Goal: Task Accomplishment & Management: Use online tool/utility

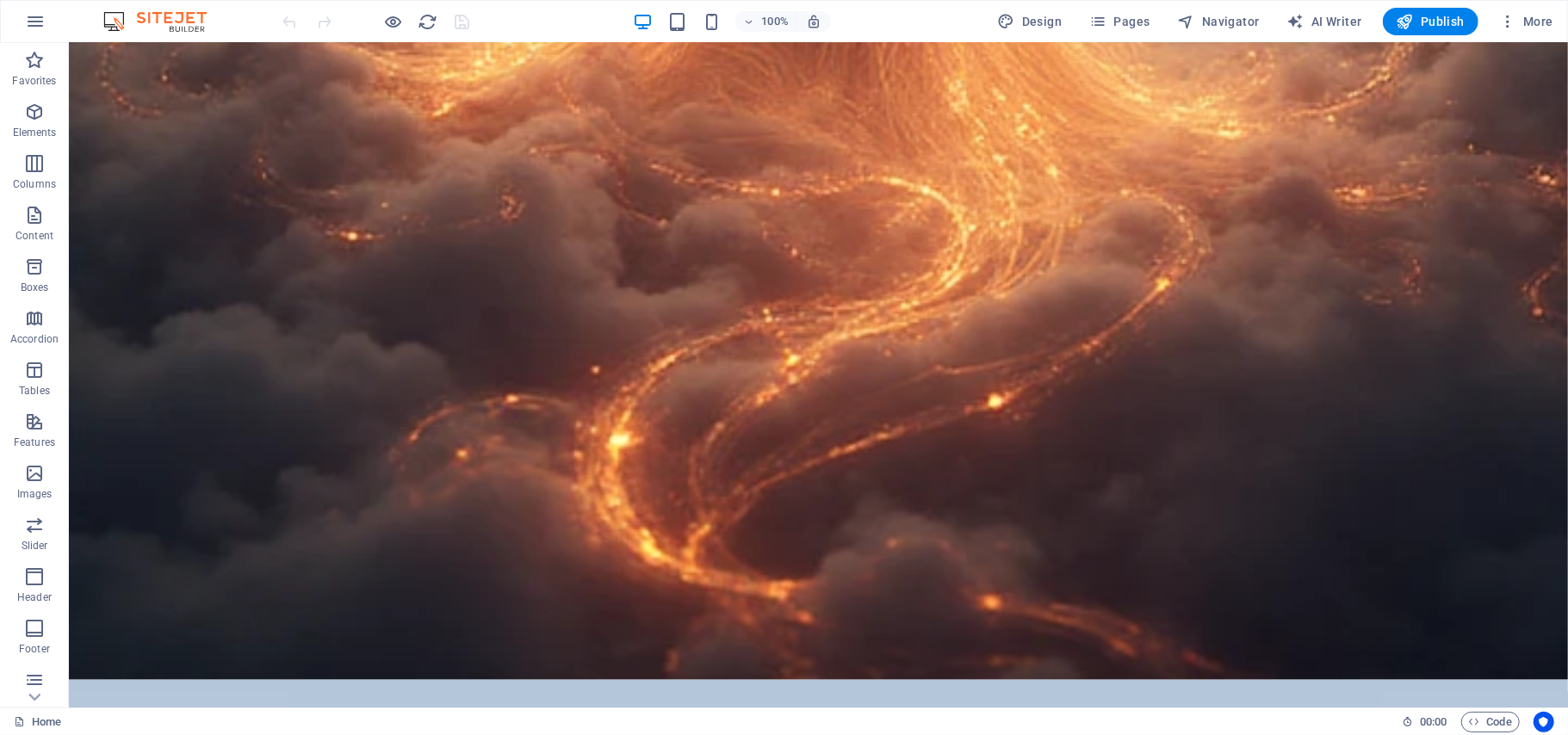
scroll to position [20962, 0]
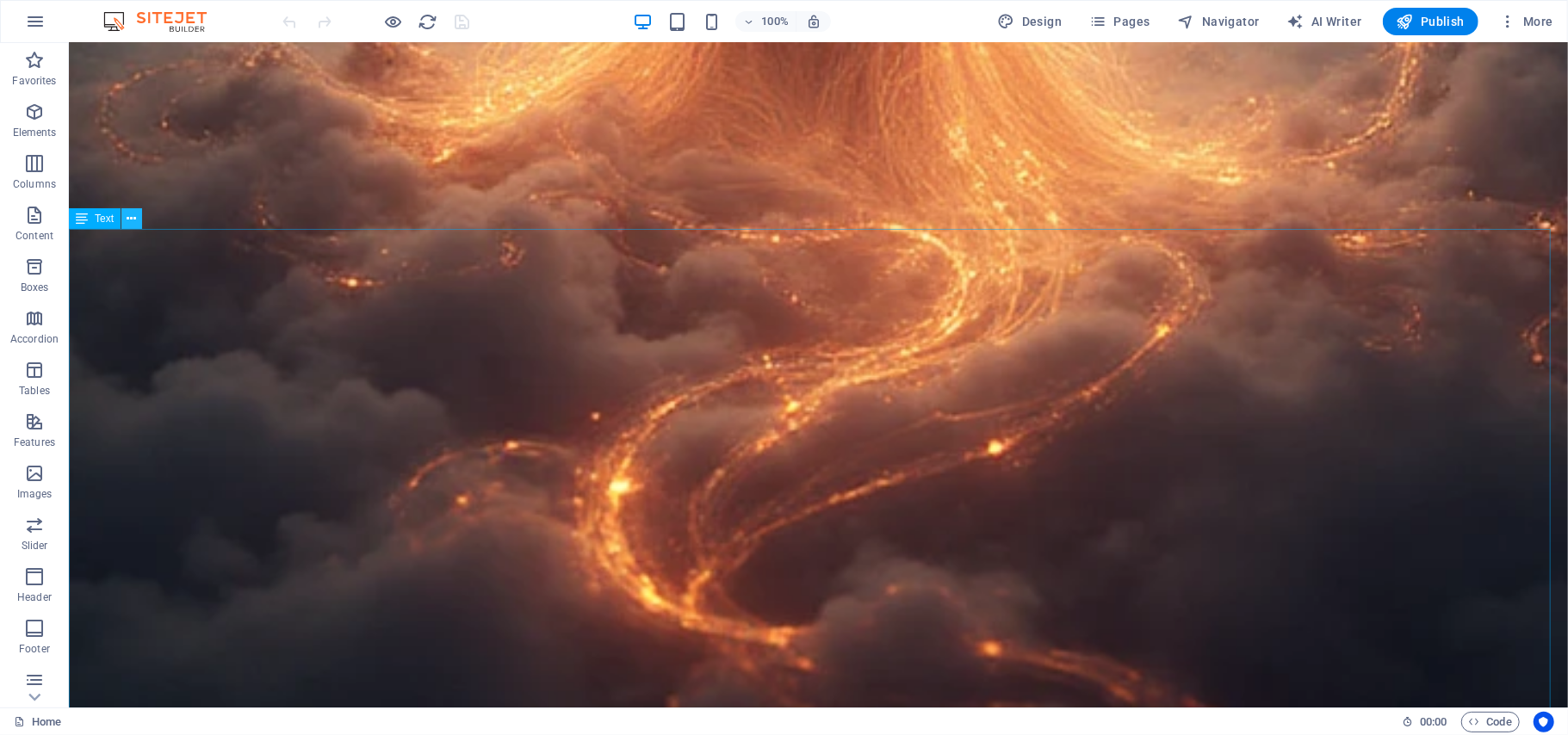
click at [132, 218] on icon at bounding box center [132, 219] width 10 height 18
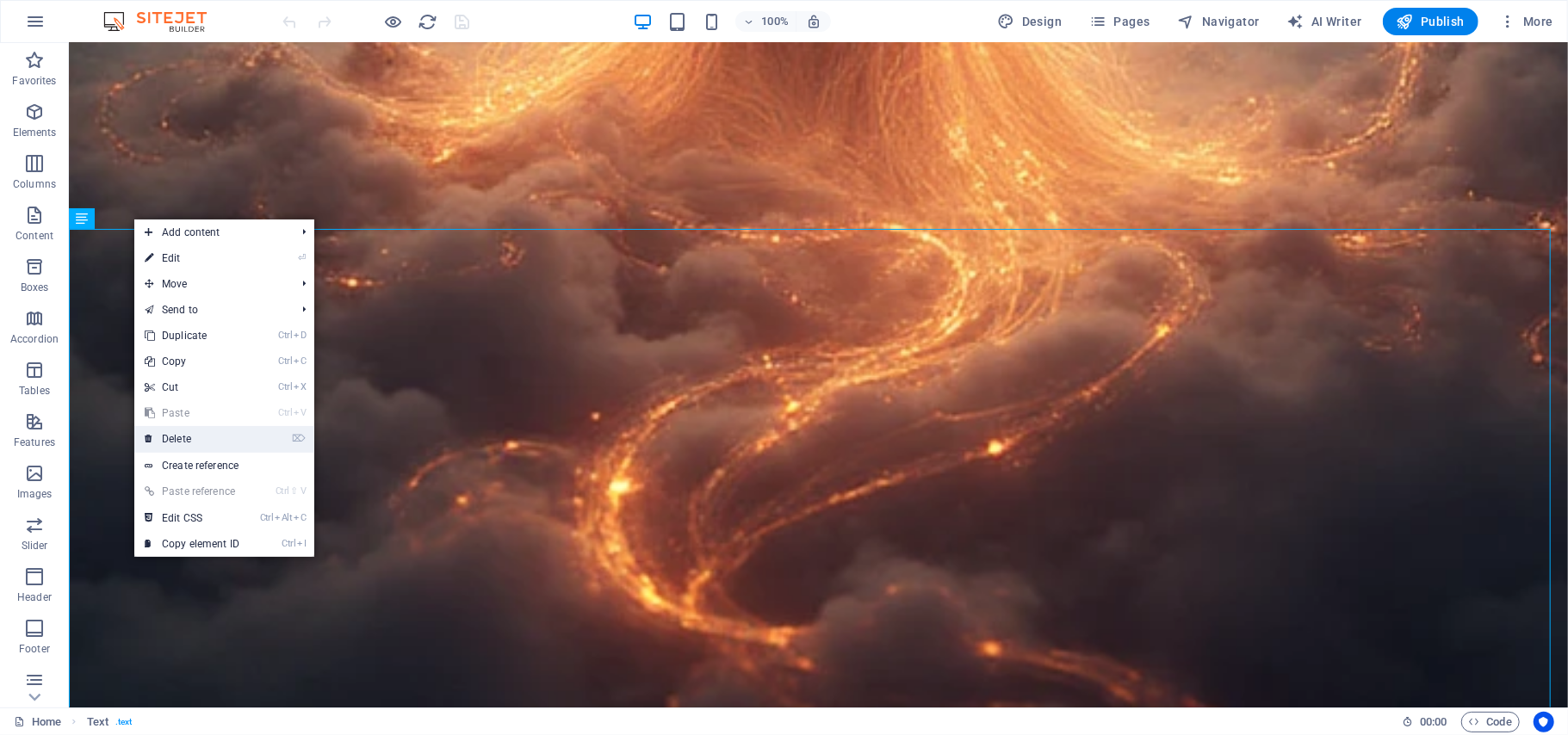
click at [180, 436] on link "⌦ Delete" at bounding box center [192, 440] width 115 height 26
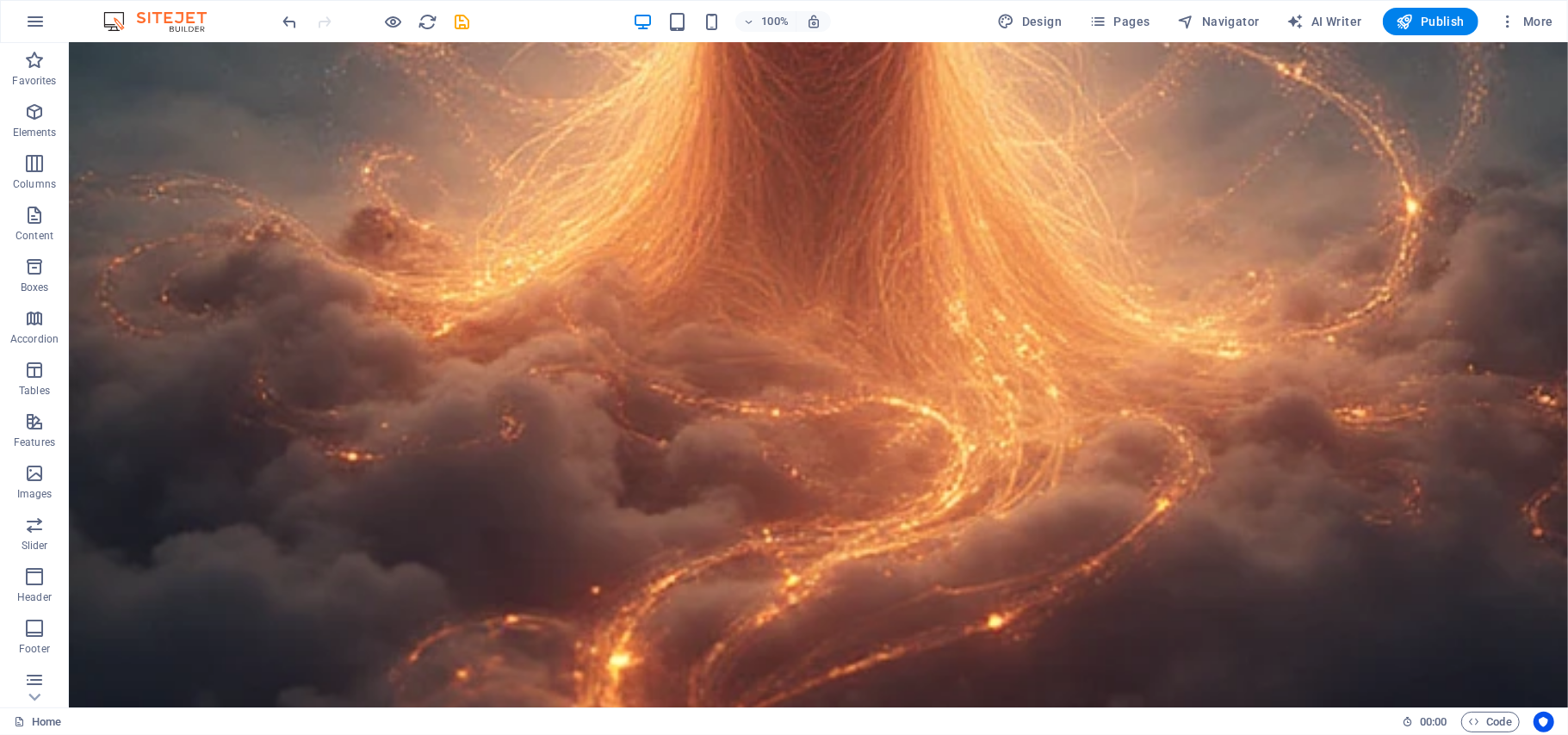
scroll to position [20615, 0]
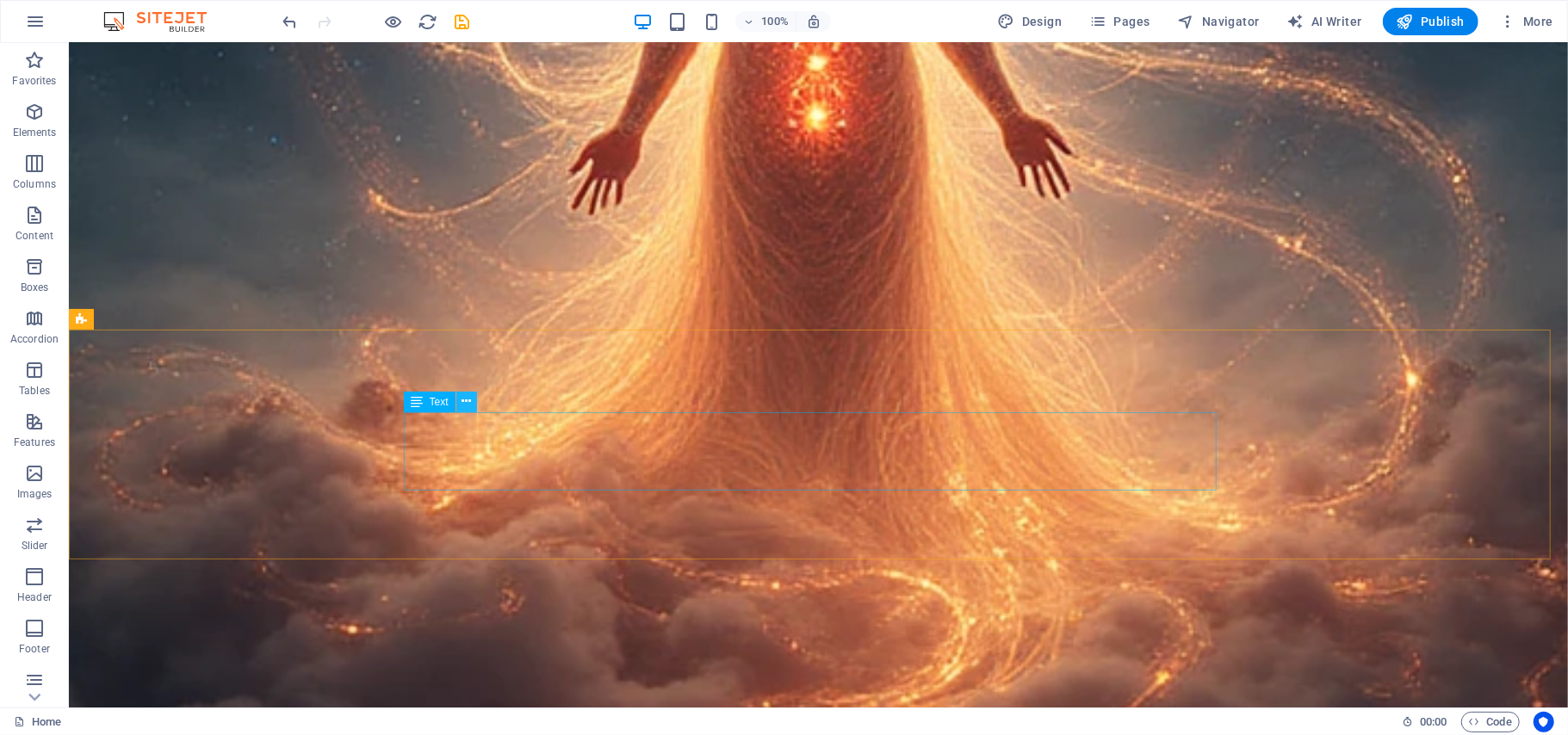
click at [469, 403] on icon at bounding box center [466, 402] width 10 height 18
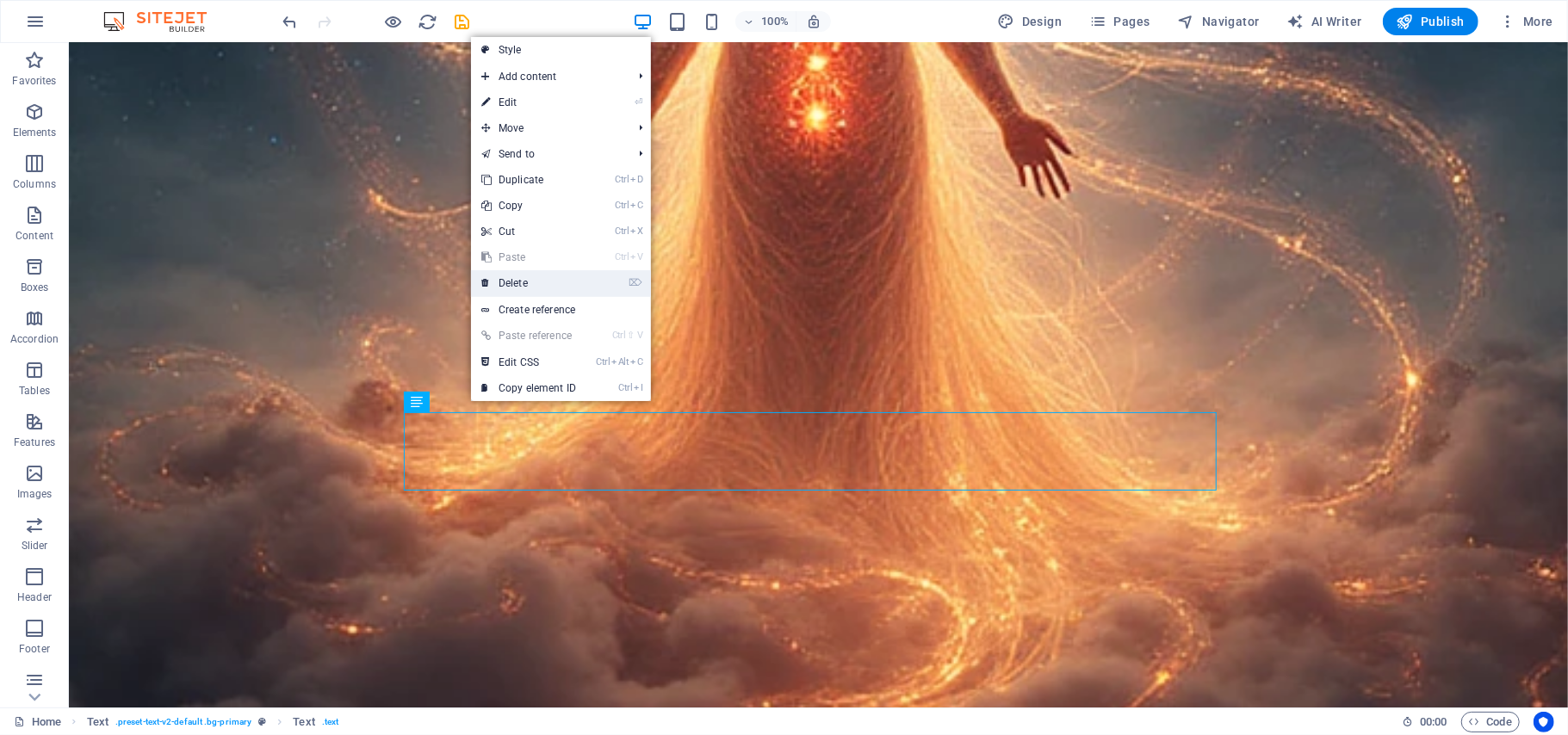
click at [506, 280] on link "⌦ Delete" at bounding box center [529, 283] width 115 height 26
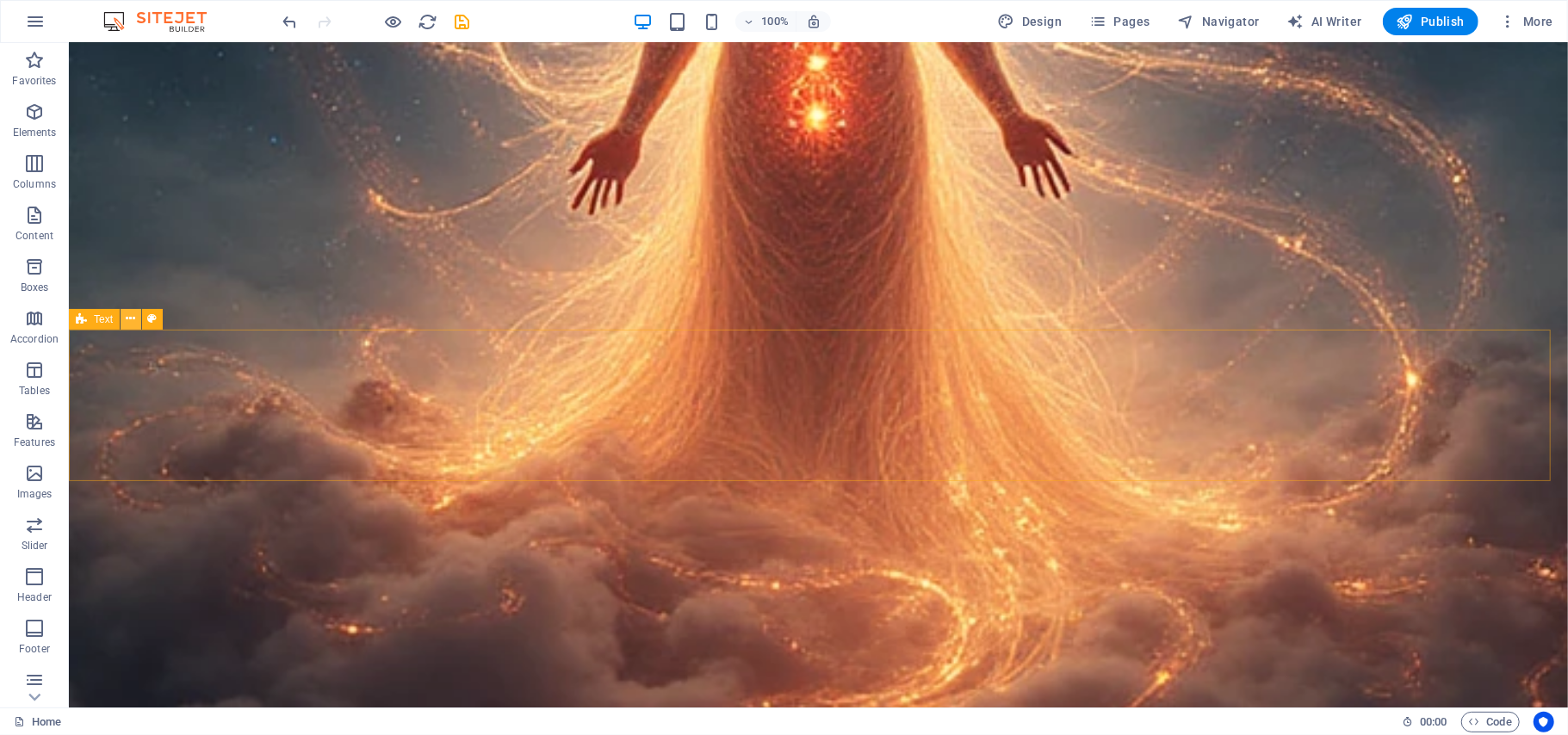
click at [131, 315] on icon at bounding box center [131, 319] width 10 height 18
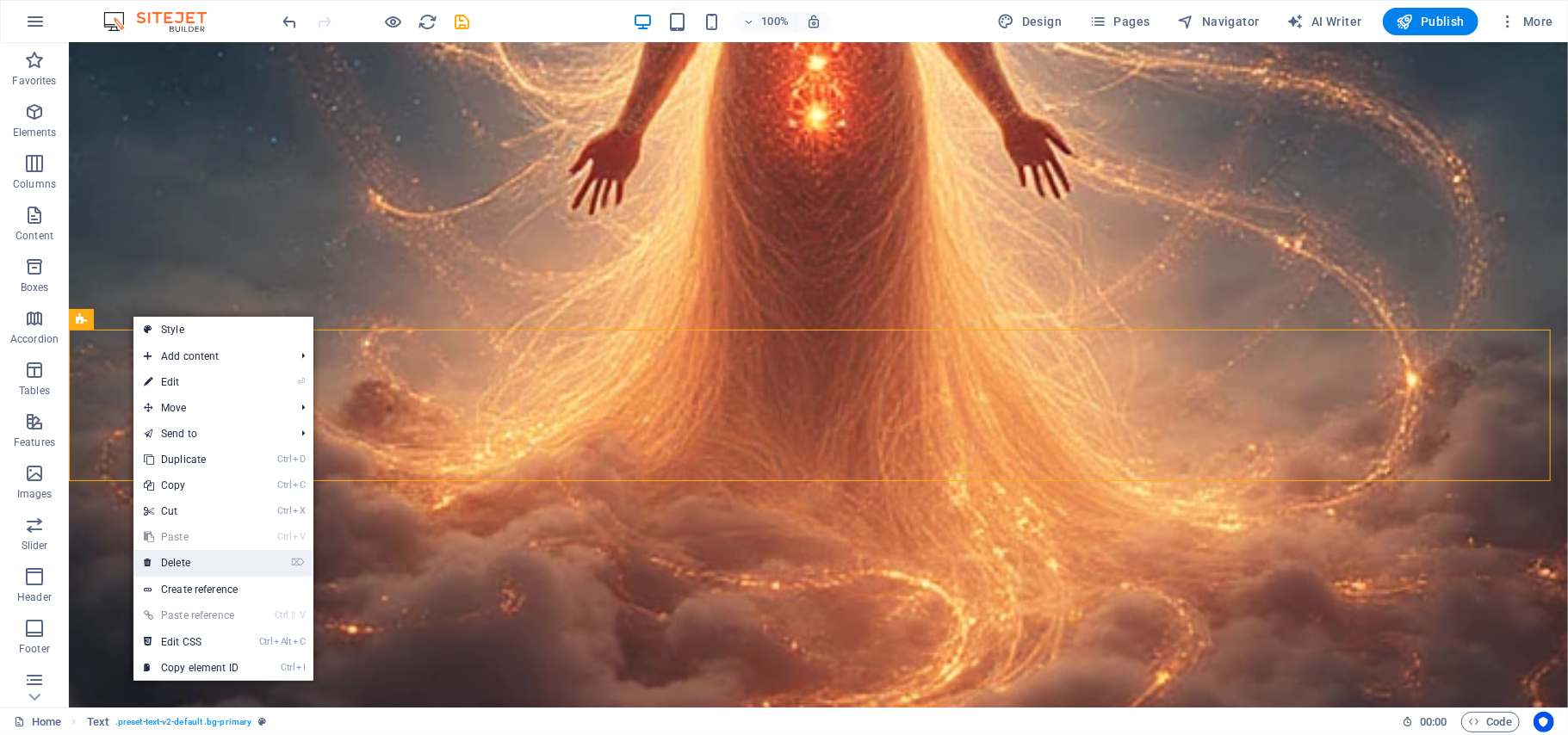
click at [177, 561] on link "⌦ Delete" at bounding box center [191, 563] width 115 height 26
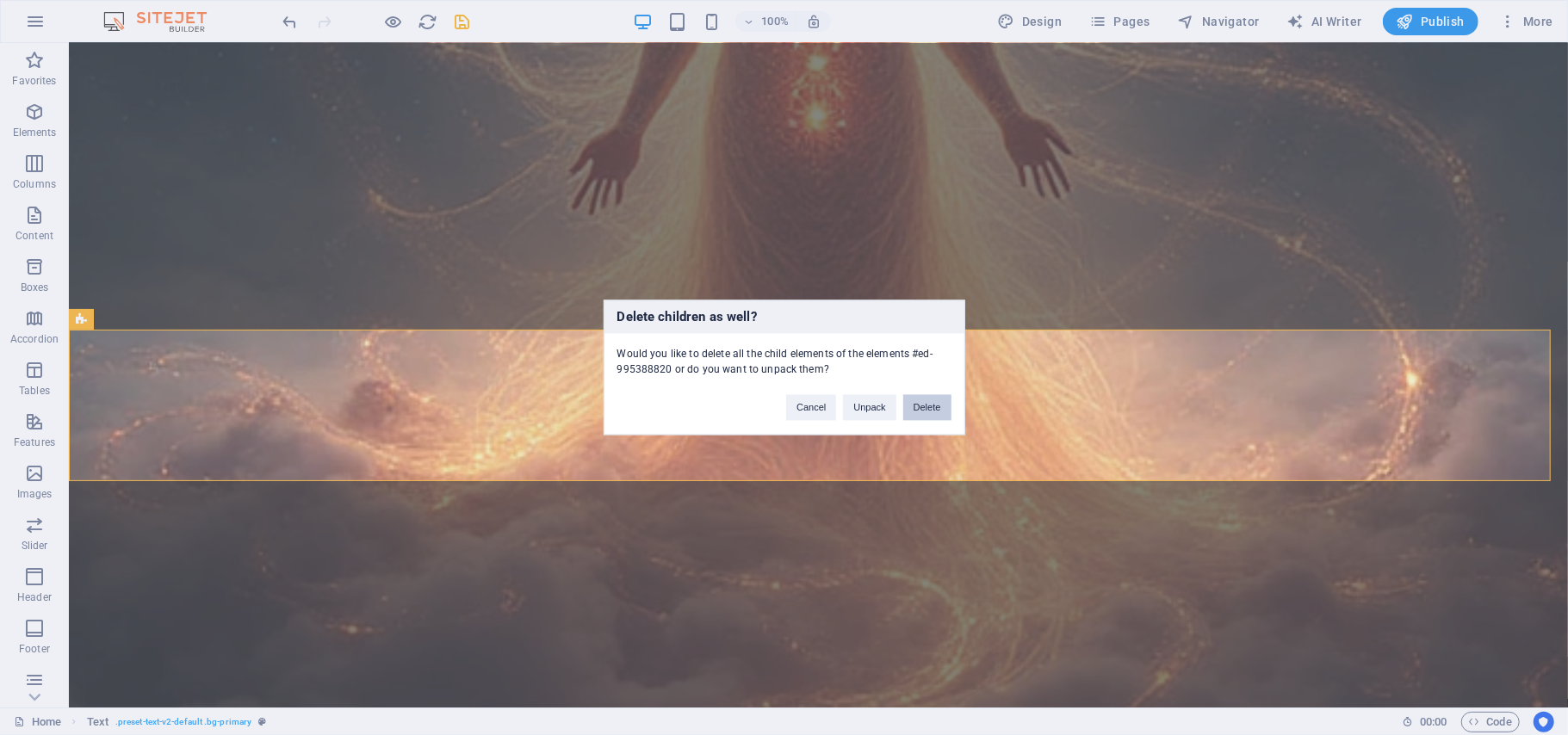
click at [934, 407] on button "Delete" at bounding box center [927, 408] width 48 height 26
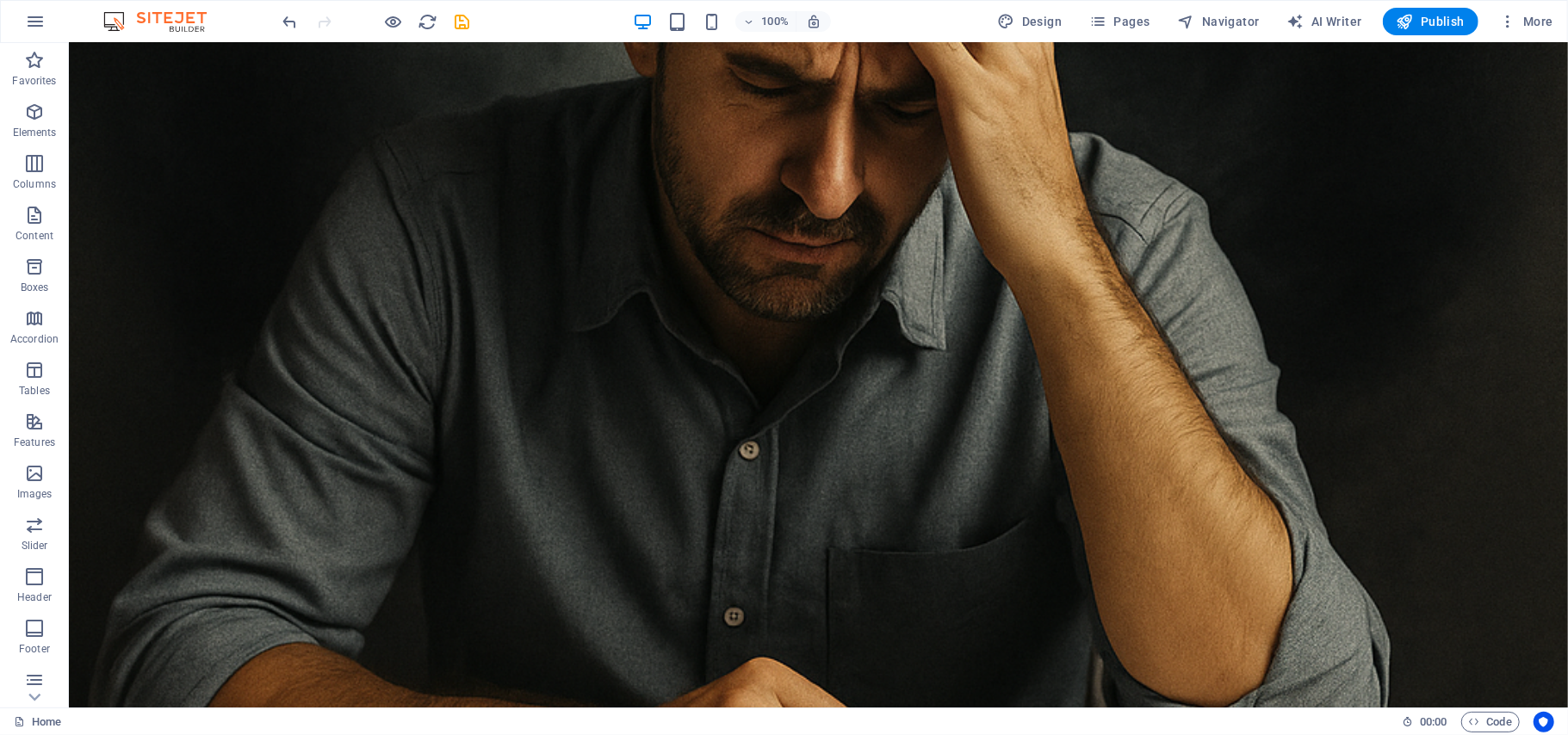
scroll to position [0, 0]
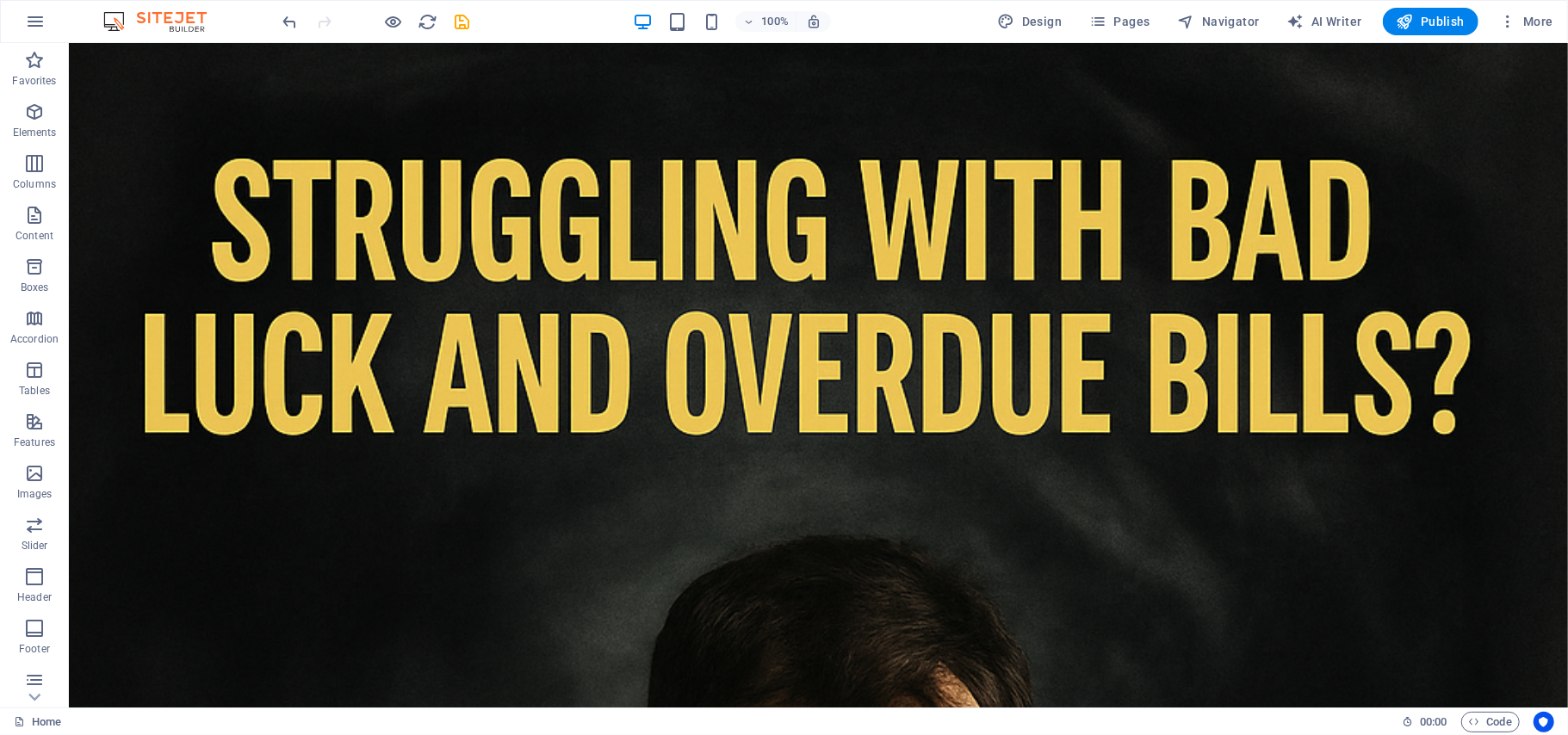
drag, startPoint x: 1557, startPoint y: 619, endPoint x: 1550, endPoint y: 53, distance: 566.0
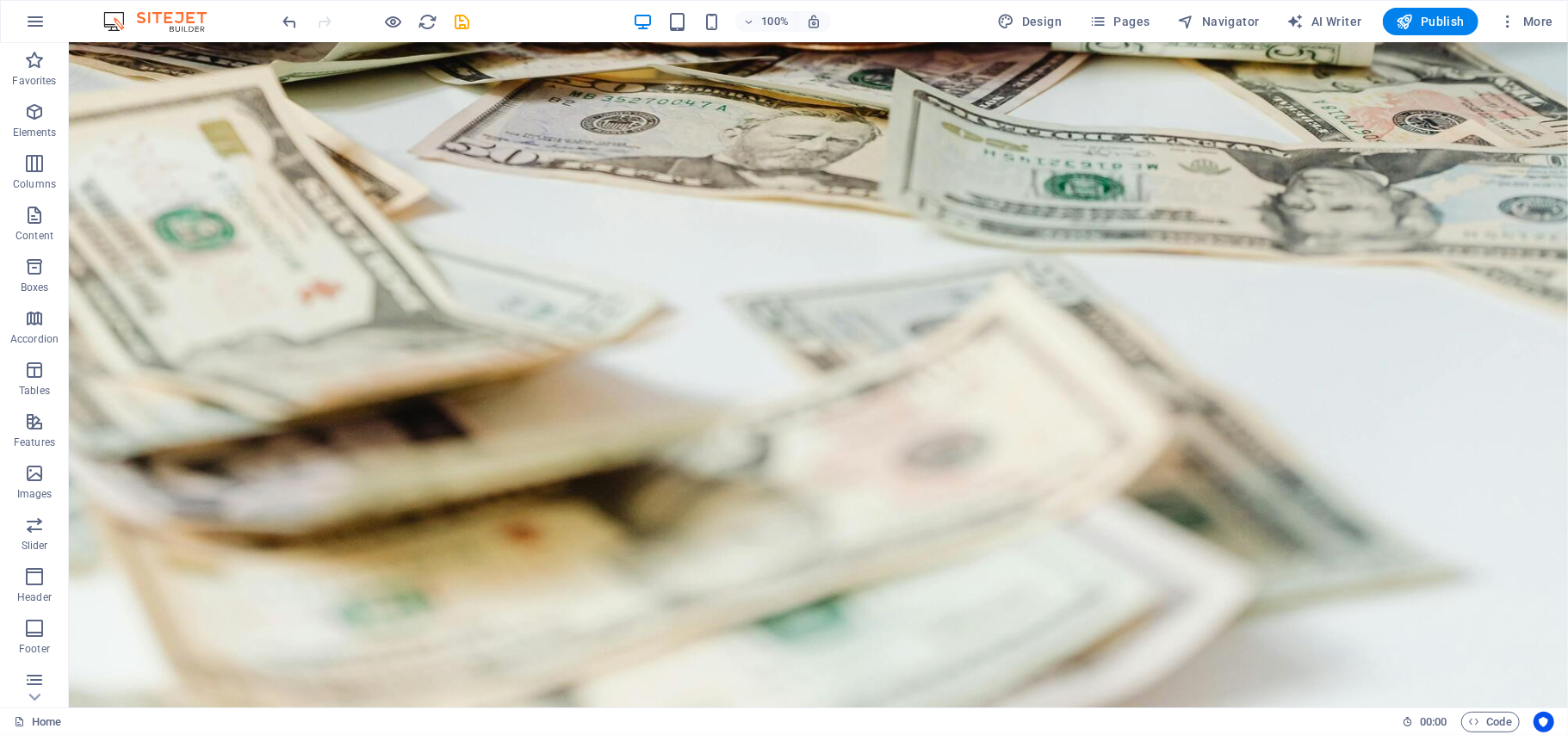
scroll to position [7127, 0]
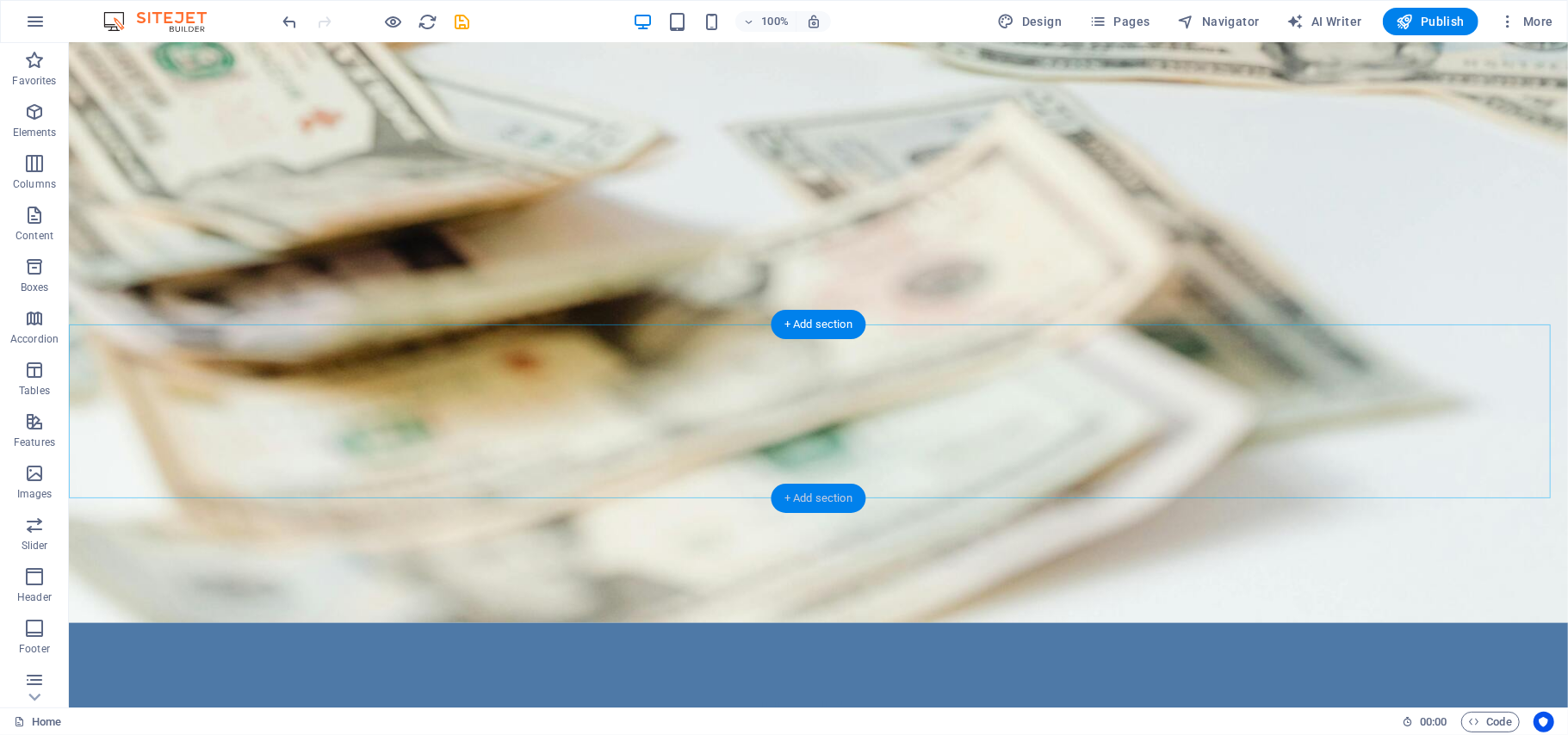
click at [805, 494] on div "+ Add section" at bounding box center [818, 498] width 95 height 29
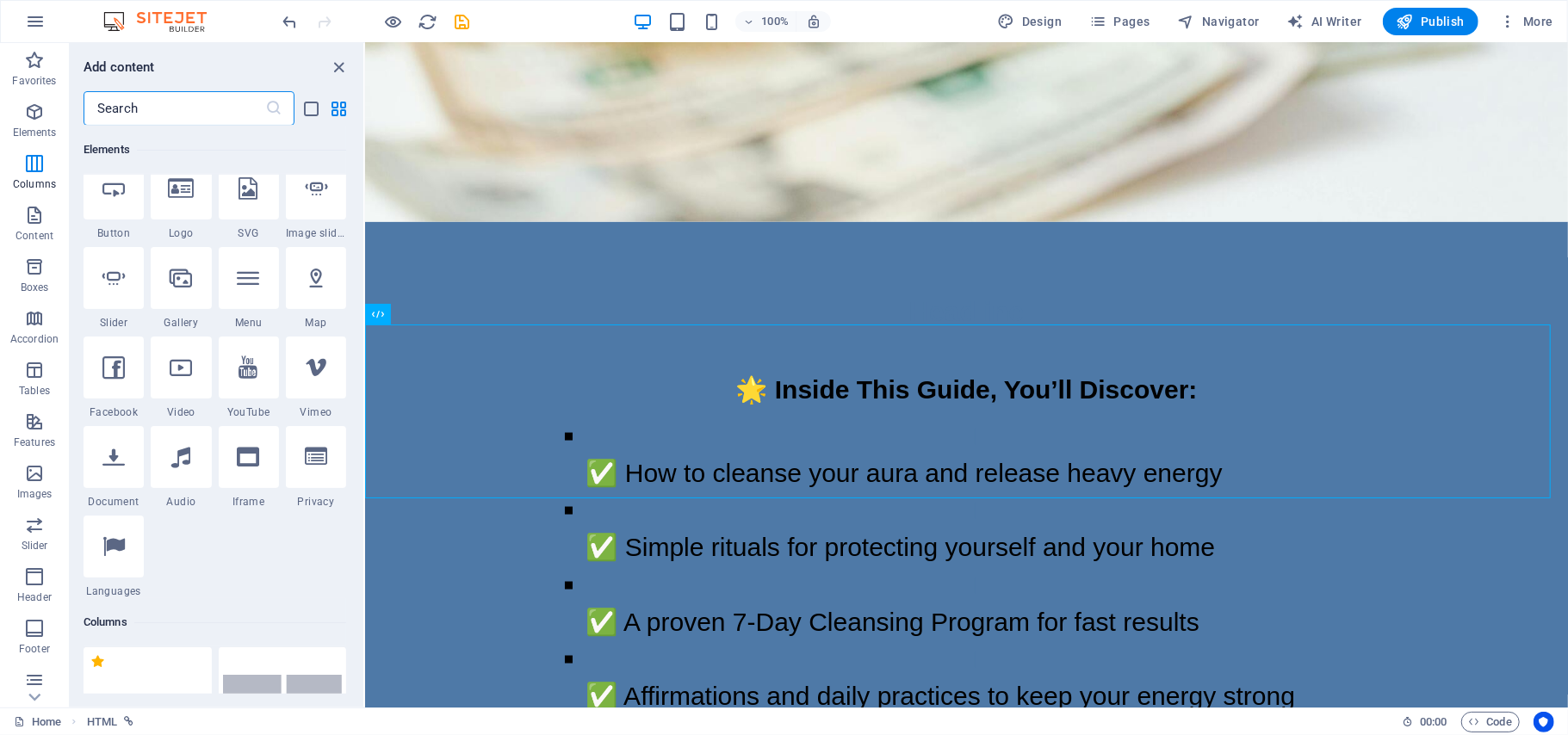
scroll to position [0, 0]
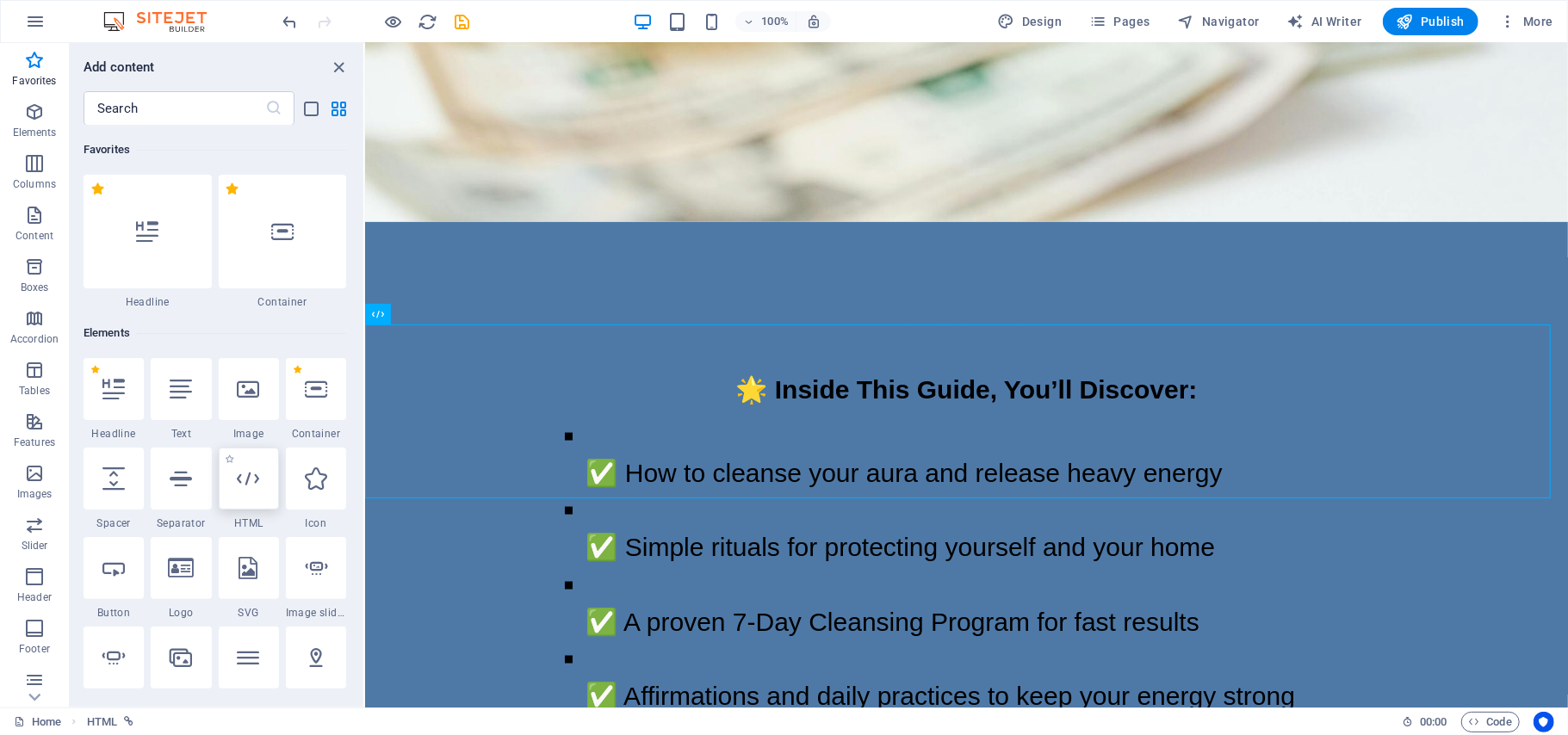
click at [254, 485] on icon at bounding box center [249, 478] width 23 height 23
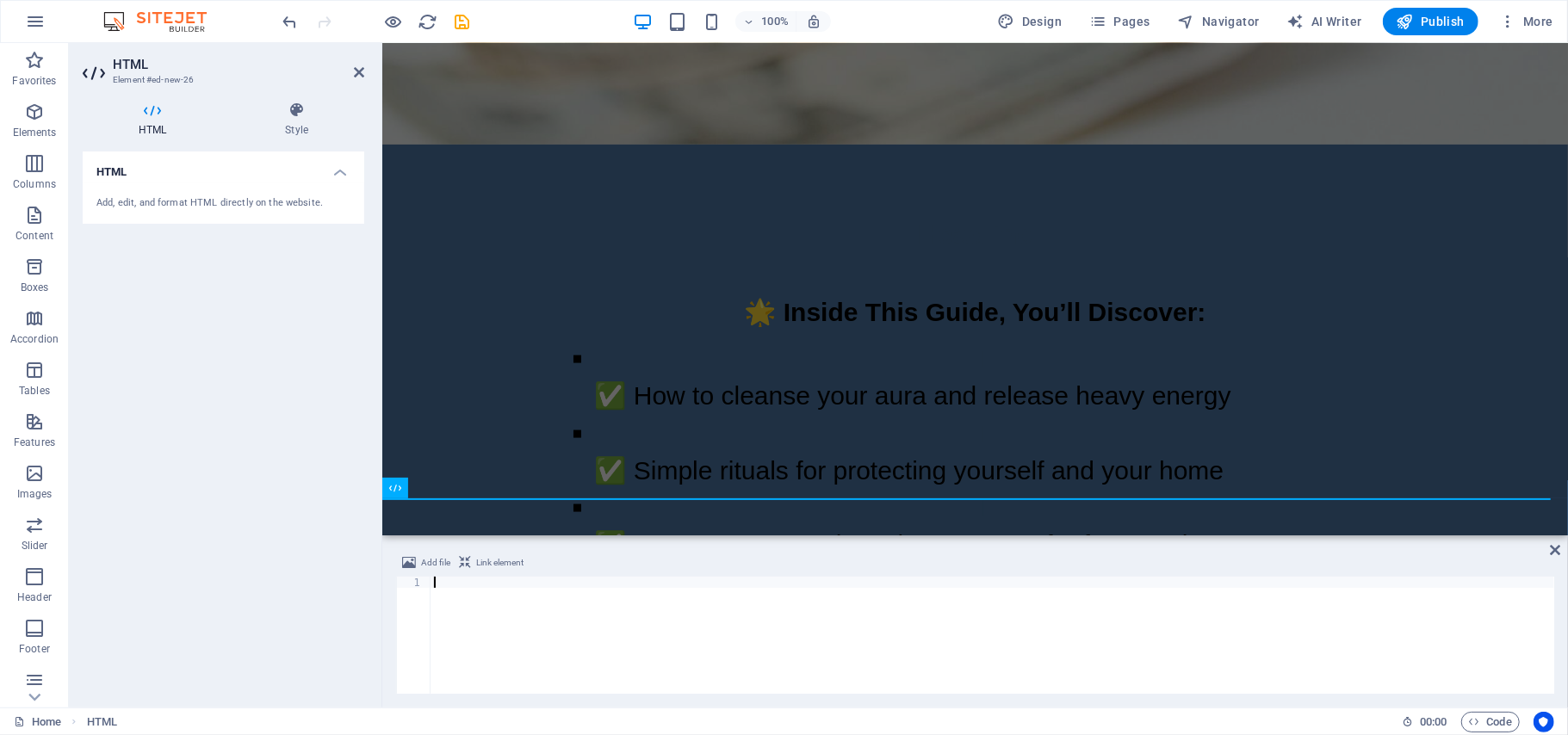
scroll to position [6297, 0]
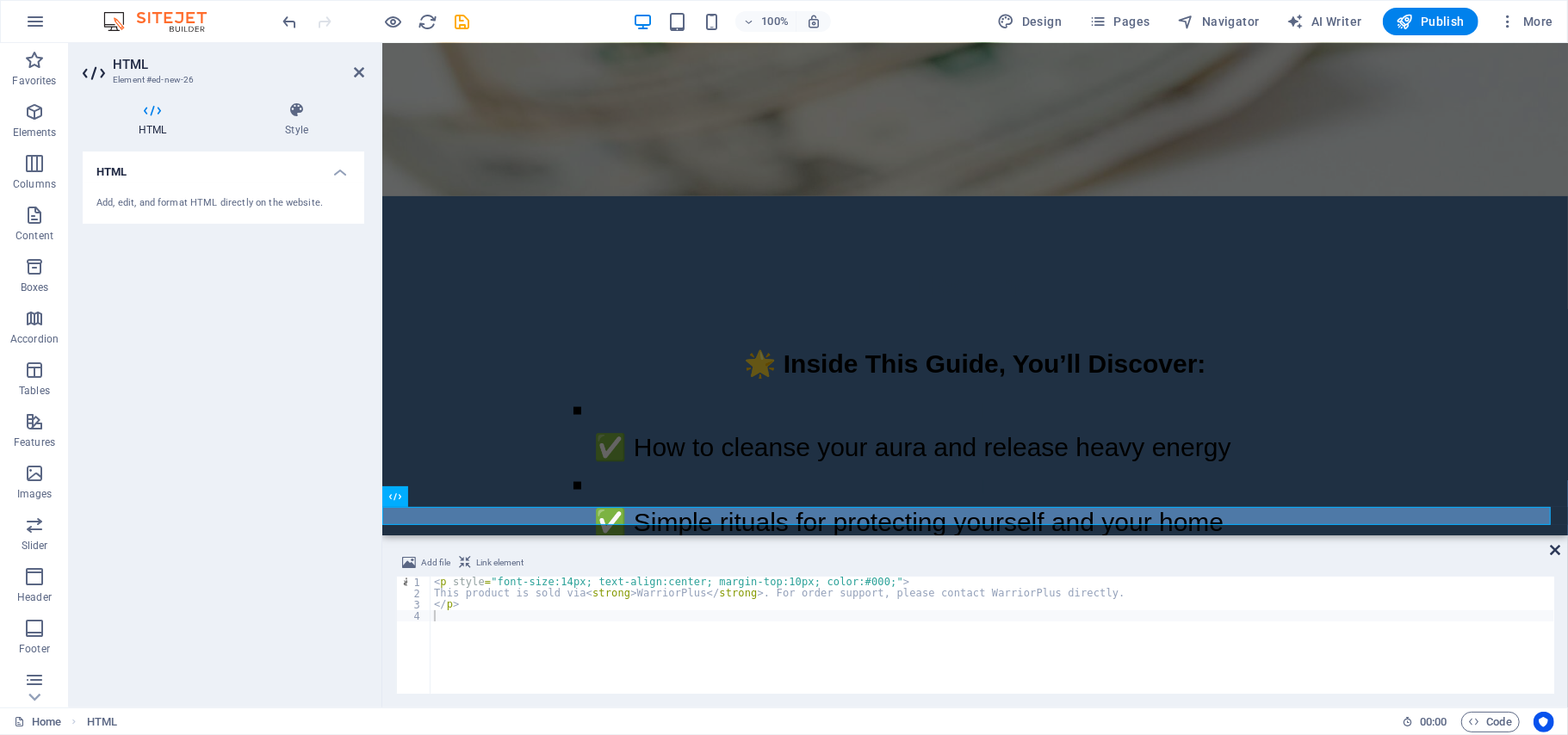
click at [1554, 552] on icon at bounding box center [1554, 550] width 10 height 14
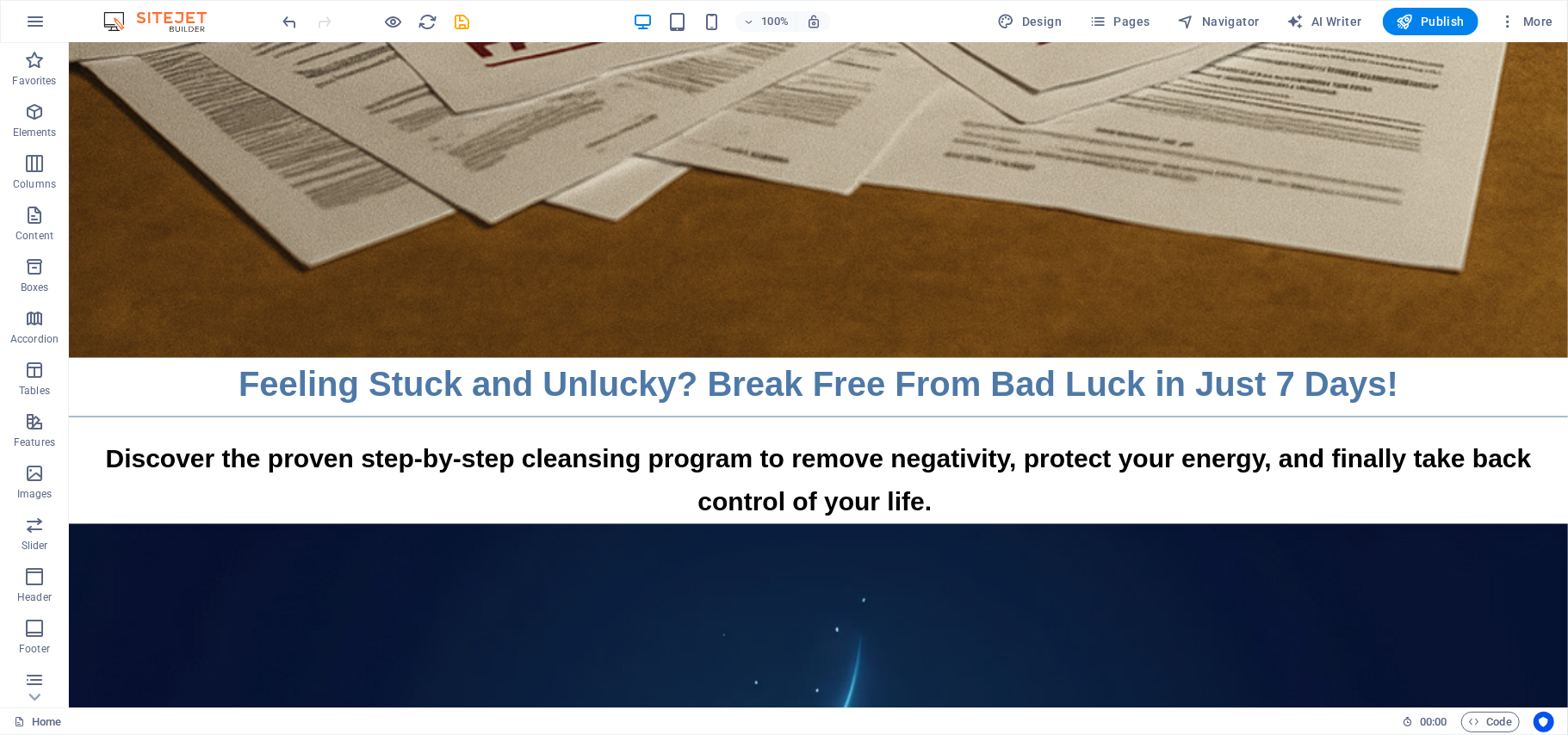
scroll to position [1977, 0]
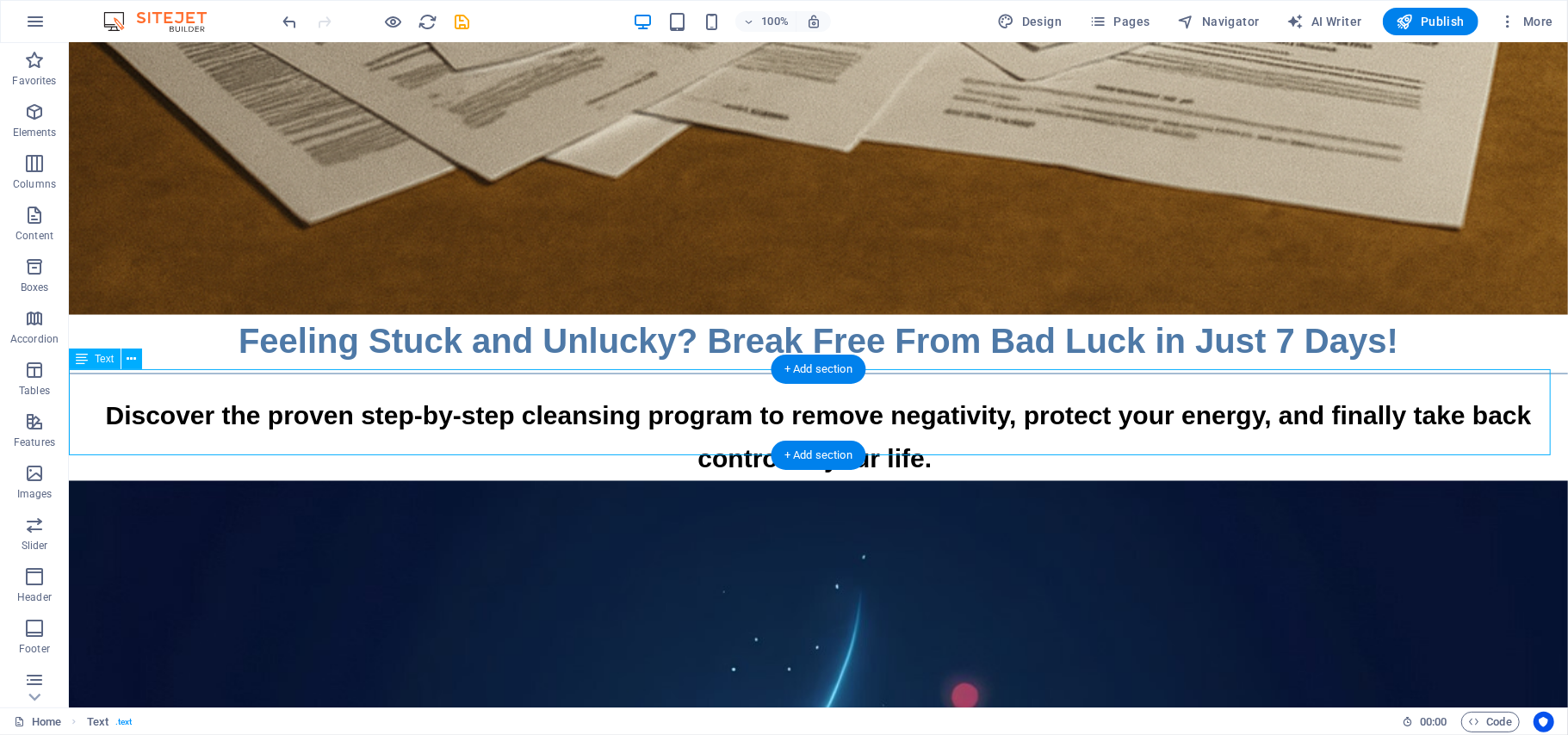
drag, startPoint x: 931, startPoint y: 425, endPoint x: 644, endPoint y: 414, distance: 287.2
click at [644, 414] on div "Discover the proven step-by-step cleansing program to remove negativity, protec…" at bounding box center [816, 438] width 1498 height 87
click at [128, 363] on icon at bounding box center [132, 359] width 10 height 18
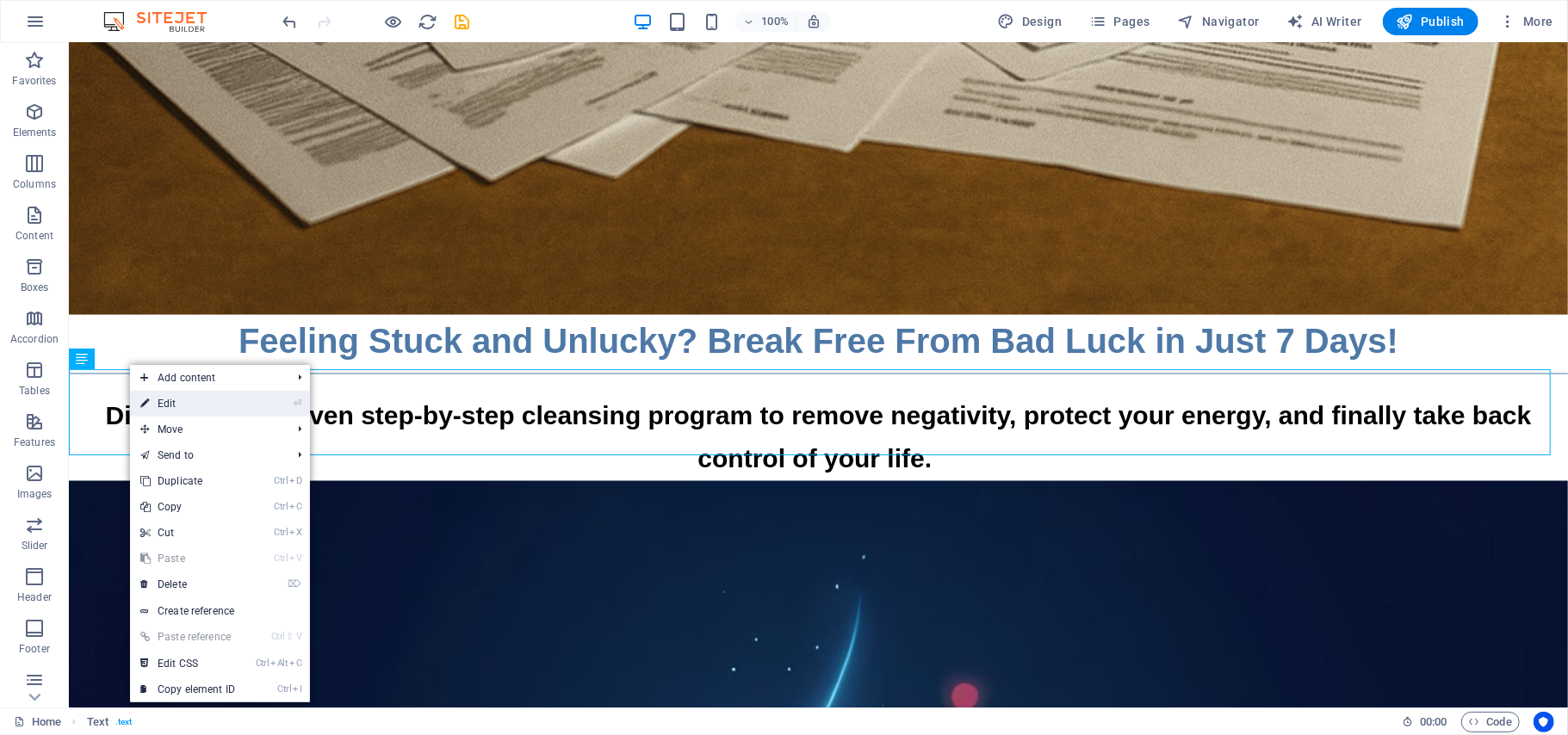
click at [155, 405] on link "⏎ Edit" at bounding box center [188, 404] width 115 height 26
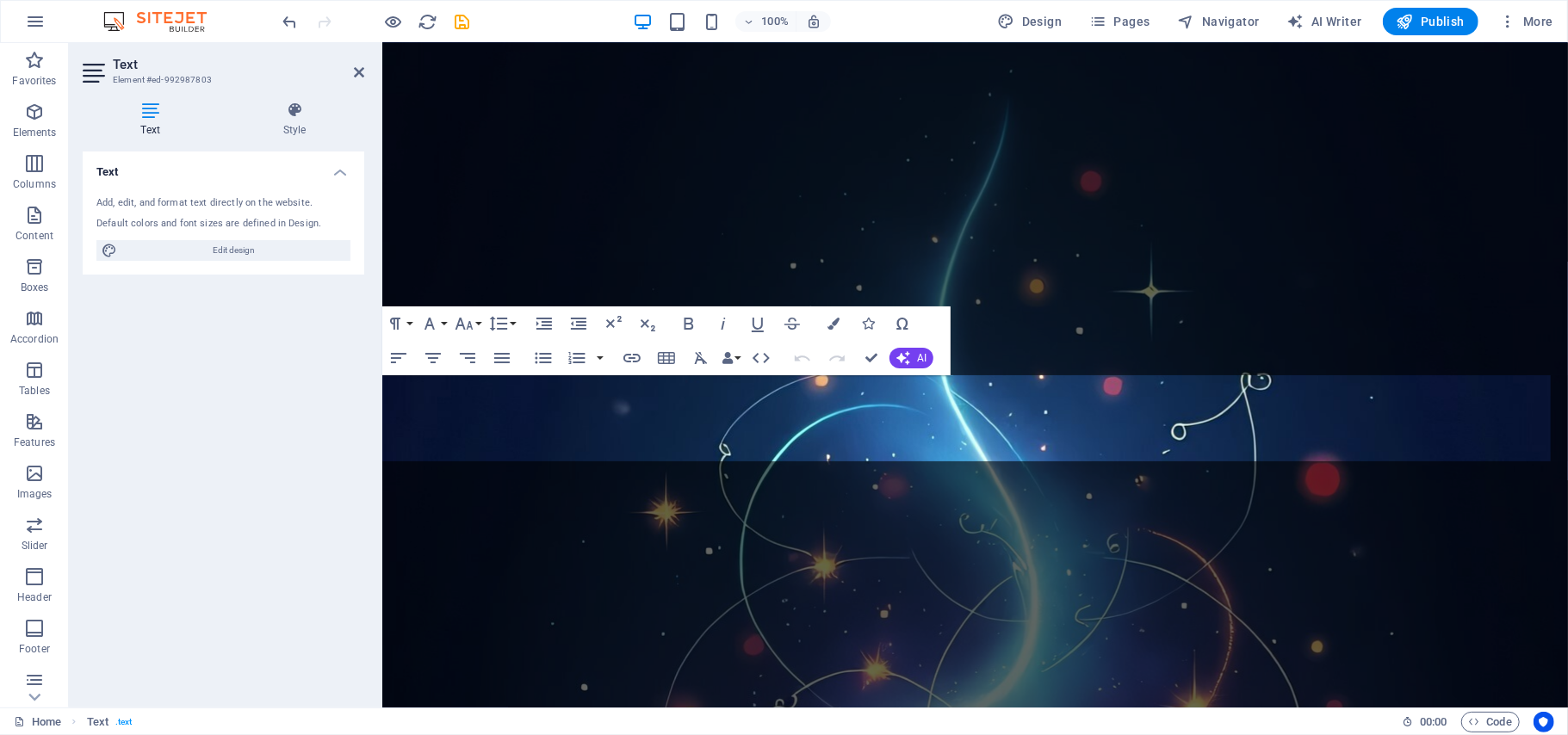
scroll to position [1500, 0]
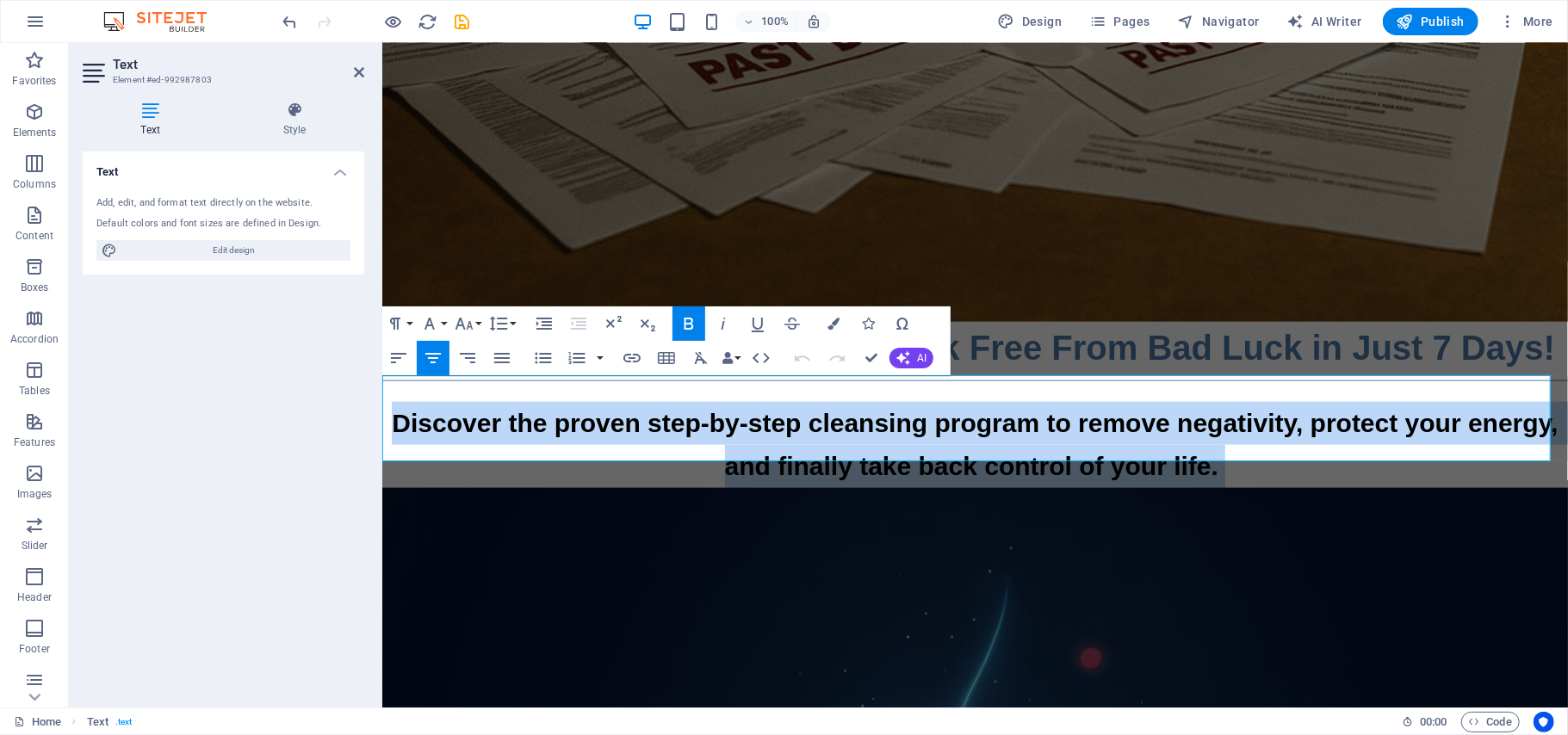
drag, startPoint x: 1227, startPoint y: 437, endPoint x: 388, endPoint y: 394, distance: 840.1
click at [388, 401] on p "Discover the proven step-by-step cleansing program to remove negativity, protec…" at bounding box center [974, 444] width 1185 height 87
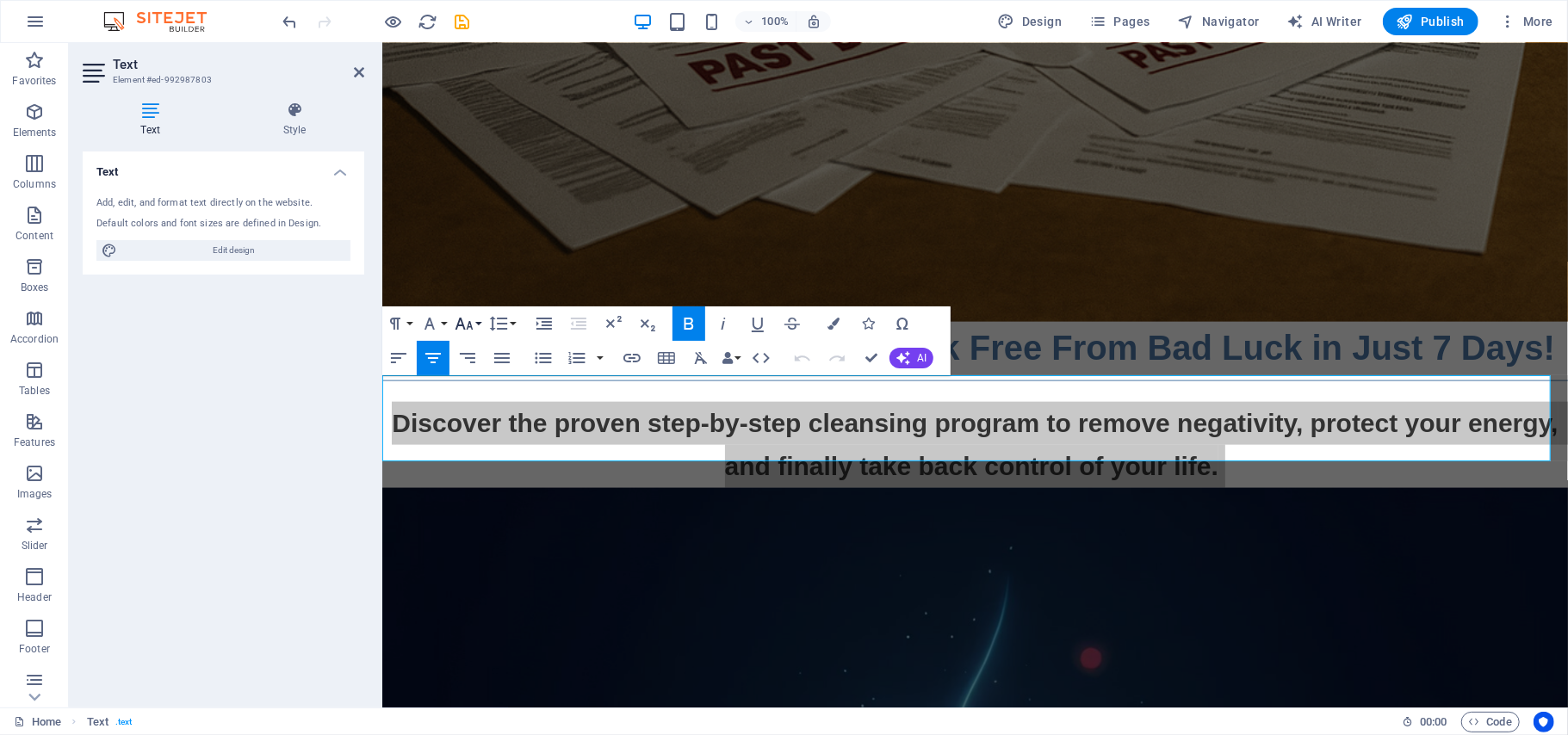
click at [478, 322] on button "Font Size" at bounding box center [467, 323] width 33 height 35
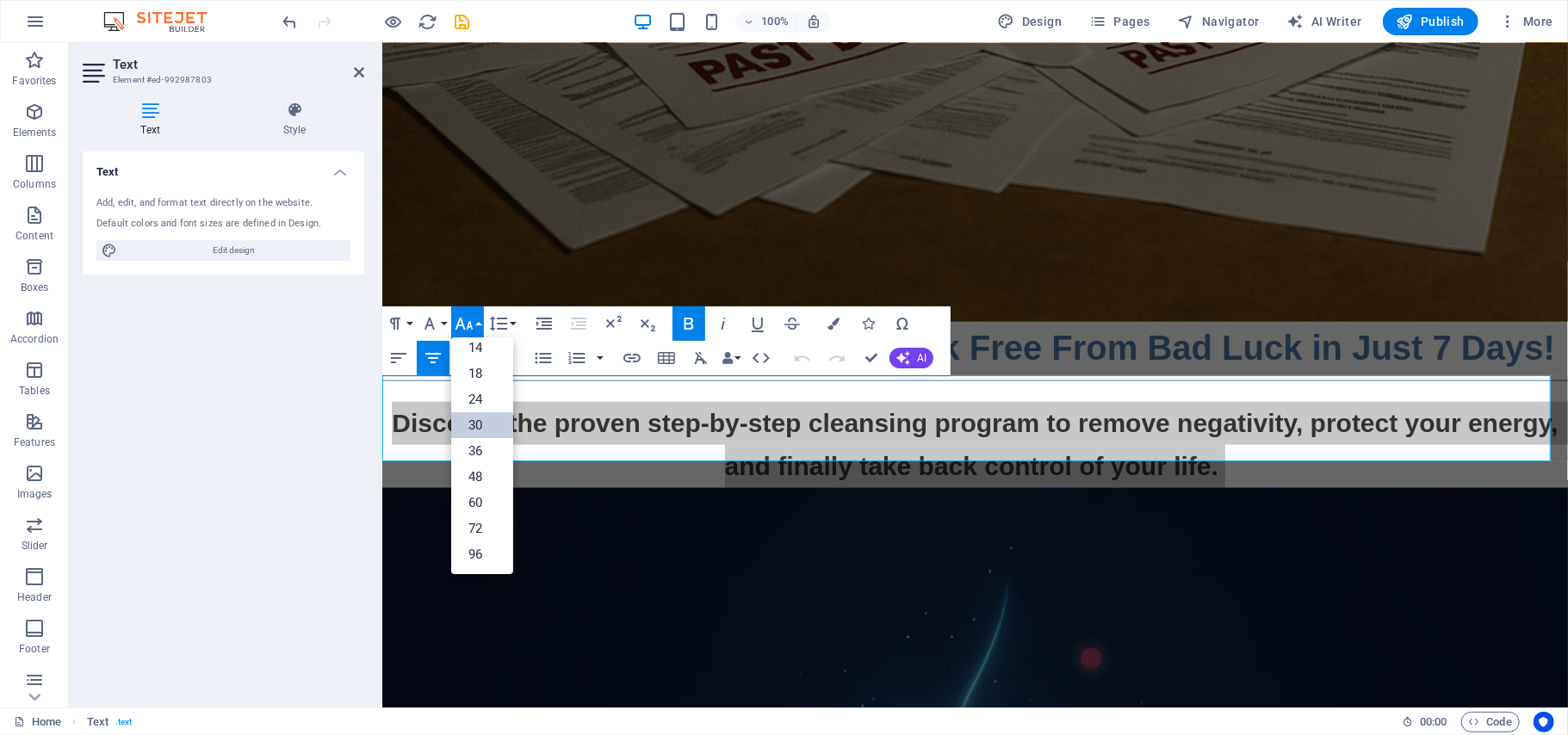
scroll to position [138, 0]
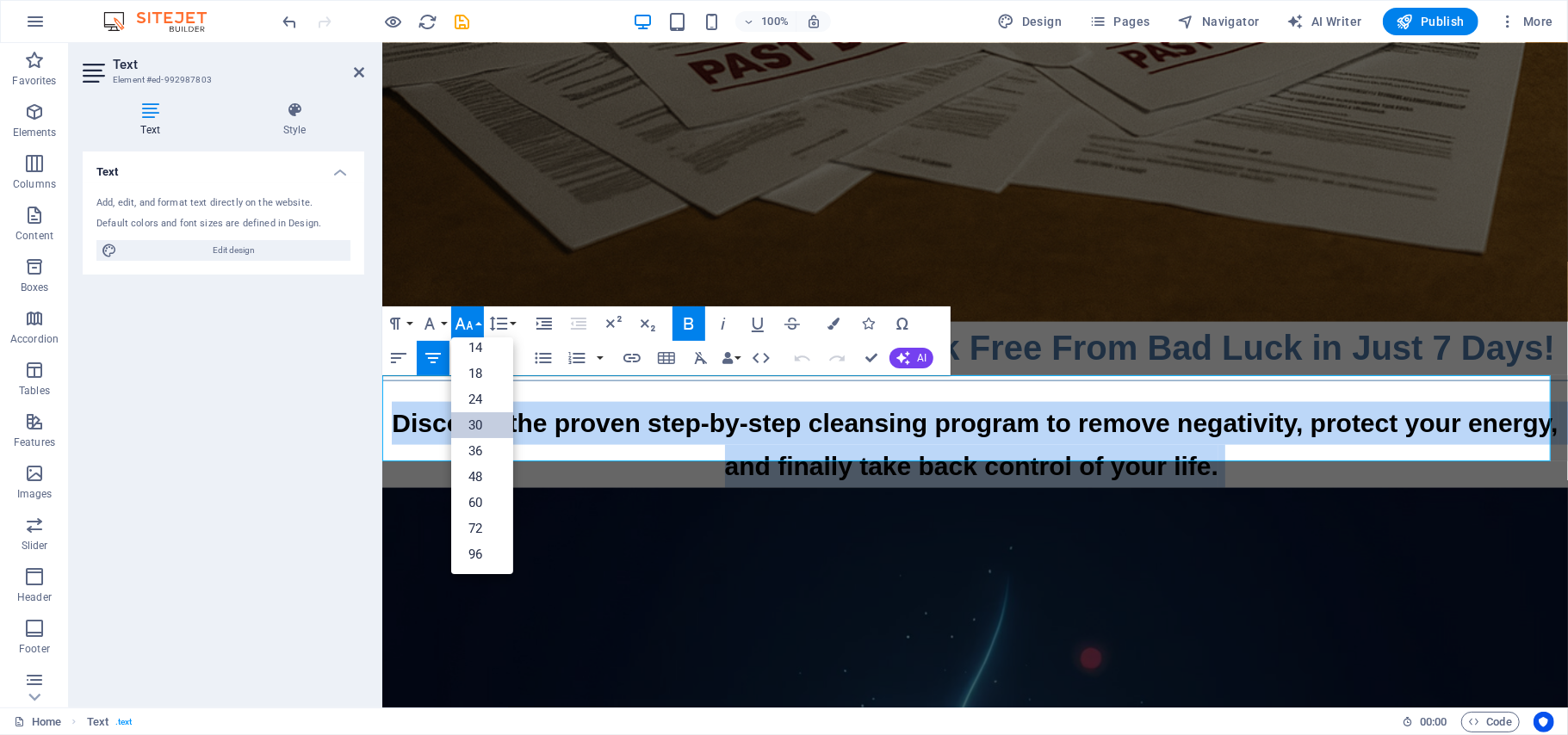
click at [476, 424] on link "30" at bounding box center [482, 426] width 62 height 26
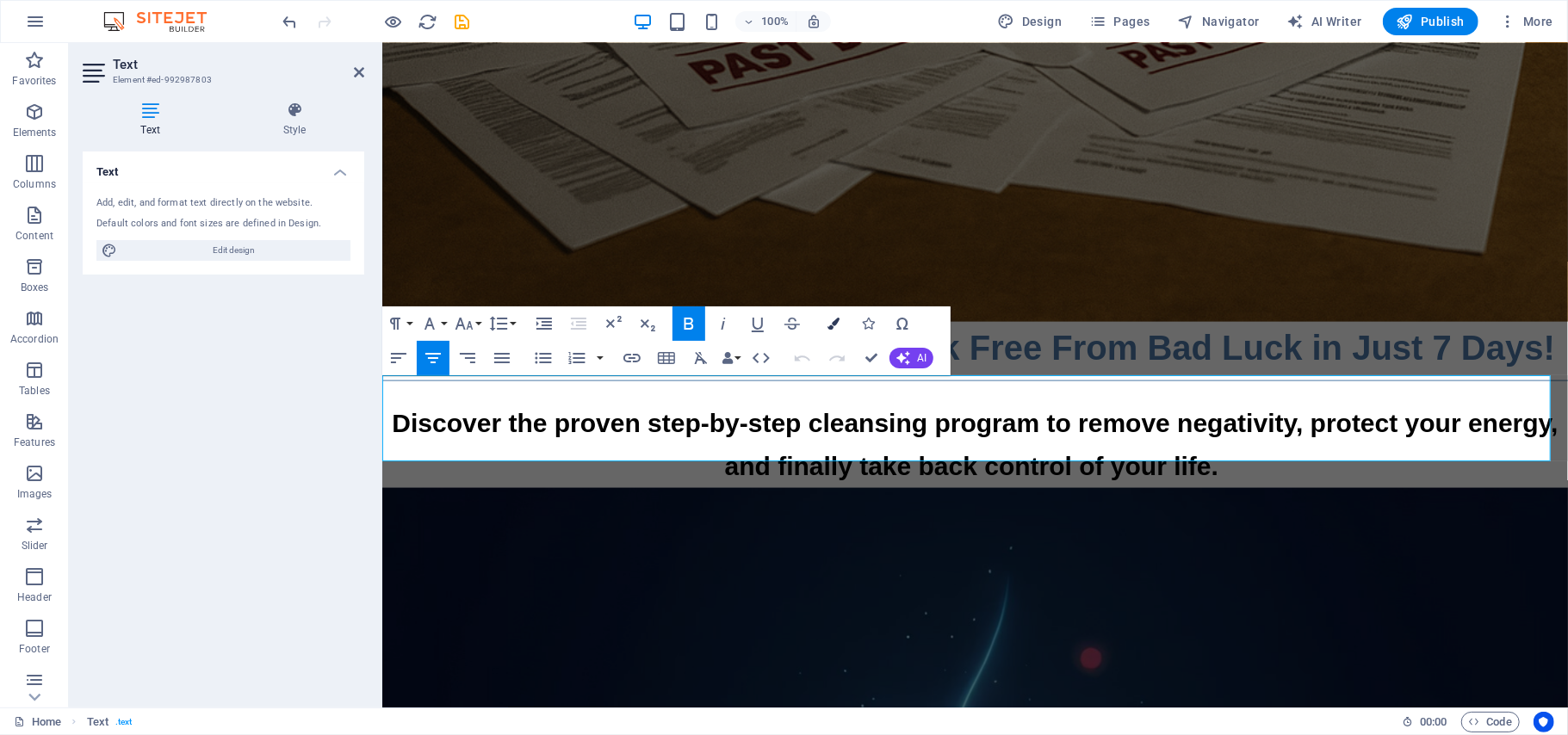
click at [833, 320] on icon "button" at bounding box center [833, 323] width 12 height 12
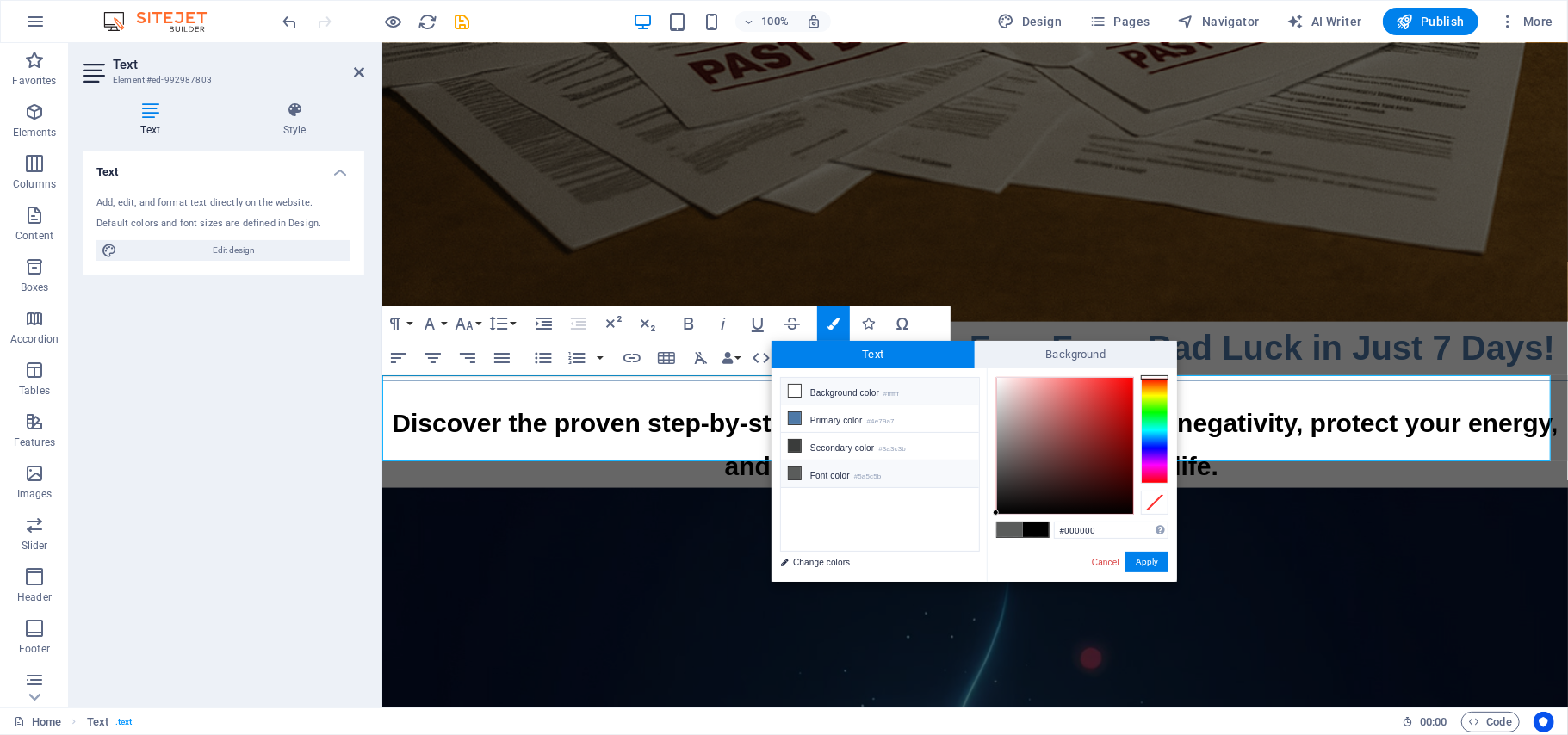
click at [796, 389] on icon at bounding box center [794, 391] width 12 height 12
type input "#ffffff"
click at [1132, 569] on button "Apply" at bounding box center [1146, 562] width 43 height 21
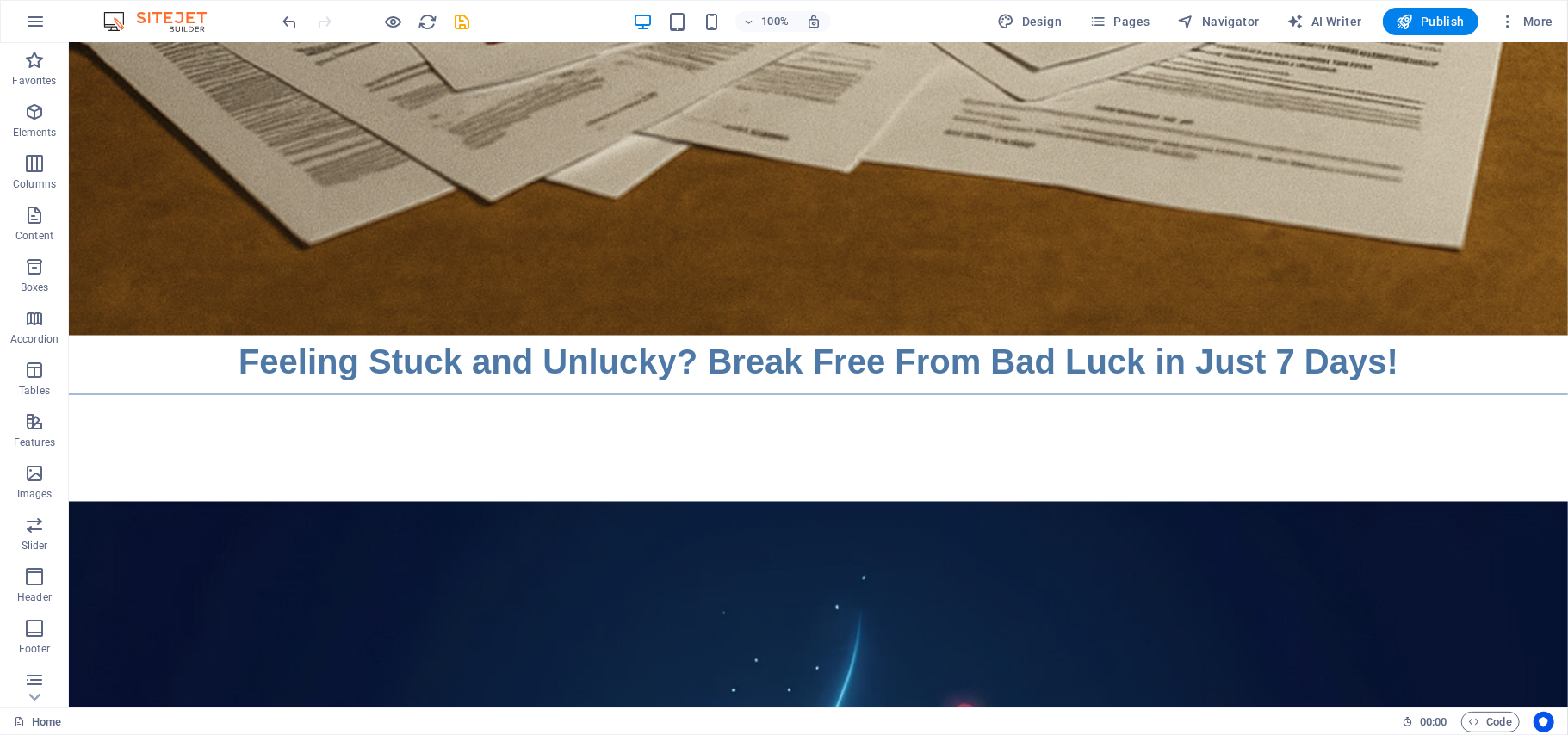
scroll to position [2043, 0]
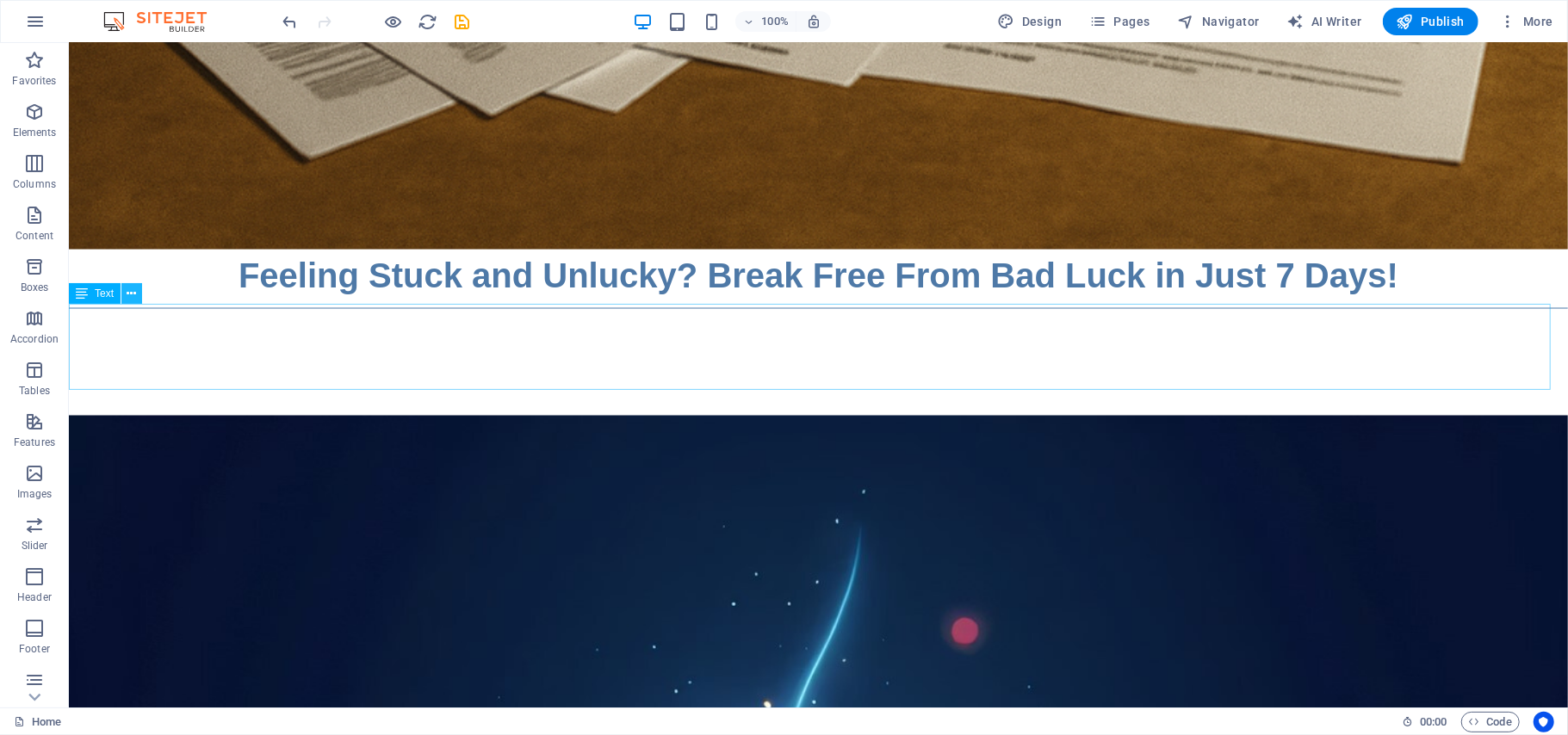
click at [129, 299] on icon at bounding box center [132, 294] width 10 height 18
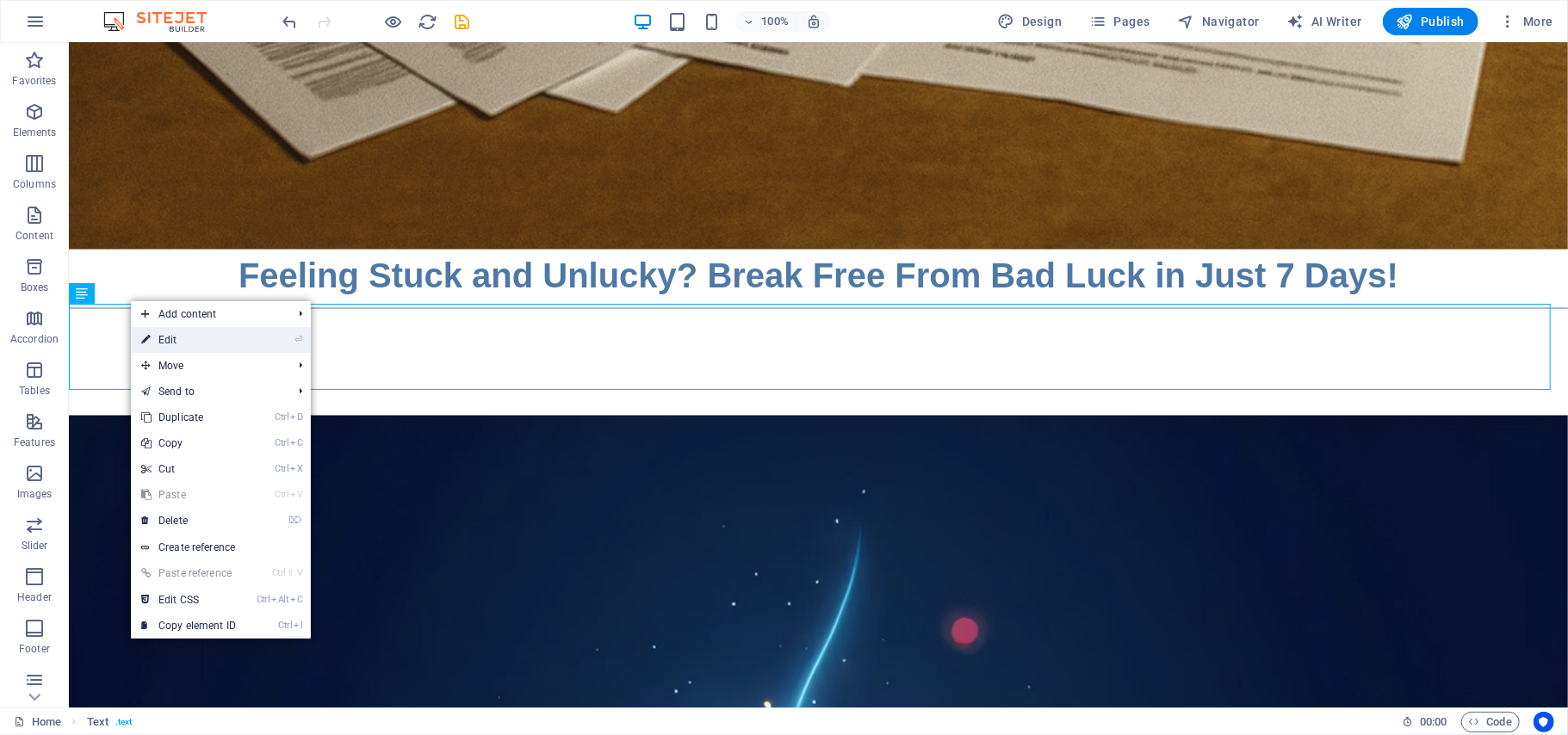
click at [160, 343] on link "⏎ Edit" at bounding box center [189, 340] width 115 height 26
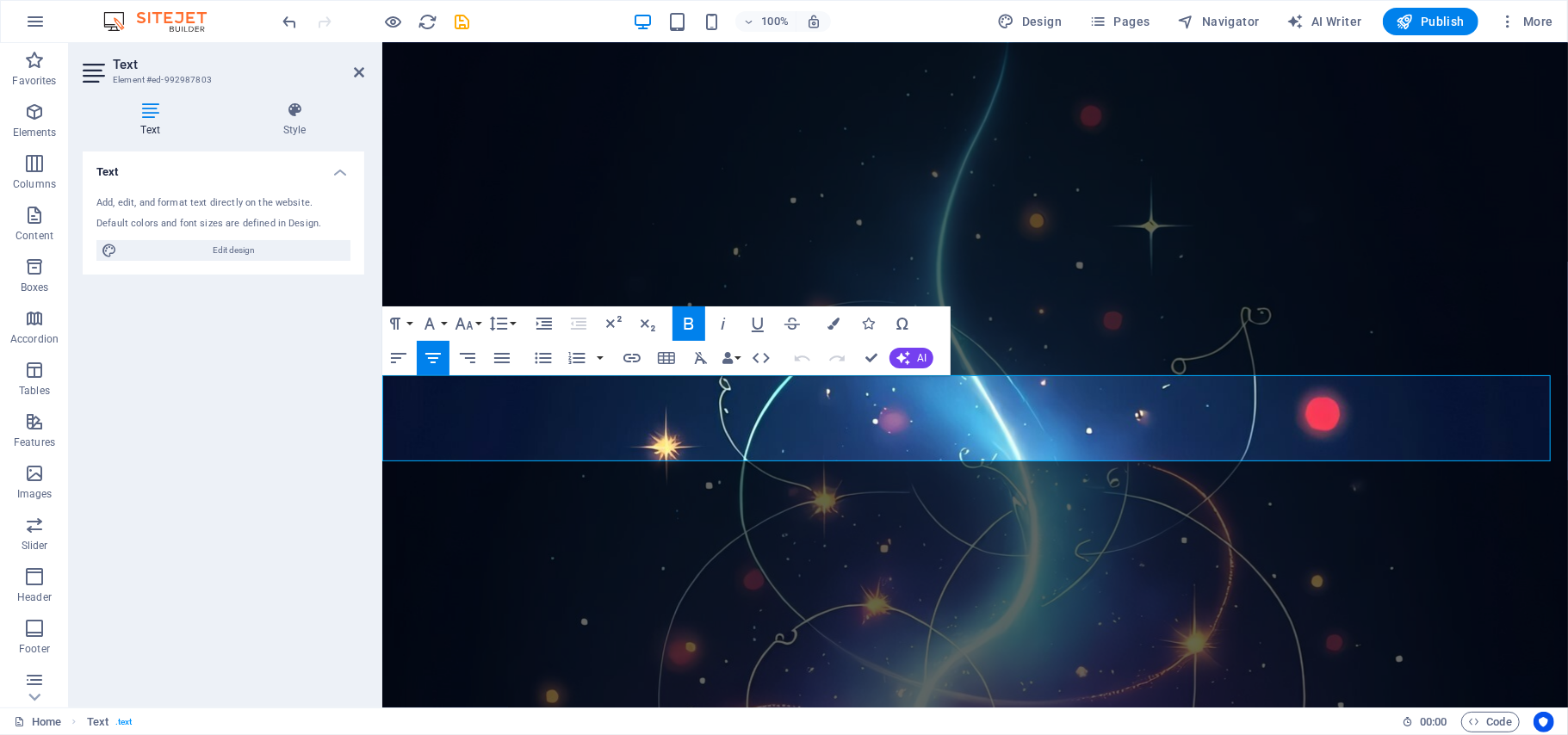
scroll to position [1500, 0]
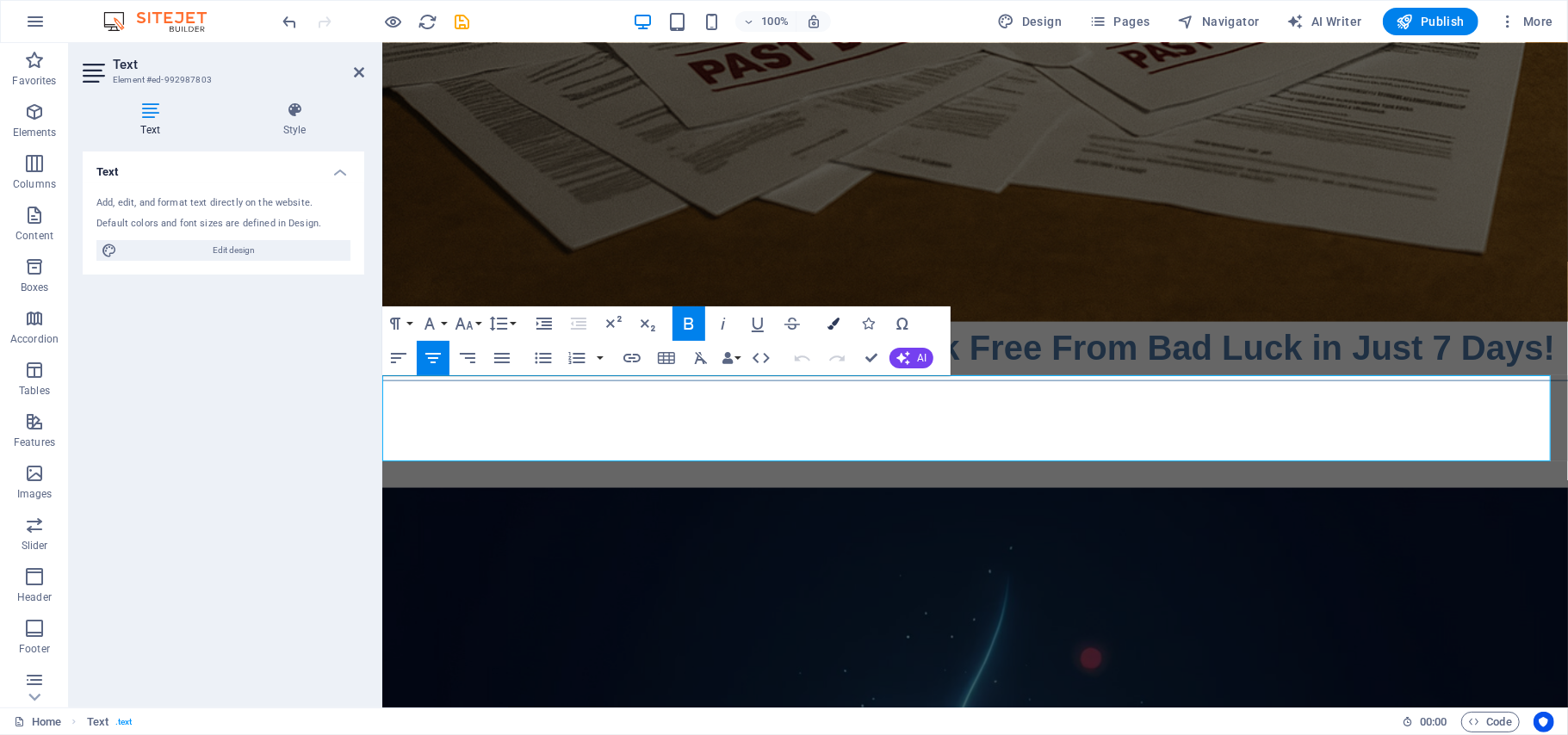
click at [830, 320] on icon "button" at bounding box center [833, 323] width 12 height 12
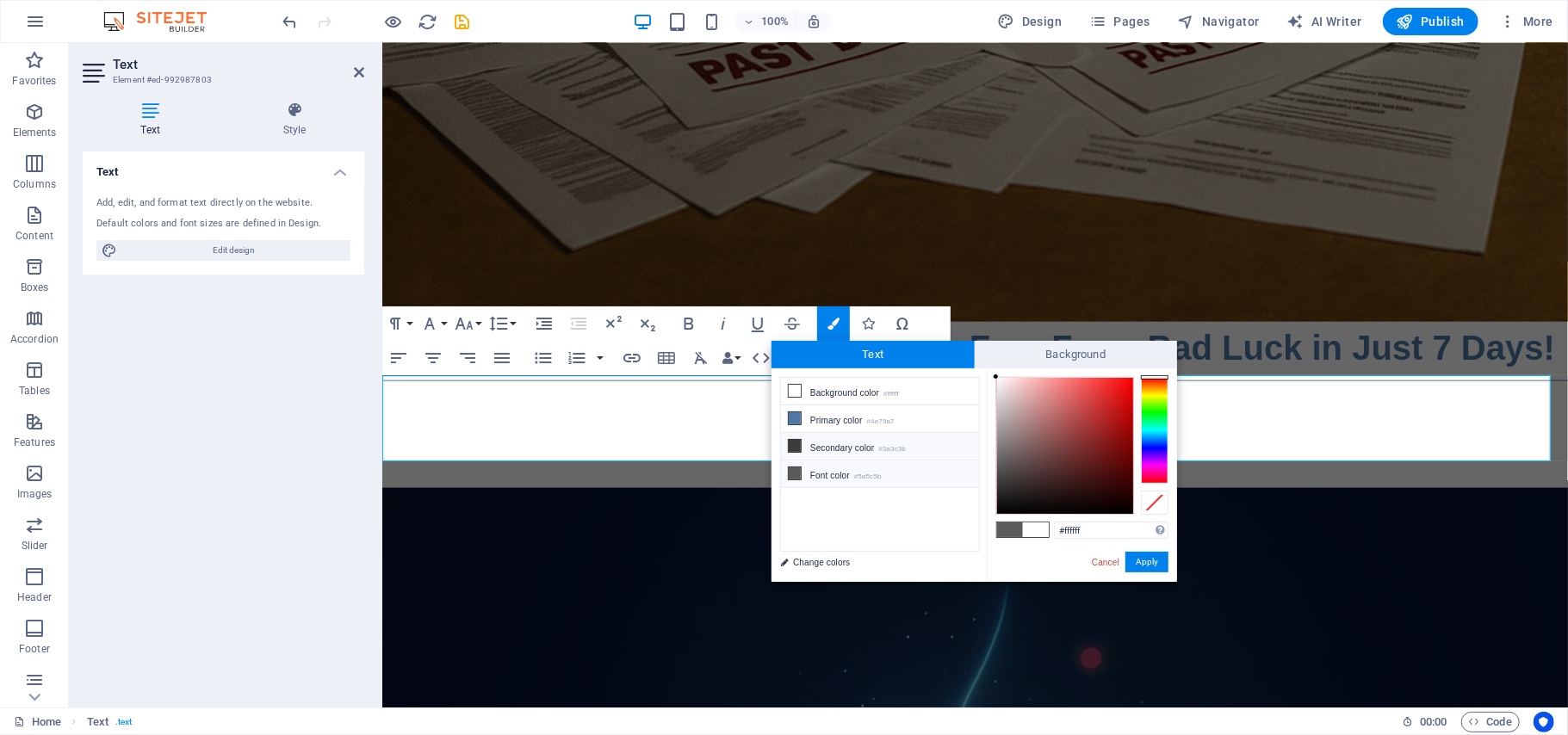
click at [796, 446] on icon at bounding box center [794, 446] width 12 height 12
type input "#3a3c3b"
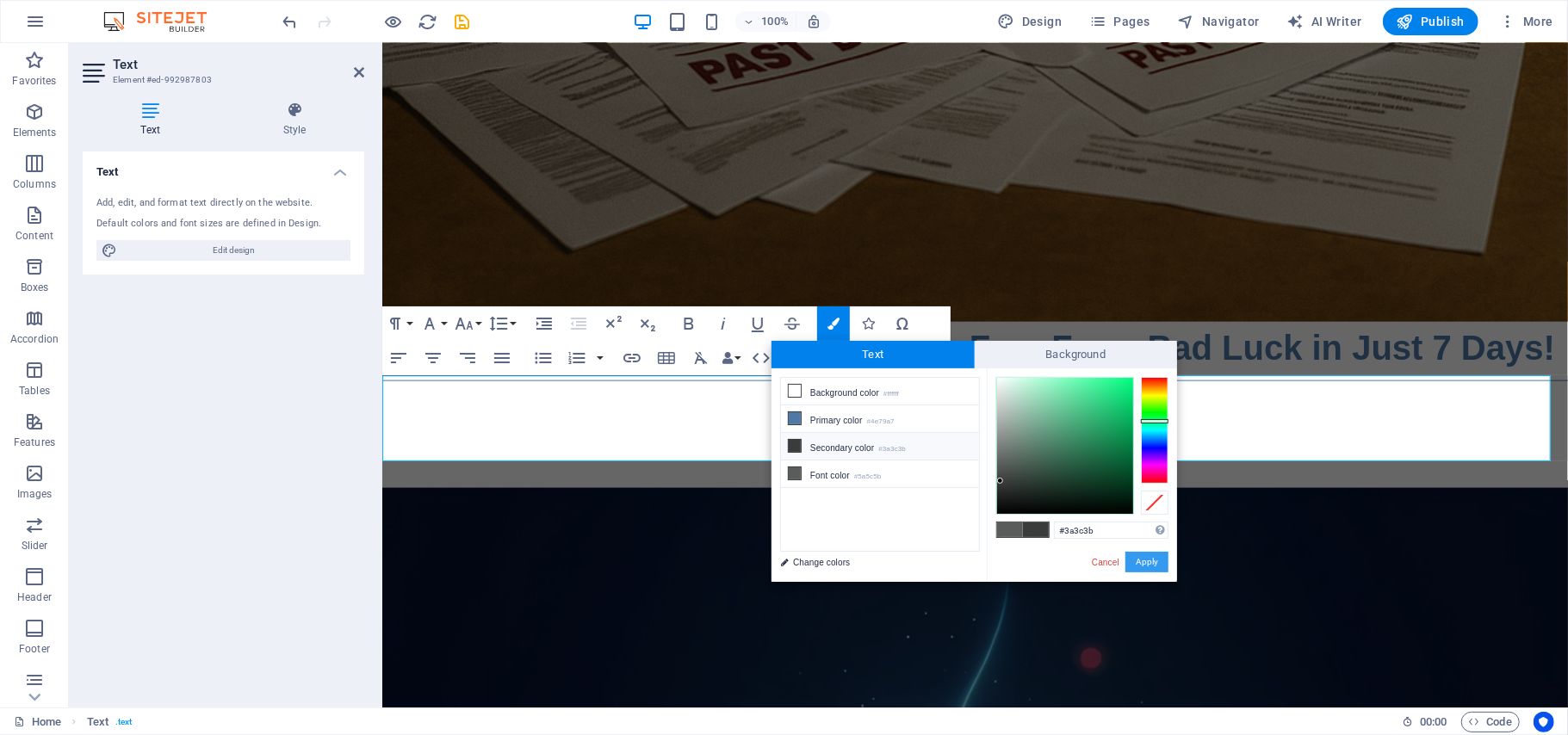
click at [1133, 565] on button "Apply" at bounding box center [1146, 562] width 43 height 21
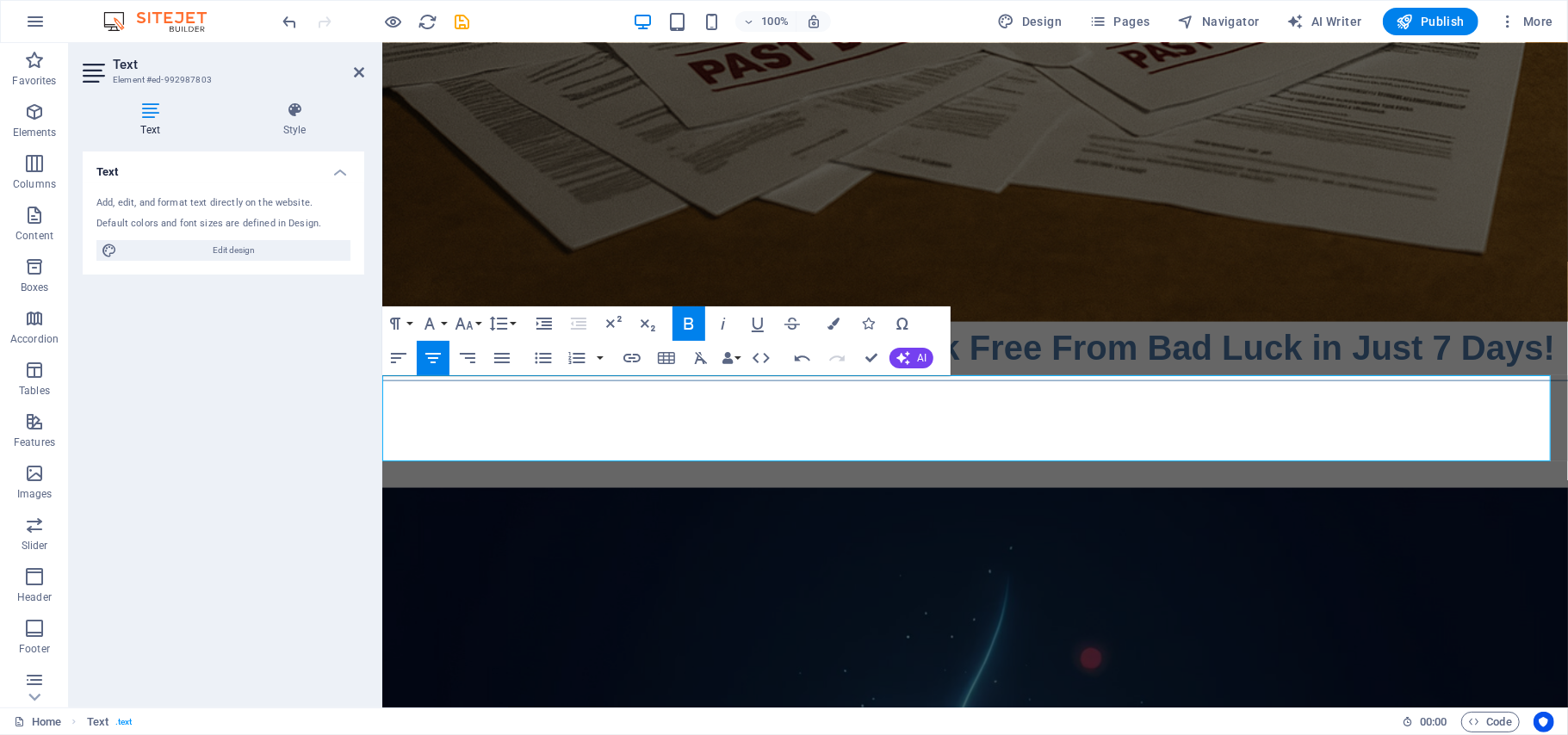
click at [329, 553] on div "Text Add, edit, and format text directly on the website. Default colors and fon…" at bounding box center [223, 422] width 281 height 542
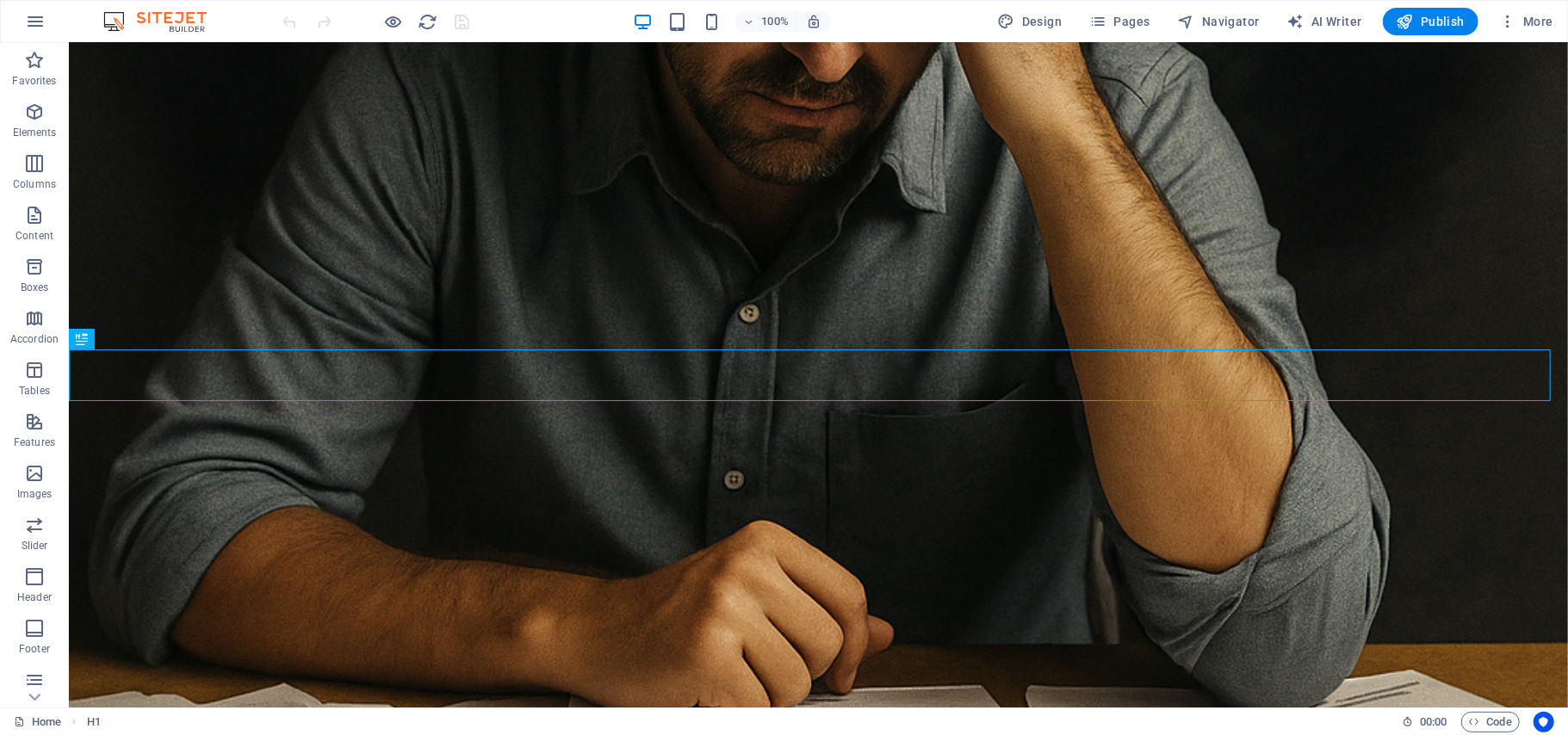
scroll to position [959, 0]
click at [131, 420] on icon at bounding box center [132, 419] width 10 height 18
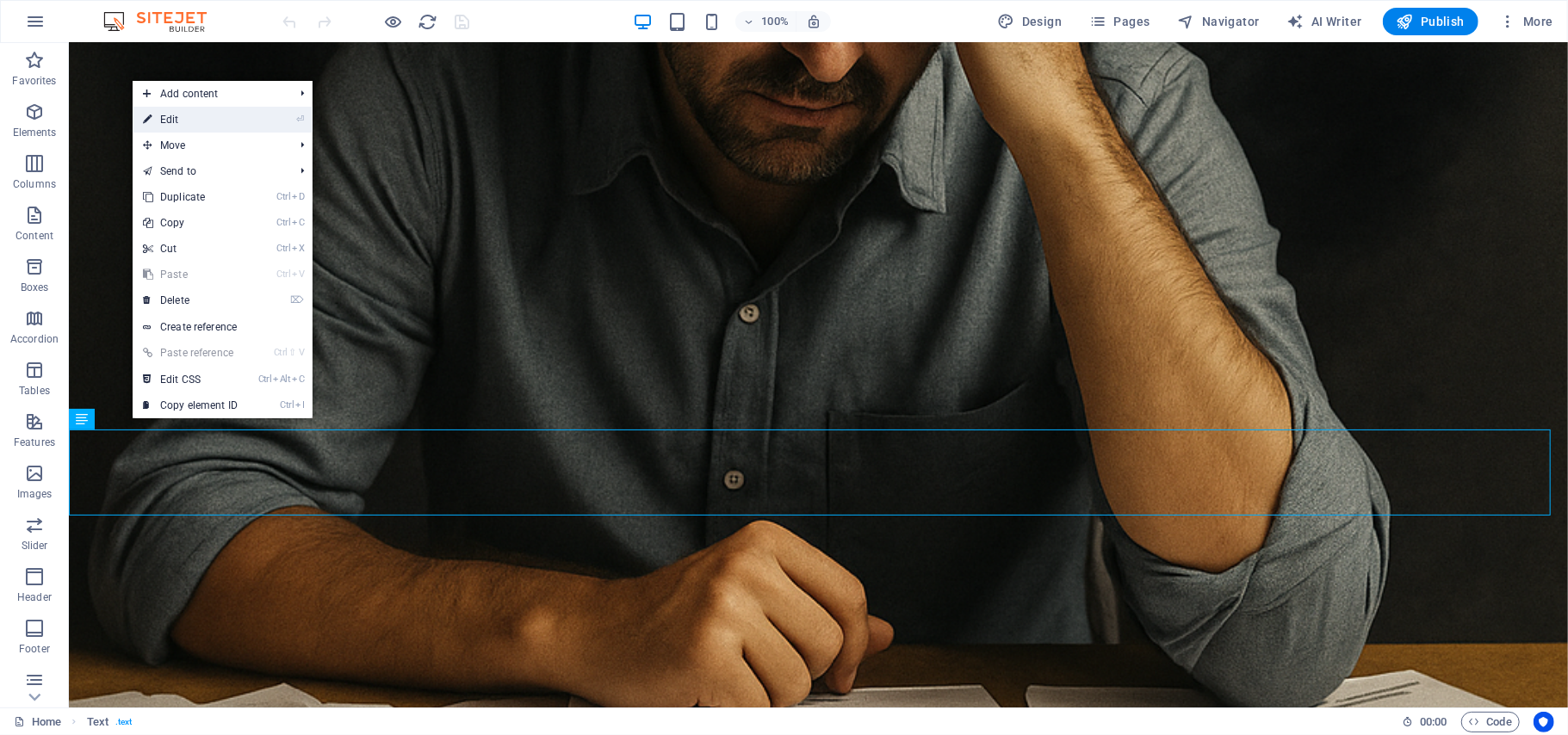
click at [193, 125] on link "⏎ Edit" at bounding box center [190, 119] width 115 height 26
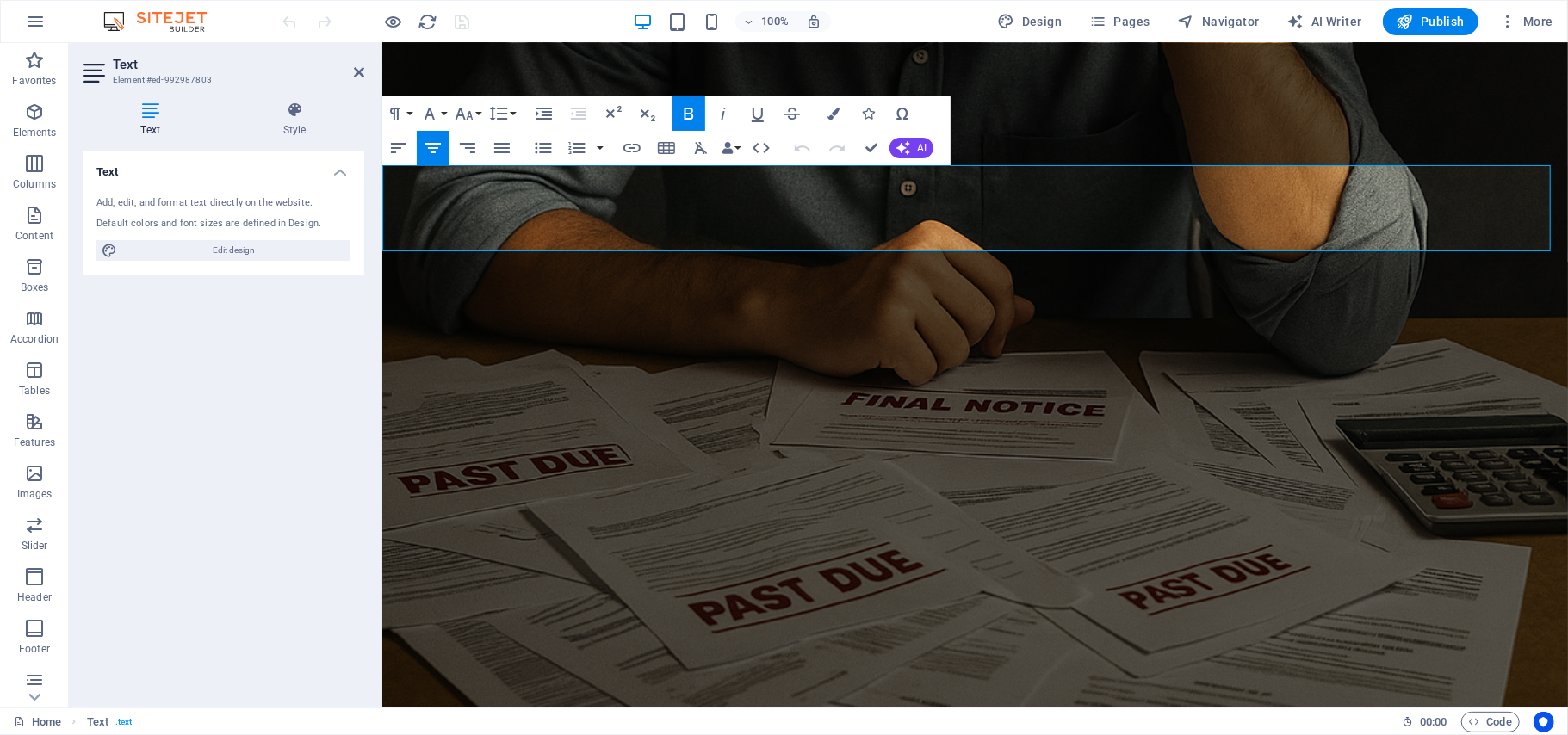
scroll to position [1712, 0]
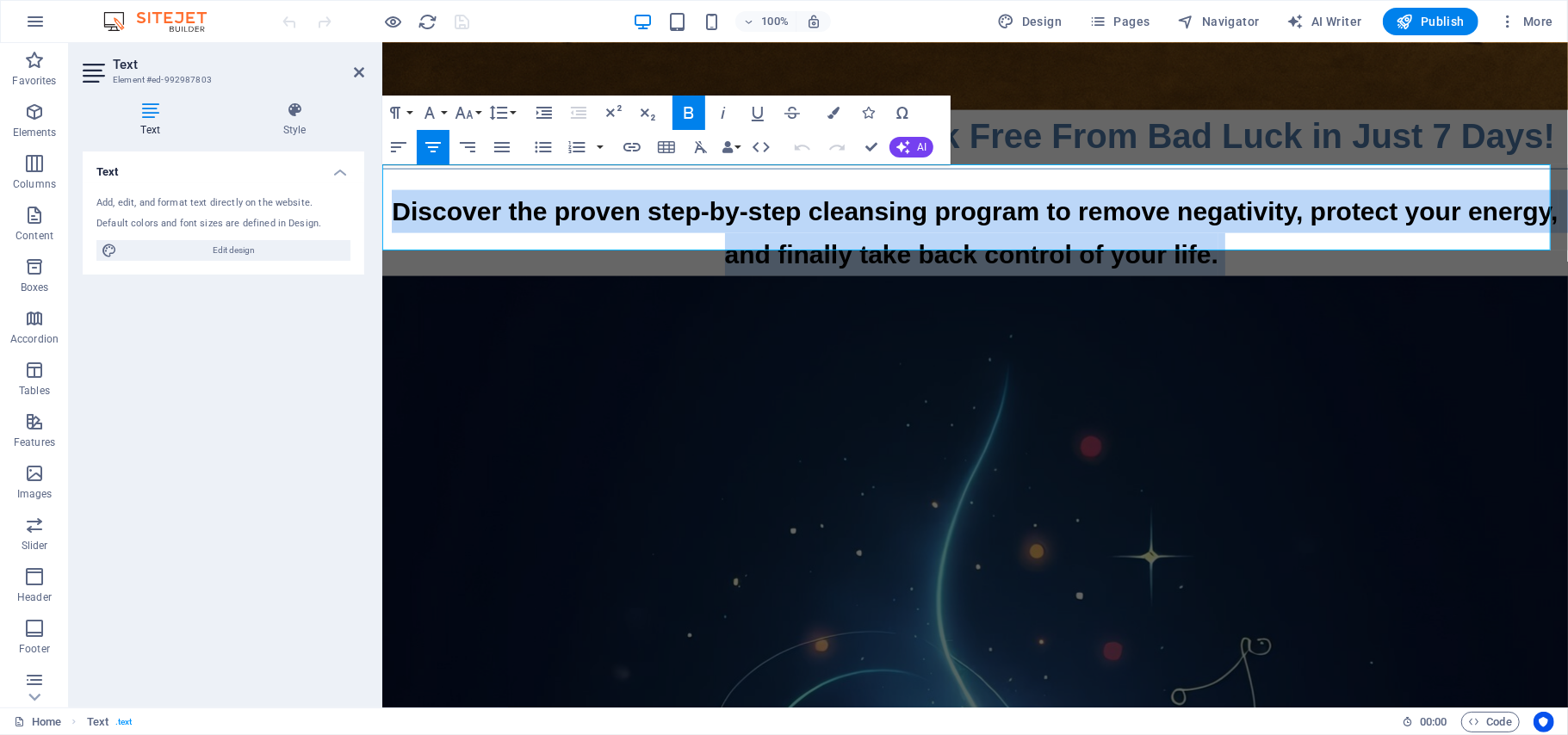
drag, startPoint x: 1227, startPoint y: 228, endPoint x: 388, endPoint y: 196, distance: 839.6
click at [388, 196] on p "Discover the proven step-by-step cleansing program to remove negativity, protec…" at bounding box center [974, 232] width 1185 height 87
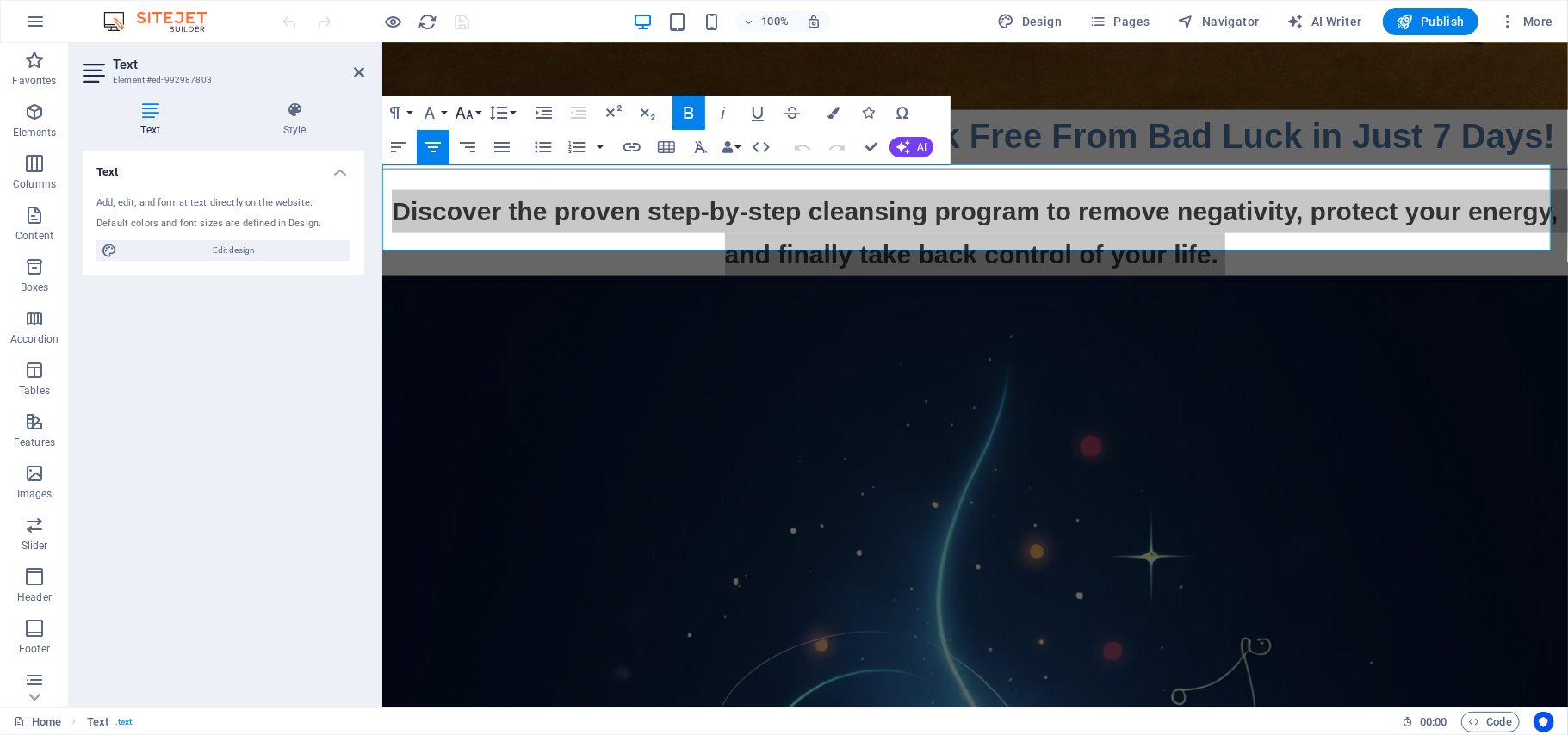
click at [479, 110] on button "Font Size" at bounding box center [467, 112] width 33 height 35
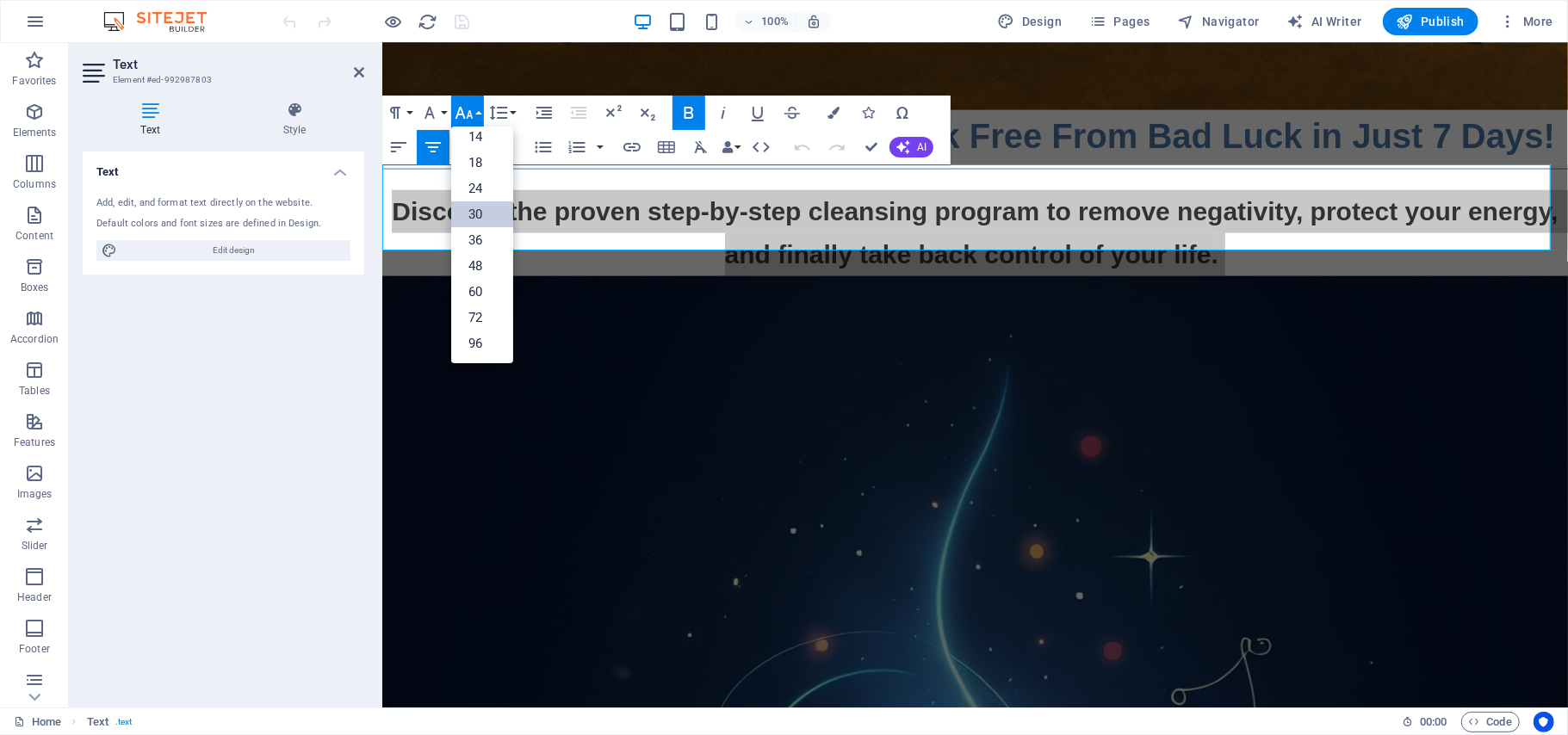
scroll to position [138, 0]
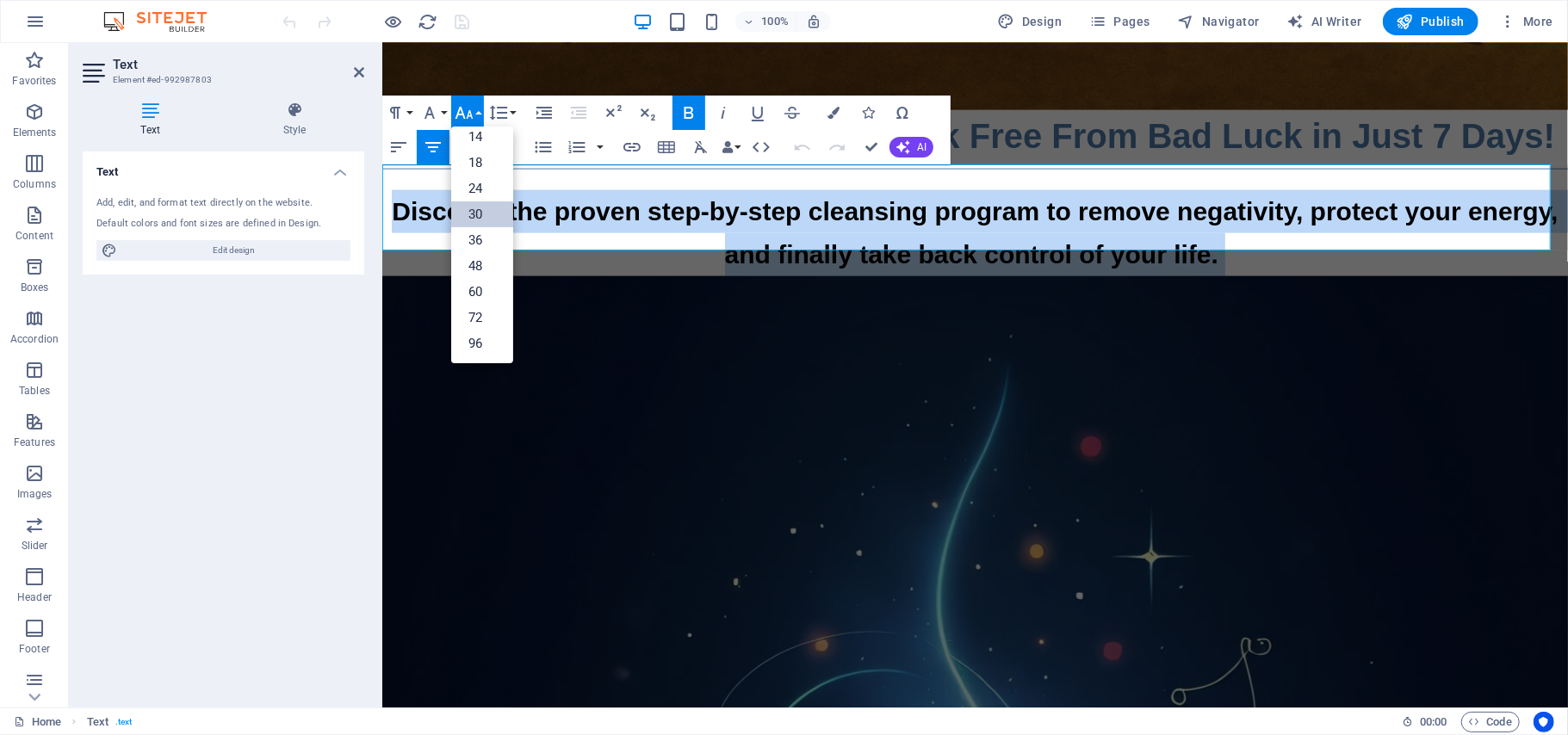
click at [487, 218] on link "30" at bounding box center [482, 215] width 62 height 26
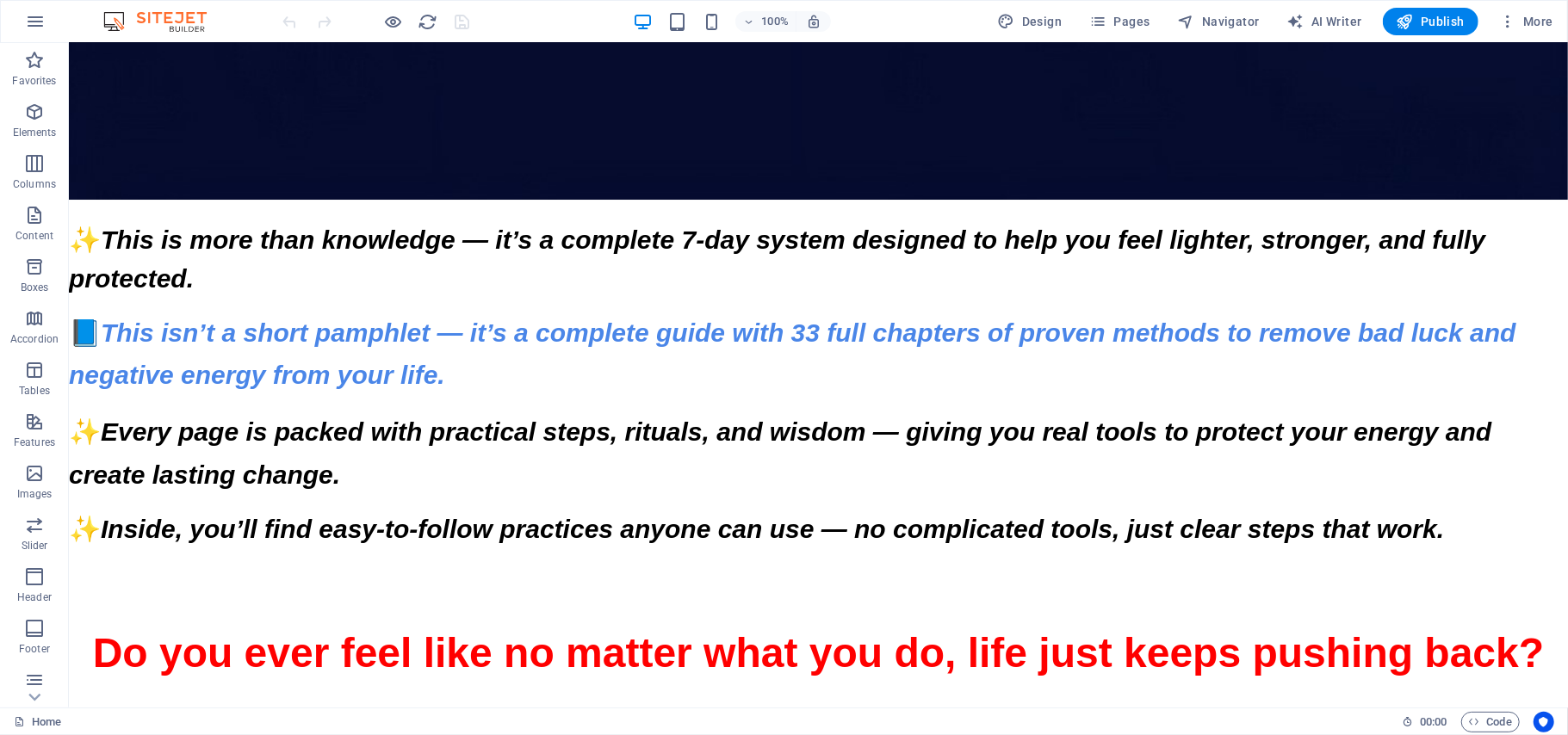
scroll to position [4444, 0]
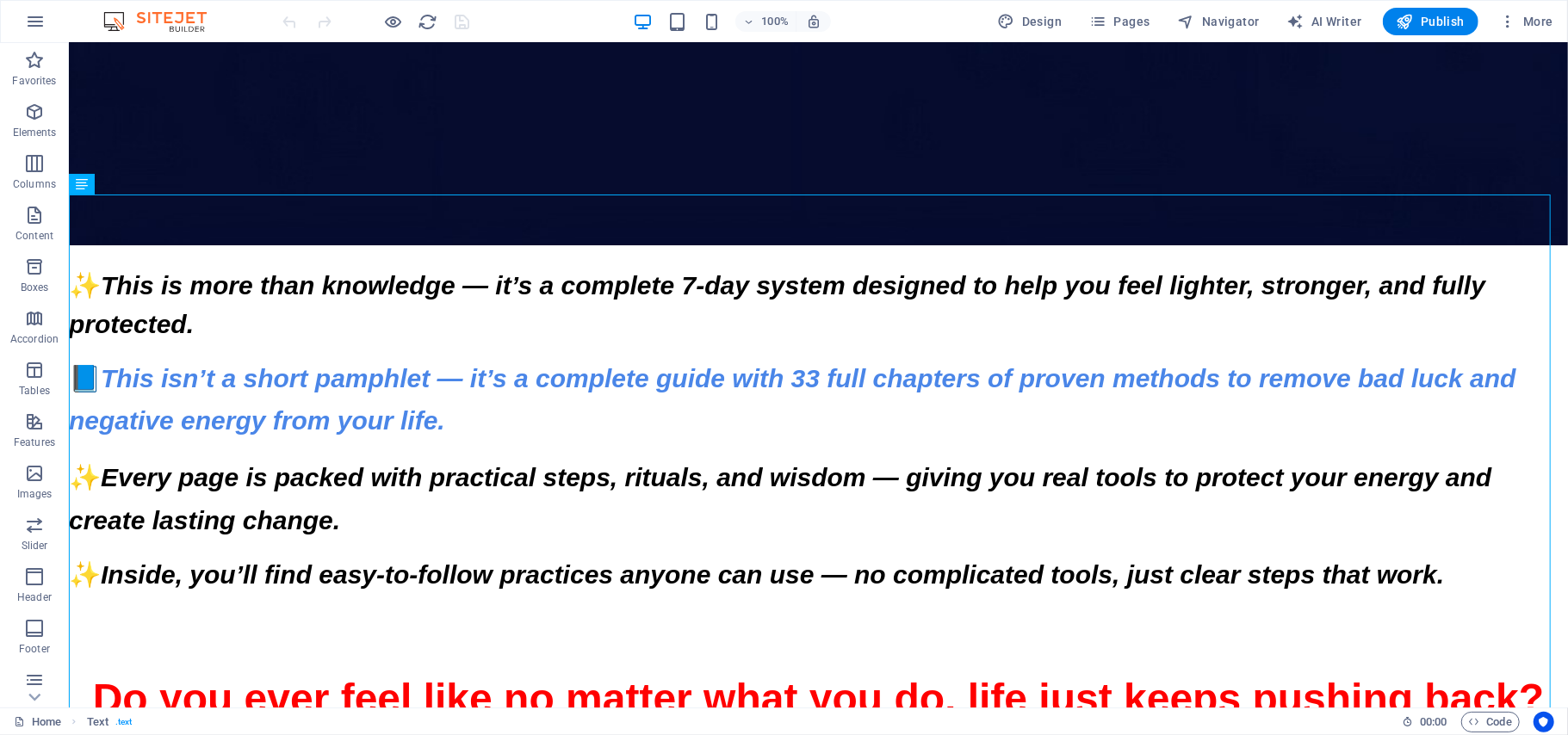
drag, startPoint x: 447, startPoint y: 371, endPoint x: 135, endPoint y: 390, distance: 312.6
click at [423, 580] on div "✨ This is more than knowledge — it’s a complete 7-day system designed to help y…" at bounding box center [816, 650] width 1498 height 812
click at [129, 183] on icon at bounding box center [132, 184] width 10 height 18
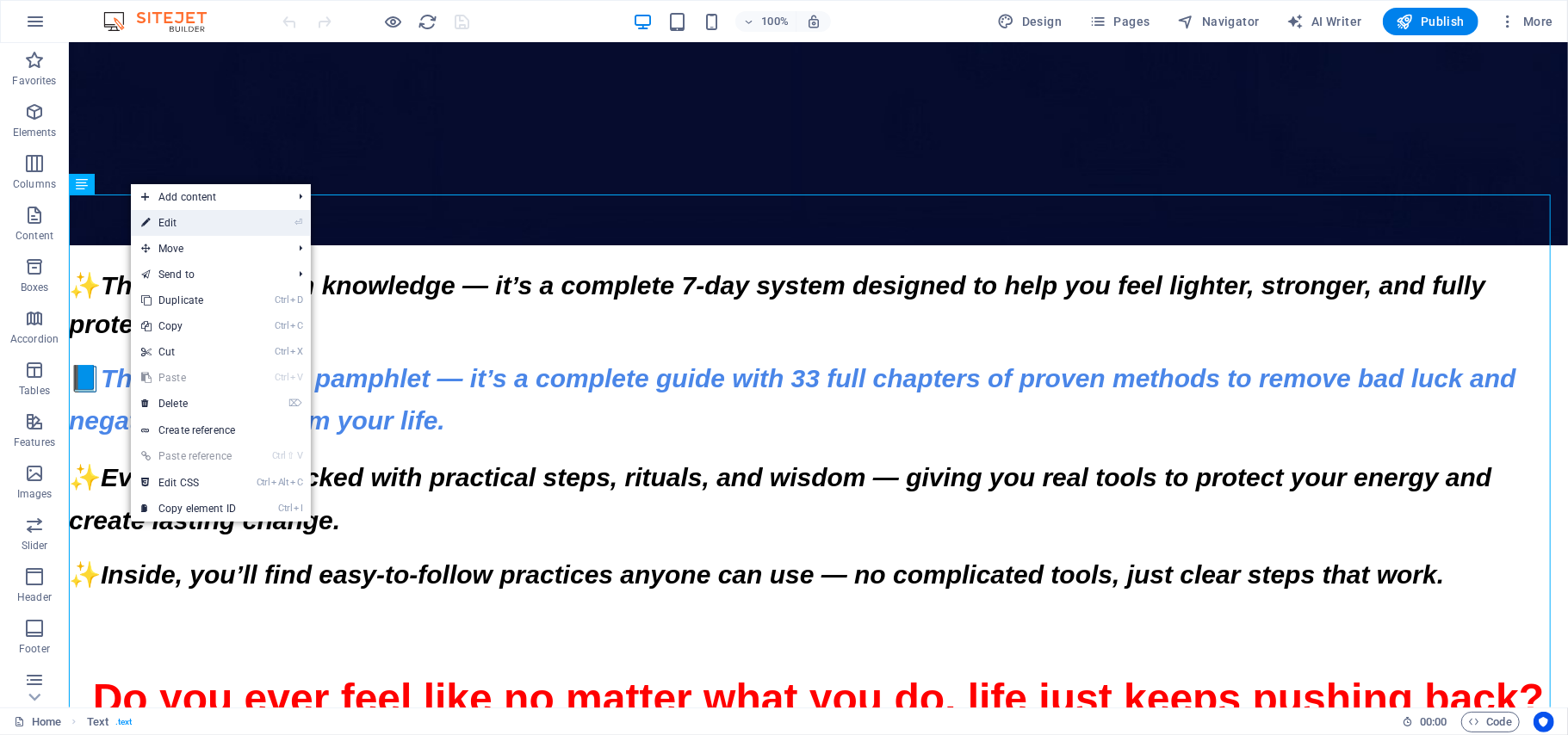
click at [163, 218] on link "⏎ Edit" at bounding box center [189, 223] width 115 height 26
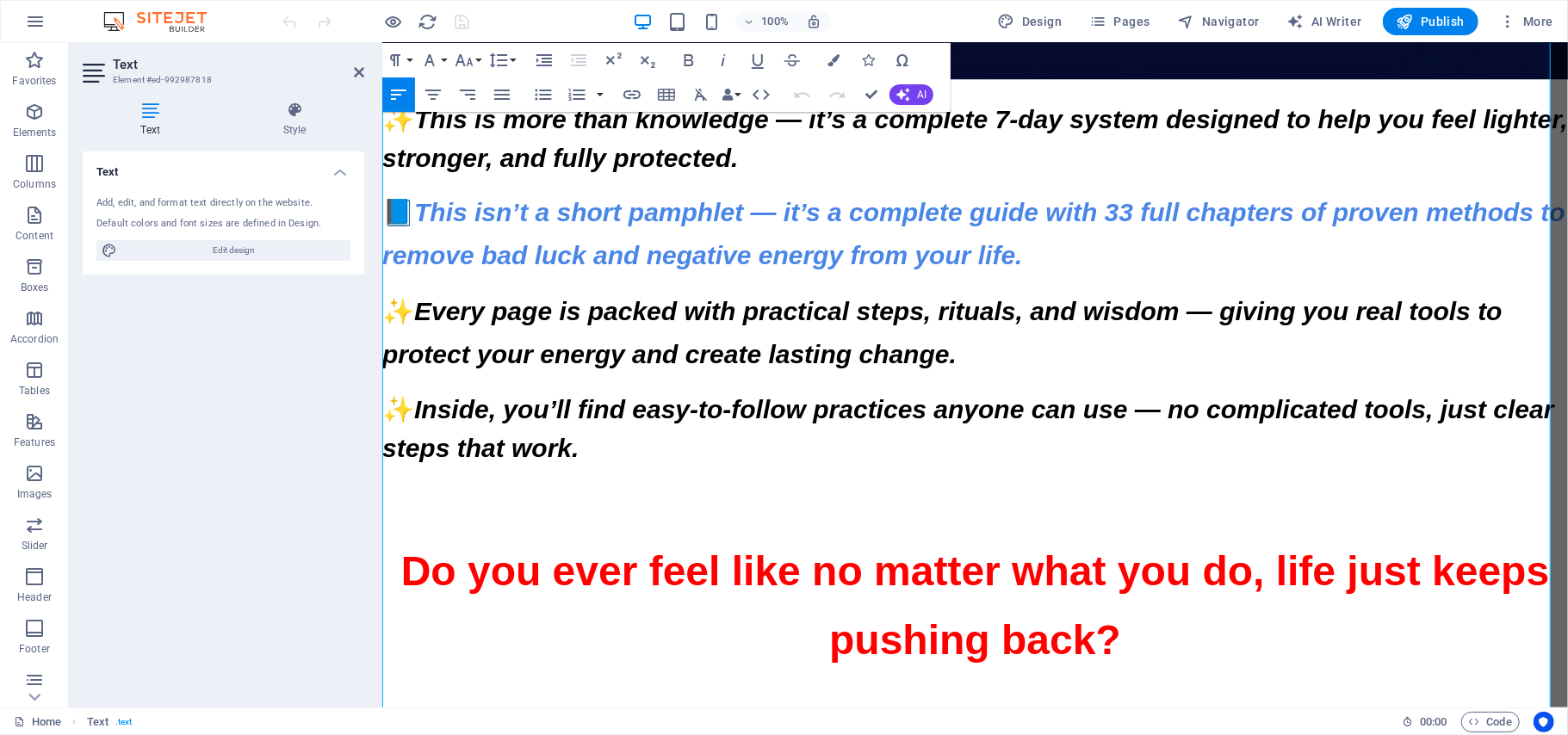
scroll to position [3510, 0]
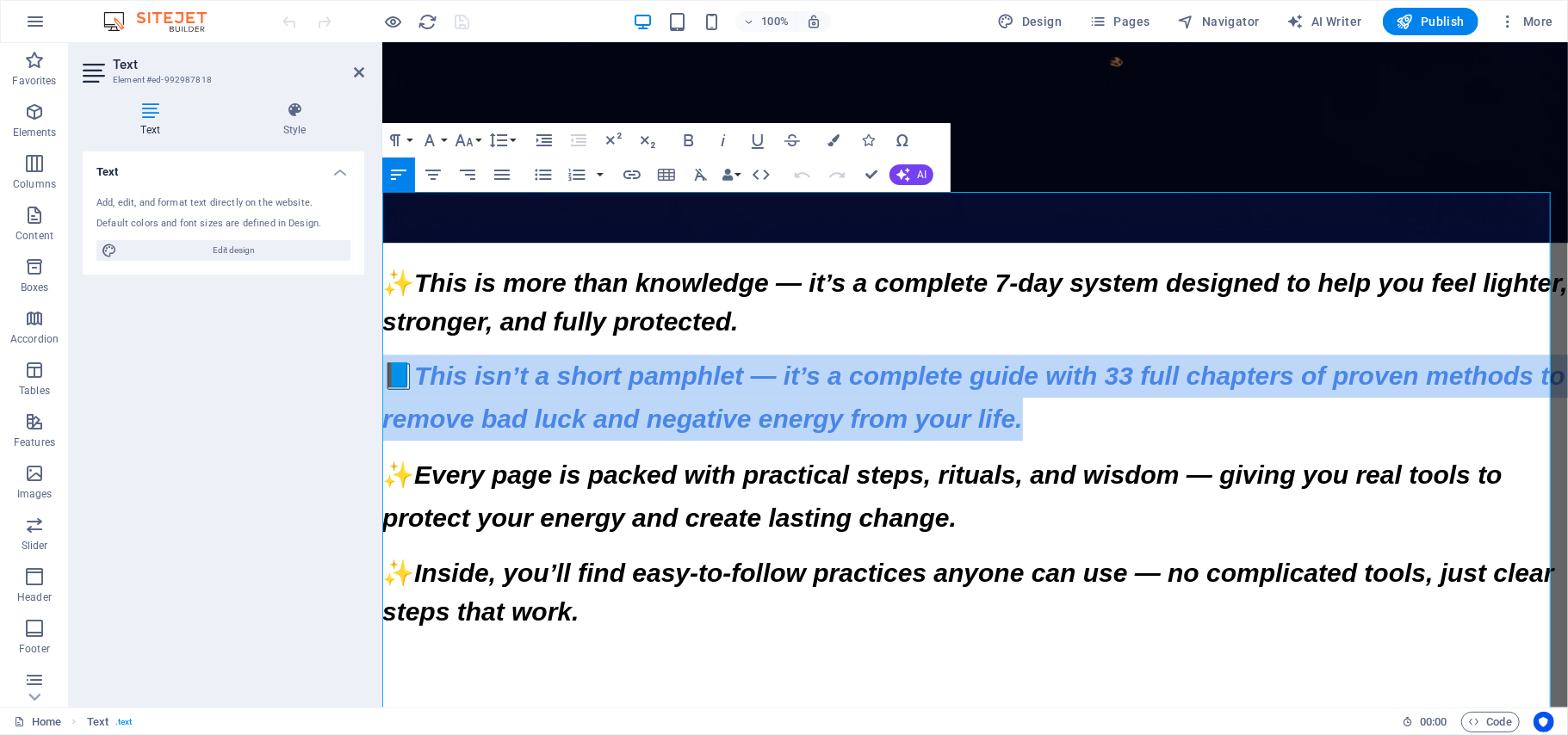
drag, startPoint x: 1061, startPoint y: 368, endPoint x: 389, endPoint y: 319, distance: 673.8
click at [389, 354] on p "📘 This isn’t a short pamphlet — it’s a complete guide with 33 full chapters of …" at bounding box center [974, 397] width 1185 height 86
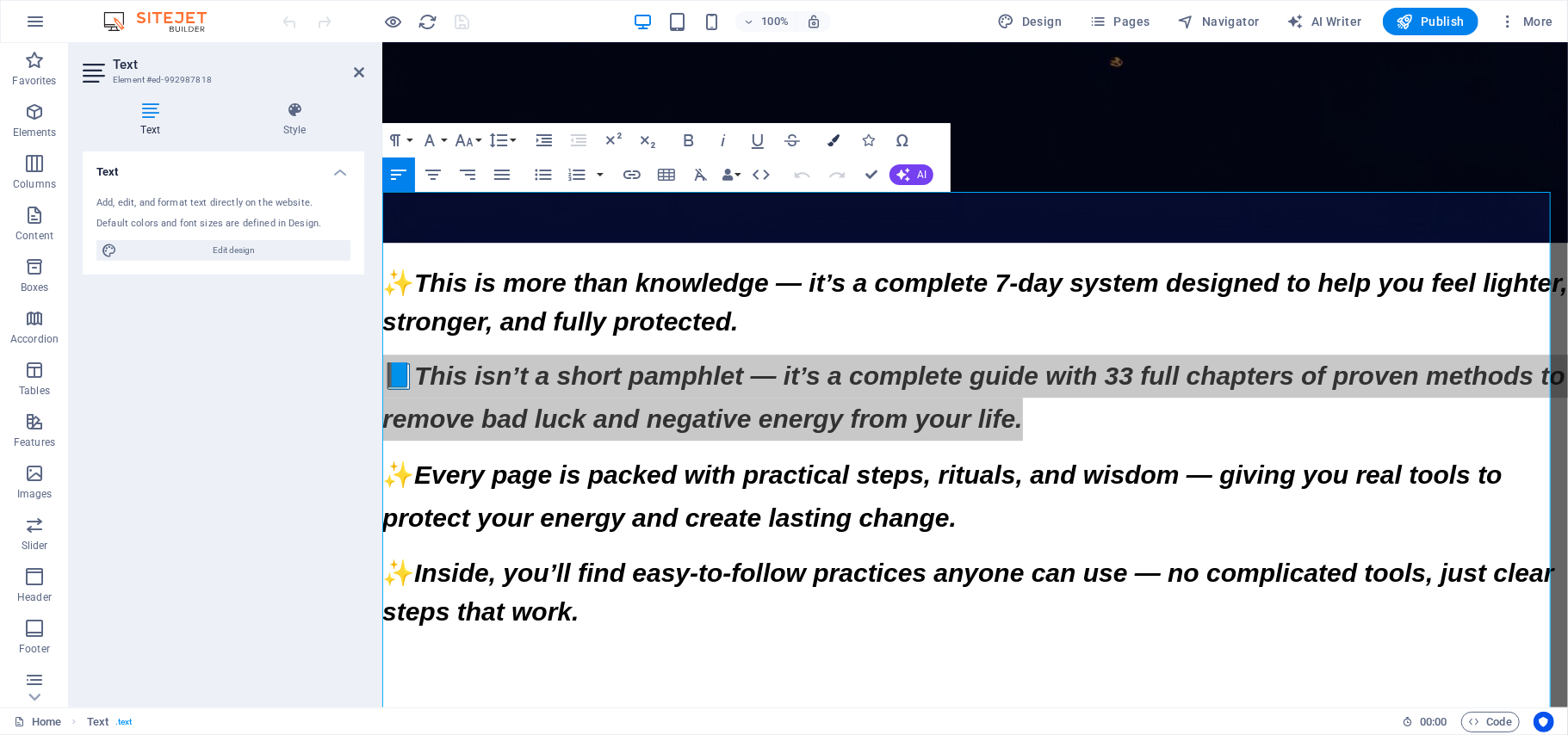
click at [830, 138] on icon "button" at bounding box center [833, 140] width 12 height 12
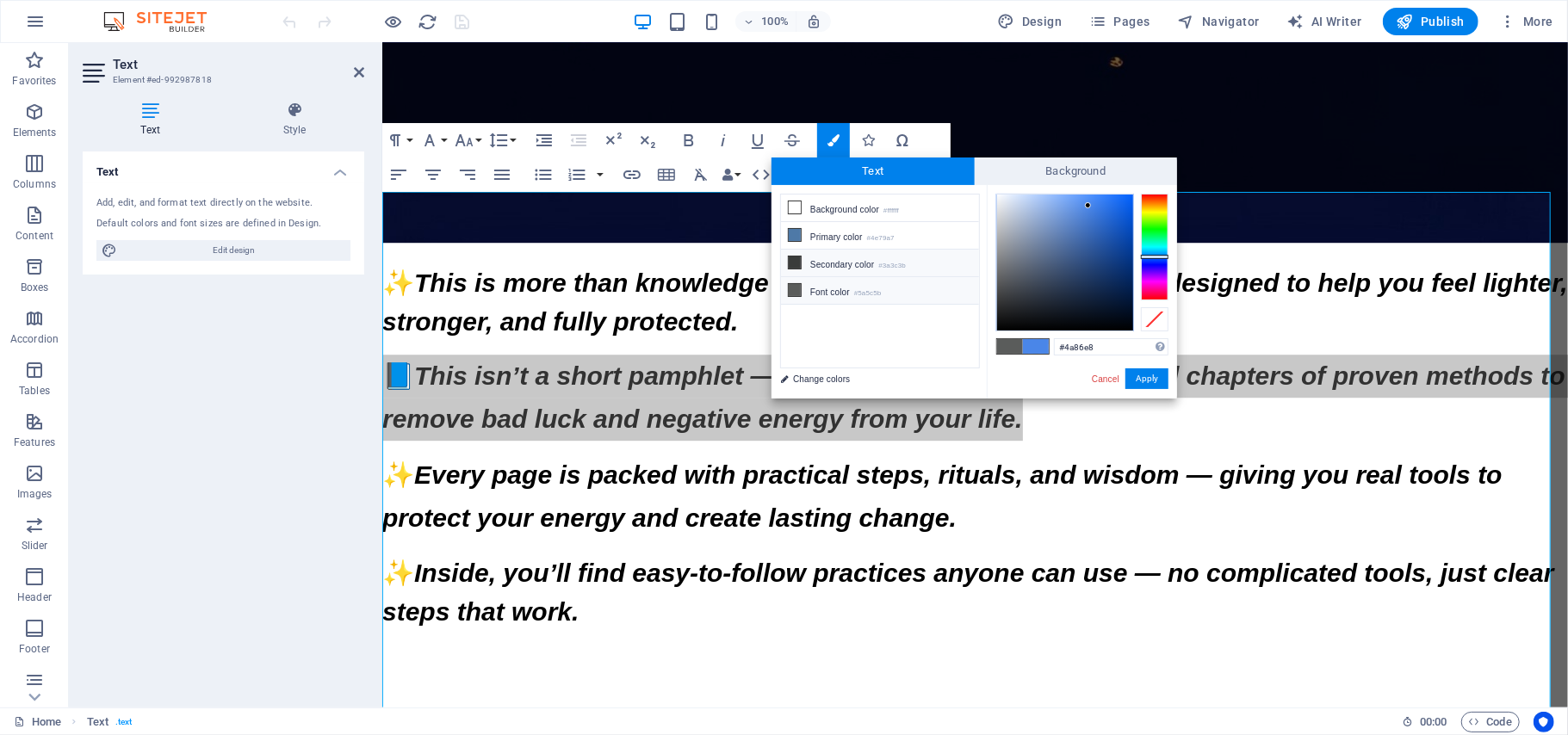
click at [795, 264] on icon at bounding box center [794, 263] width 12 height 12
type input "#3a3c3b"
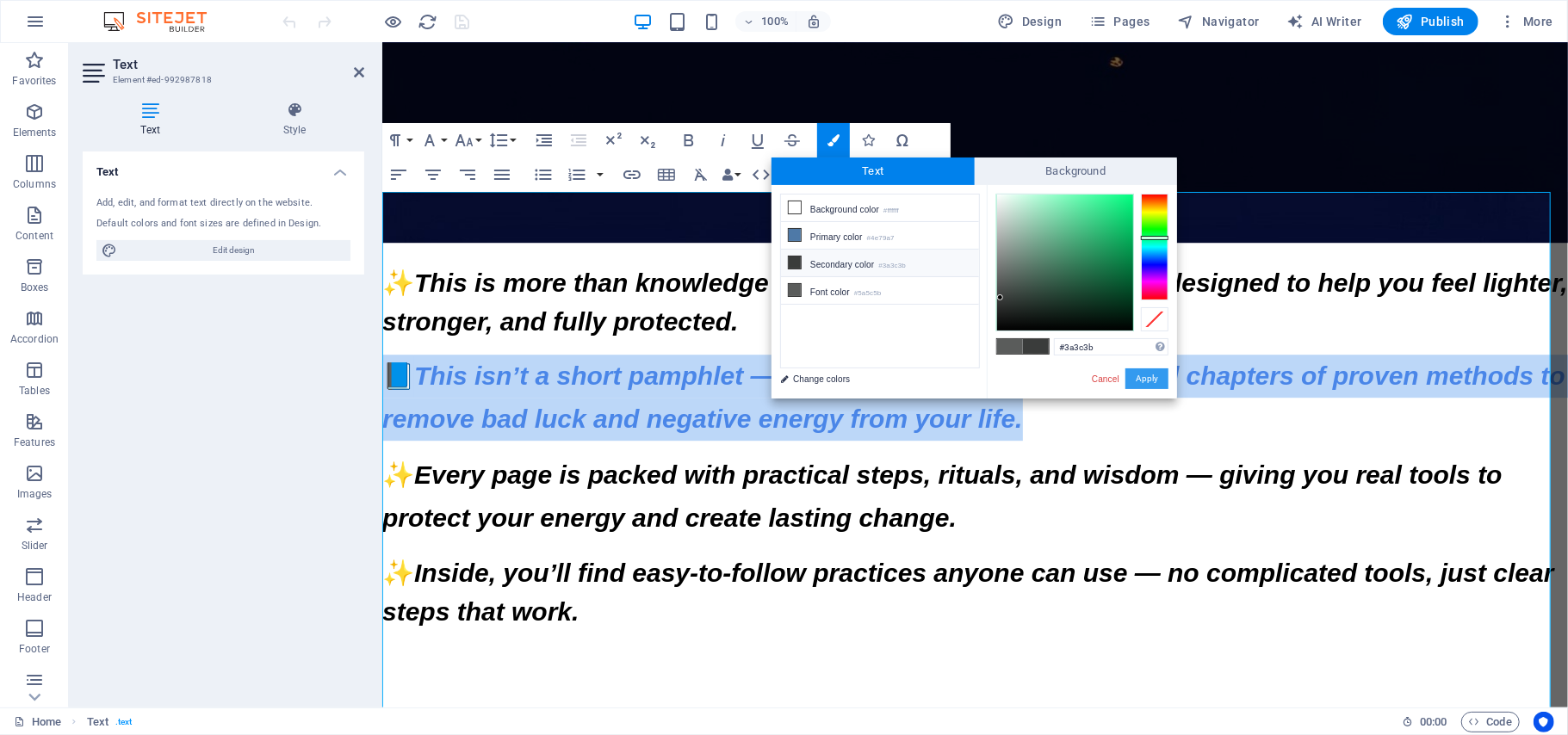
click at [1140, 379] on button "Apply" at bounding box center [1146, 379] width 43 height 21
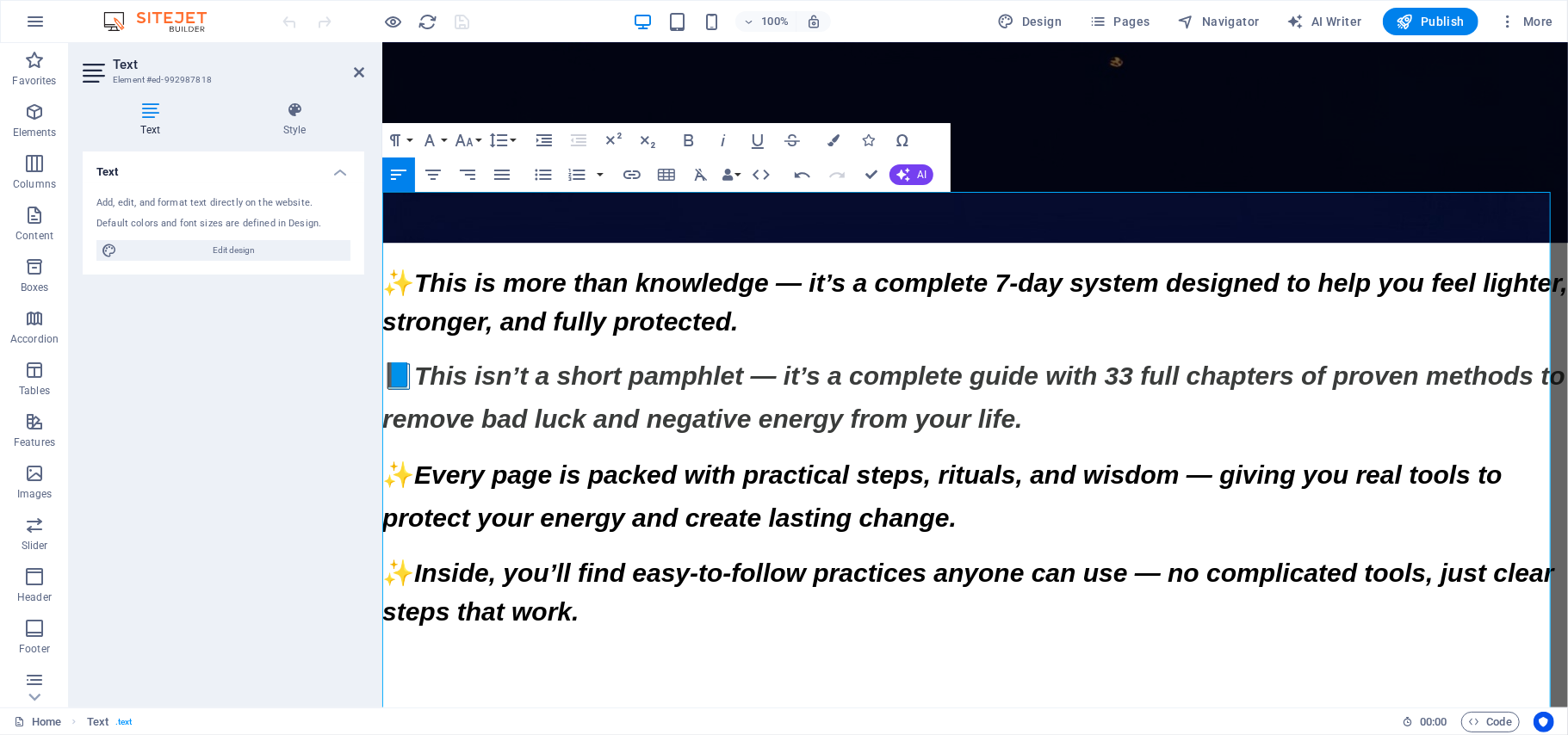
click at [1112, 568] on div "✨ Inside, you’ll find easy-to-follow practices anyone can use — no complicated …" at bounding box center [974, 592] width 1185 height 78
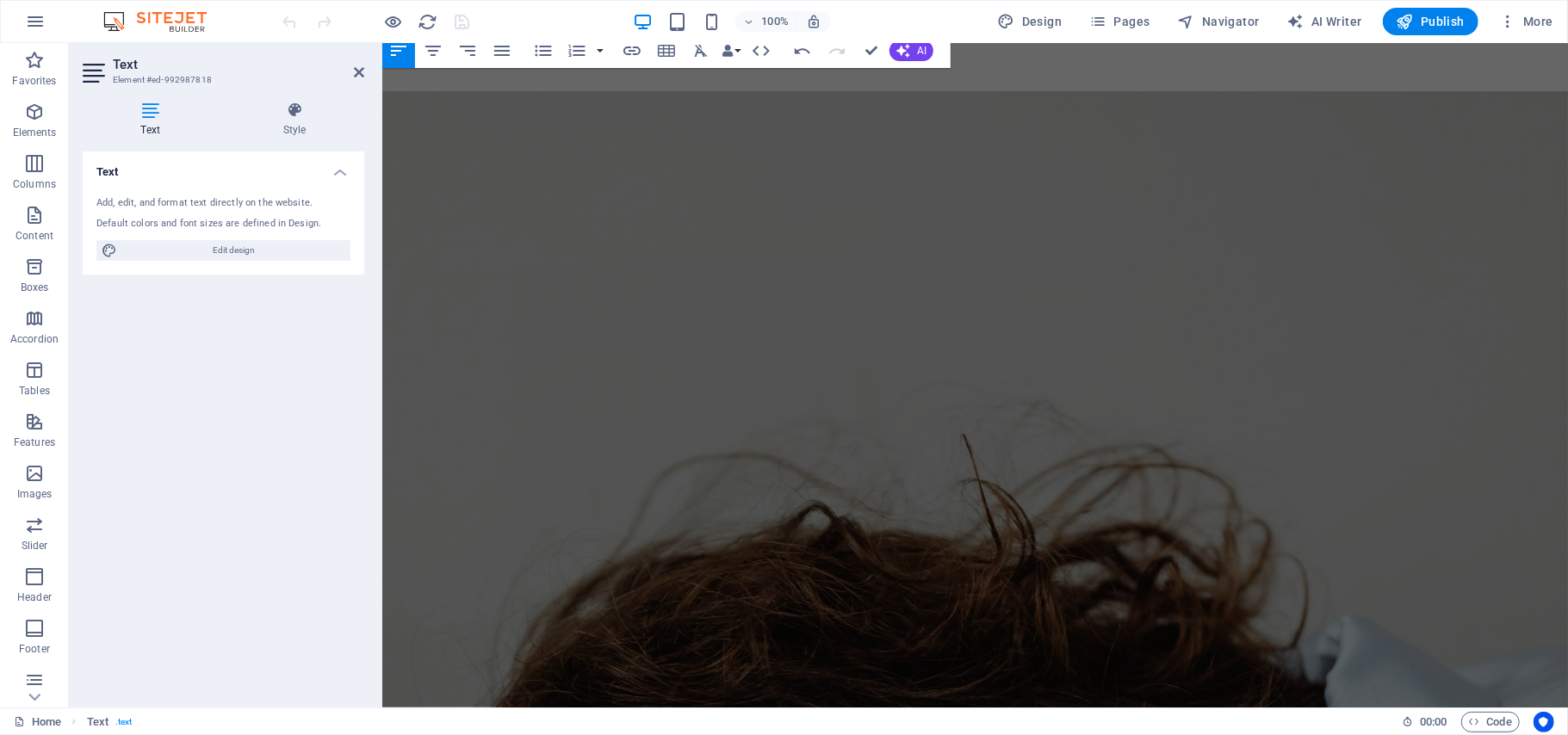
scroll to position [4665, 0]
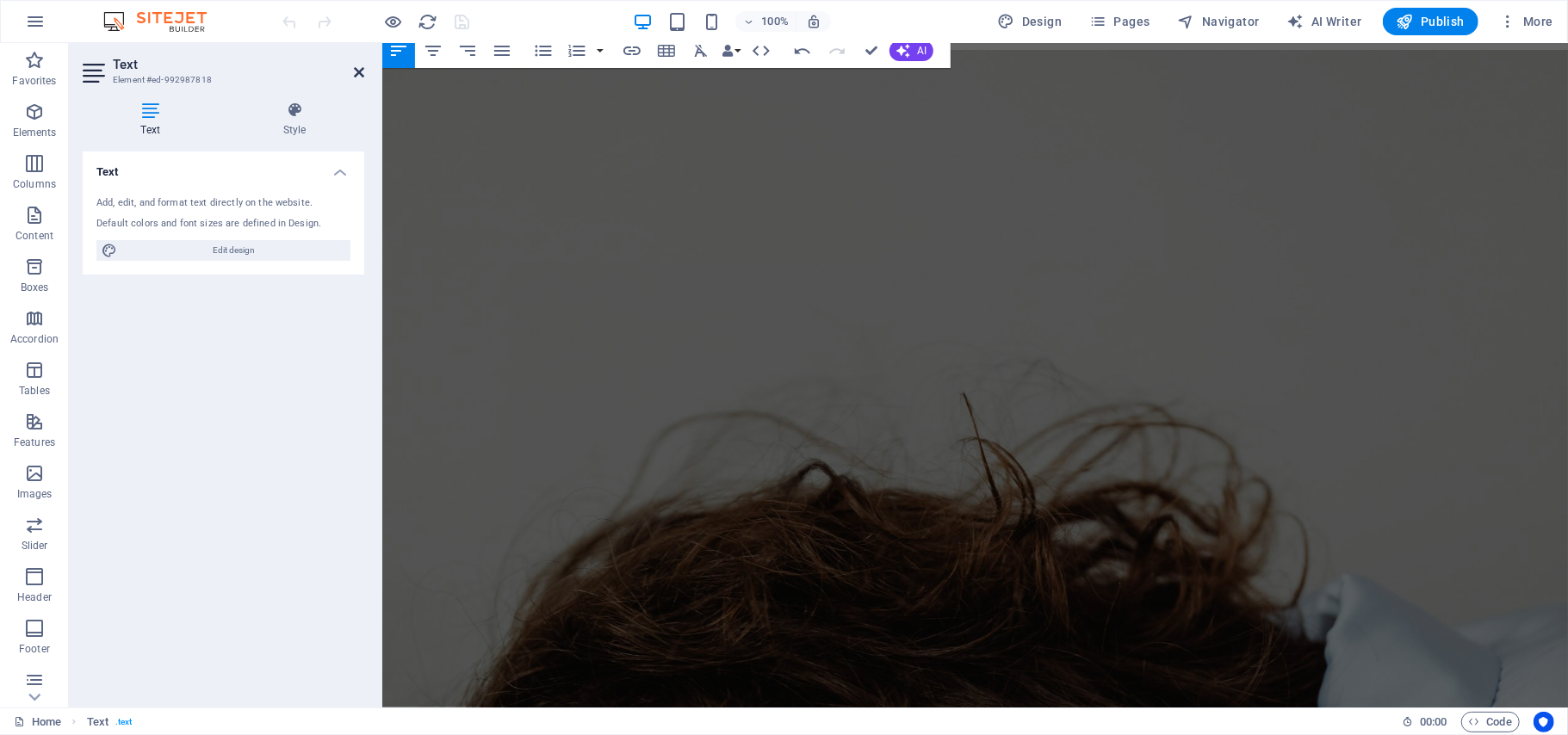
click at [355, 70] on icon at bounding box center [359, 73] width 10 height 14
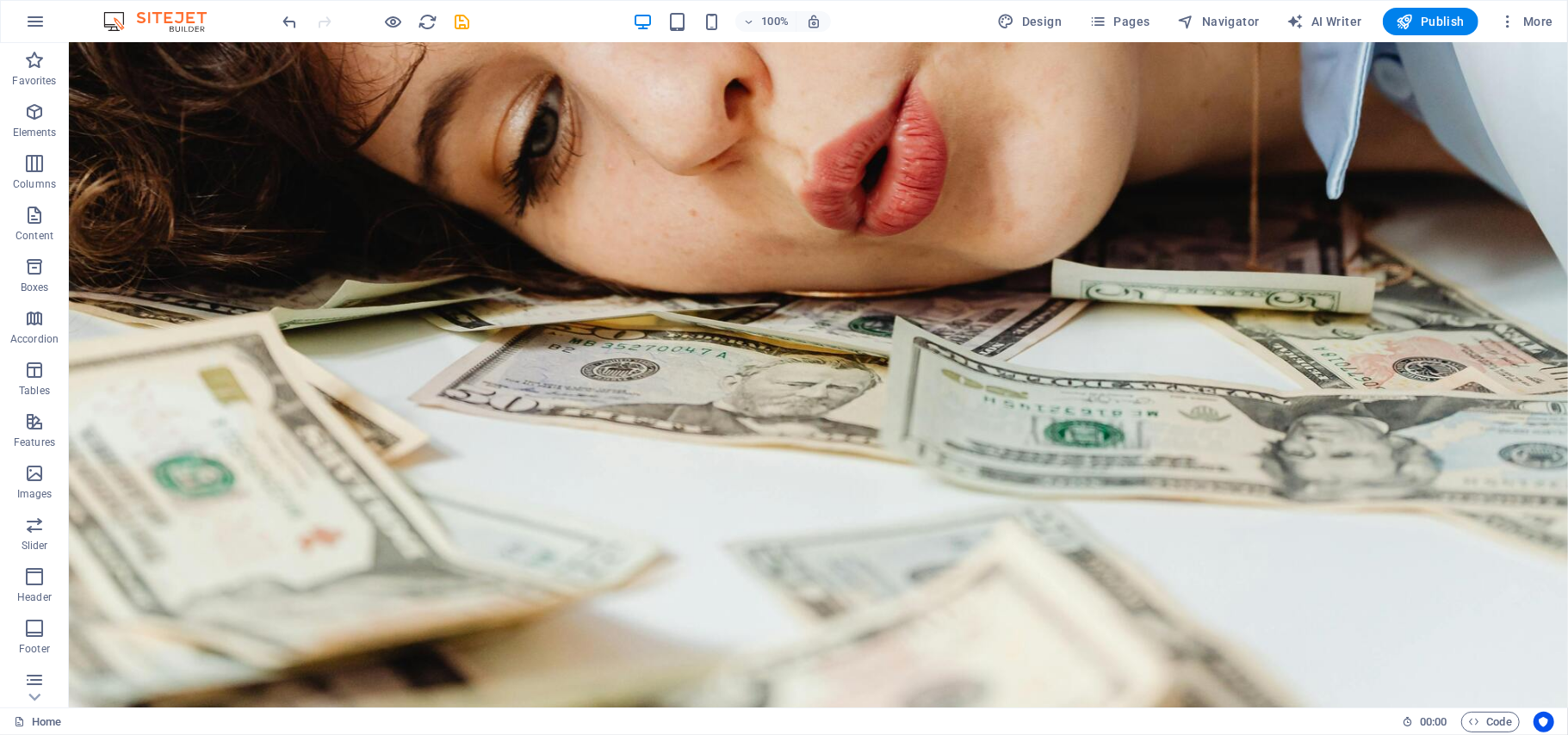
scroll to position [6662, 0]
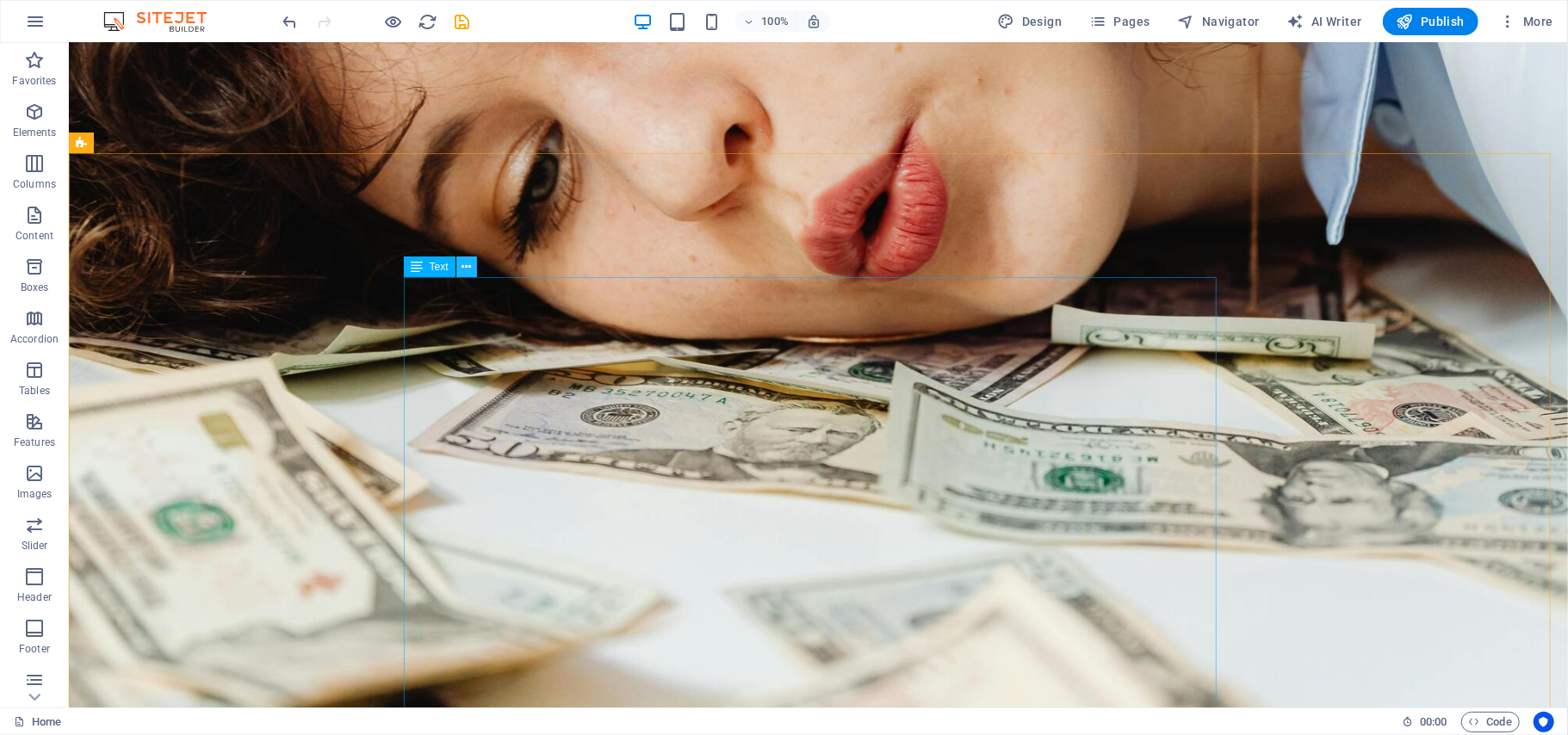
click at [466, 267] on icon at bounding box center [466, 268] width 10 height 18
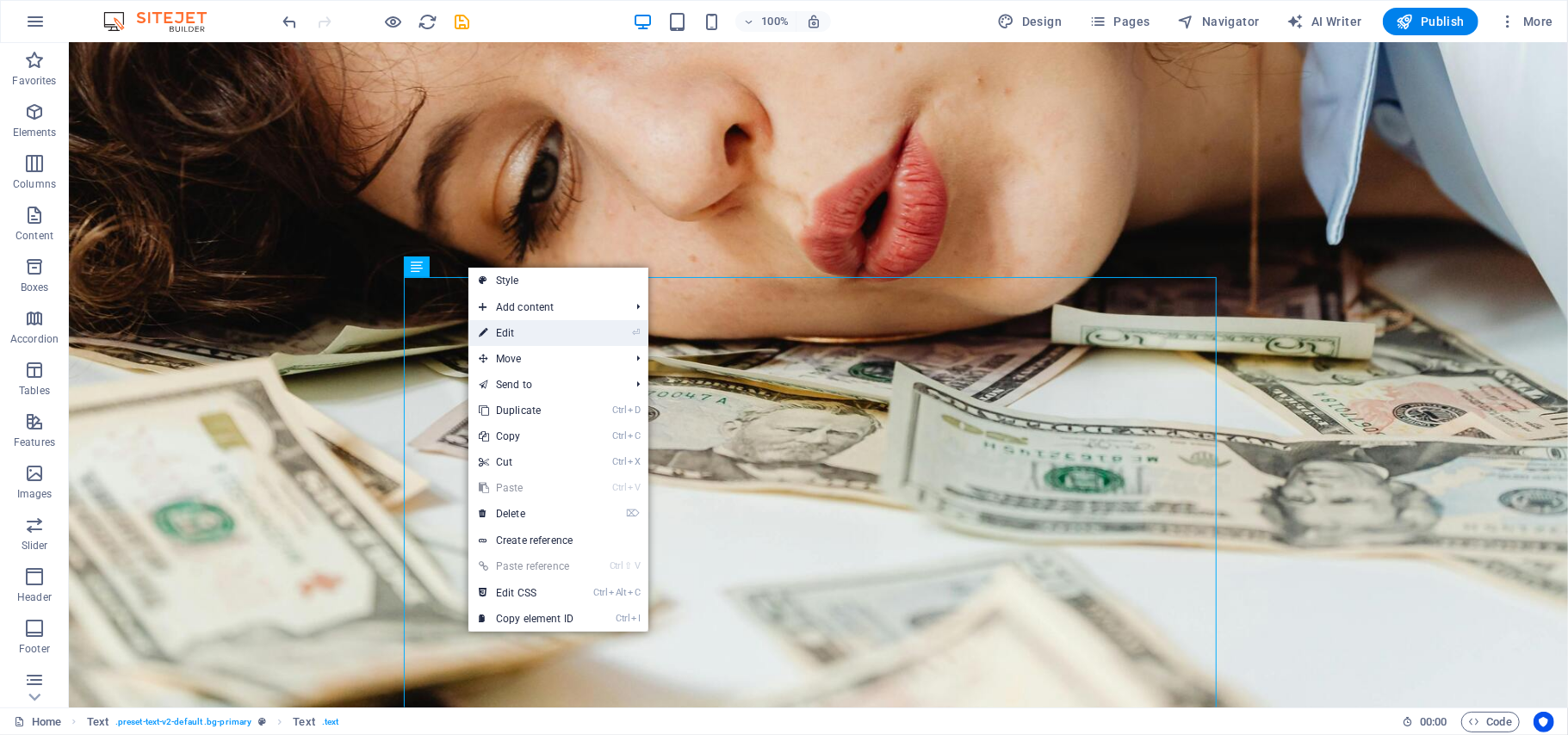
click at [506, 328] on link "⏎ Edit" at bounding box center [526, 333] width 115 height 26
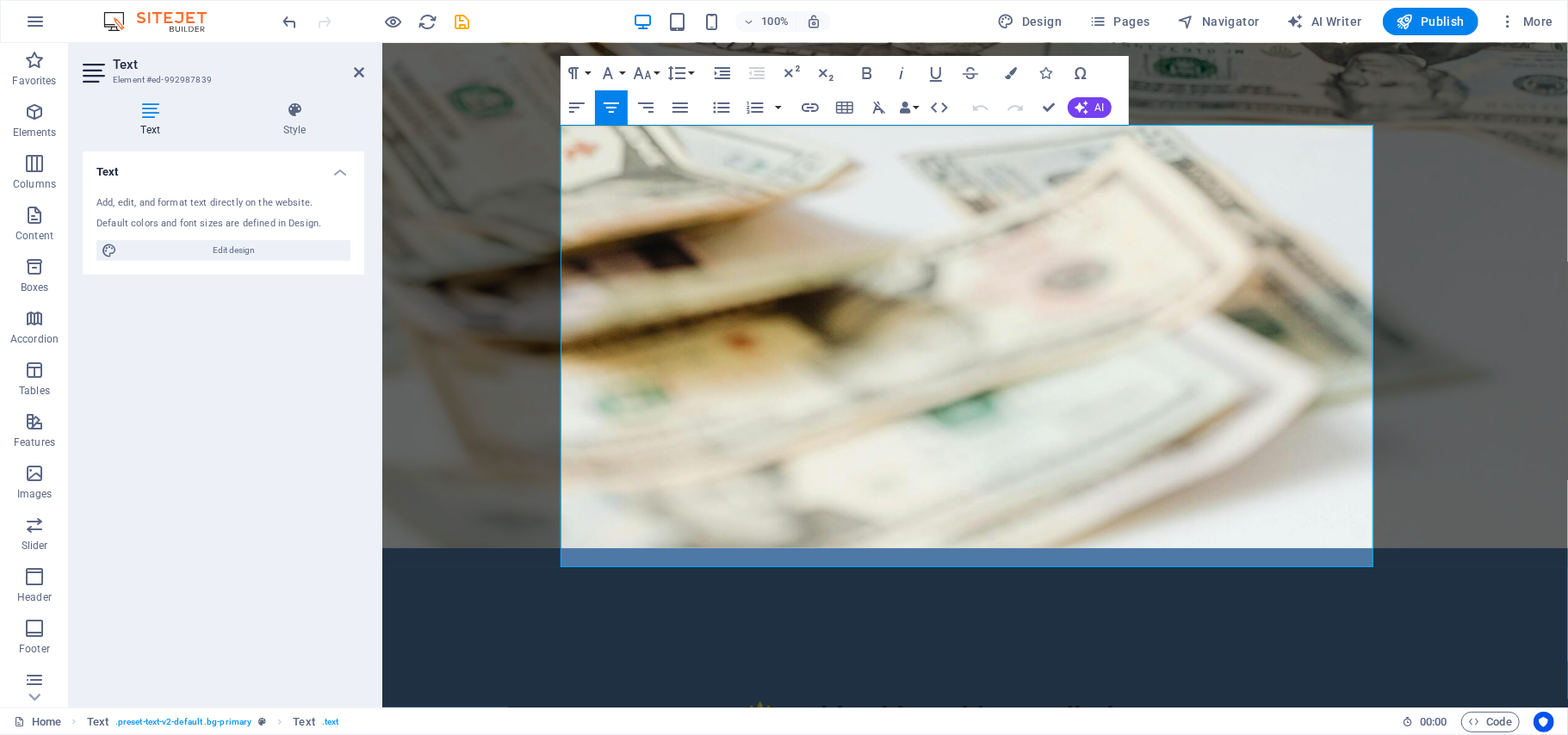
scroll to position [5986, 0]
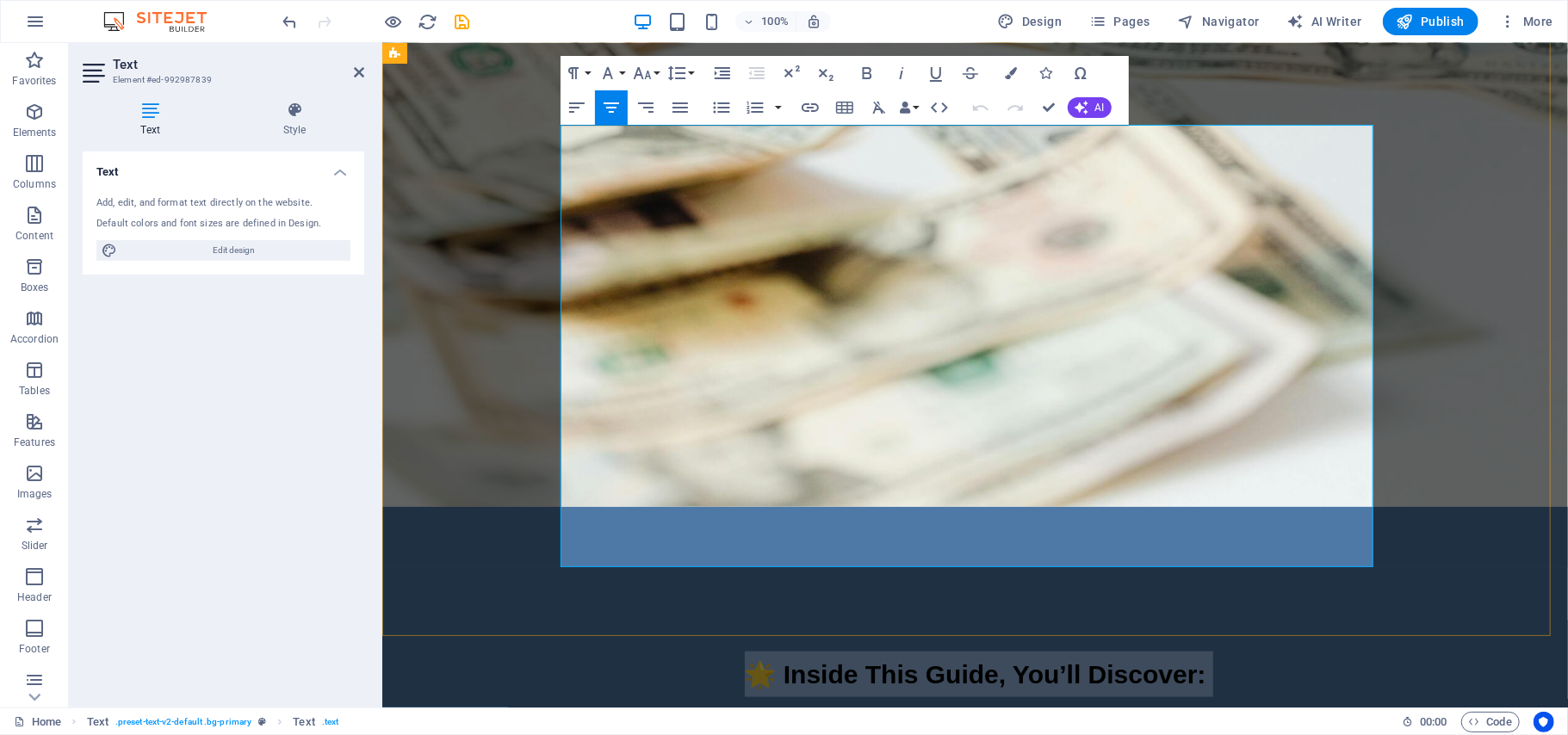
drag, startPoint x: 1284, startPoint y: 545, endPoint x: 604, endPoint y: 161, distance: 780.9
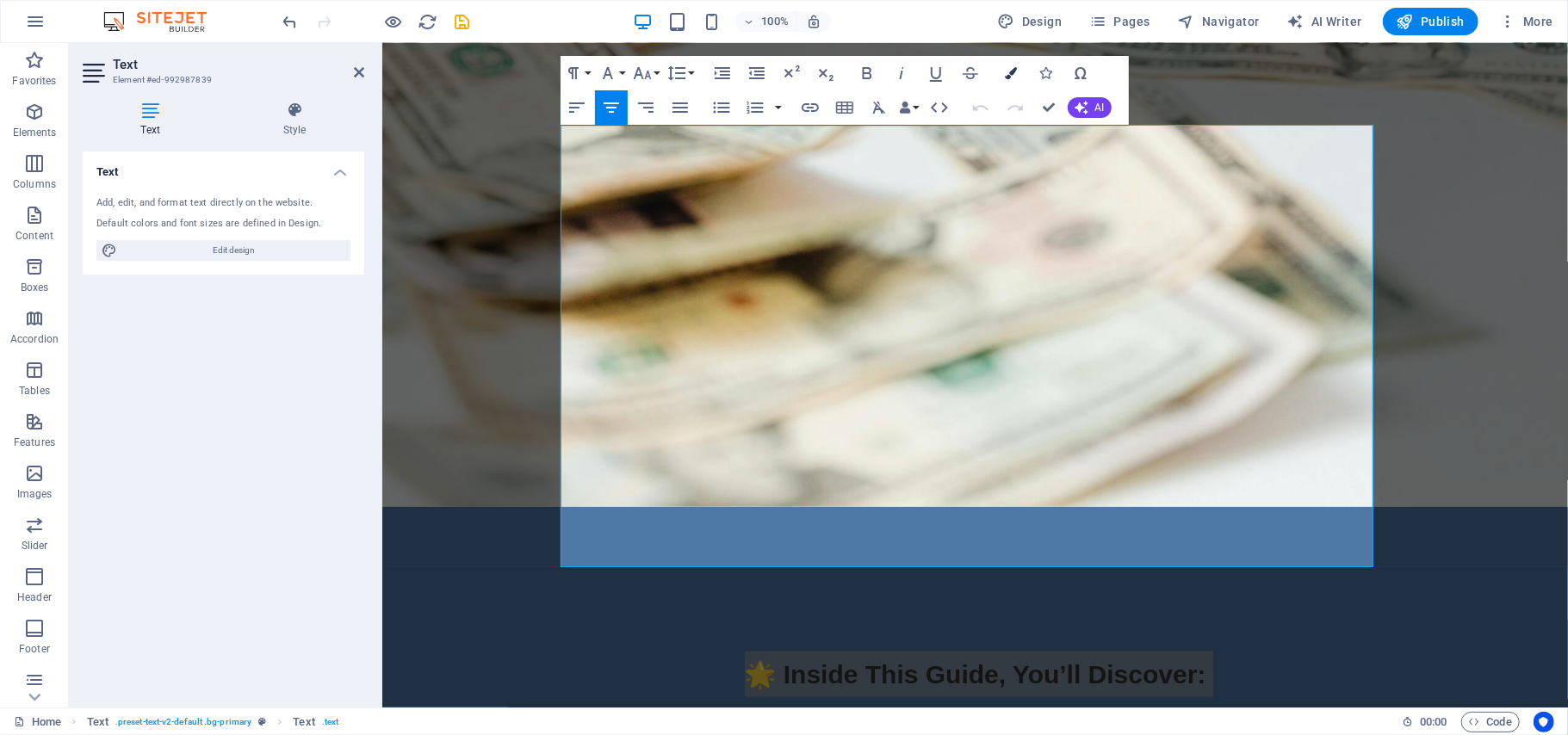
click at [1016, 71] on icon "button" at bounding box center [1011, 74] width 12 height 12
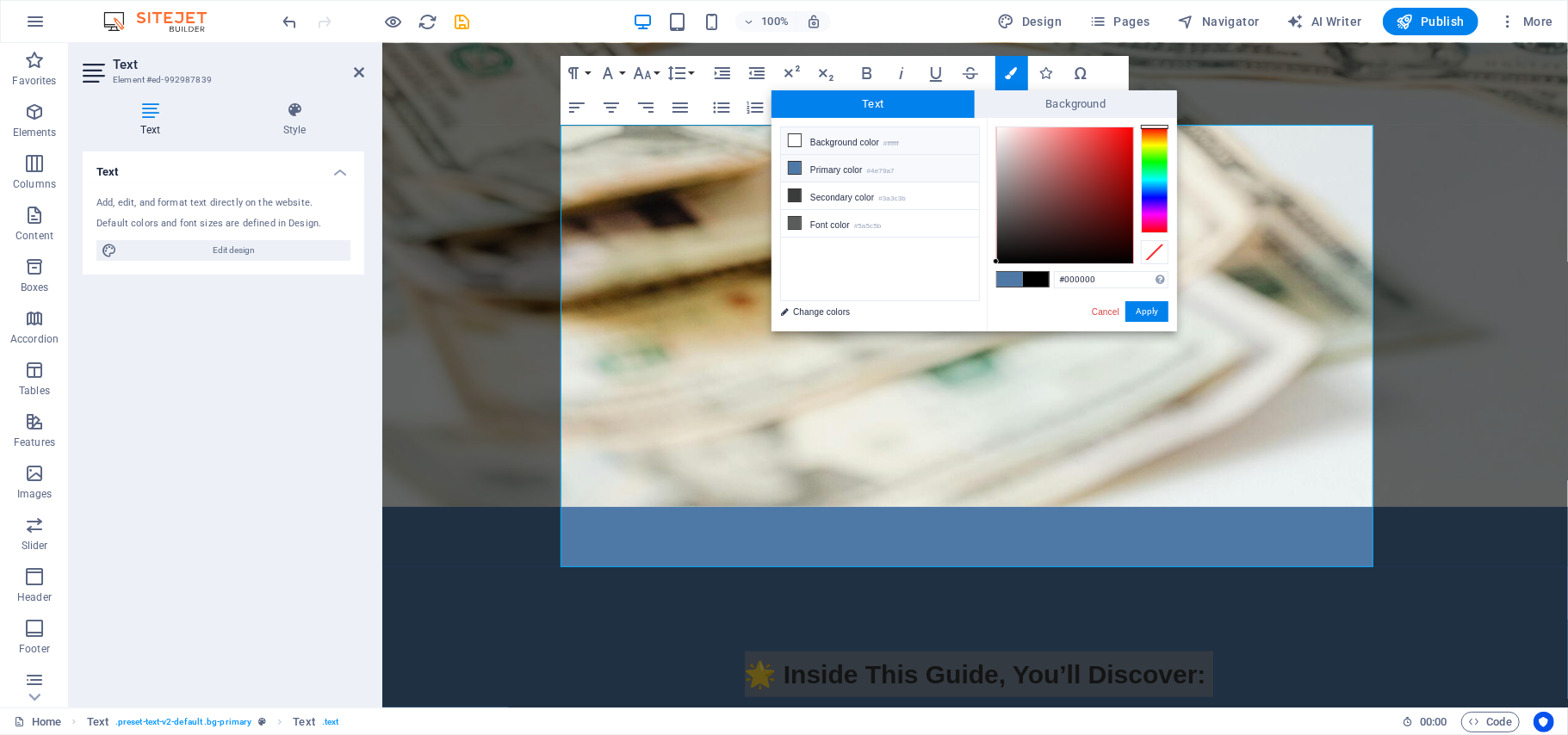
click at [796, 141] on icon at bounding box center [794, 140] width 12 height 12
type input "#ffffff"
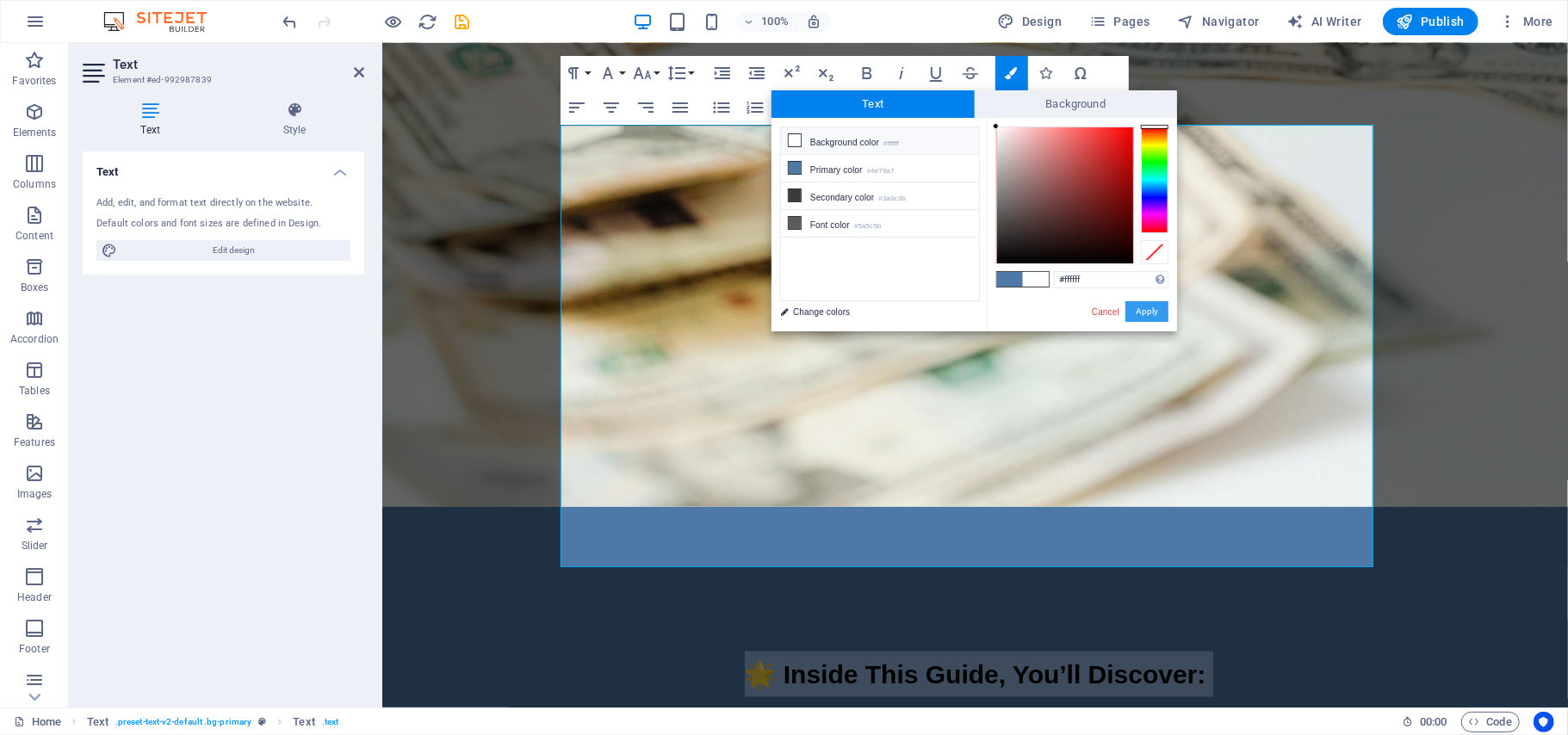
click at [1153, 308] on button "Apply" at bounding box center [1146, 311] width 43 height 21
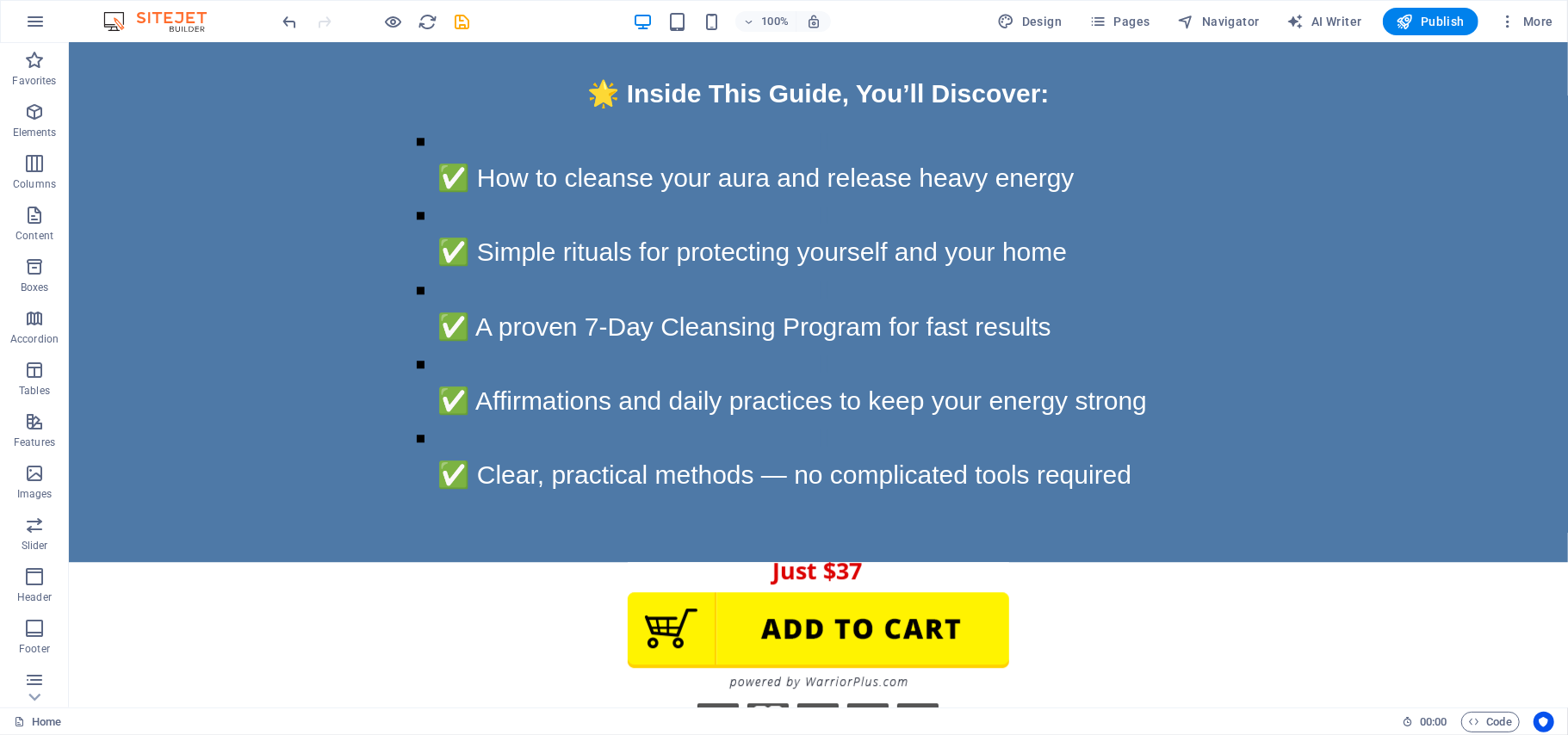
scroll to position [7916, 0]
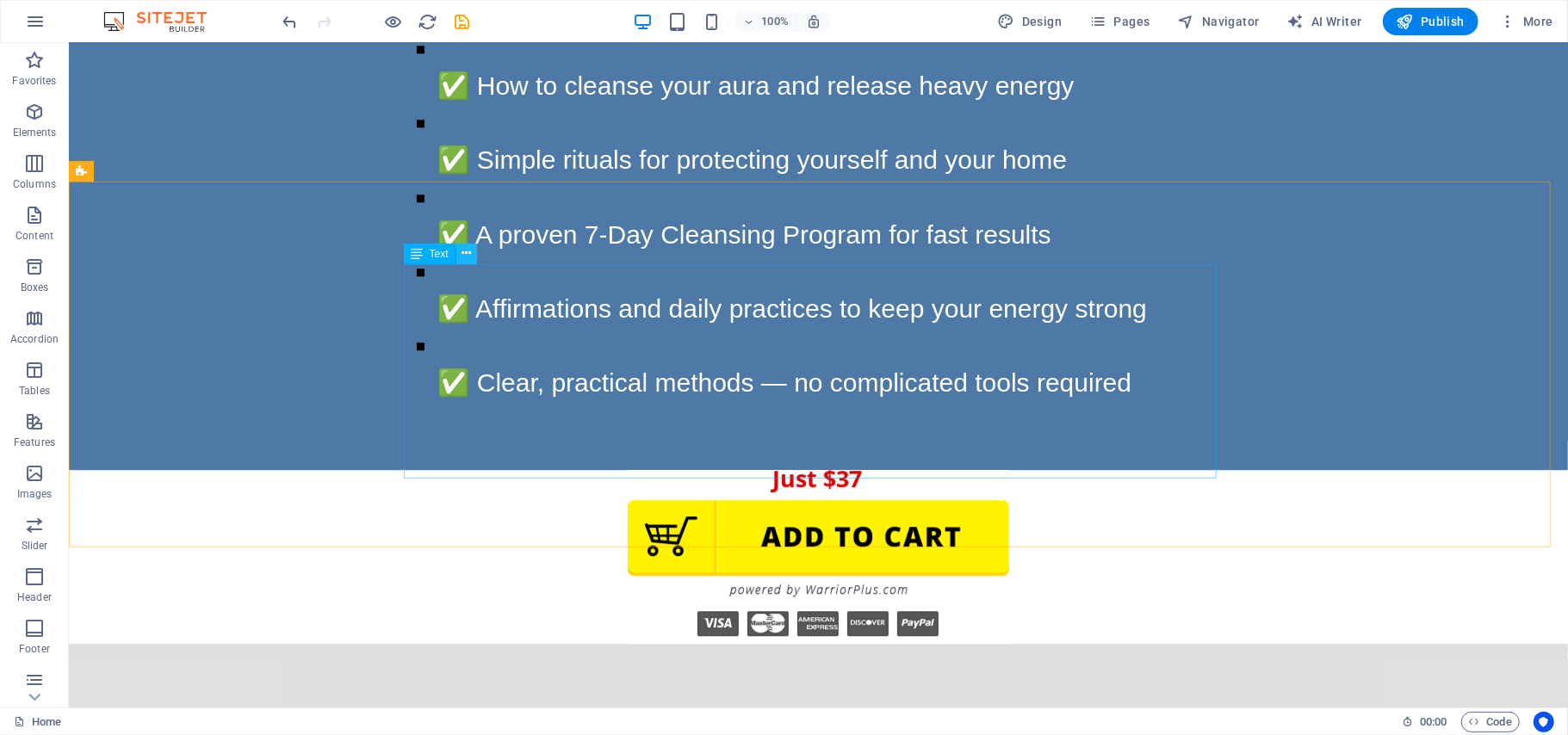
click at [461, 253] on icon at bounding box center [466, 254] width 10 height 18
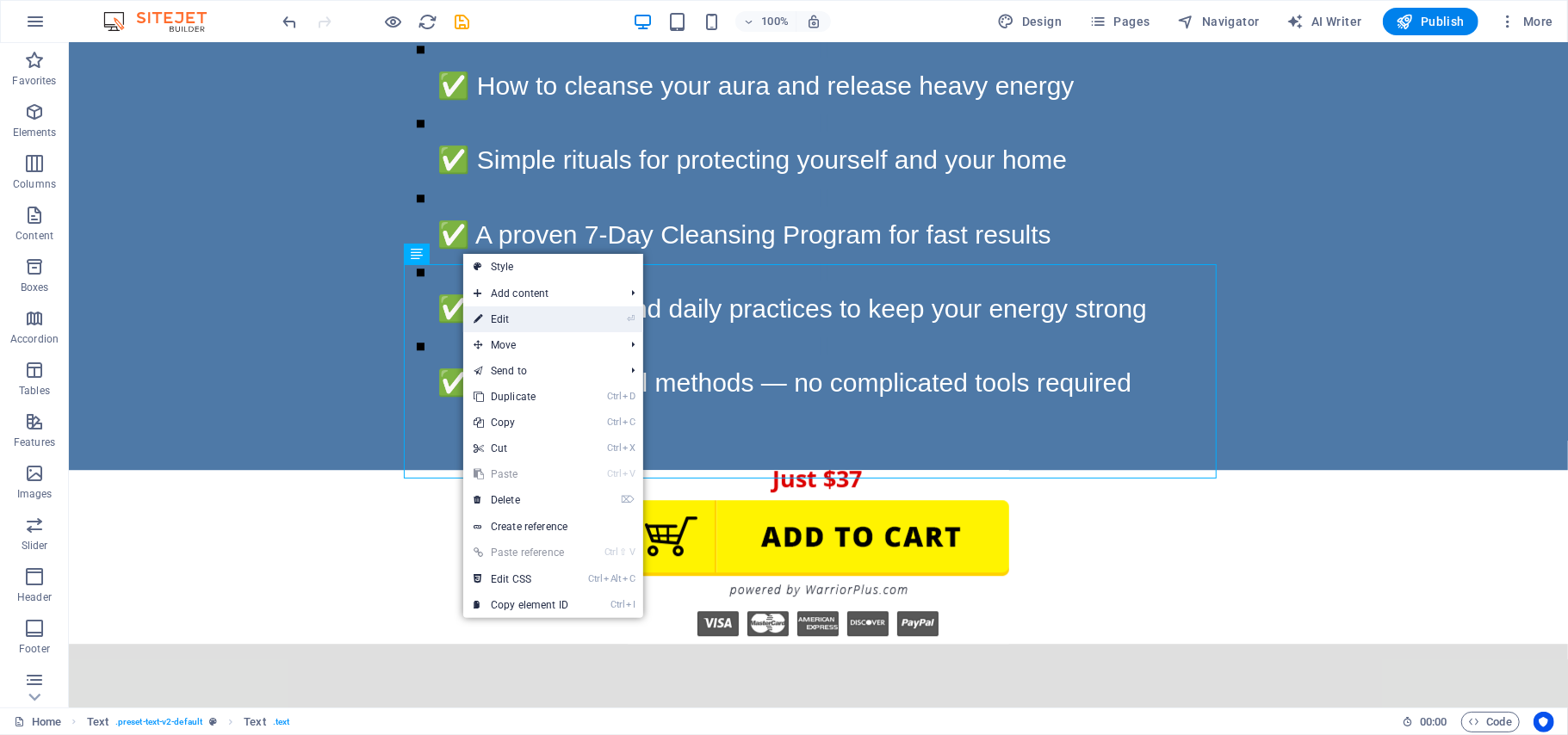
click at [500, 315] on link "⏎ Edit" at bounding box center [521, 319] width 115 height 26
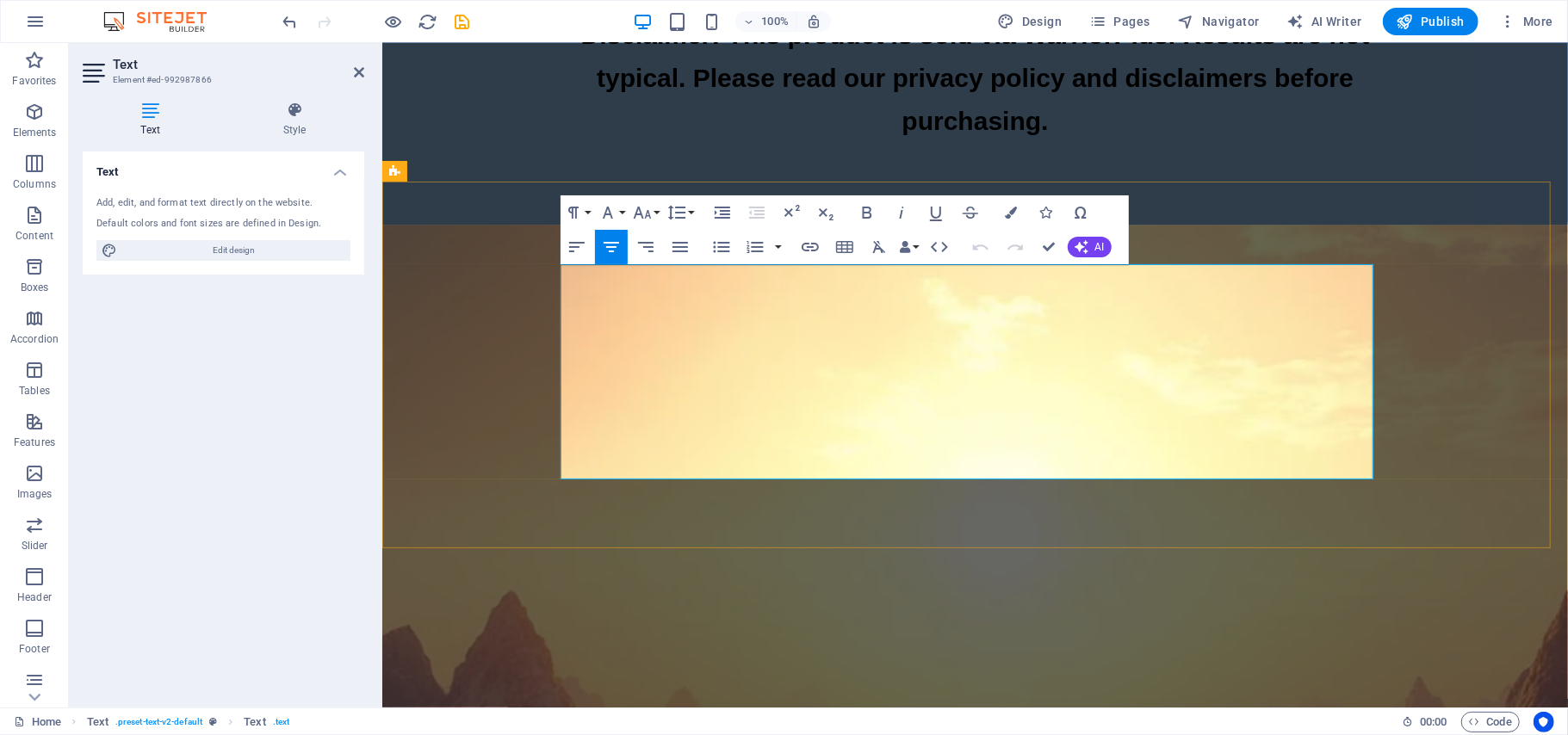
scroll to position [7085, 0]
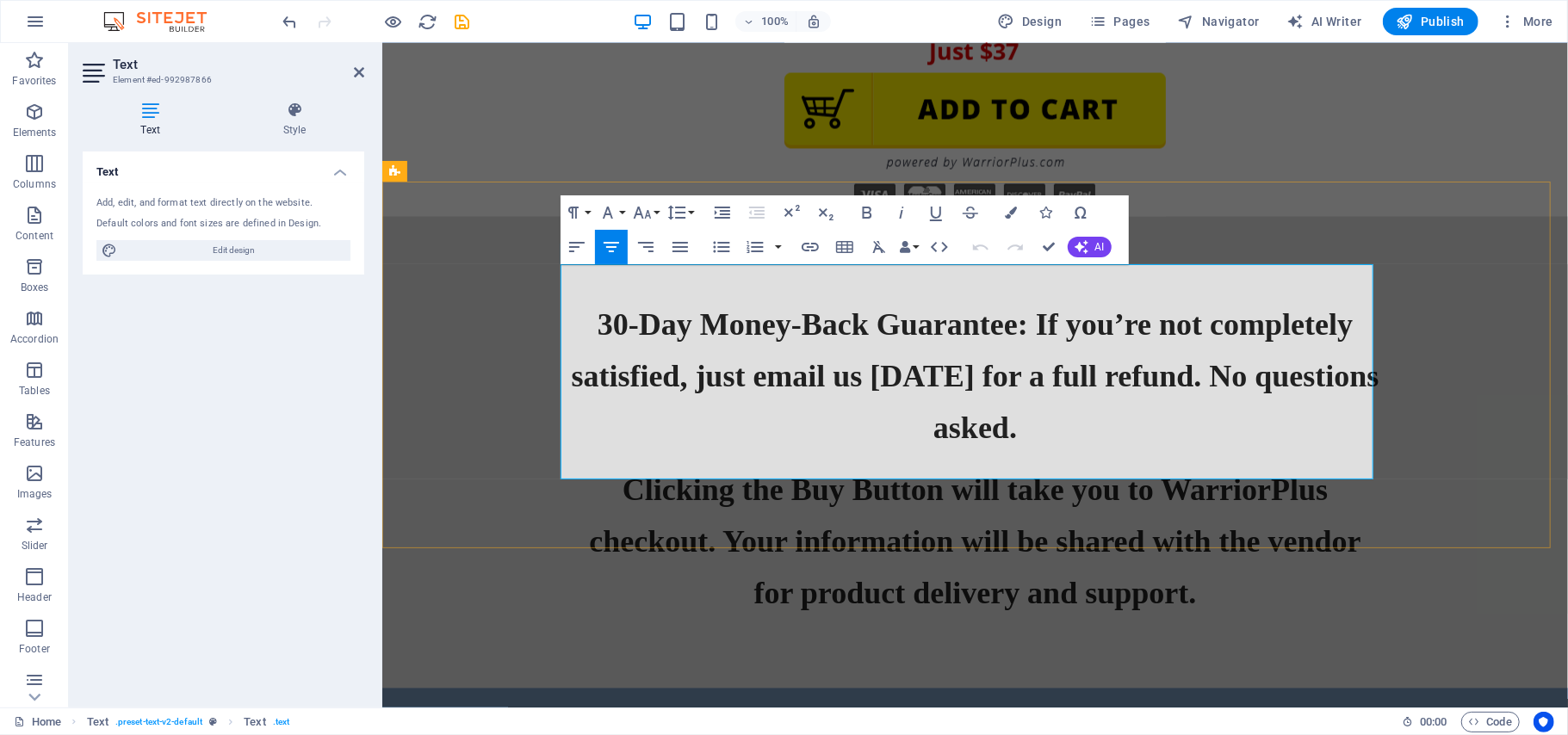
drag, startPoint x: 1070, startPoint y: 446, endPoint x: 578, endPoint y: 304, distance: 512.1
click at [1012, 212] on icon "button" at bounding box center [1011, 213] width 12 height 12
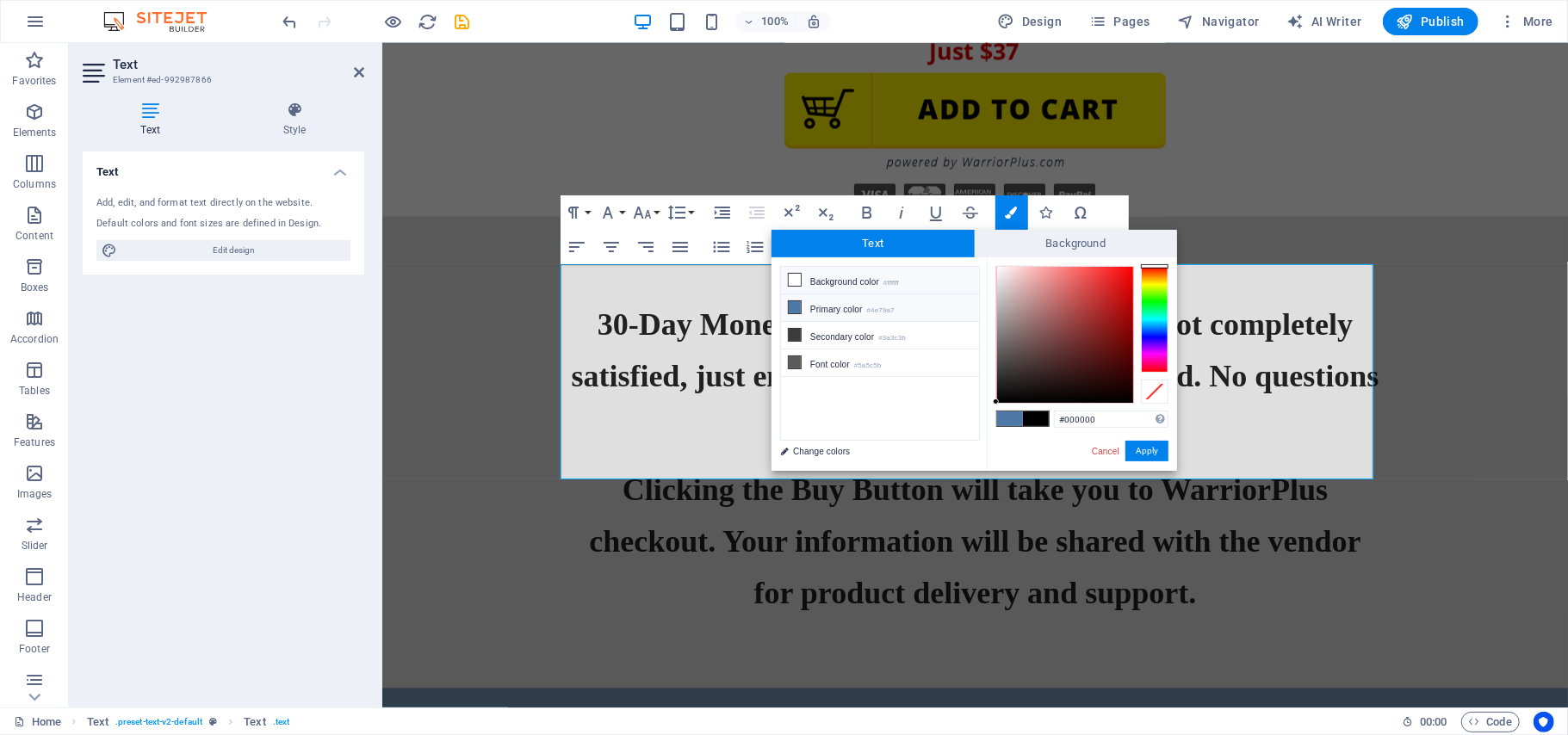
click at [796, 282] on icon at bounding box center [794, 279] width 12 height 12
type input "#ffffff"
click at [1139, 455] on button "Apply" at bounding box center [1146, 451] width 43 height 21
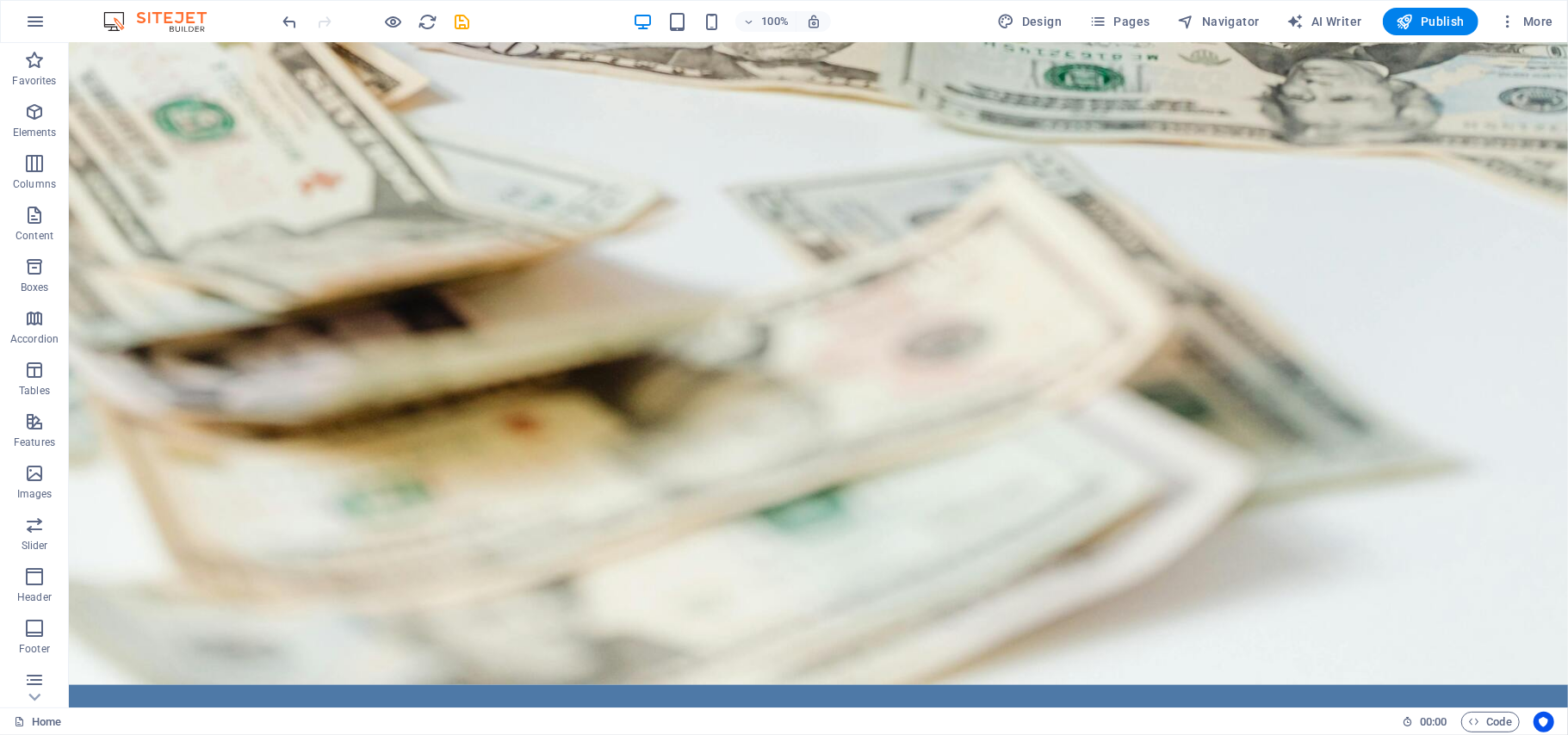
scroll to position [7109, 0]
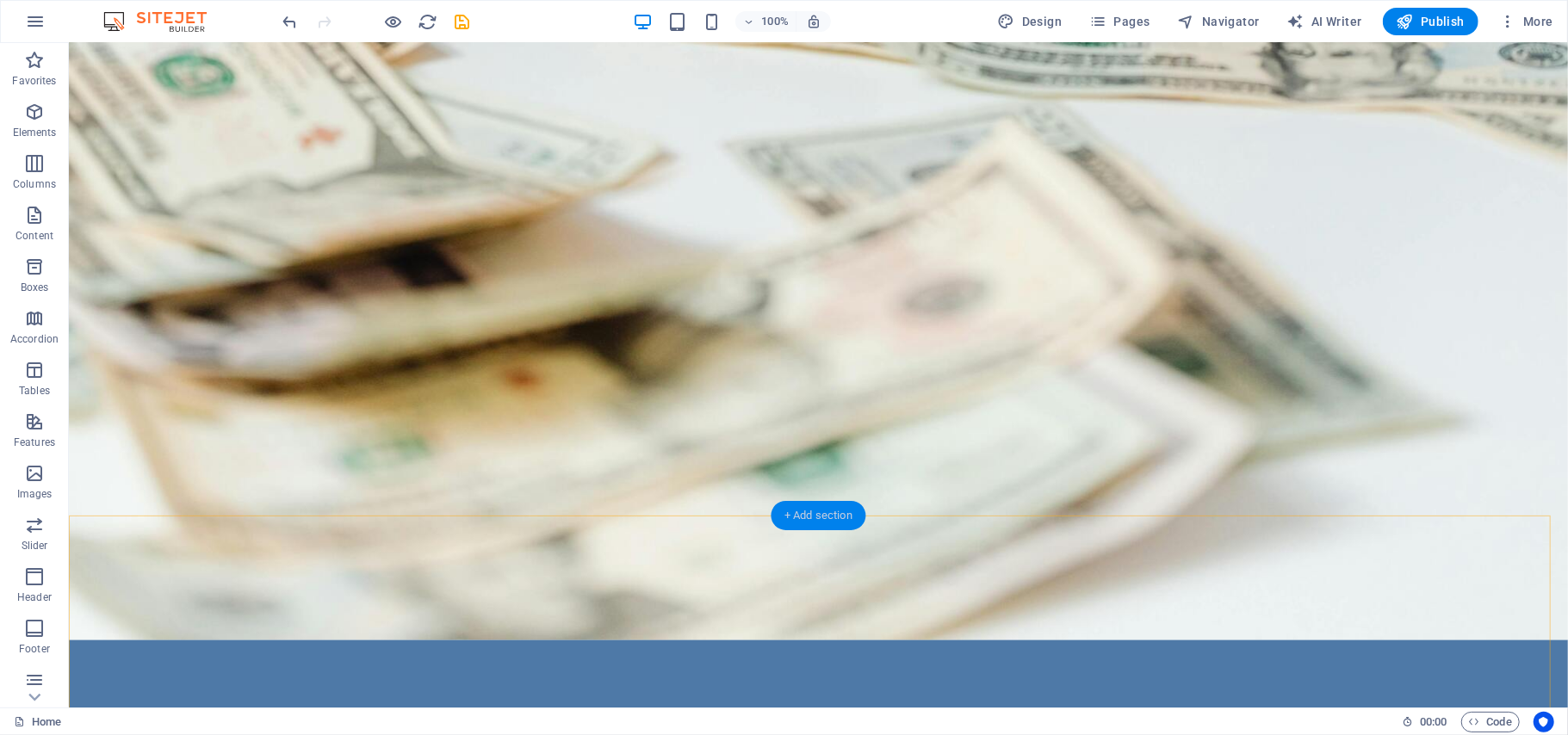
click at [816, 524] on div "+ Add section" at bounding box center [818, 515] width 95 height 29
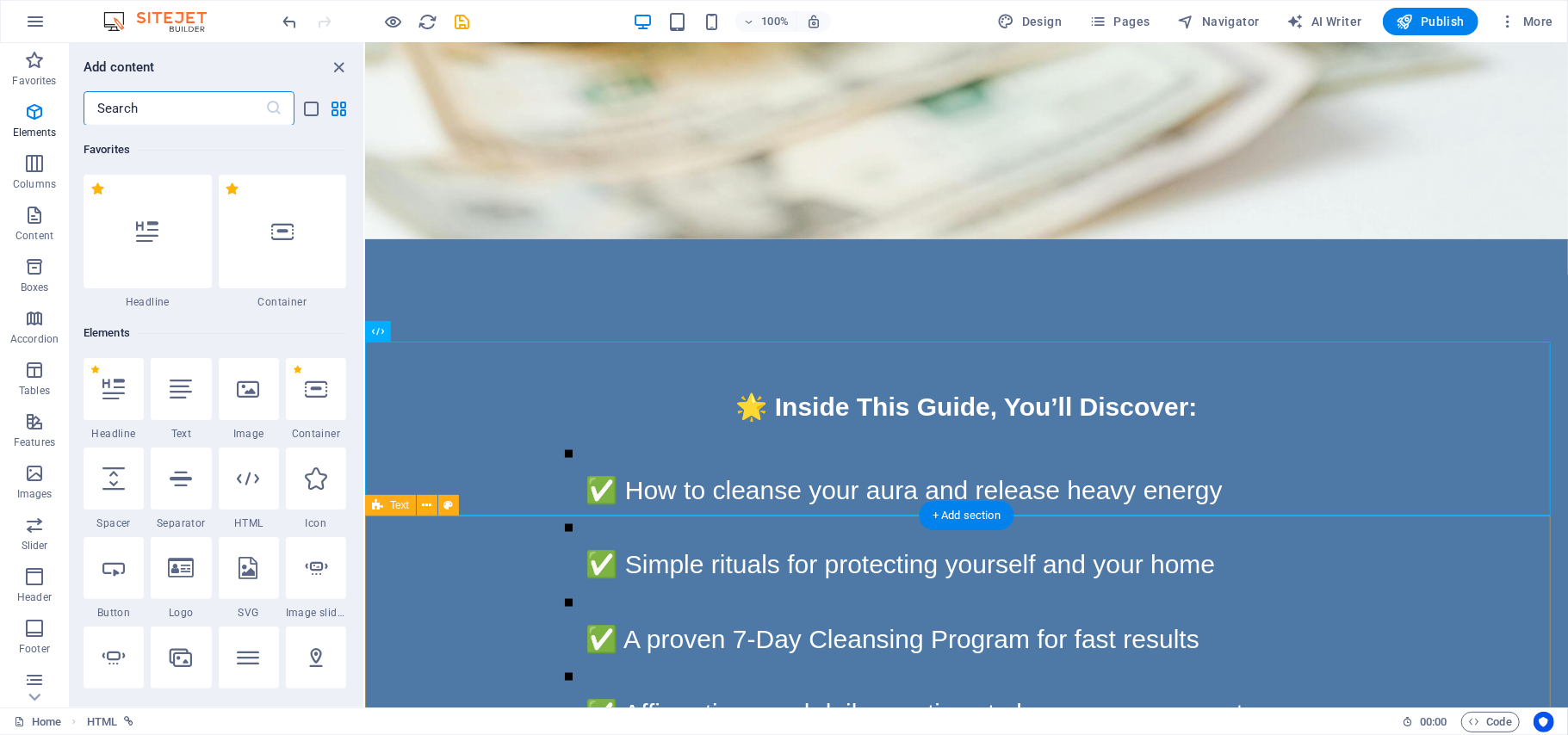
scroll to position [3012, 0]
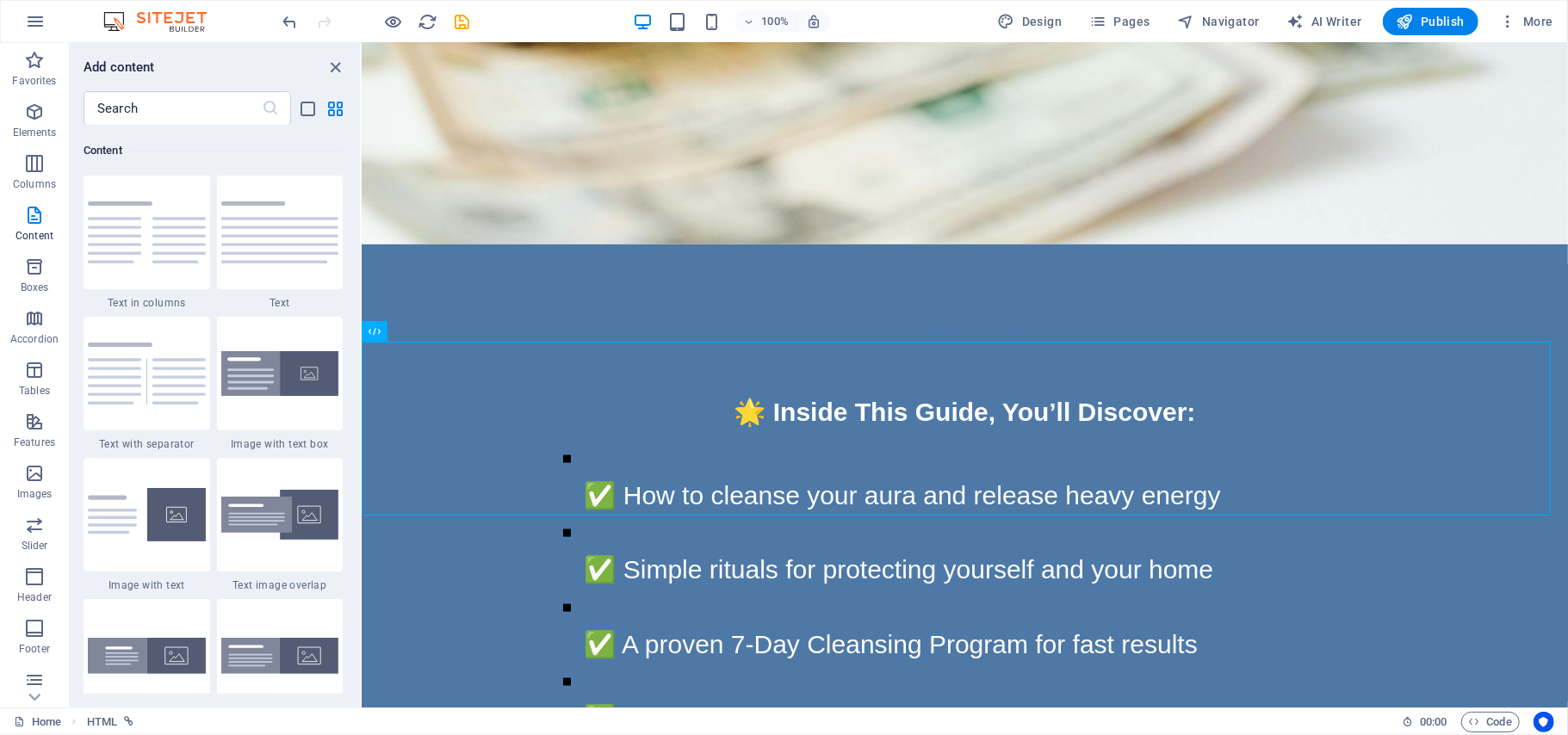
drag, startPoint x: 366, startPoint y: 222, endPoint x: 359, endPoint y: 235, distance: 14.8
click at [359, 235] on section "Favorites Elements Columns Content Boxes Accordion Tables Features Images Slide…" at bounding box center [784, 375] width 1568 height 664
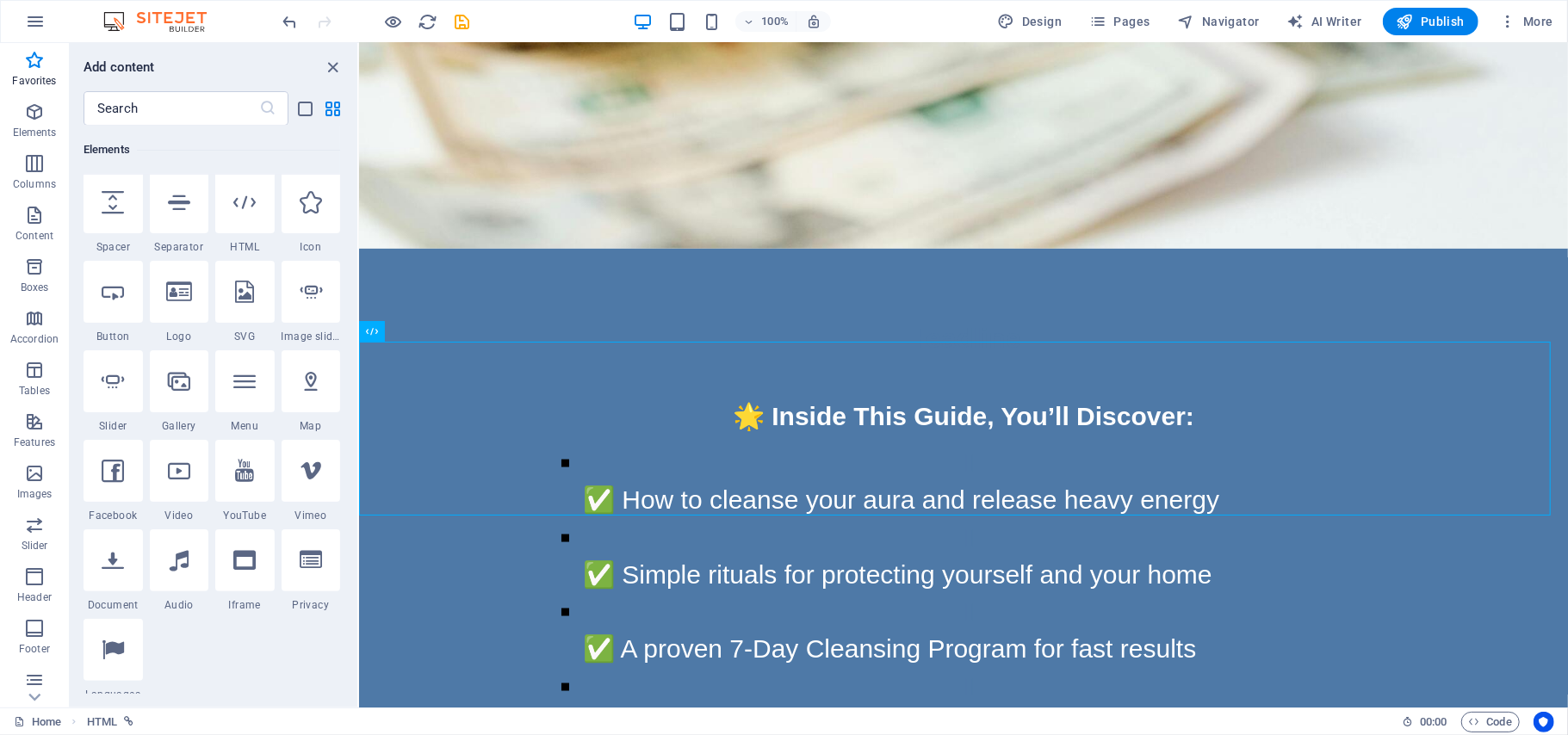
scroll to position [0, 0]
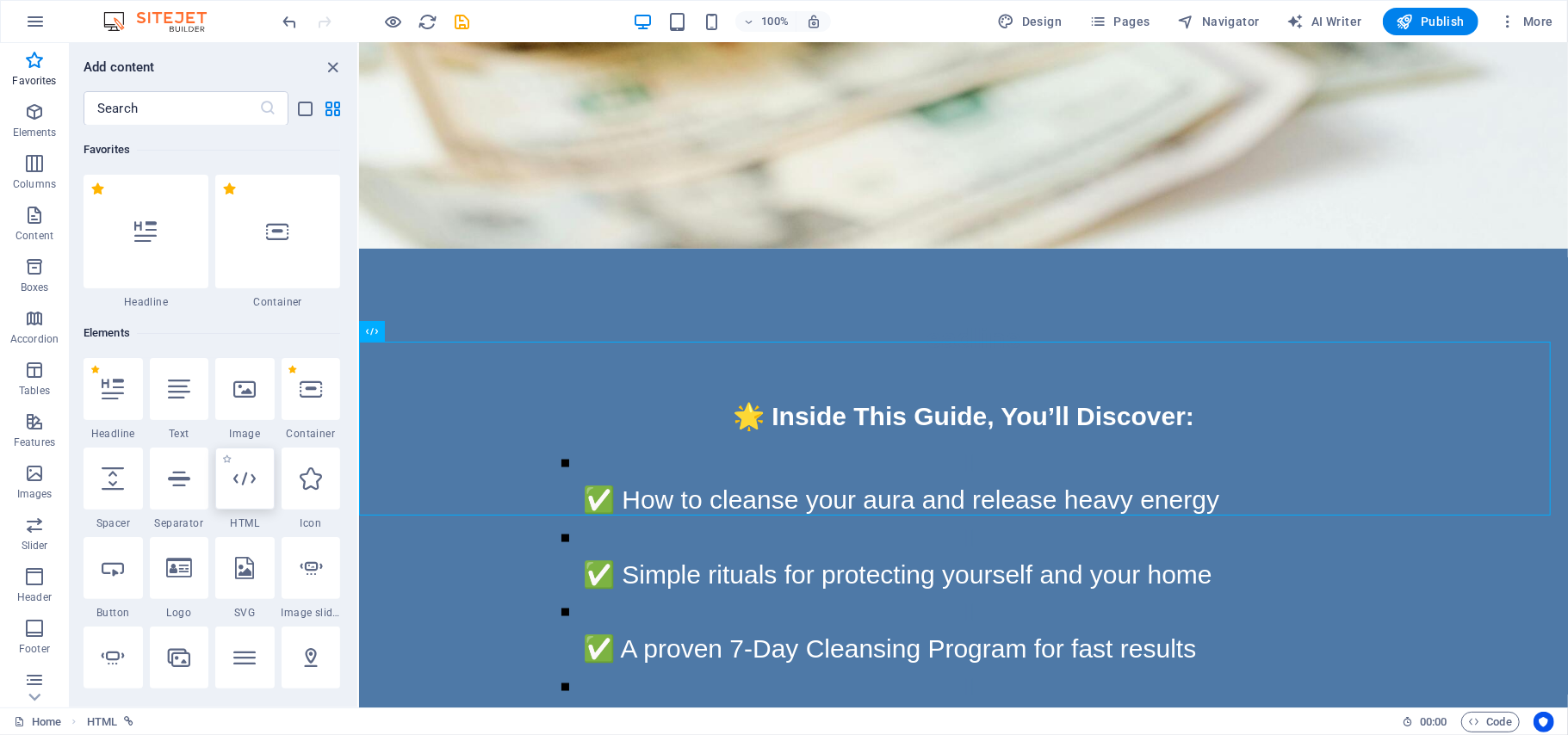
click at [245, 492] on div at bounding box center [245, 478] width 60 height 62
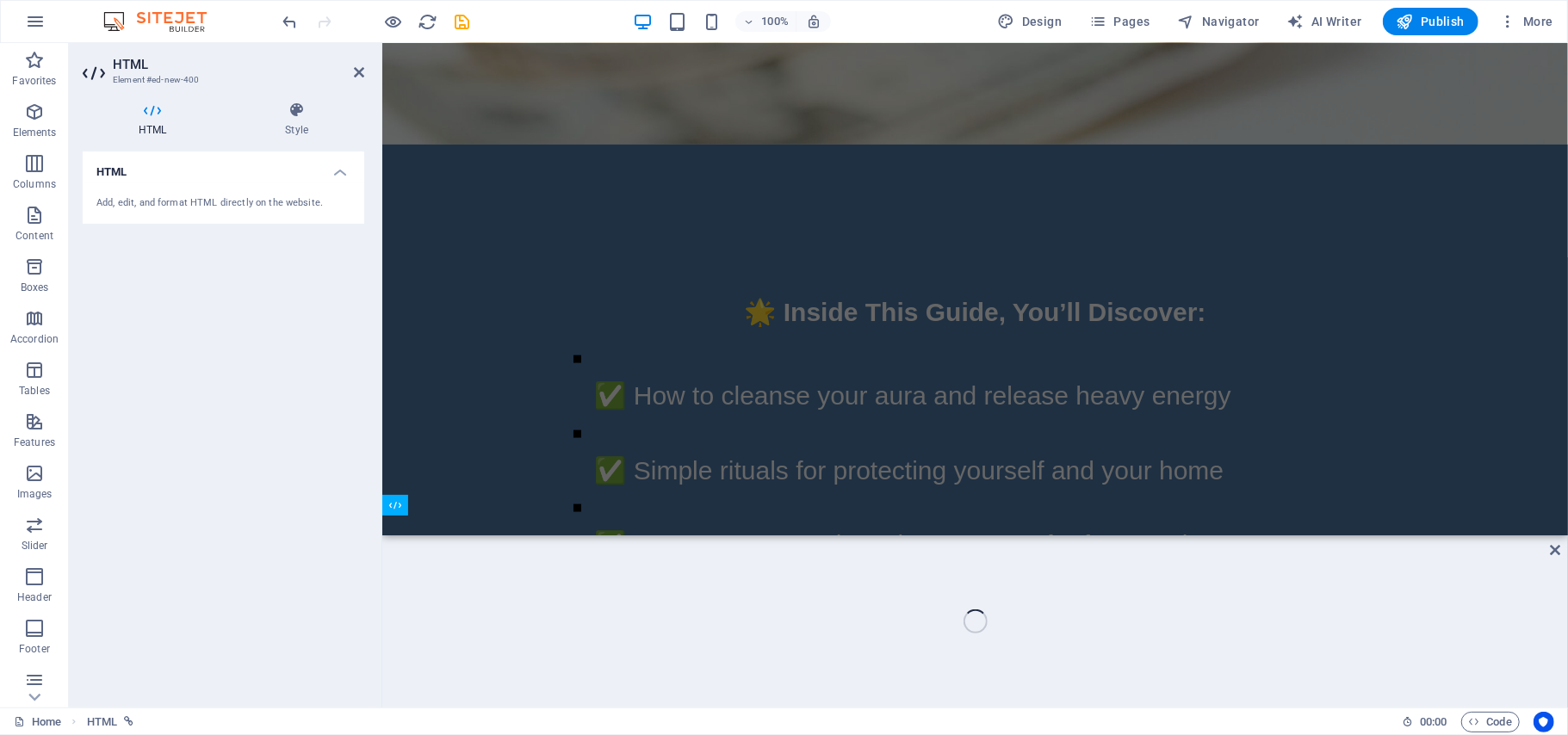
scroll to position [6280, 0]
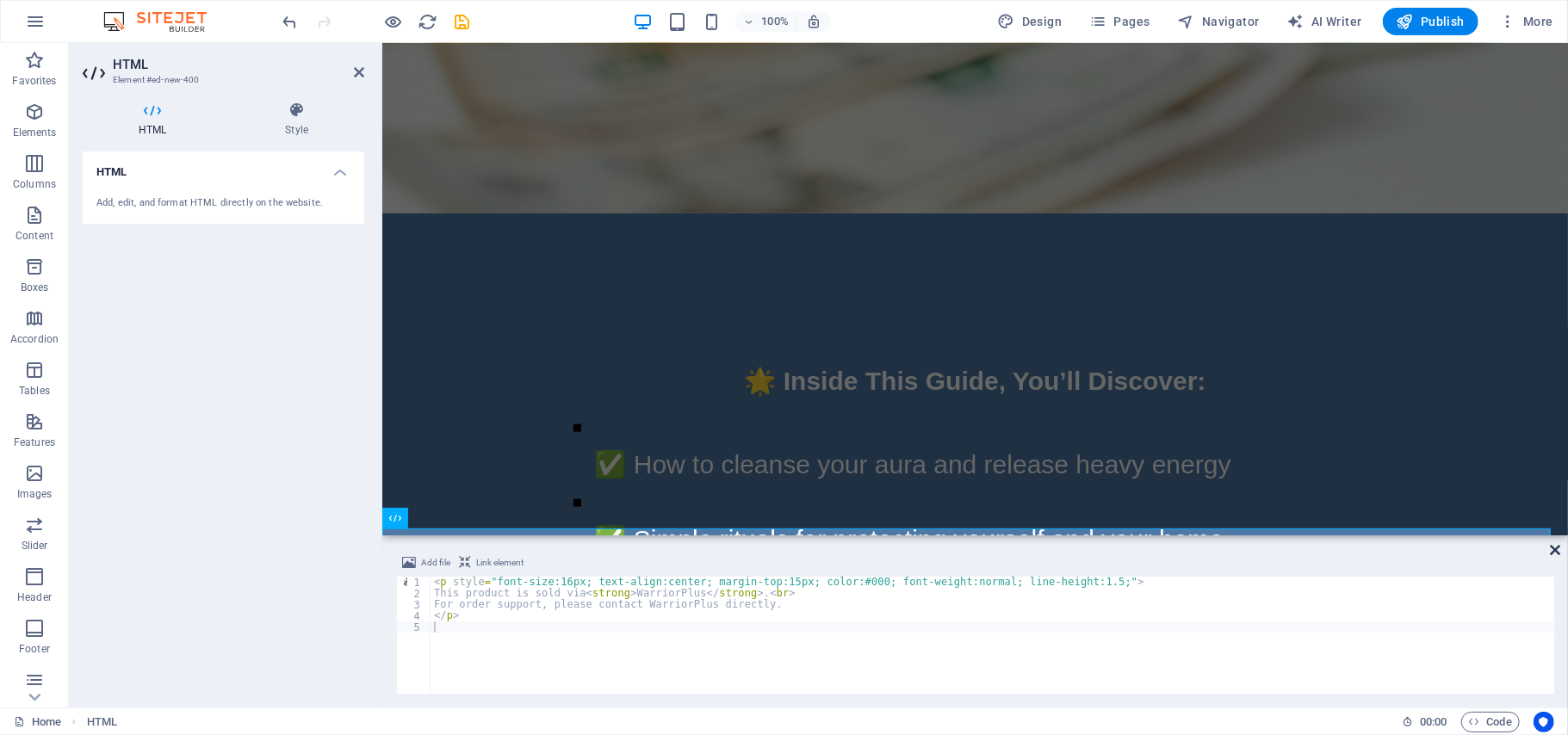
click at [1553, 551] on icon at bounding box center [1554, 550] width 10 height 14
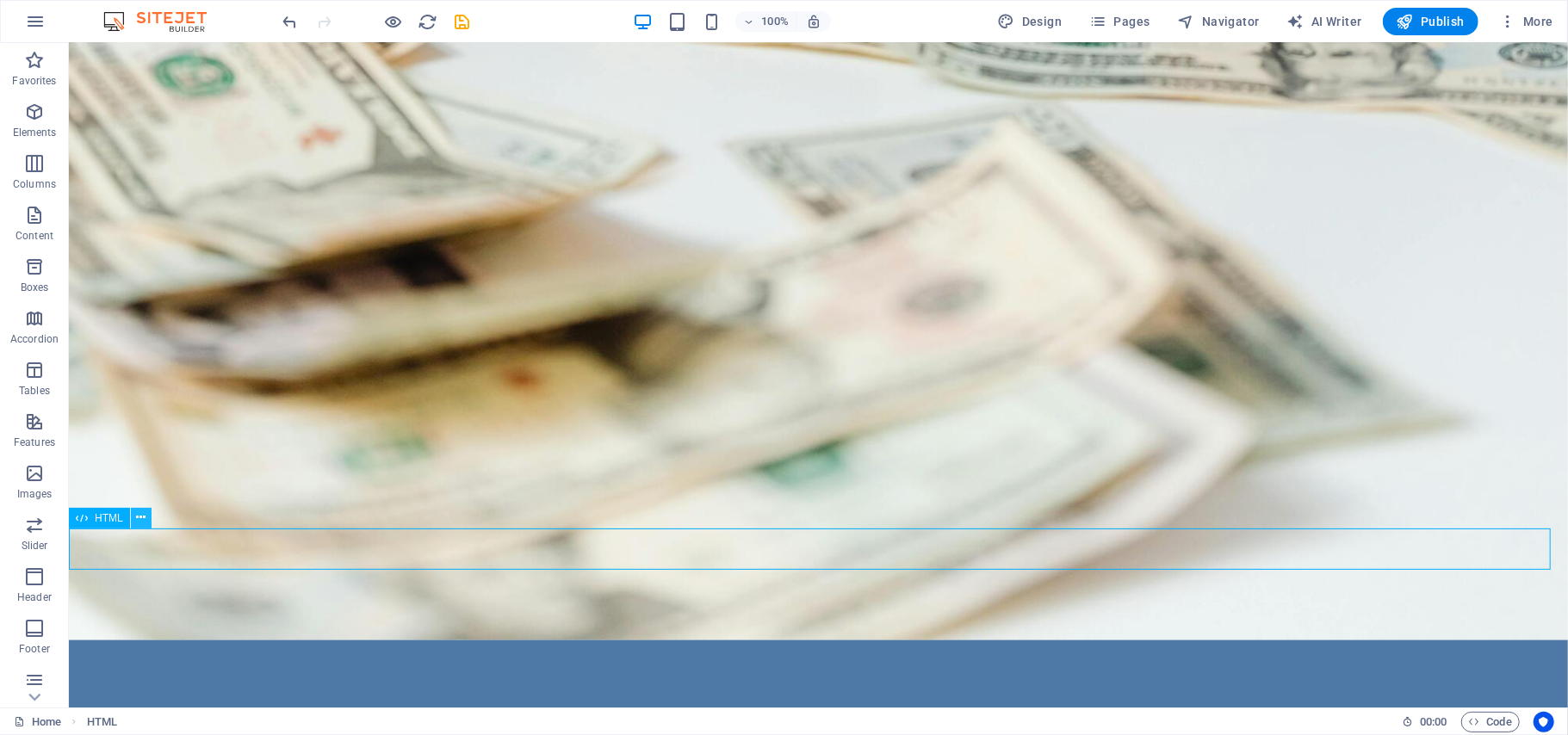
click at [138, 521] on icon at bounding box center [141, 518] width 10 height 18
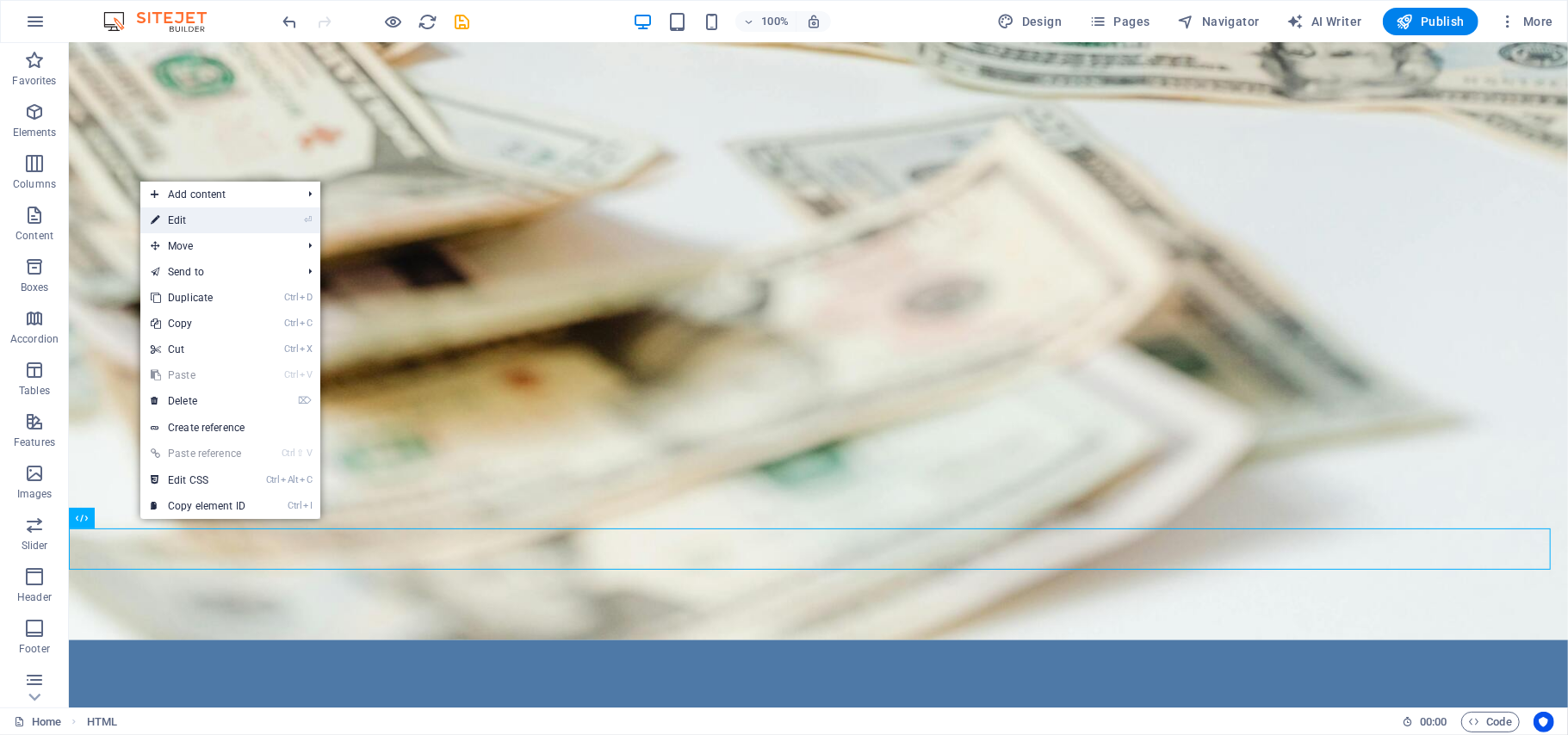
click at [183, 218] on link "⏎ Edit" at bounding box center [198, 221] width 115 height 26
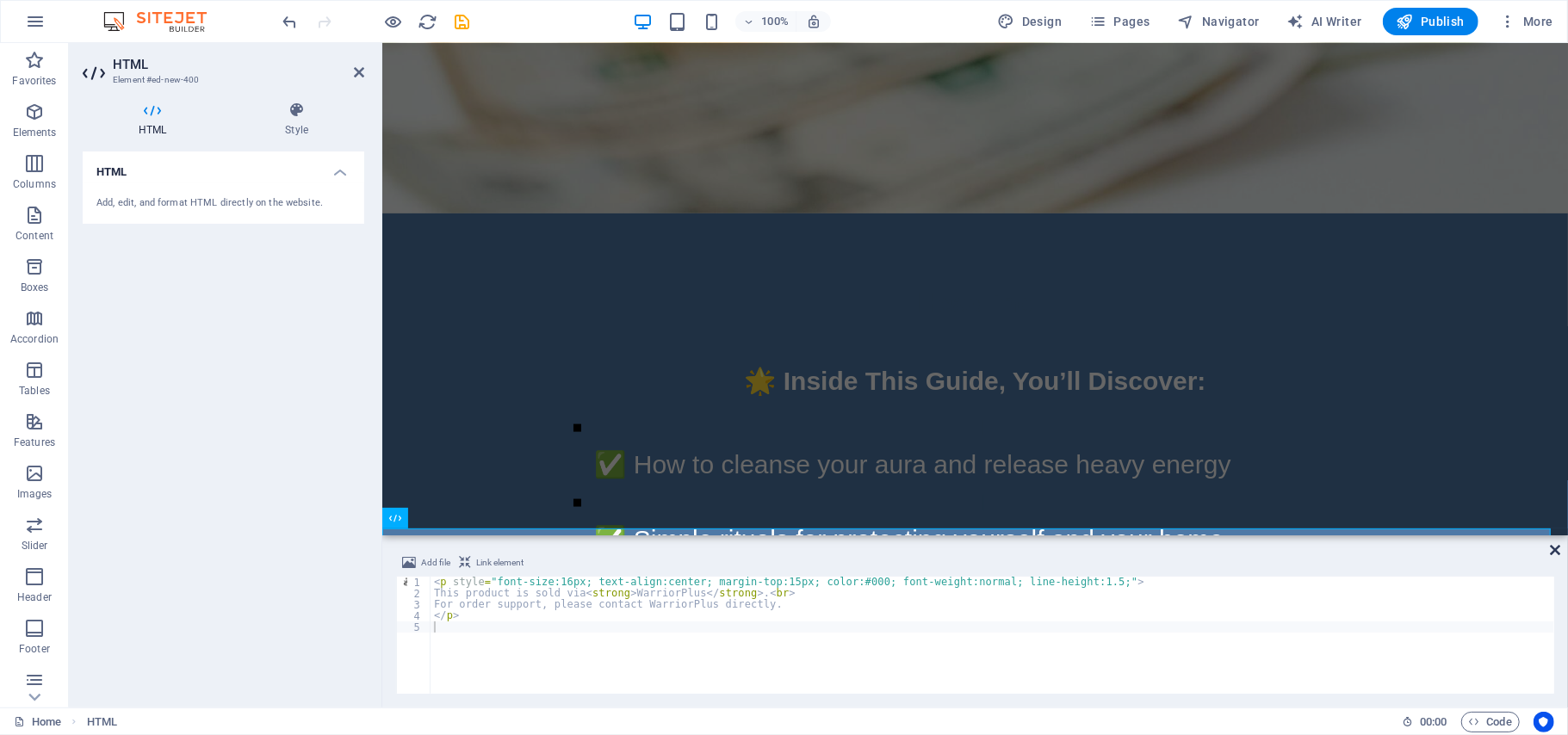
click at [1555, 552] on icon at bounding box center [1554, 550] width 10 height 14
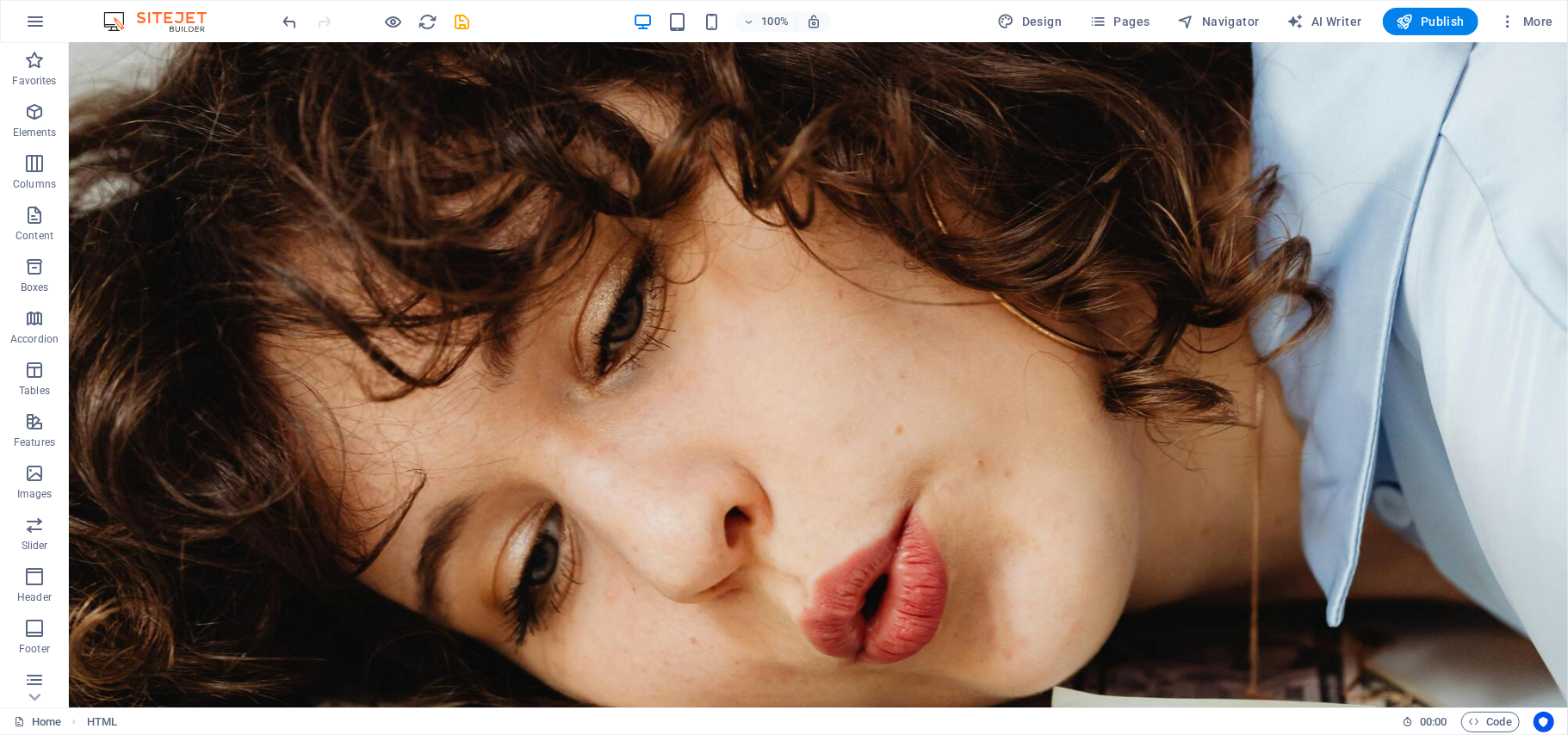
scroll to position [7109, 0]
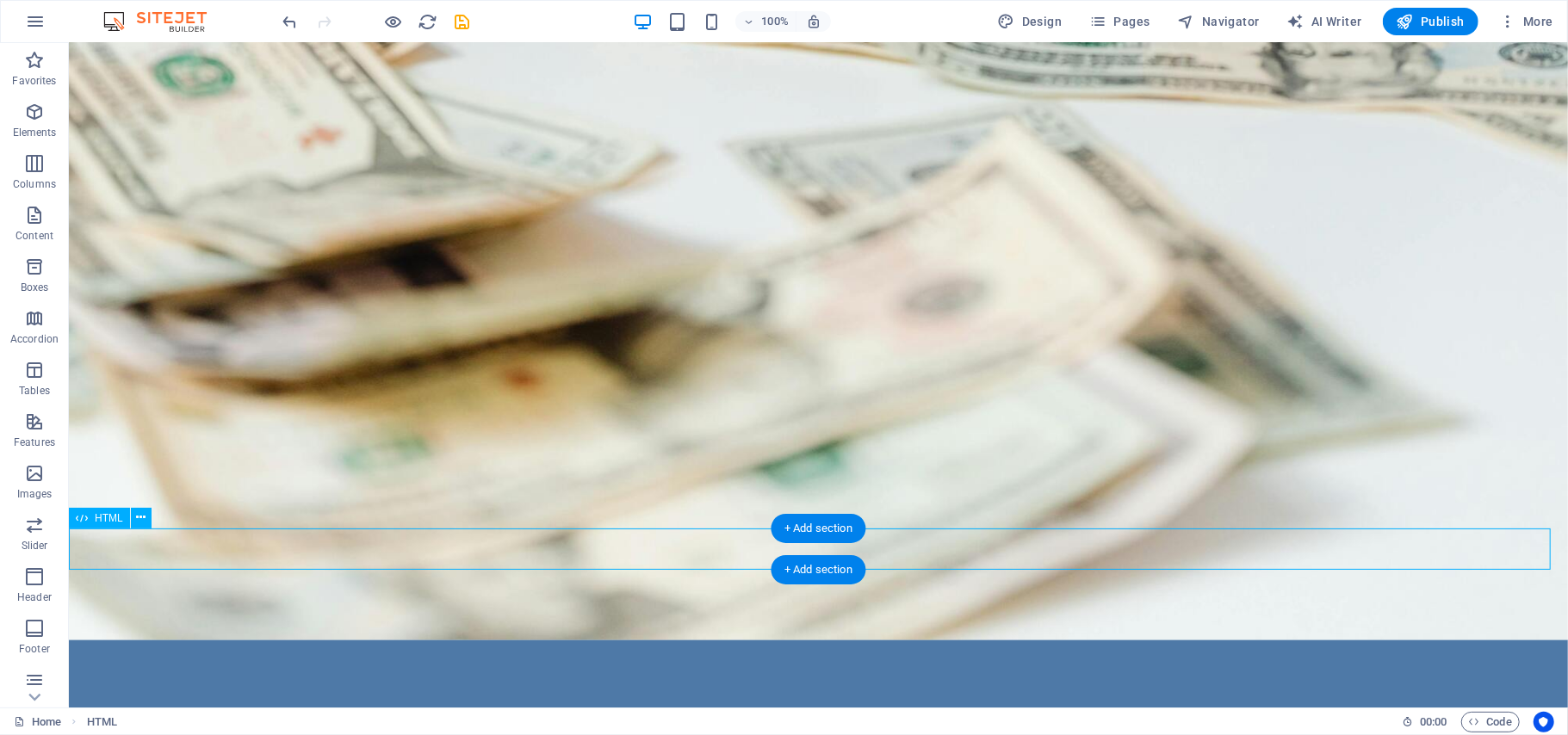
drag, startPoint x: 981, startPoint y: 548, endPoint x: 884, endPoint y: 551, distance: 97.0
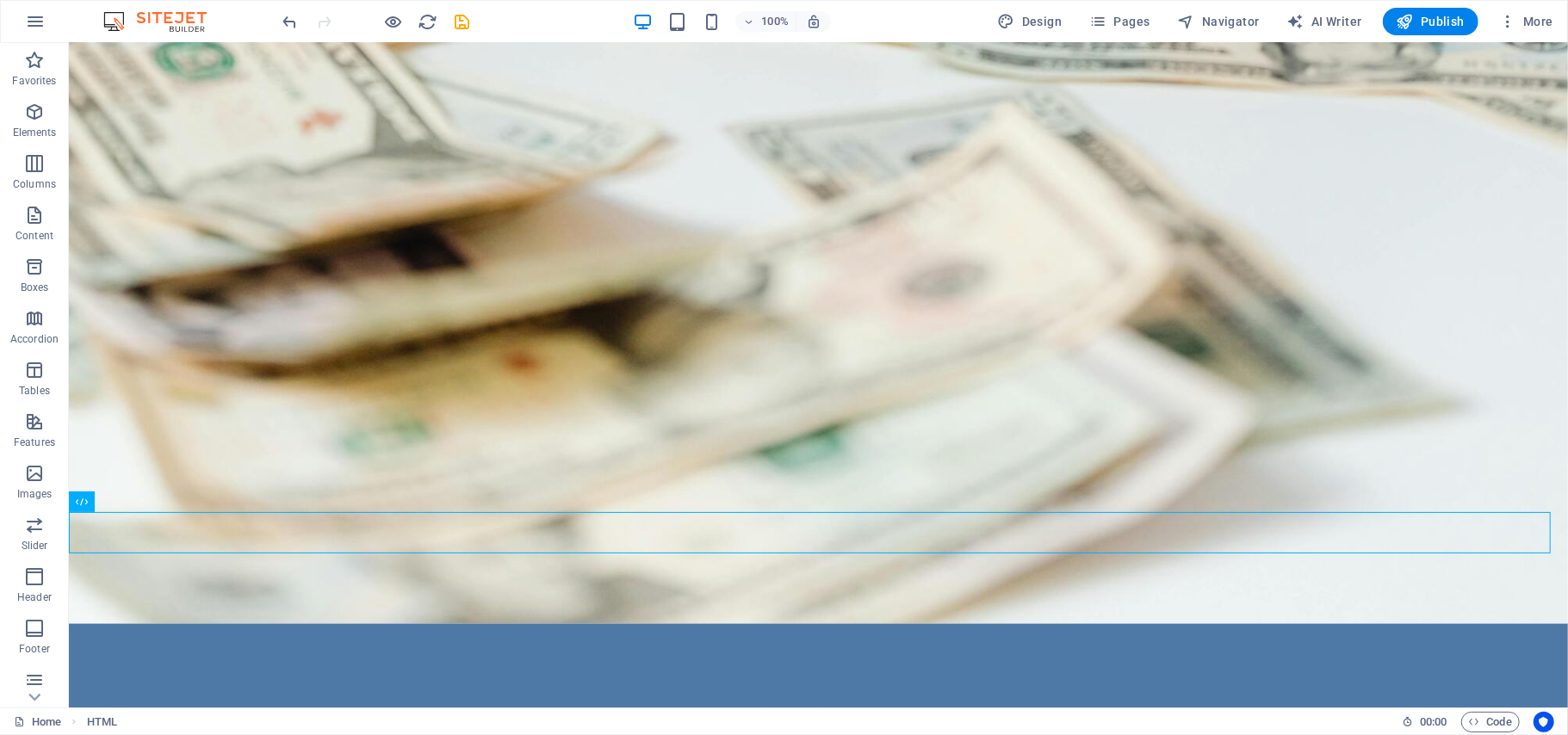
scroll to position [7172, 0]
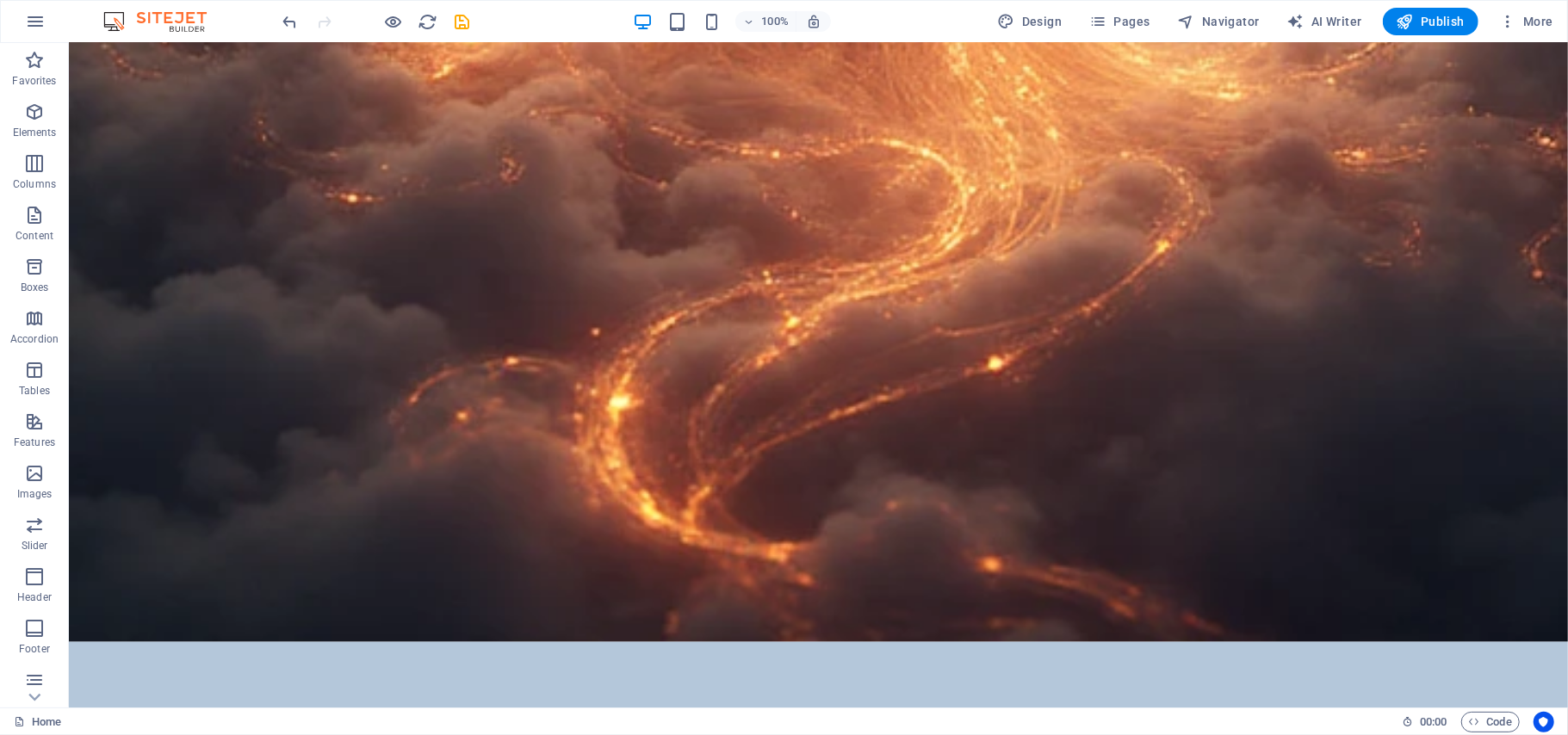
scroll to position [20870, 0]
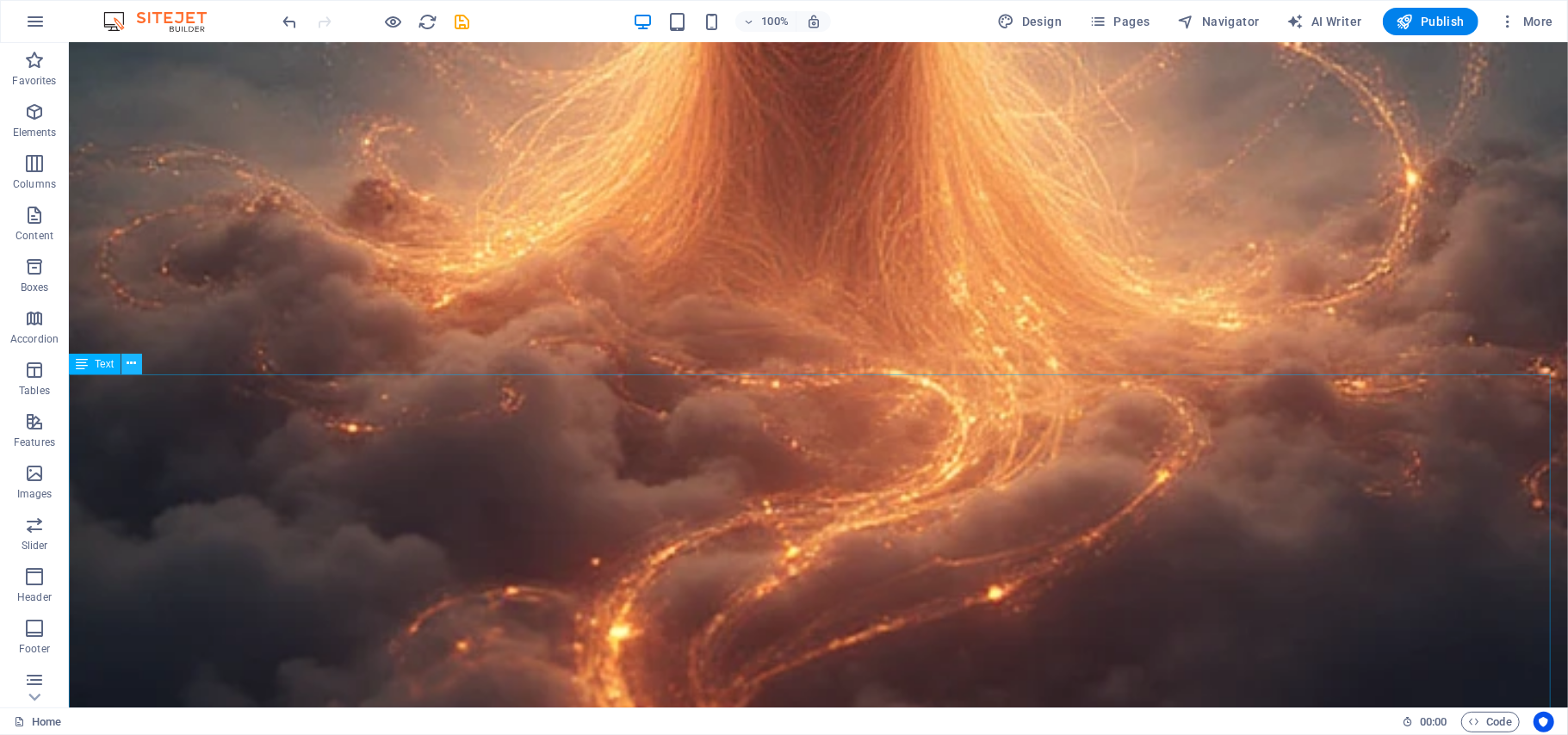
click at [131, 366] on icon at bounding box center [132, 364] width 10 height 18
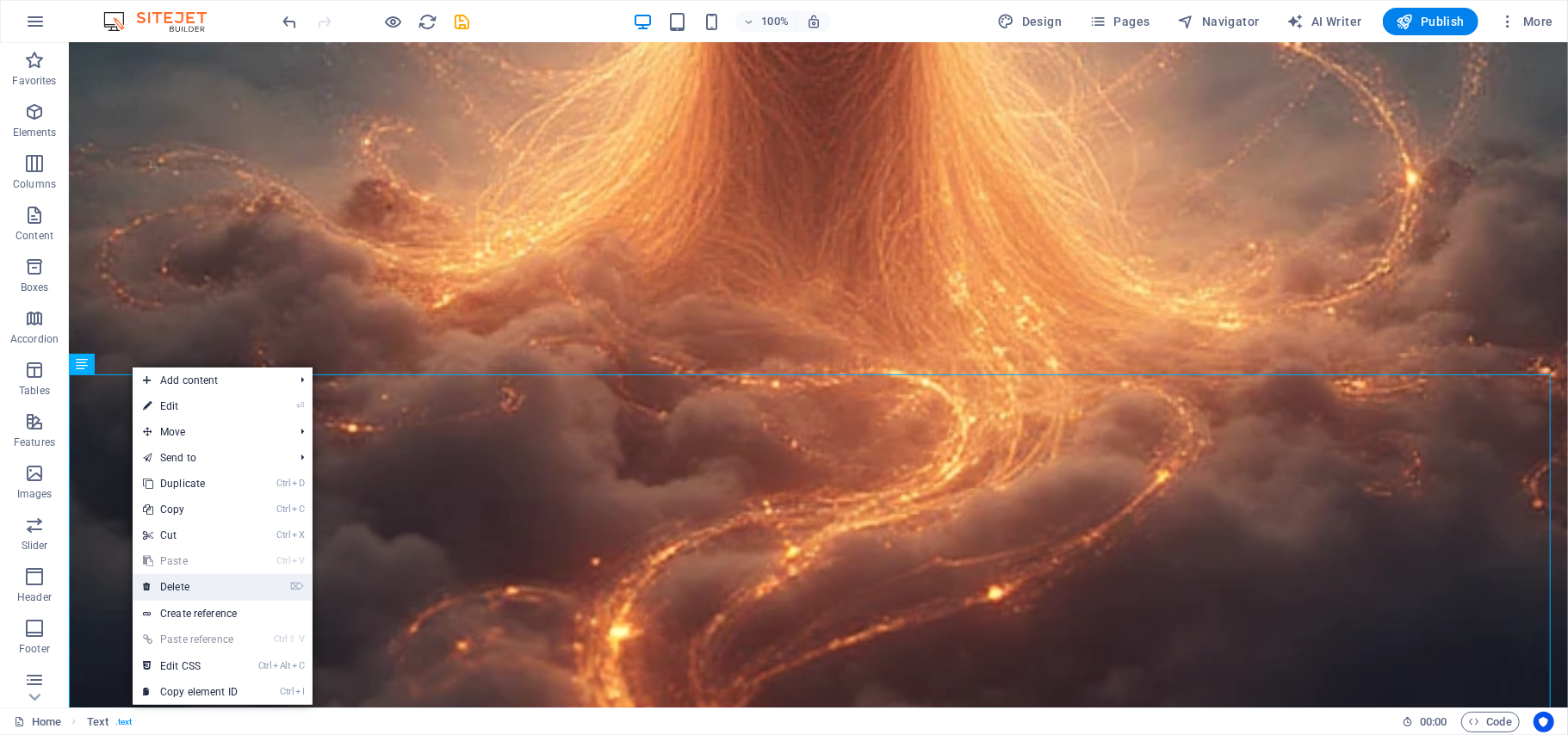
click at [169, 587] on link "⌦ Delete" at bounding box center [190, 587] width 115 height 26
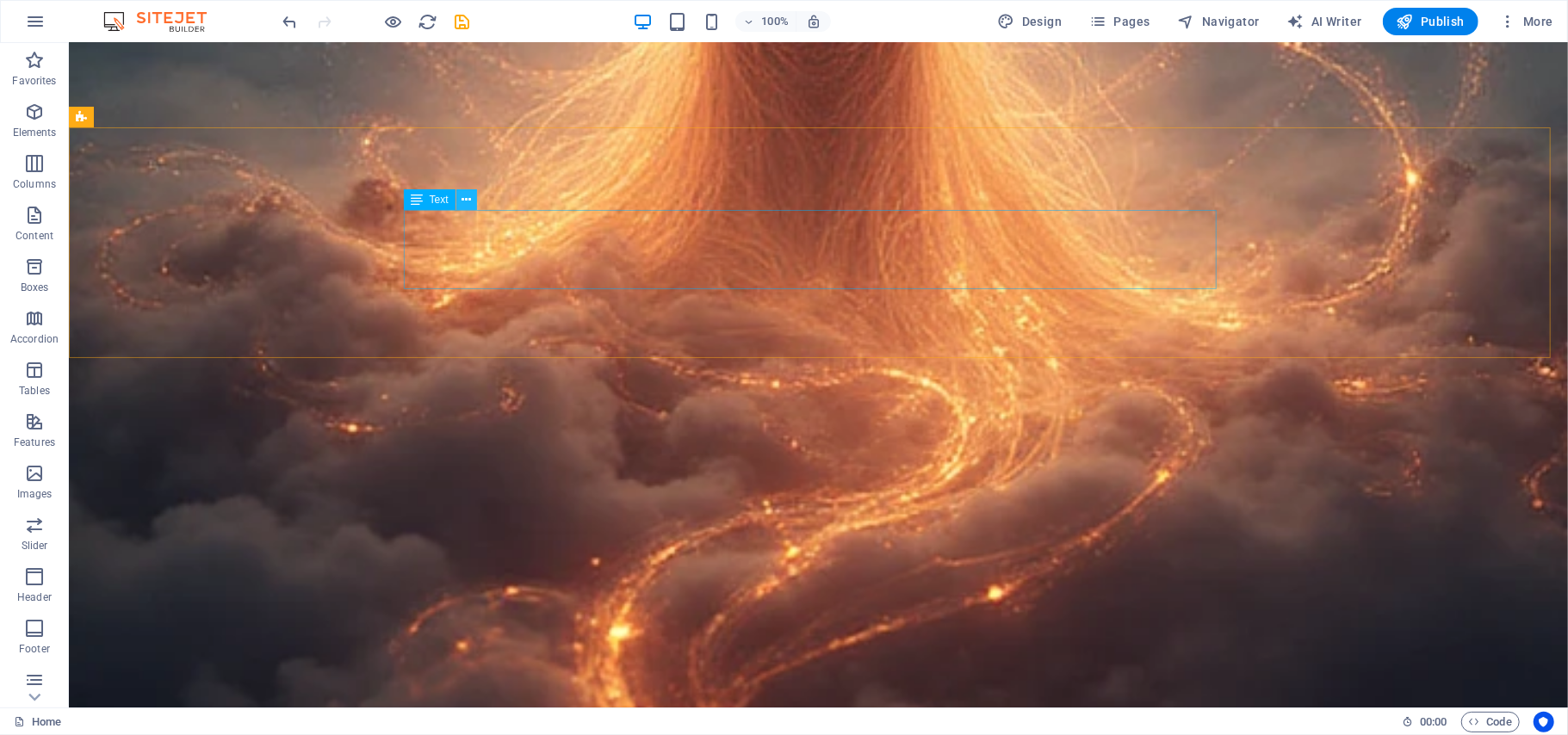
click at [465, 197] on icon at bounding box center [466, 200] width 10 height 18
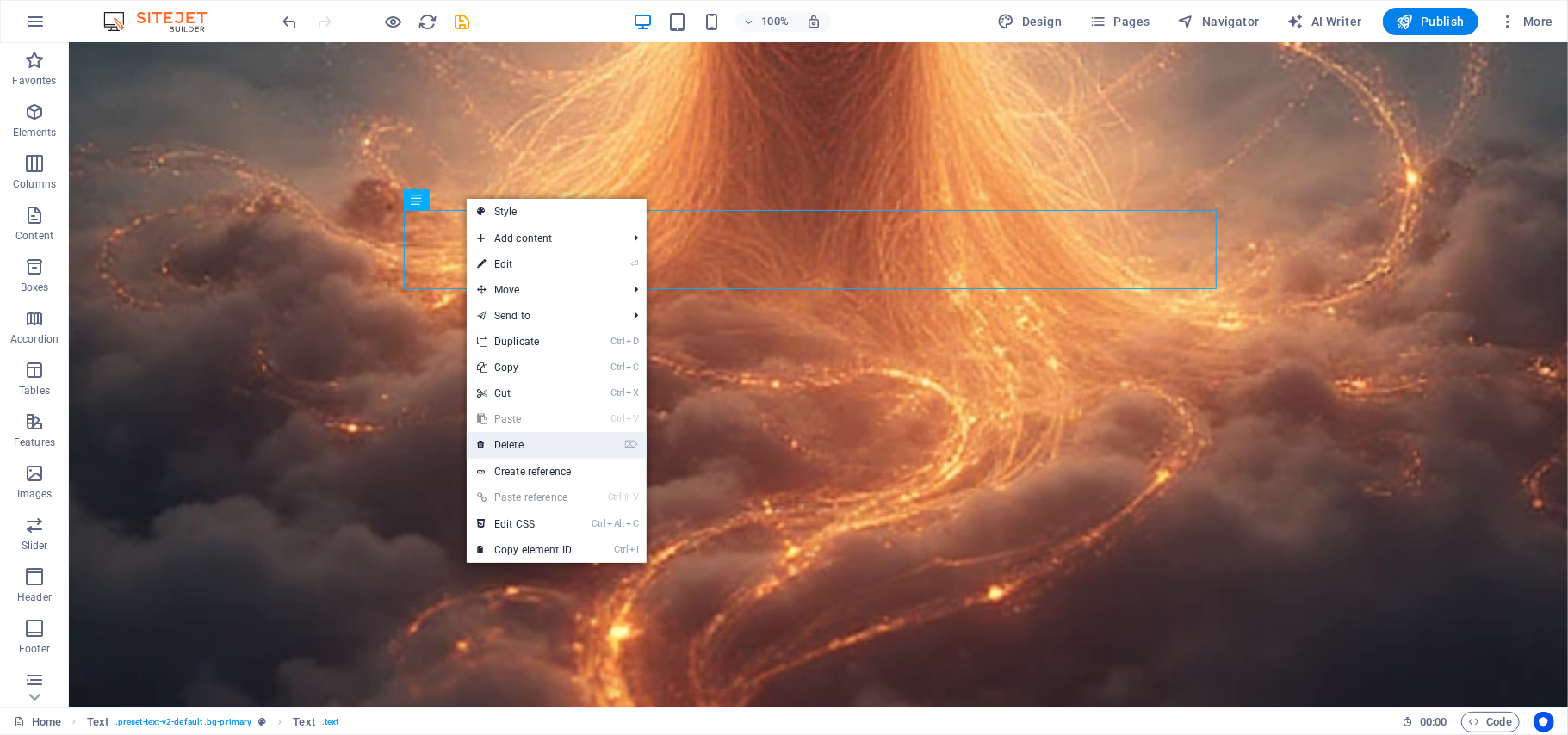
click at [507, 446] on link "⌦ Delete" at bounding box center [524, 446] width 115 height 26
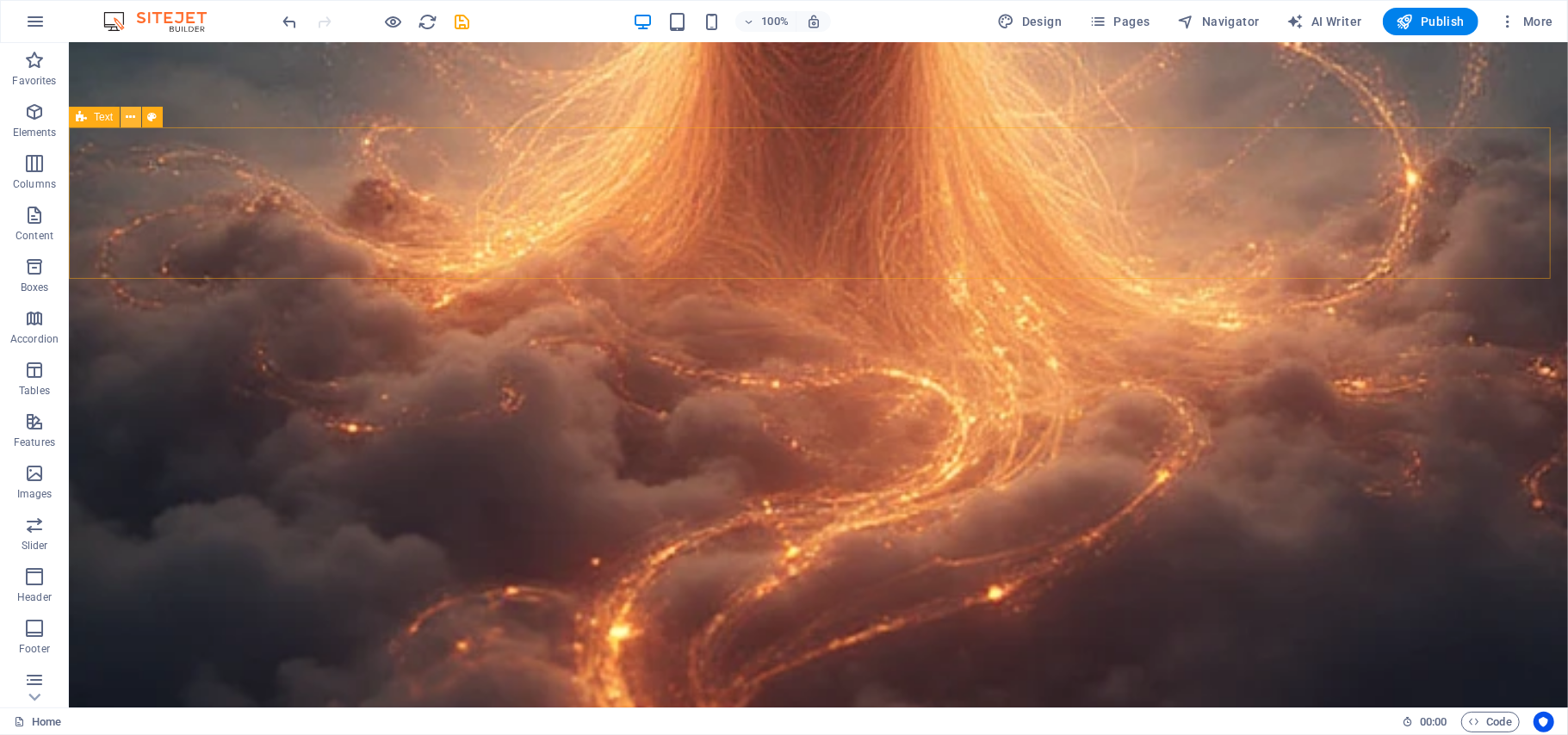
click at [128, 117] on icon at bounding box center [131, 117] width 10 height 18
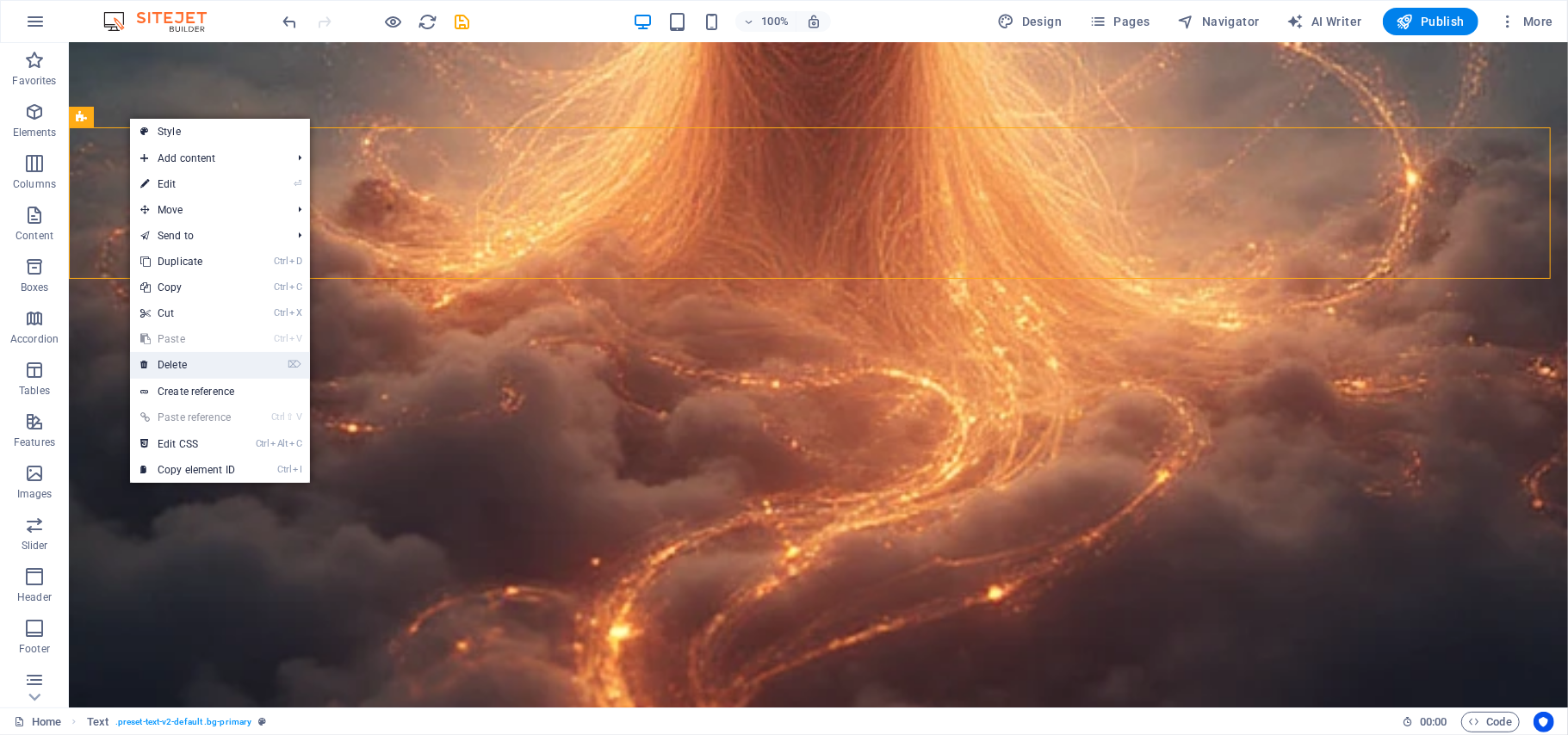
click at [174, 363] on link "⌦ Delete" at bounding box center [188, 365] width 115 height 26
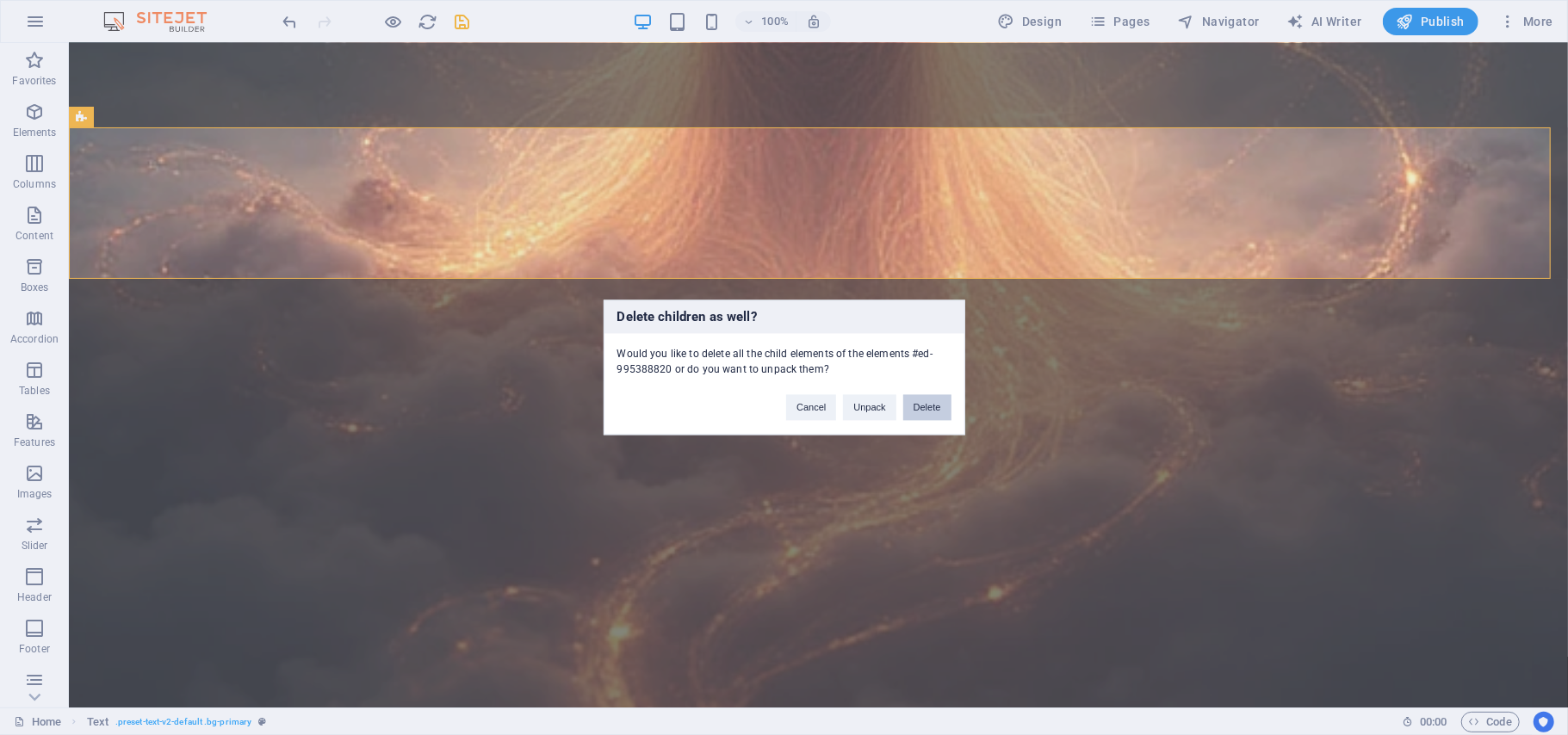
click at [923, 407] on button "Delete" at bounding box center [927, 408] width 48 height 26
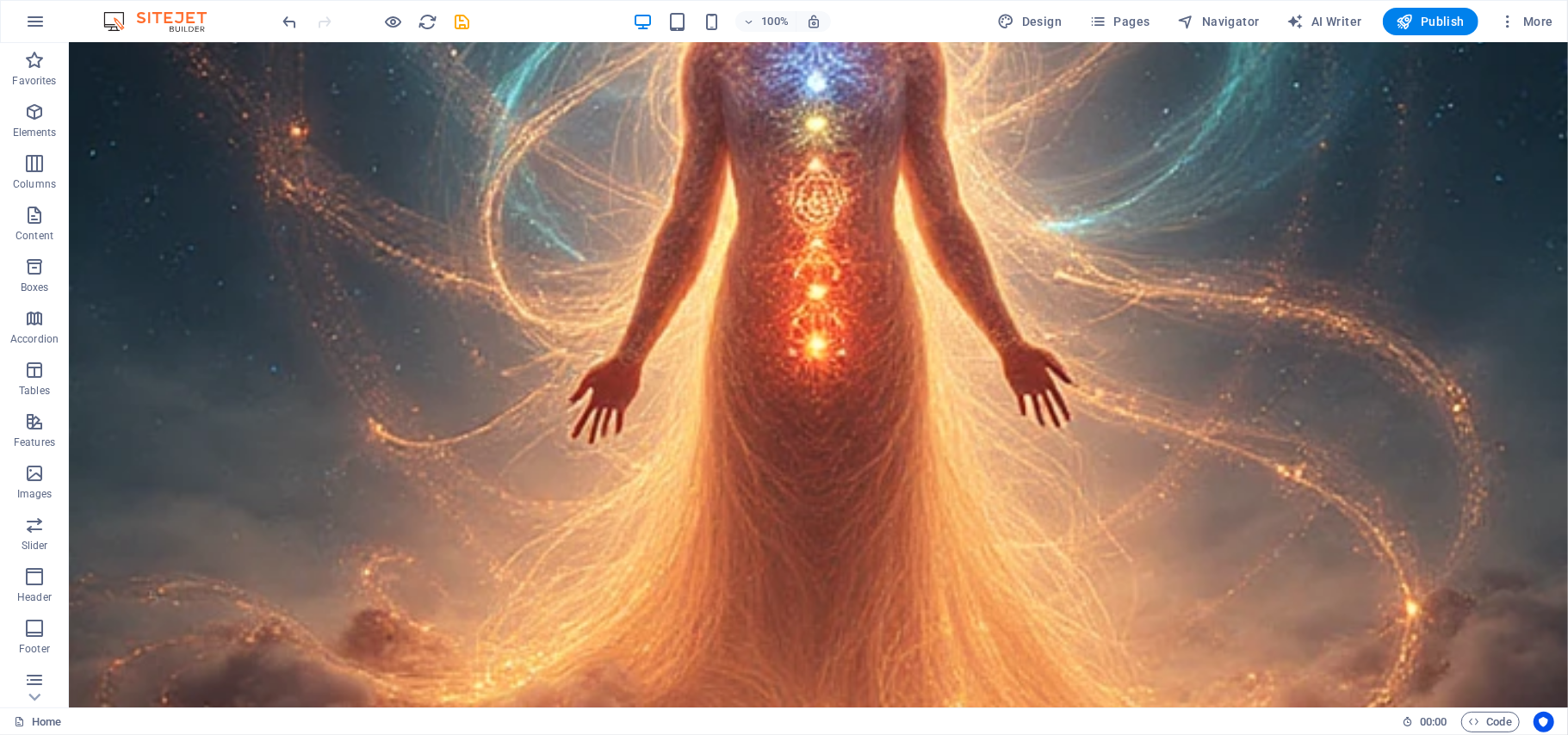
scroll to position [20570, 0]
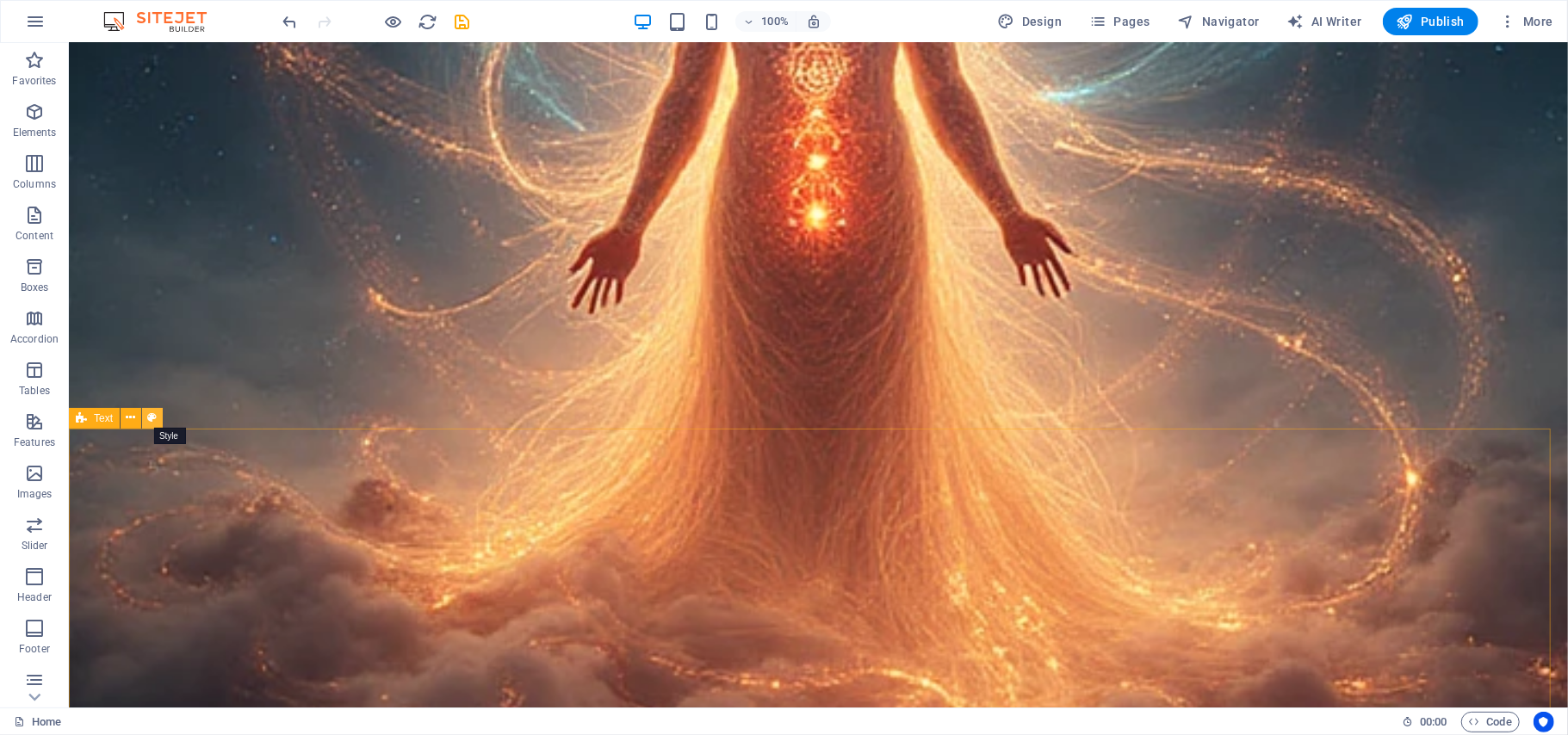
click at [152, 421] on icon at bounding box center [153, 418] width 10 height 18
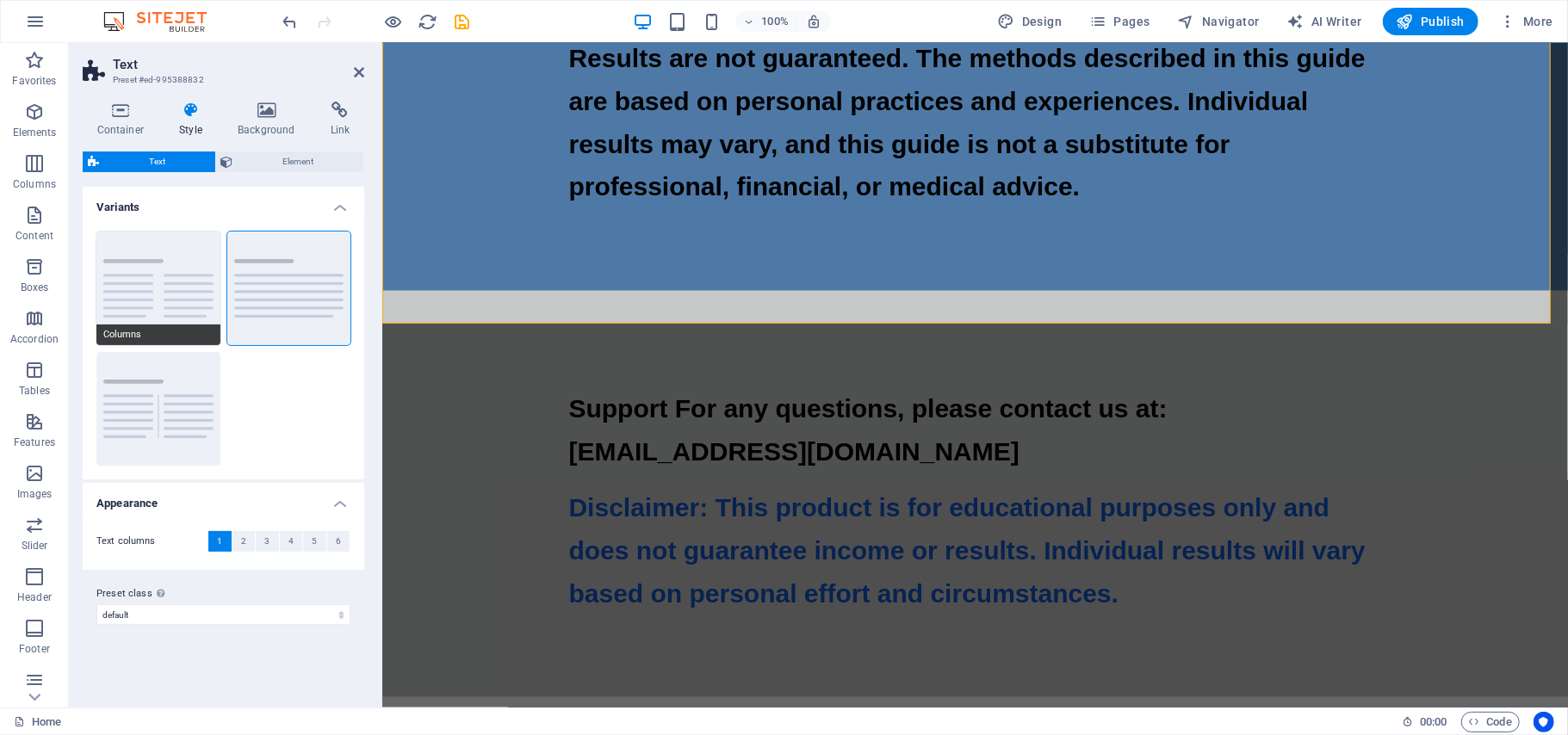
scroll to position [18493, 0]
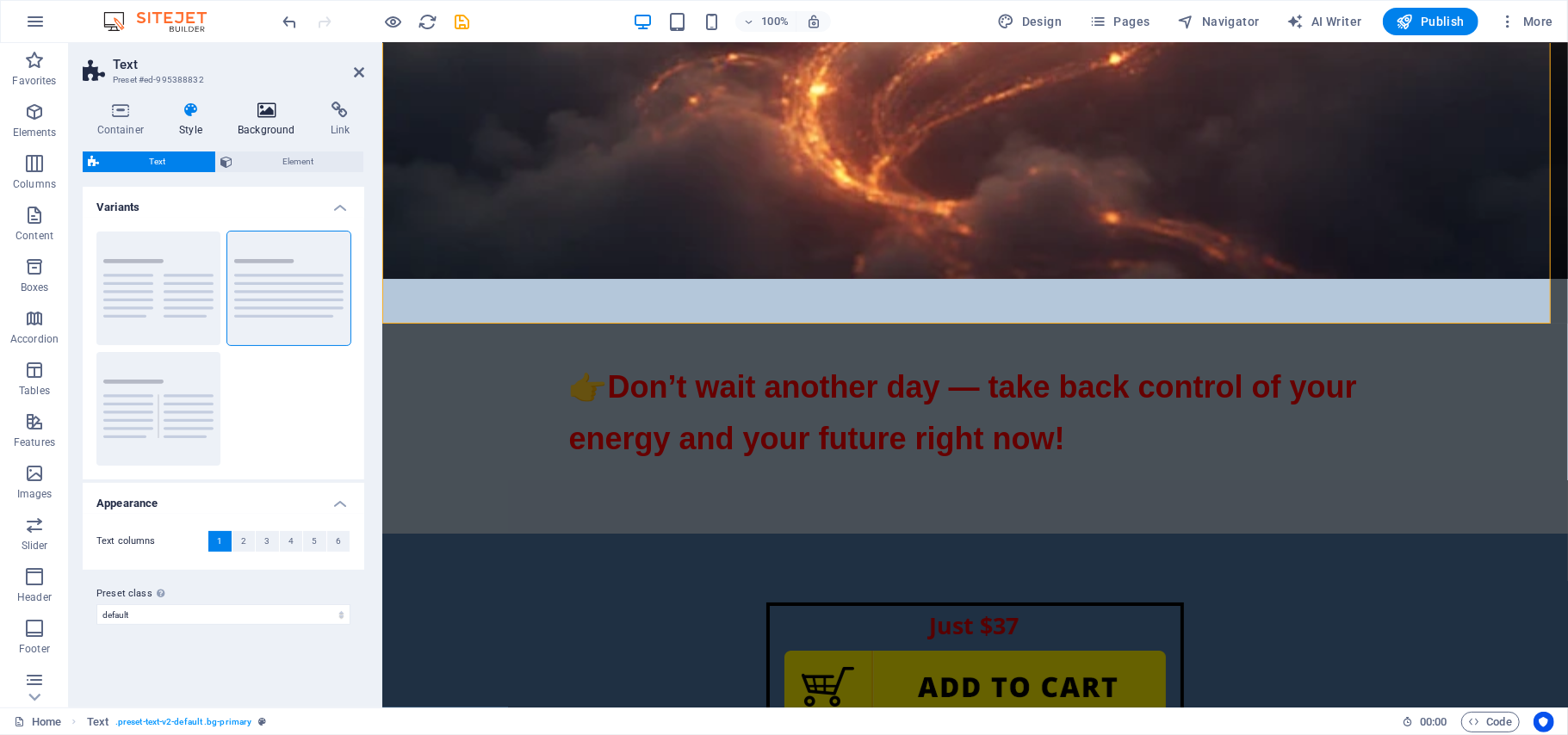
click at [262, 108] on icon at bounding box center [266, 109] width 87 height 17
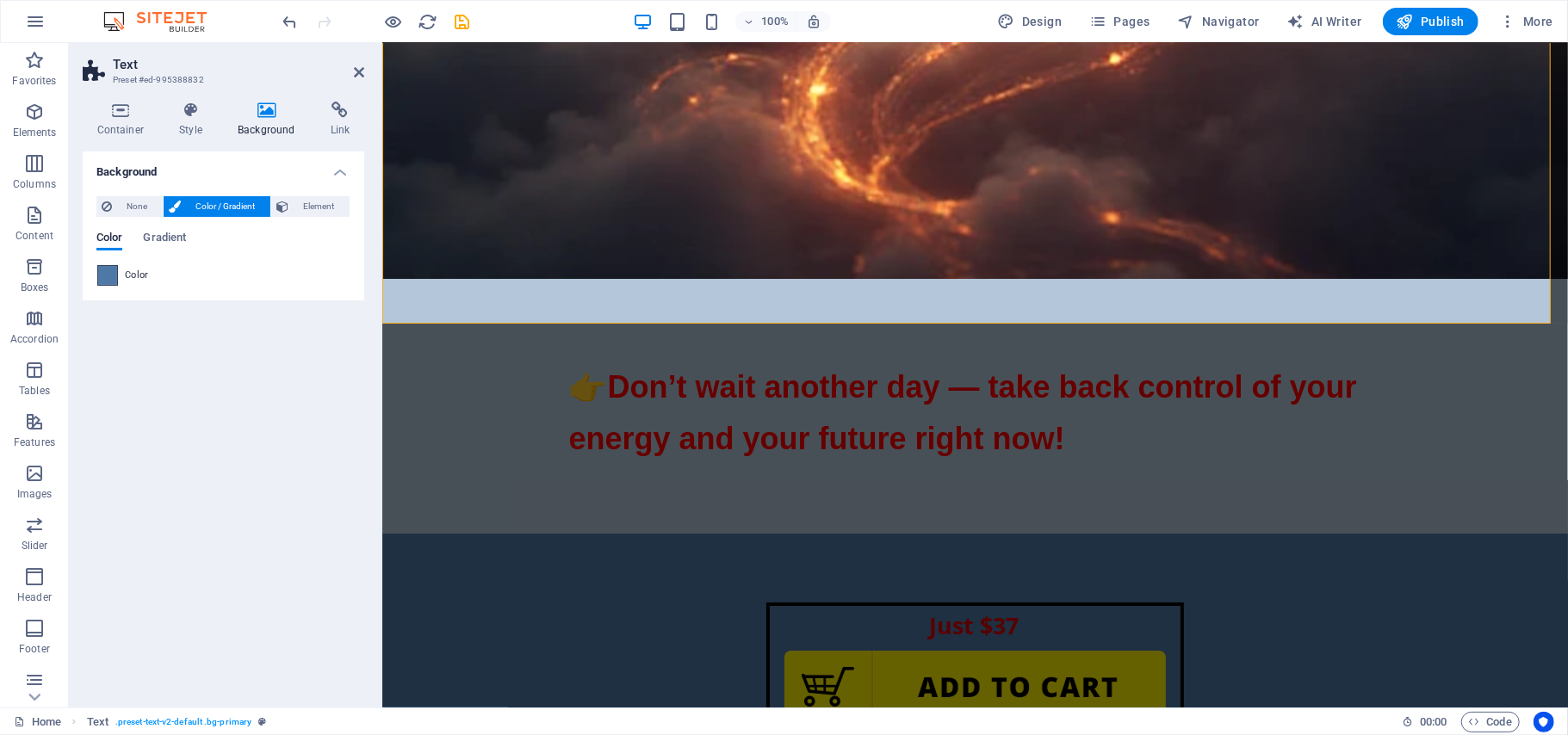
click at [107, 269] on span at bounding box center [107, 276] width 19 height 19
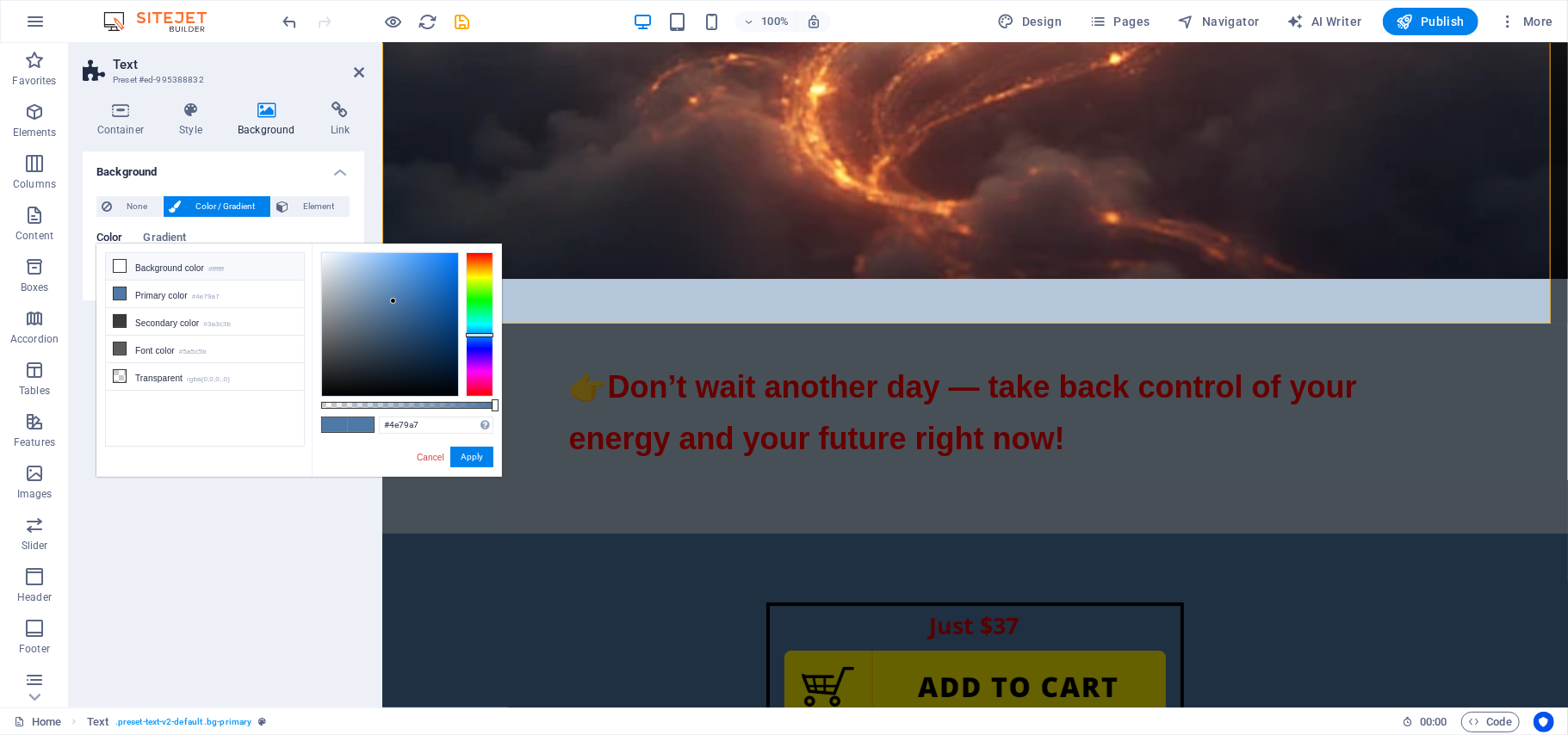
click at [118, 267] on icon at bounding box center [119, 266] width 12 height 12
type input "#ffffff"
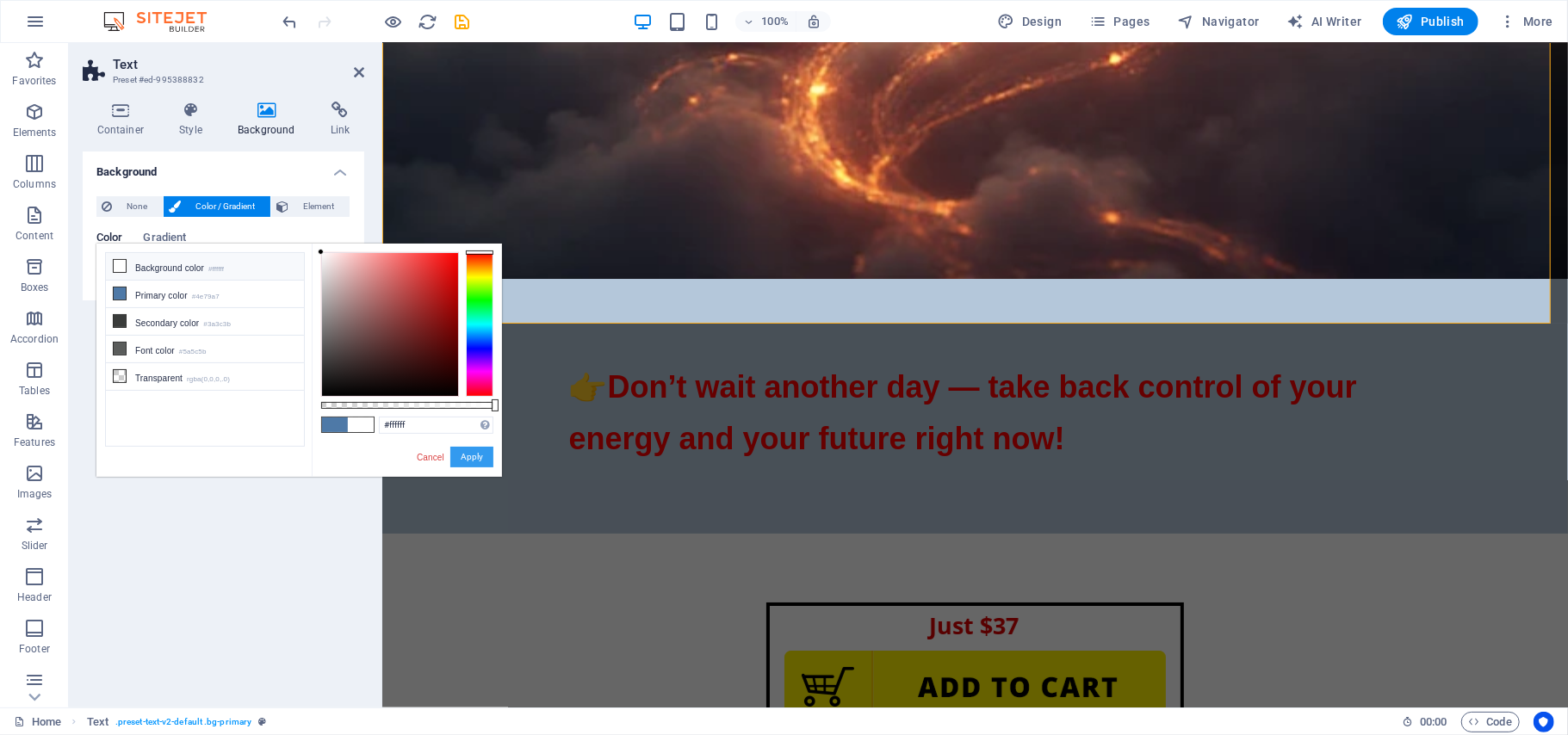
click at [471, 452] on button "Apply" at bounding box center [471, 457] width 43 height 21
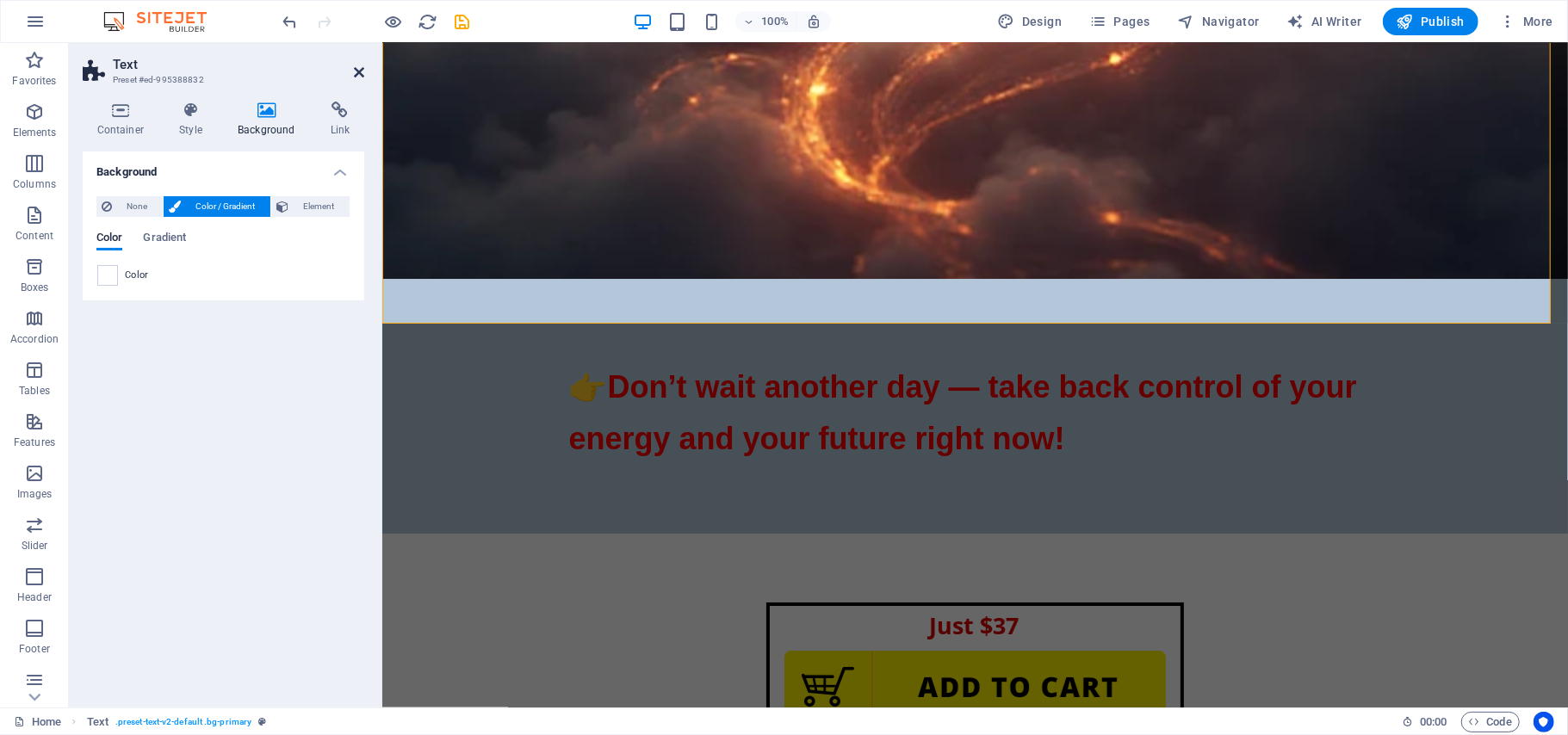
click at [358, 74] on icon at bounding box center [359, 73] width 10 height 14
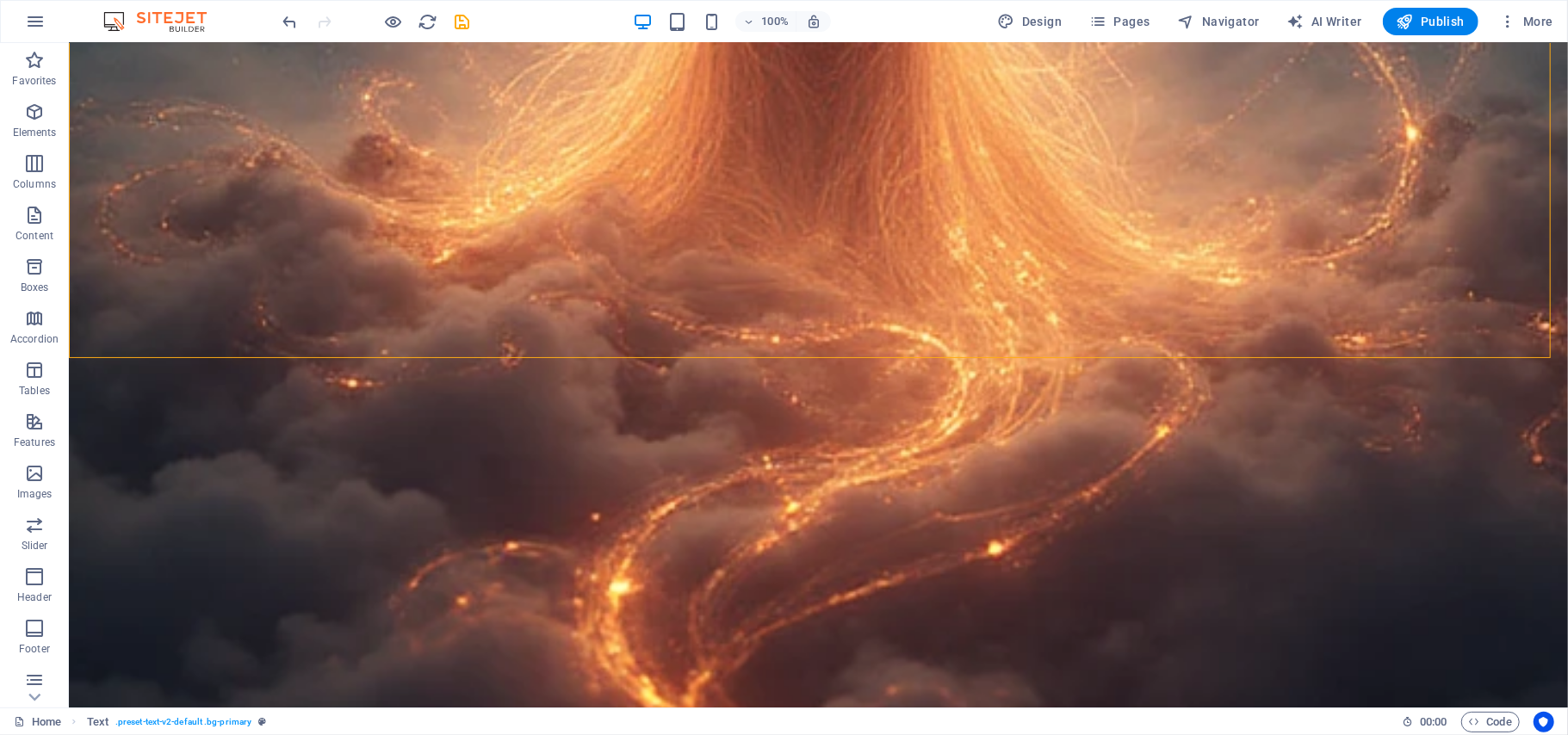
scroll to position [21001, 0]
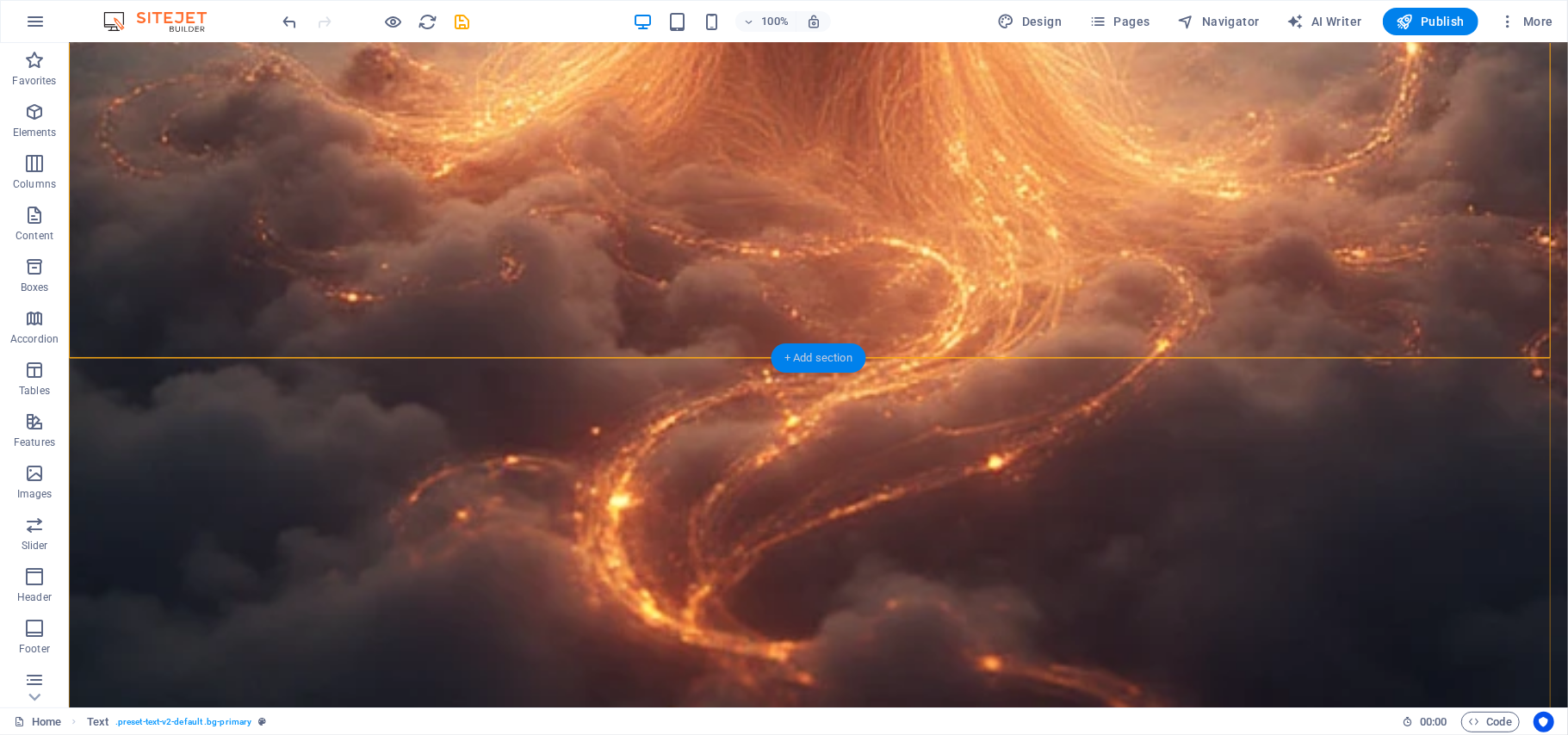
click at [799, 356] on div "+ Add section" at bounding box center [818, 357] width 95 height 29
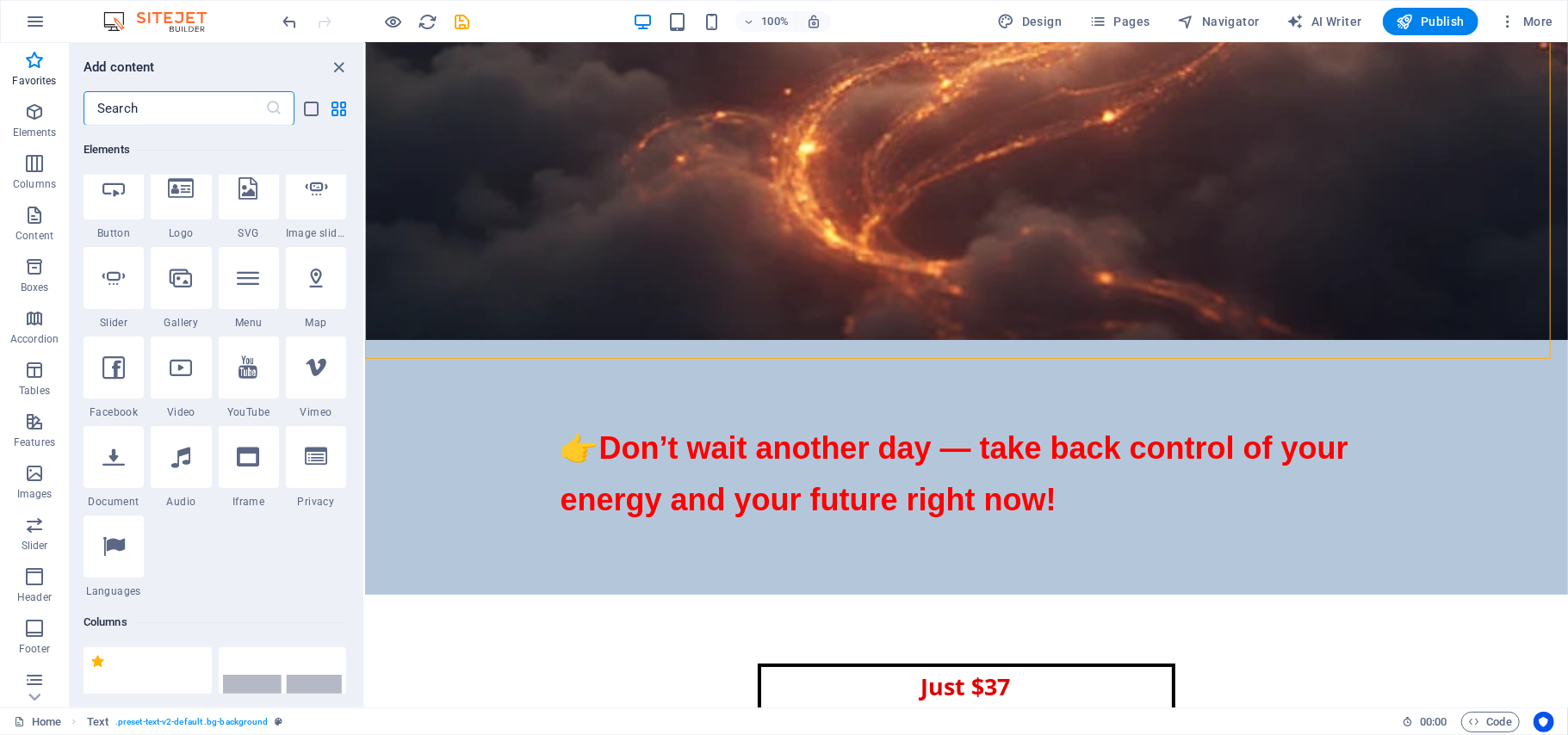
scroll to position [0, 0]
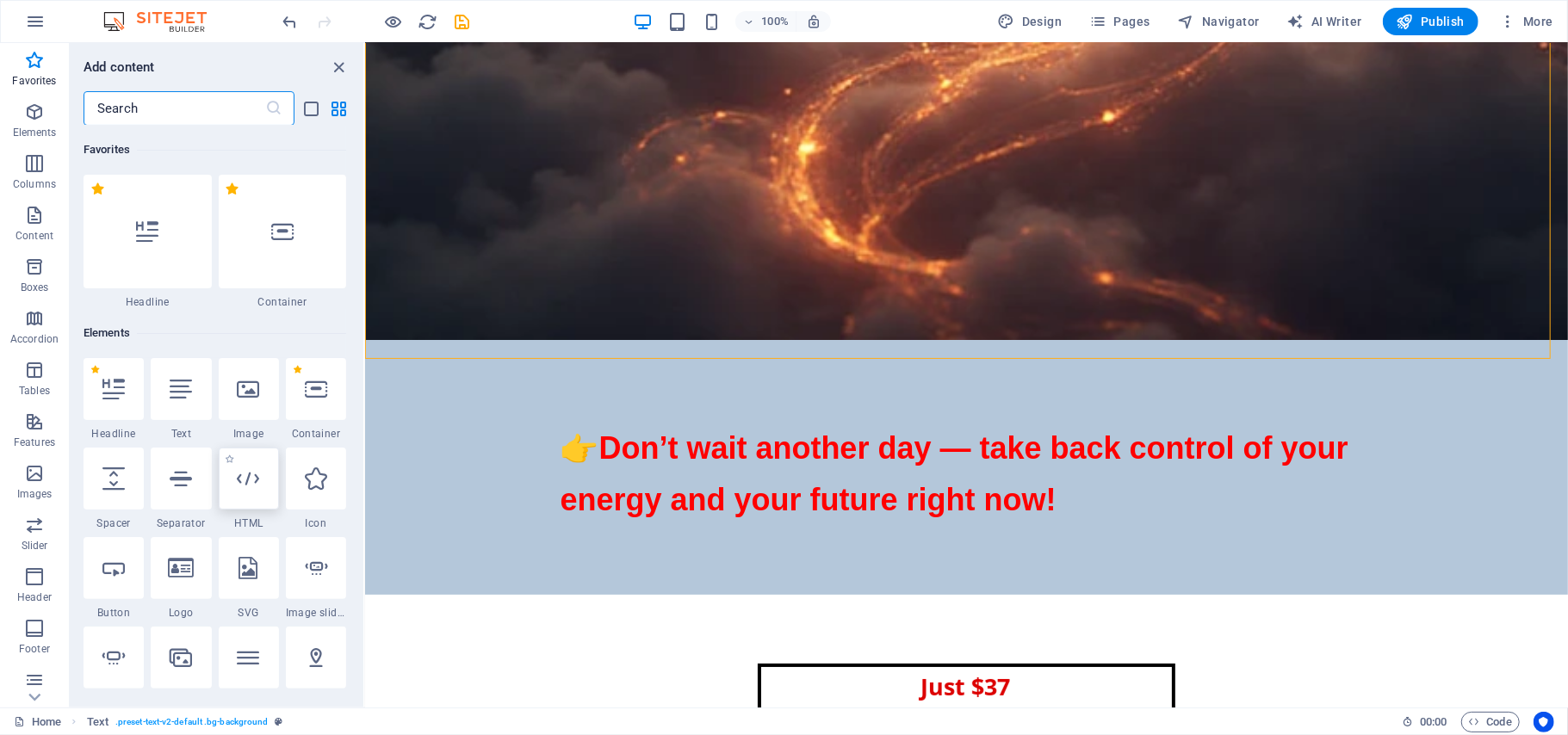
click at [247, 479] on icon at bounding box center [249, 478] width 23 height 23
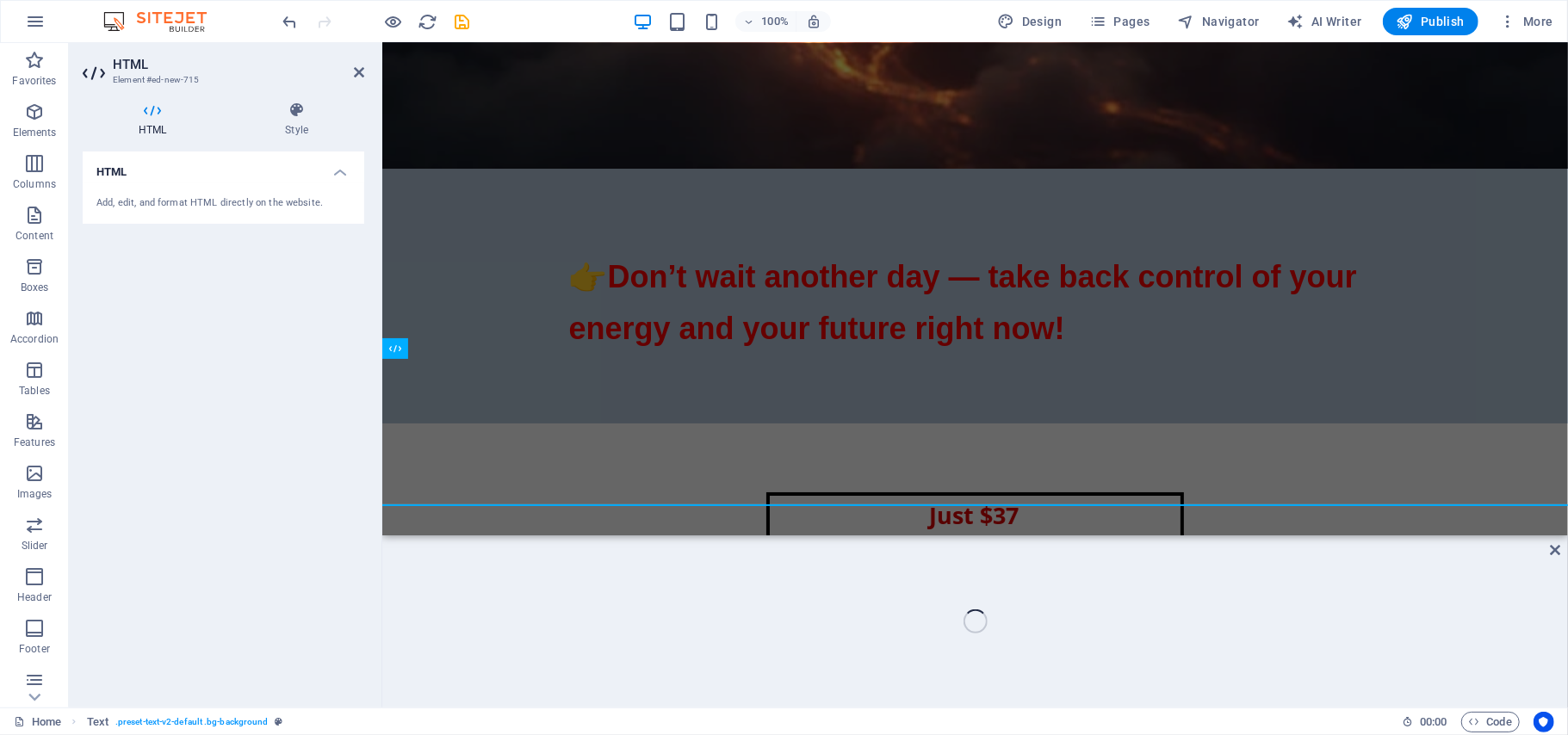
scroll to position [18459, 0]
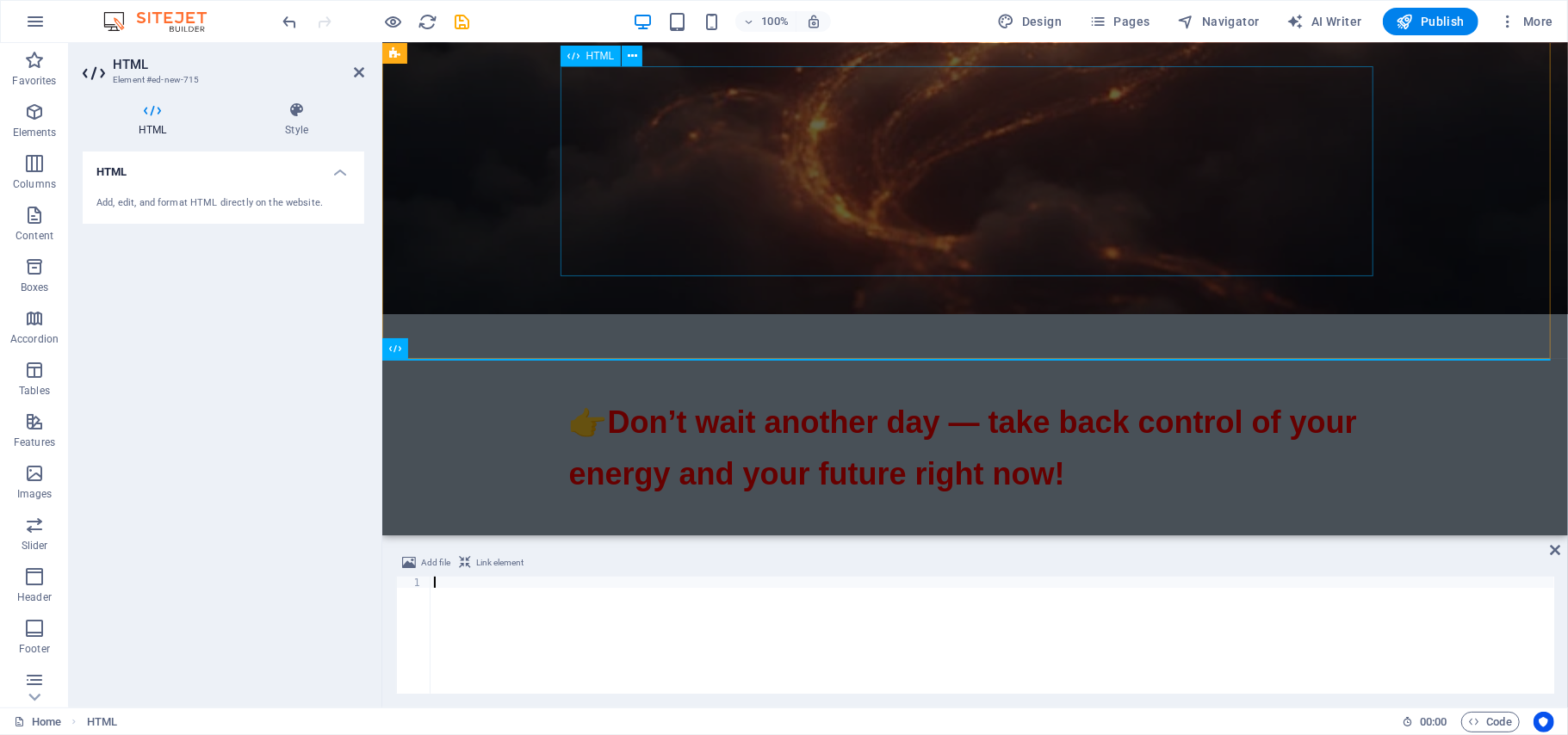
click at [1053, 638] on div at bounding box center [973, 742] width 812 height 210
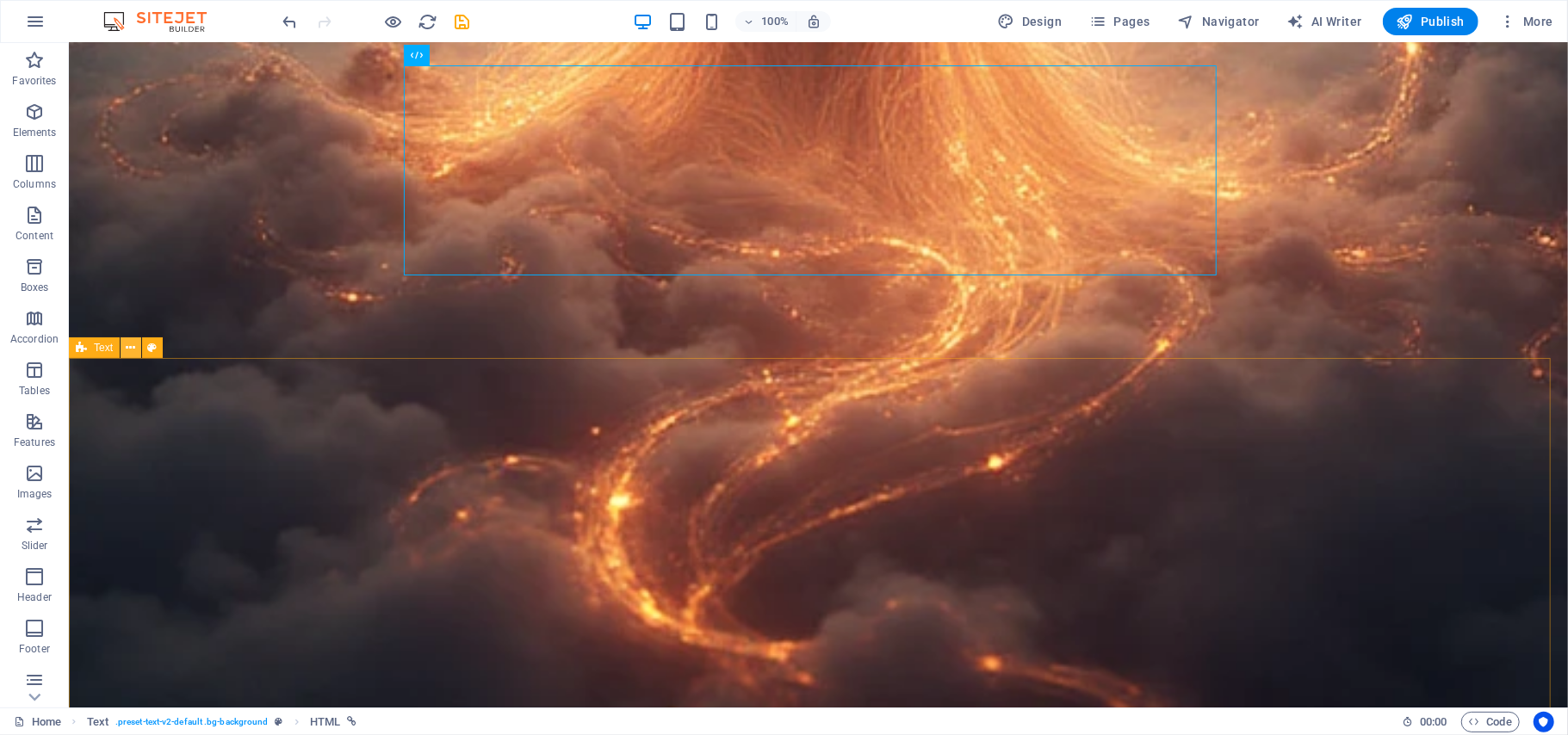
click at [135, 348] on icon at bounding box center [131, 348] width 10 height 18
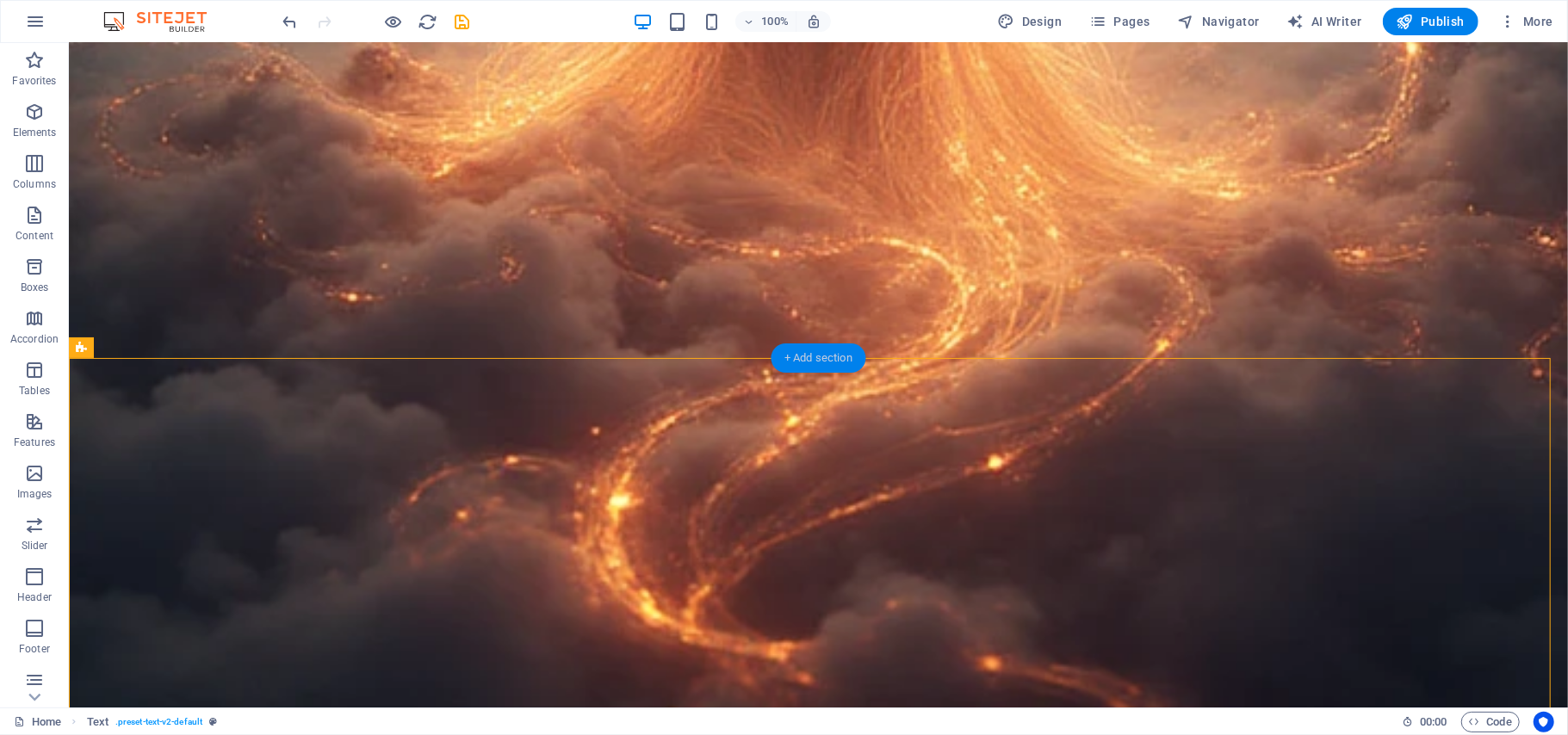
click at [809, 355] on div "+ Add section" at bounding box center [818, 357] width 95 height 29
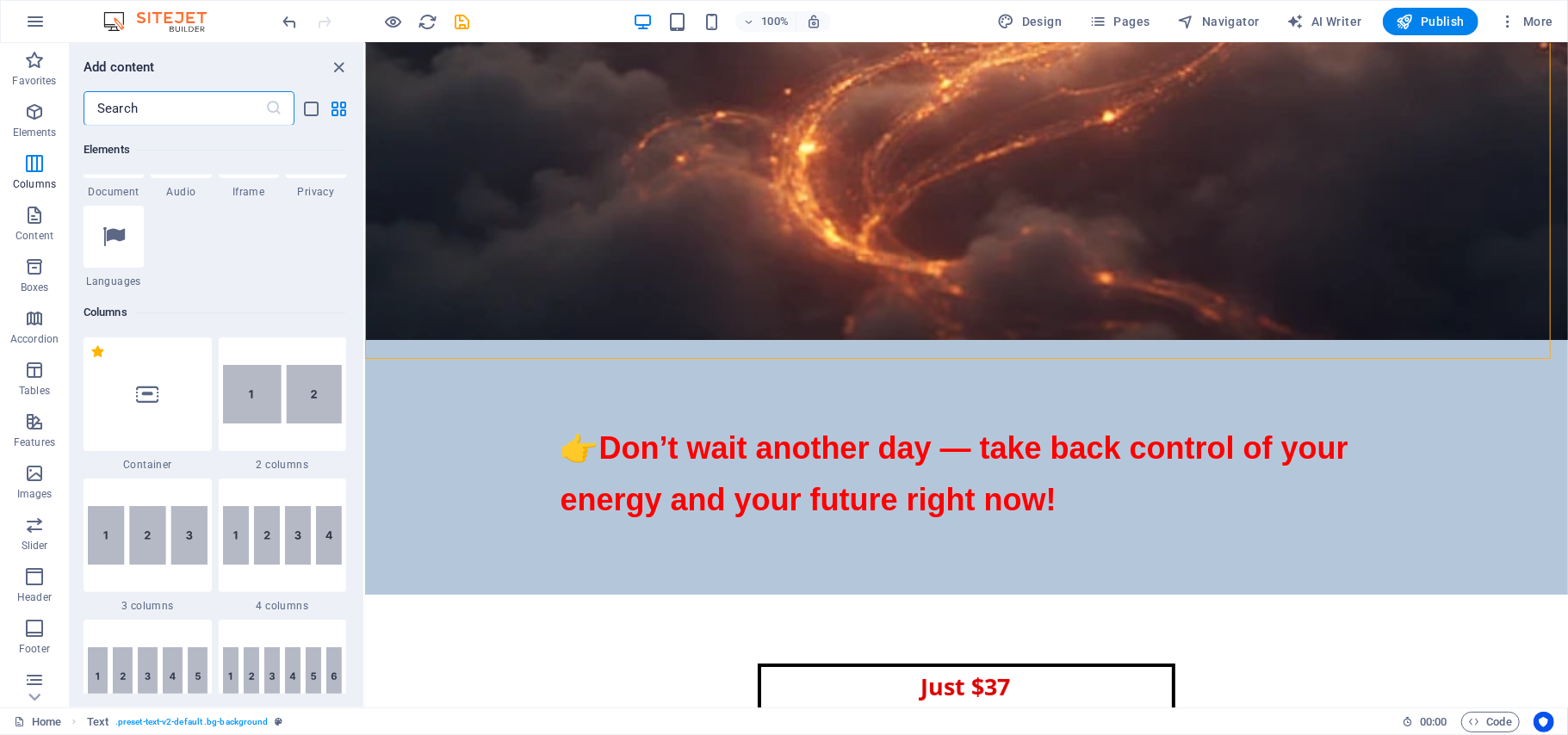
scroll to position [0, 0]
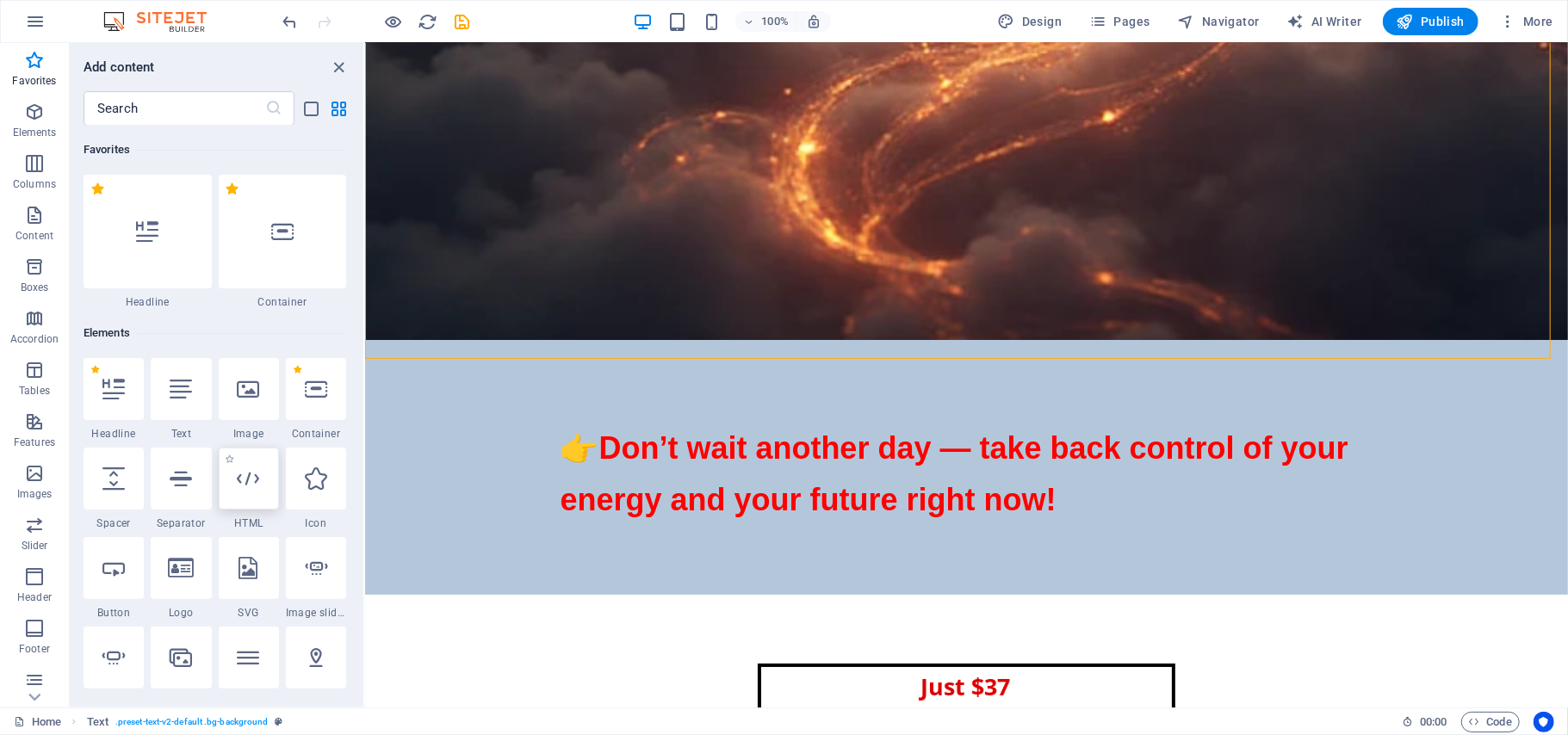
click at [249, 490] on div at bounding box center [249, 478] width 61 height 62
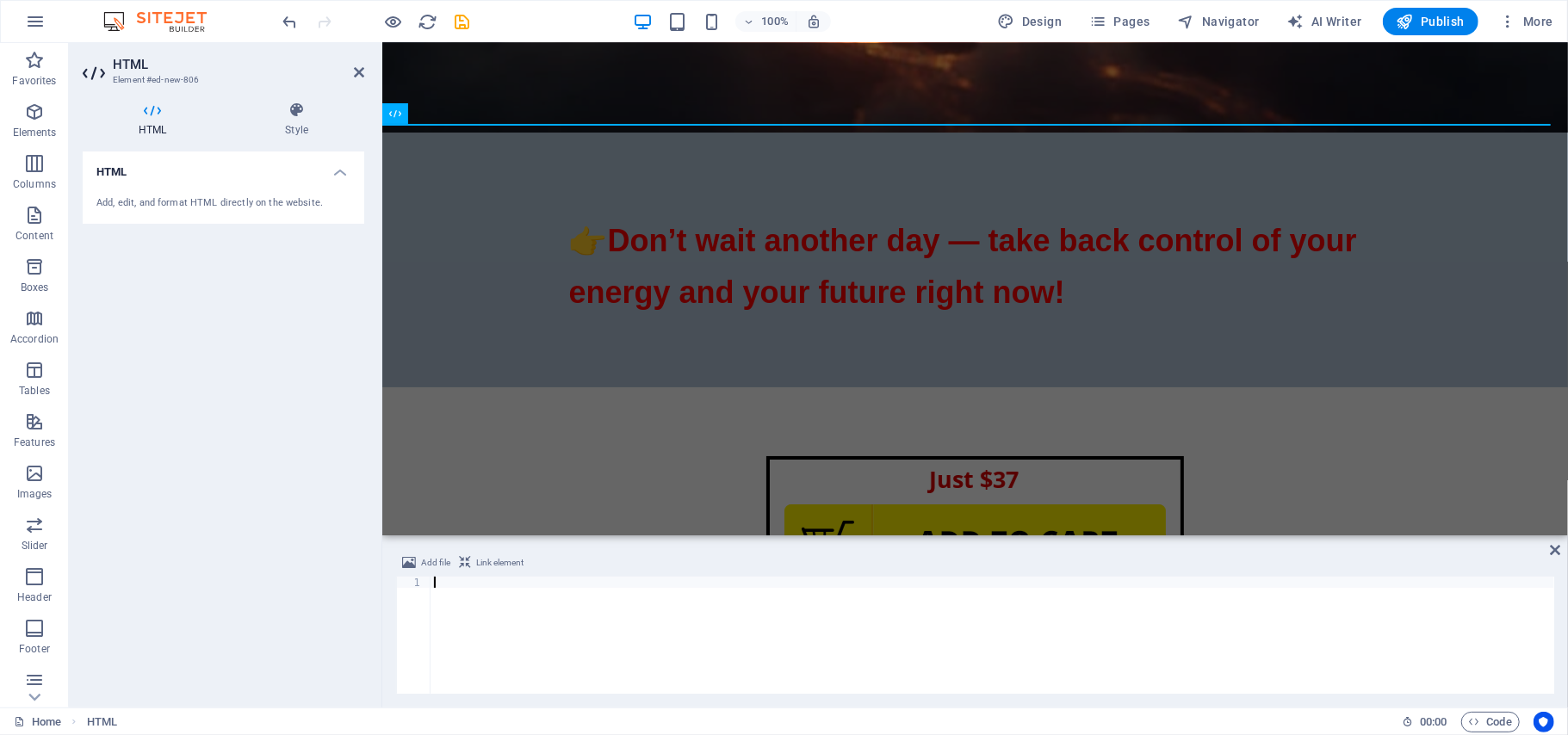
scroll to position [18693, 0]
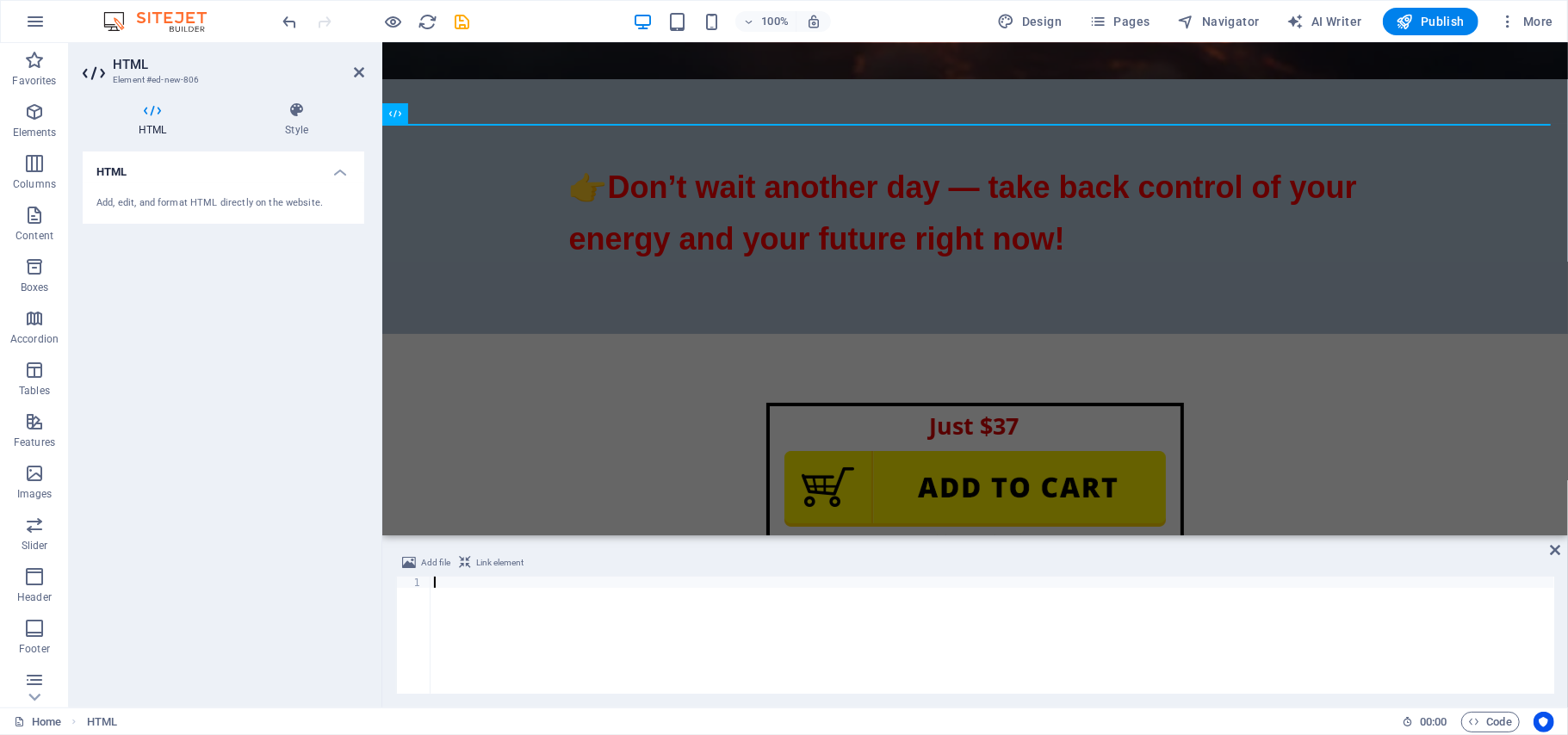
click at [501, 601] on div at bounding box center [992, 646] width 1124 height 139
click at [1560, 549] on icon at bounding box center [1554, 550] width 10 height 14
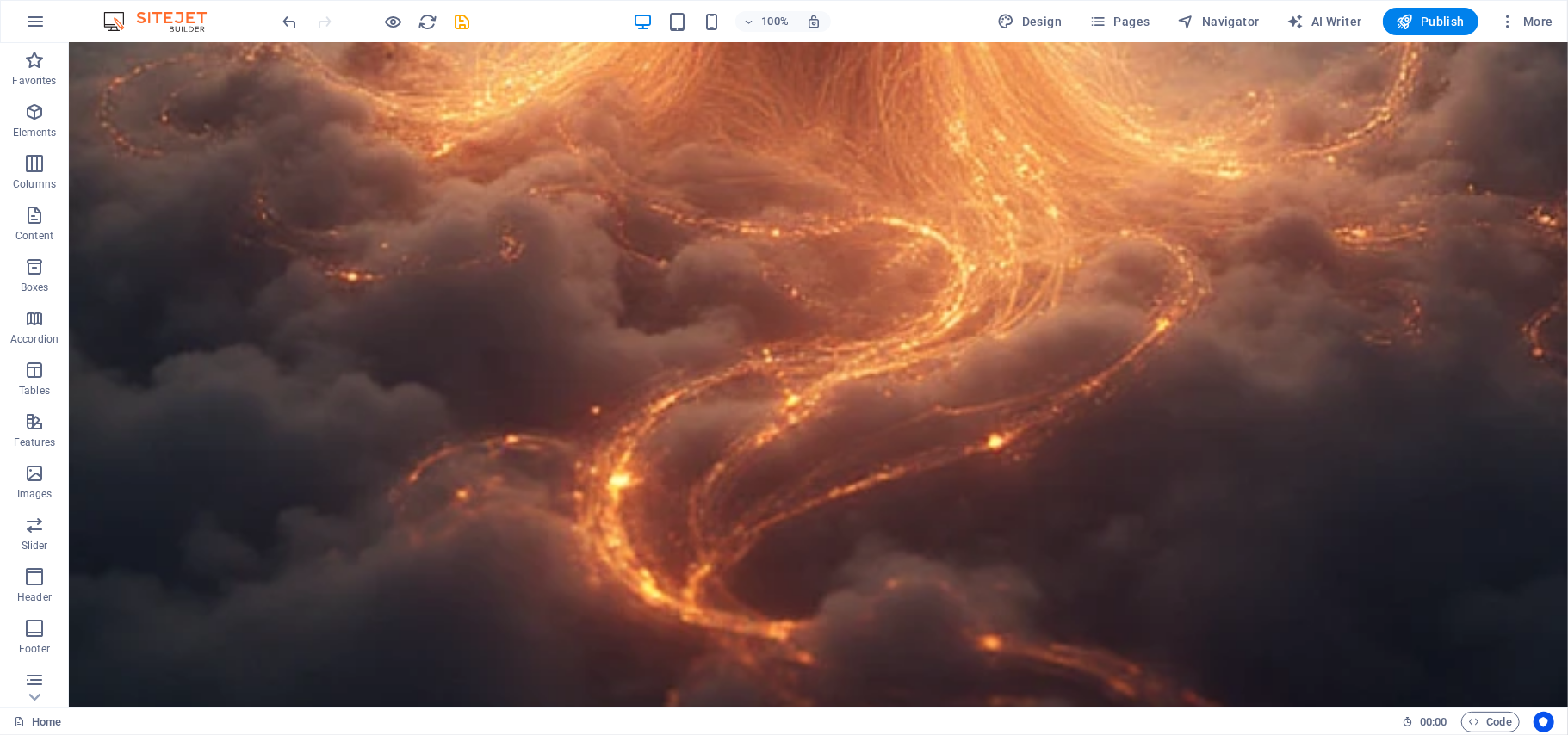
scroll to position [20979, 0]
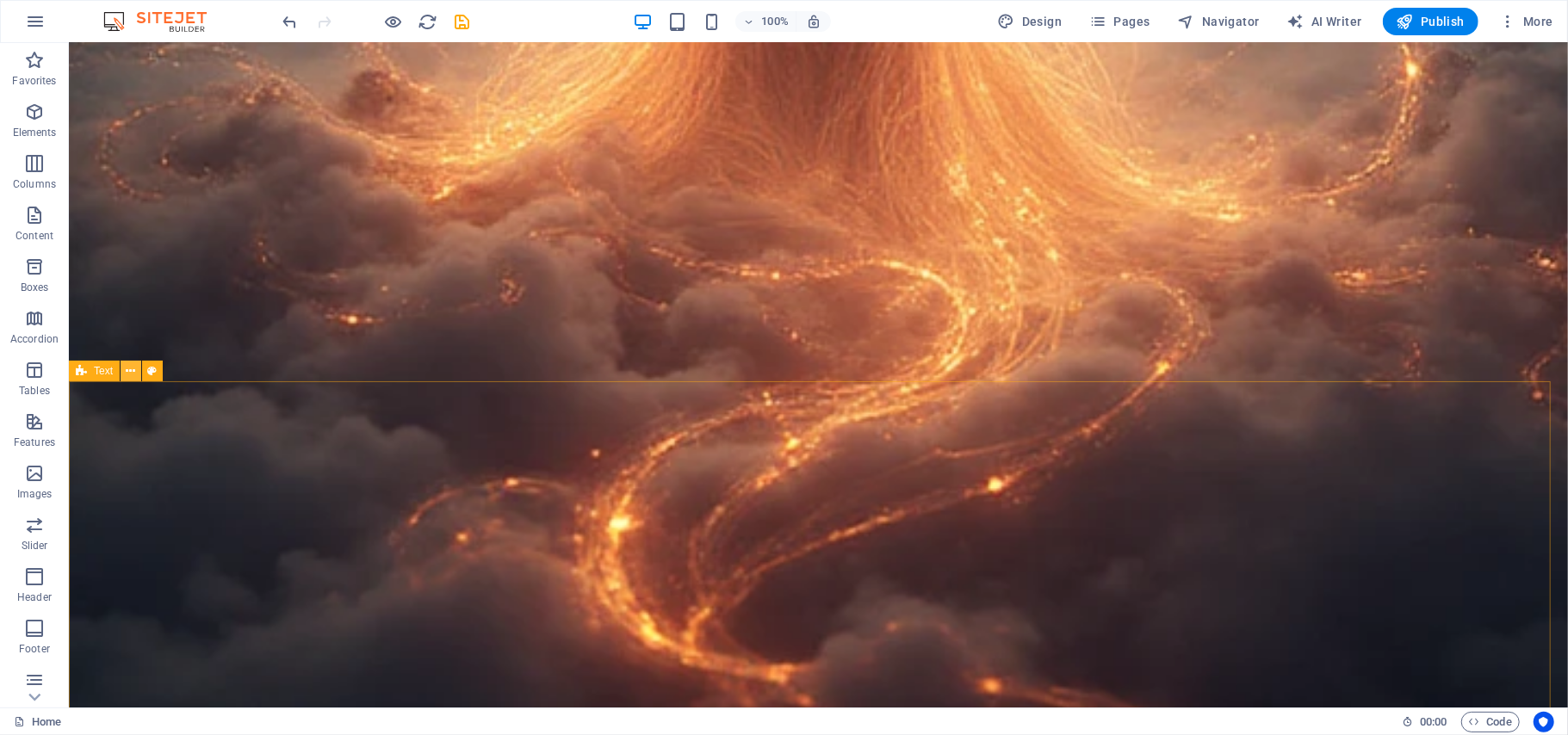
click at [127, 369] on icon at bounding box center [131, 371] width 10 height 18
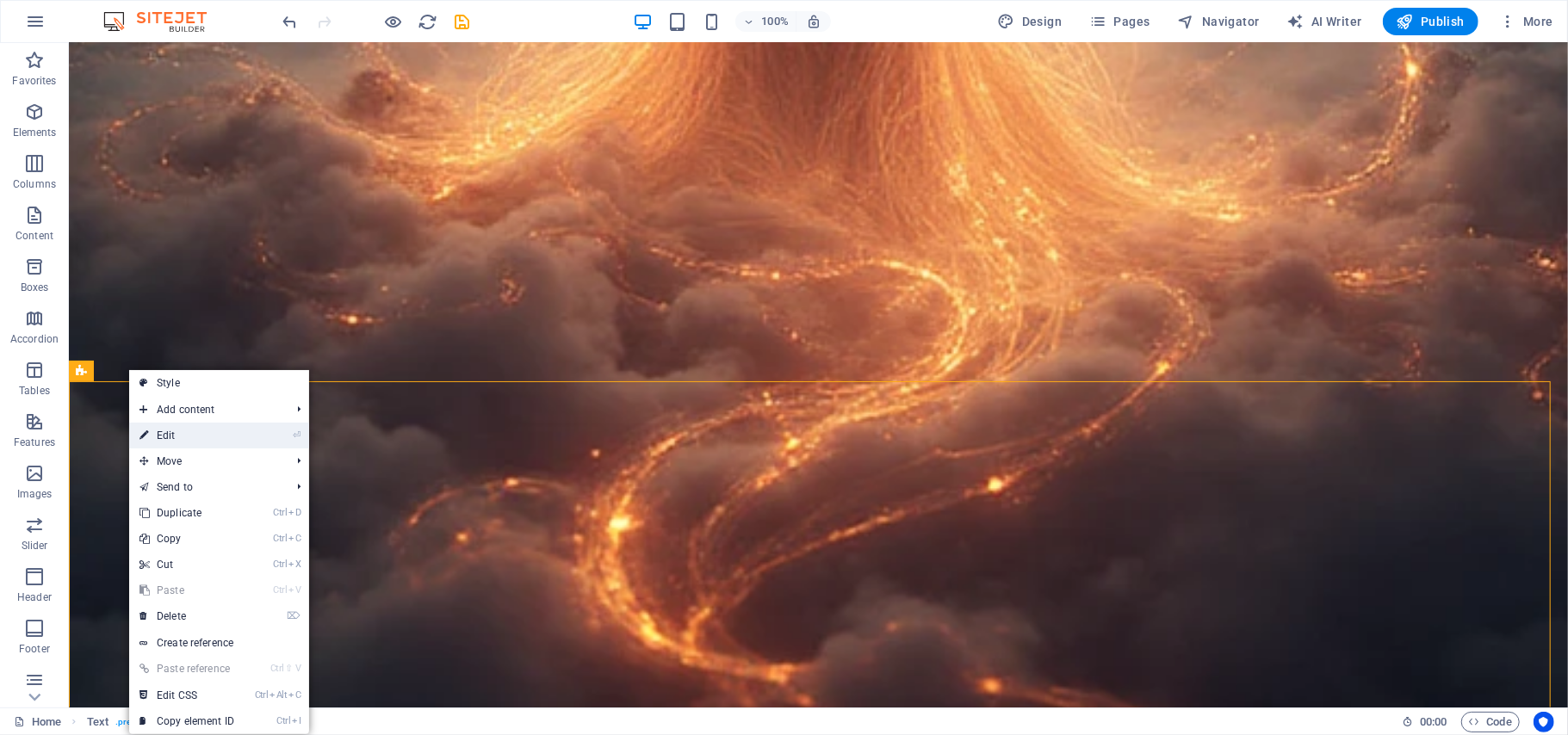
click at [157, 433] on link "⏎ Edit" at bounding box center [187, 436] width 115 height 26
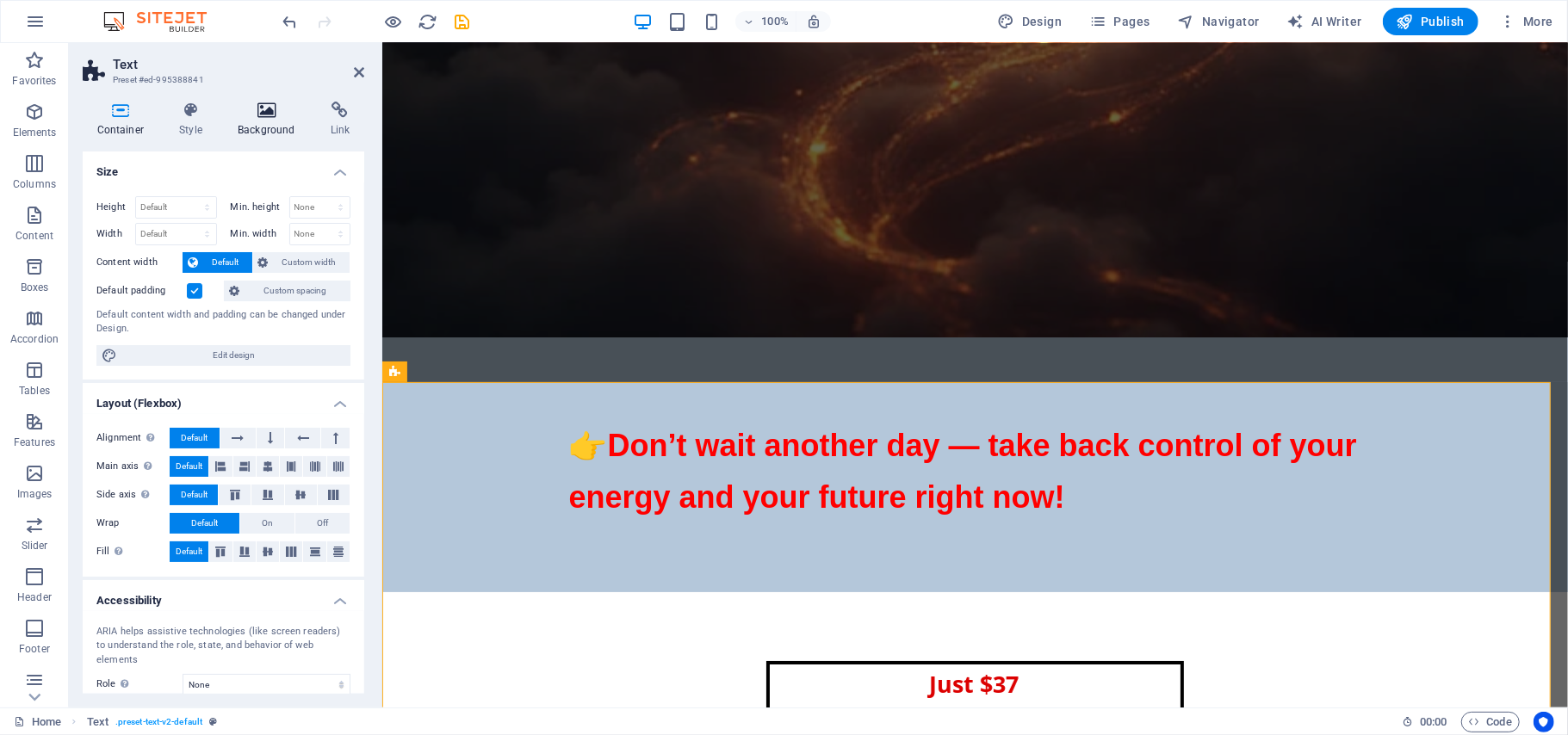
click at [262, 110] on icon at bounding box center [266, 109] width 87 height 17
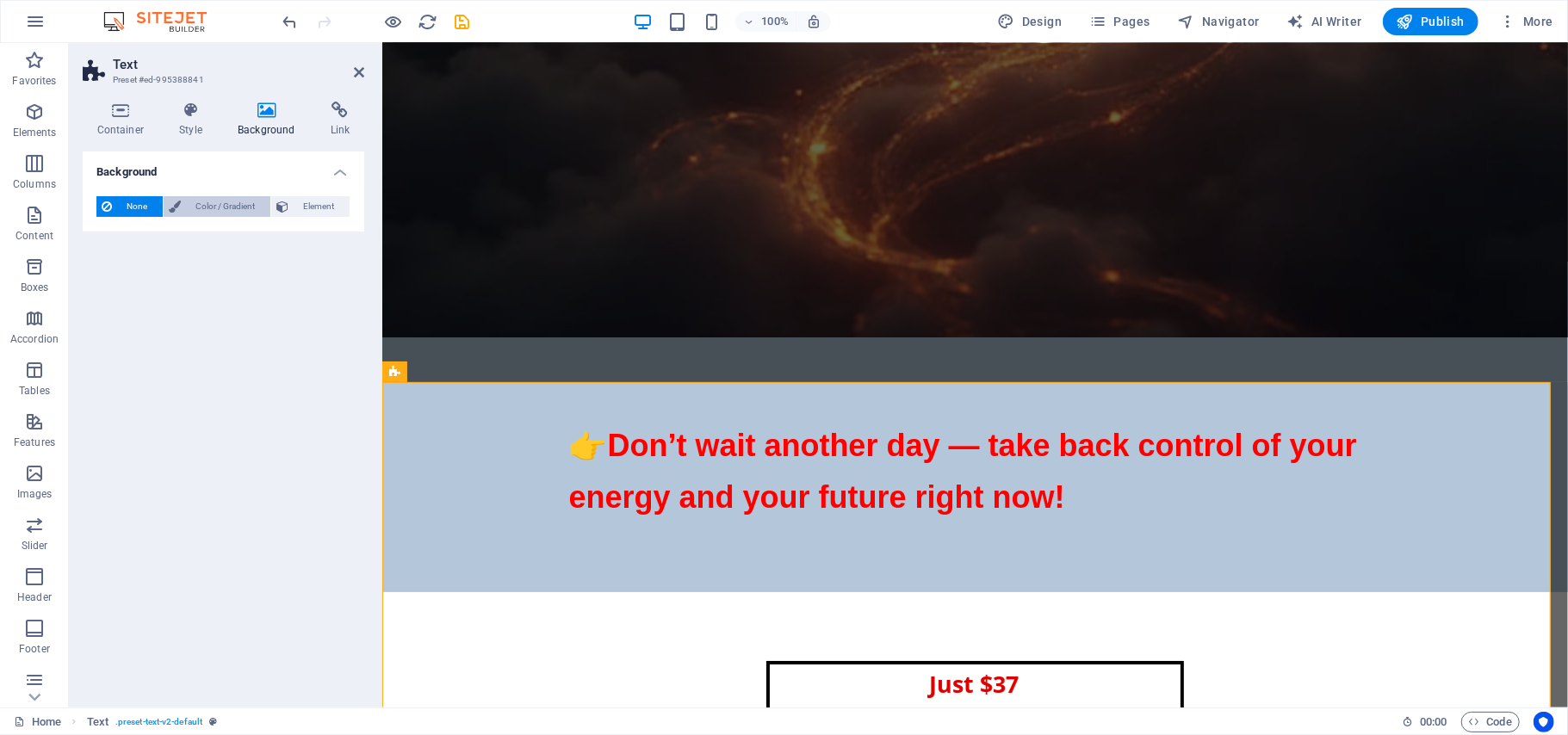
click at [195, 207] on span "Color / Gradient" at bounding box center [226, 206] width 80 height 21
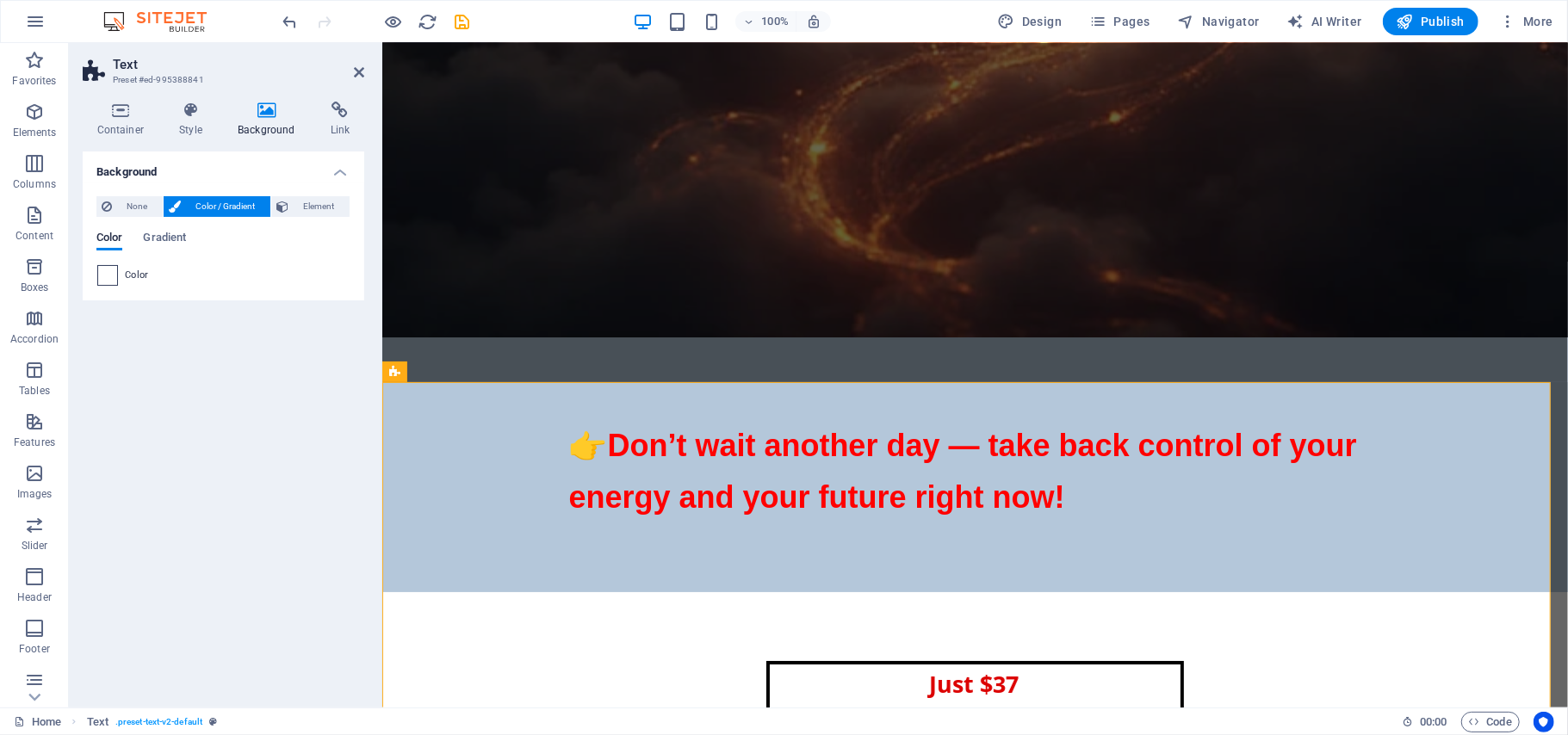
click at [107, 274] on span at bounding box center [107, 276] width 19 height 19
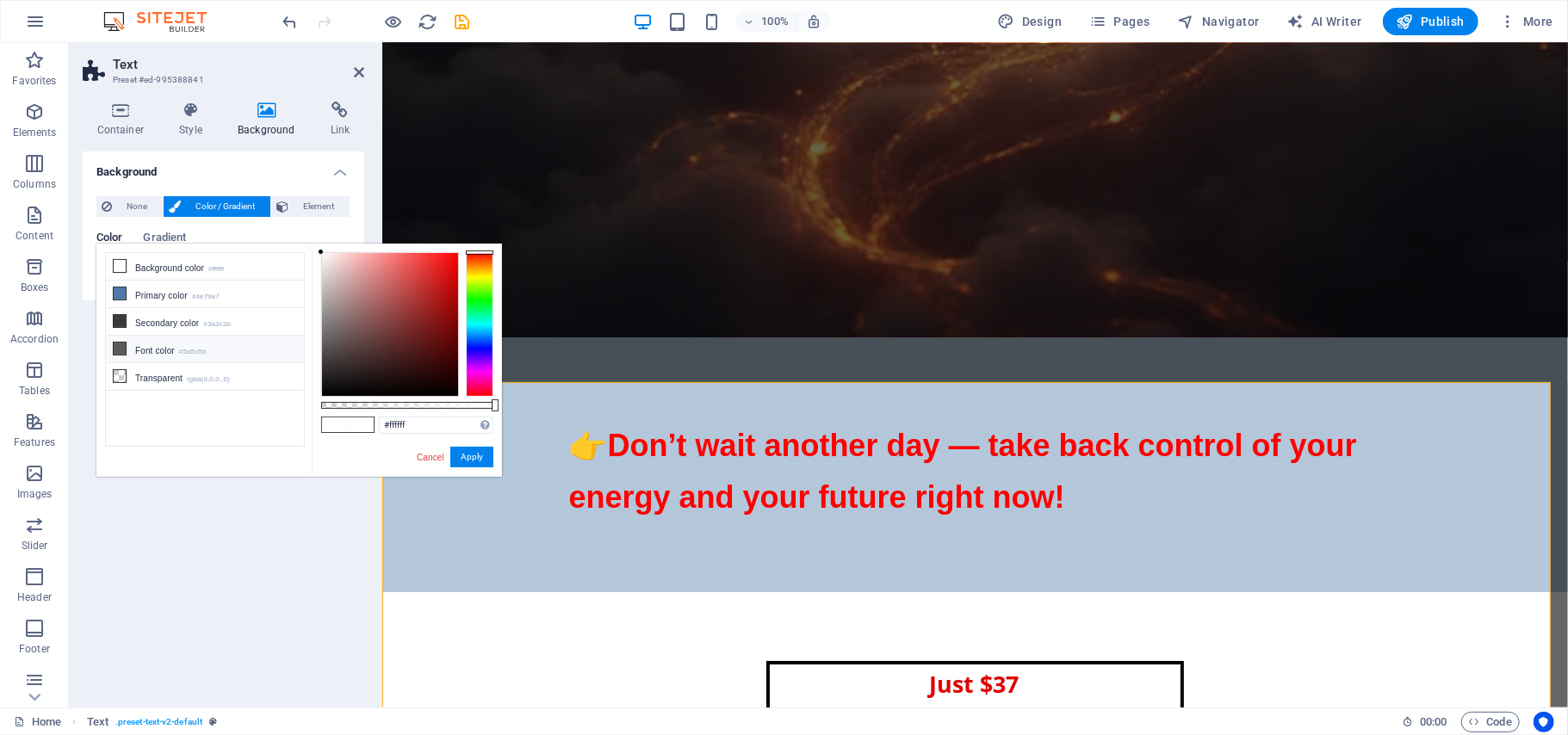
click at [122, 351] on icon at bounding box center [119, 349] width 12 height 12
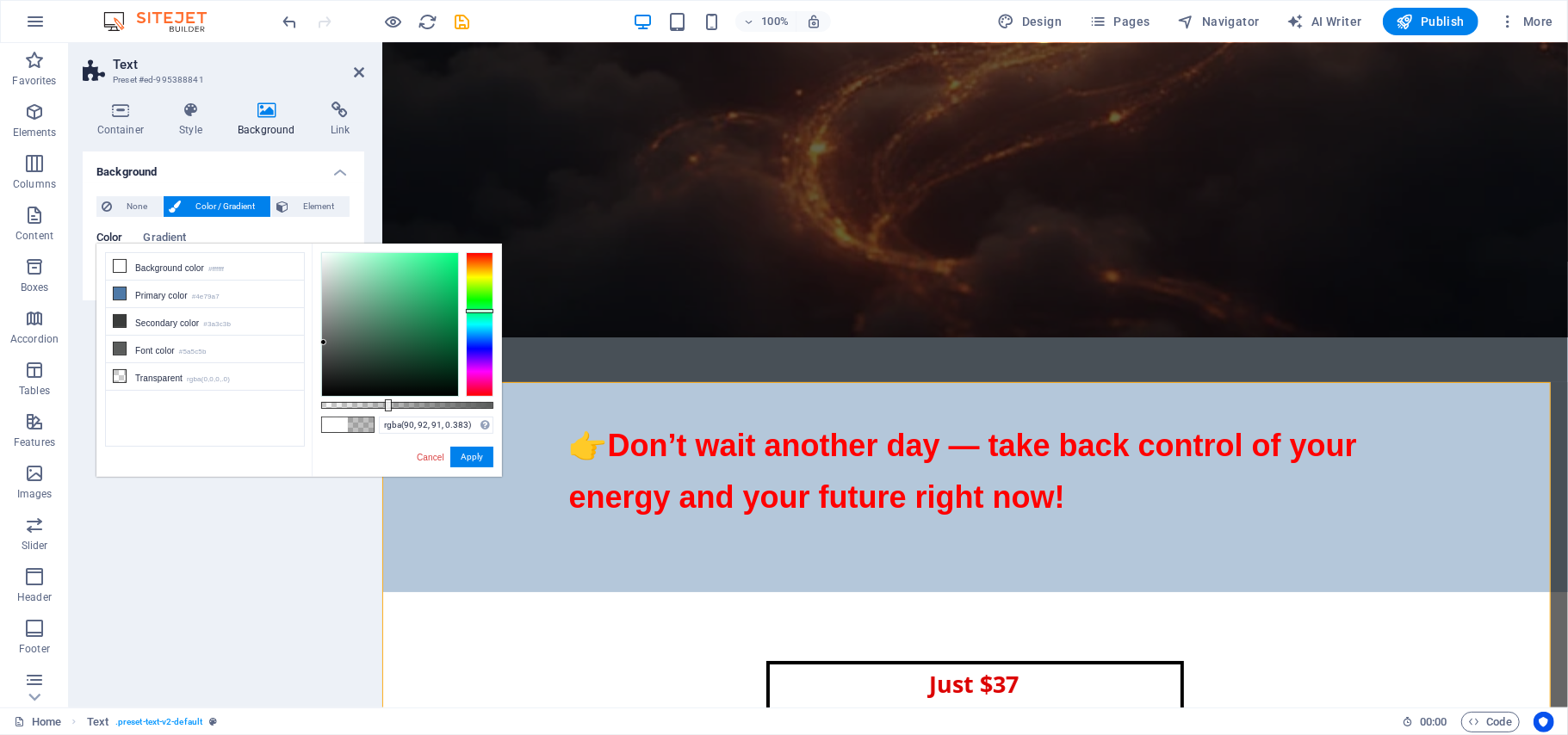
type input "rgba(90, 92, 91, 0.393)"
drag, startPoint x: 494, startPoint y: 404, endPoint x: 389, endPoint y: 404, distance: 105.0
click at [389, 404] on div at bounding box center [388, 406] width 7 height 12
click at [465, 459] on button "Apply" at bounding box center [471, 457] width 43 height 21
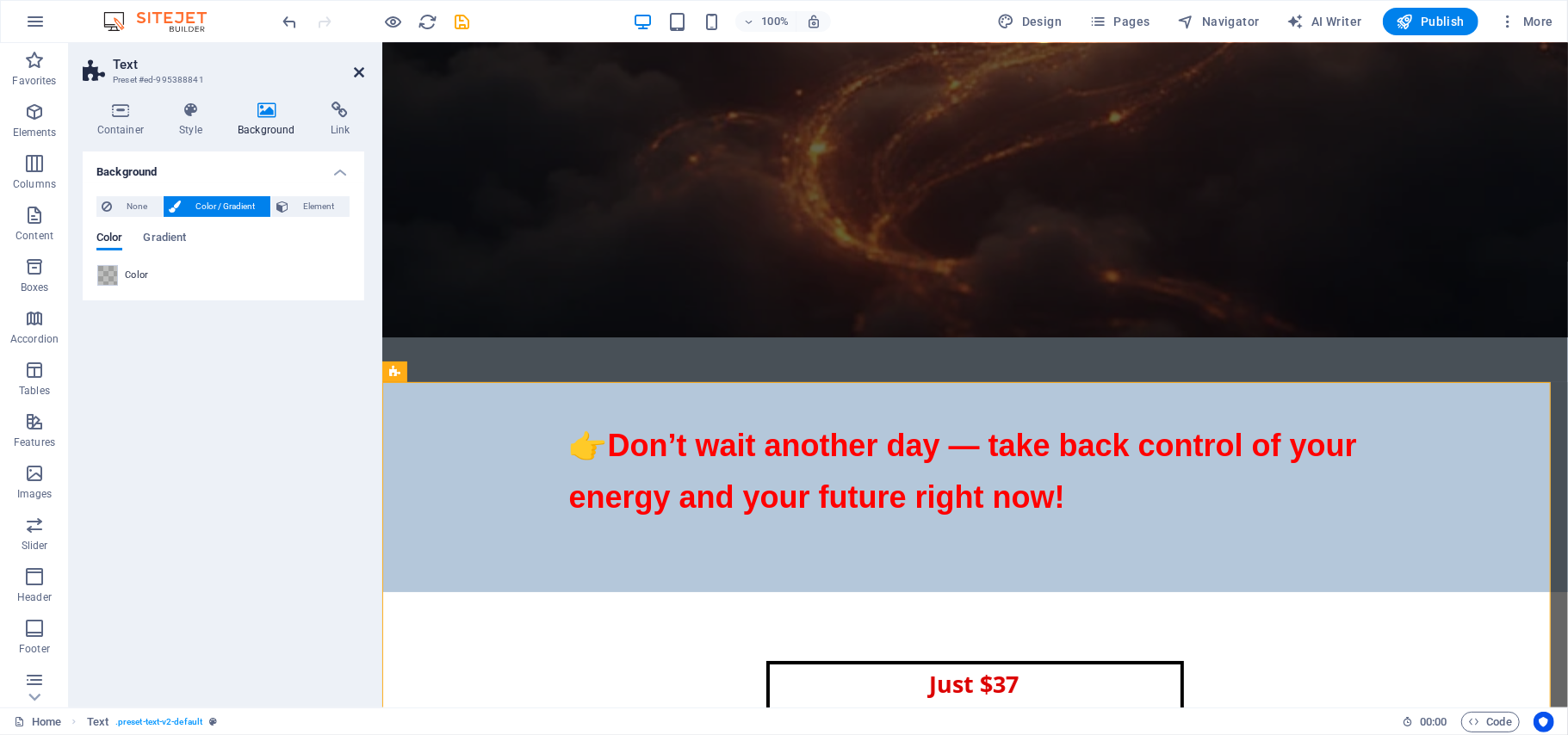
click at [359, 71] on icon at bounding box center [359, 73] width 10 height 14
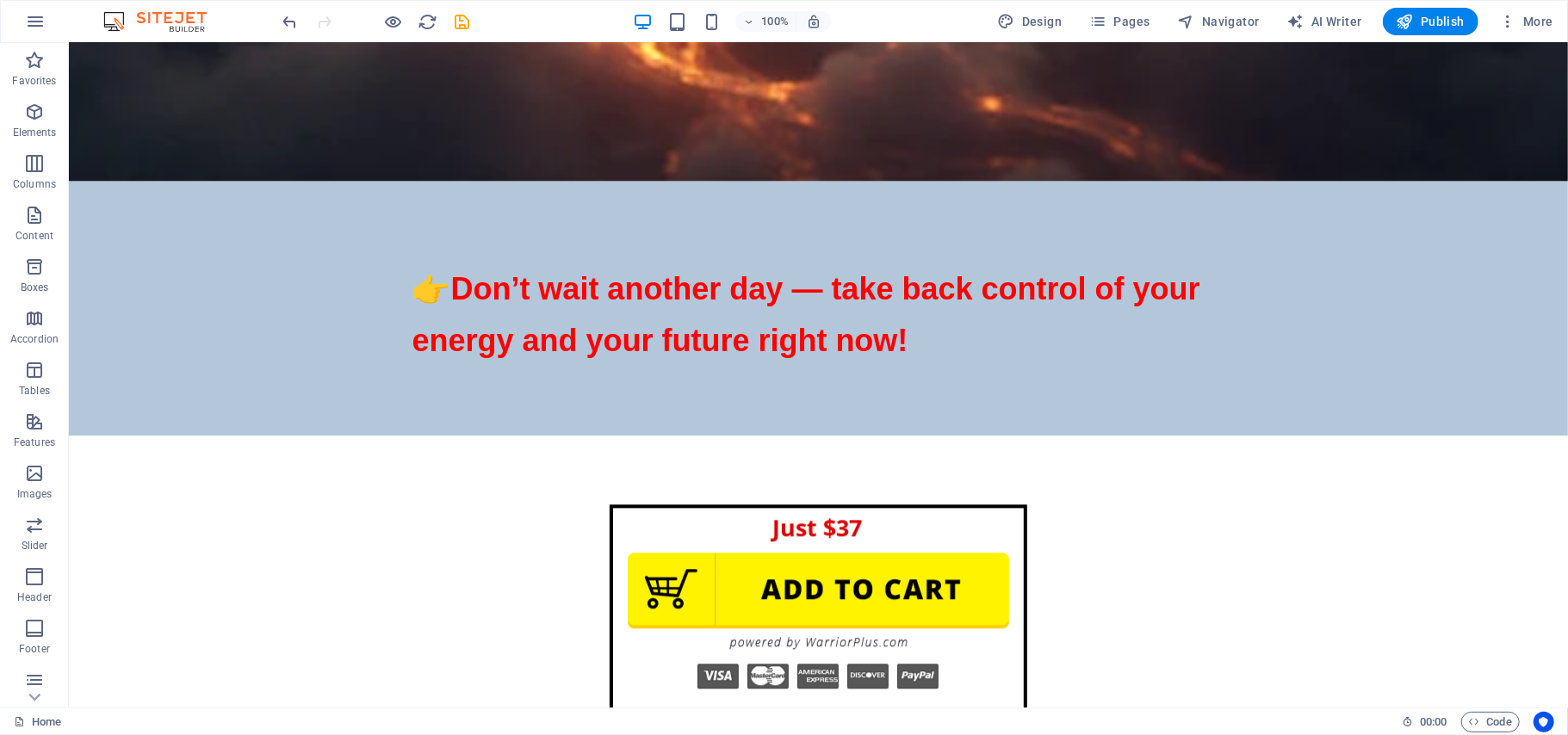
scroll to position [21476, 0]
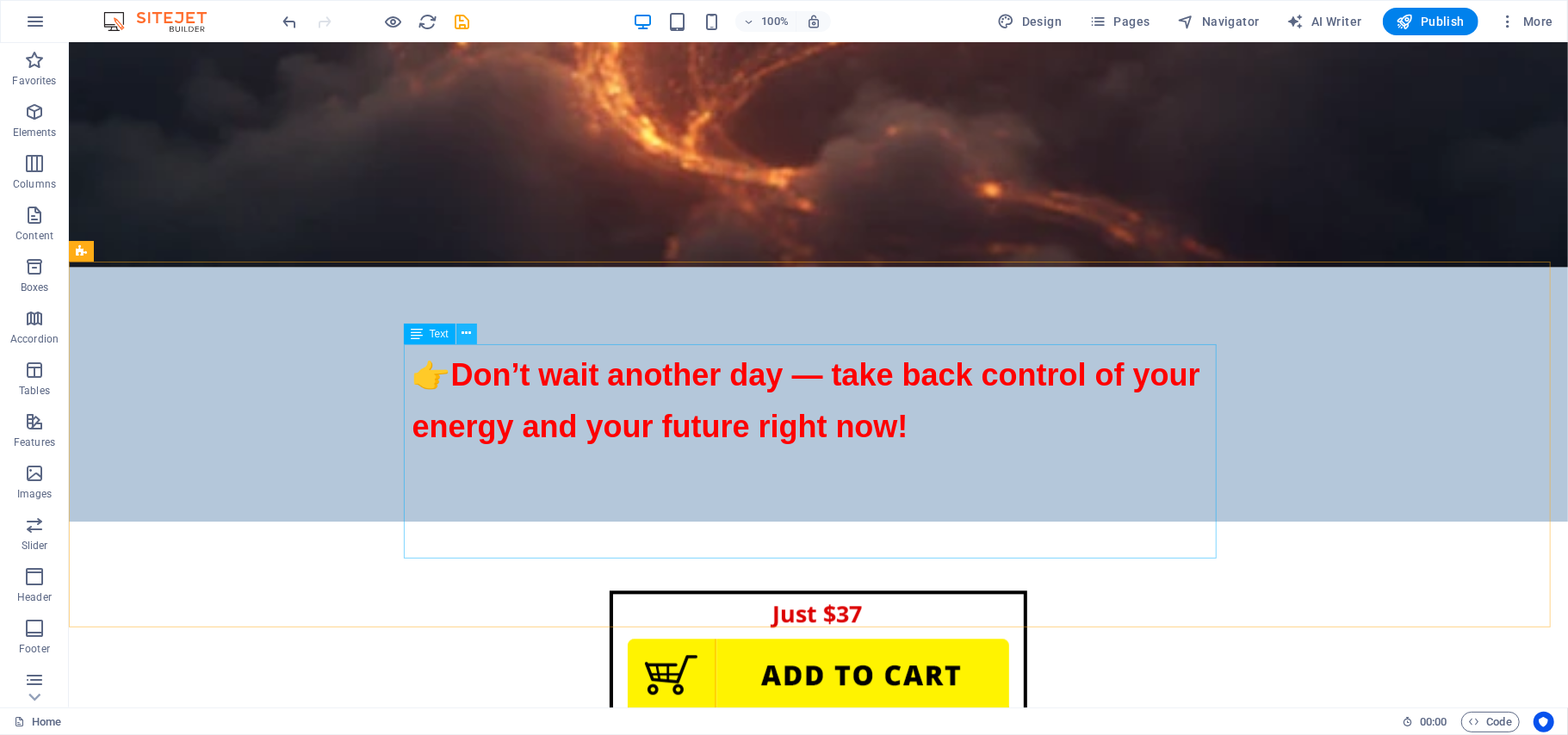
click at [466, 332] on icon at bounding box center [466, 333] width 10 height 18
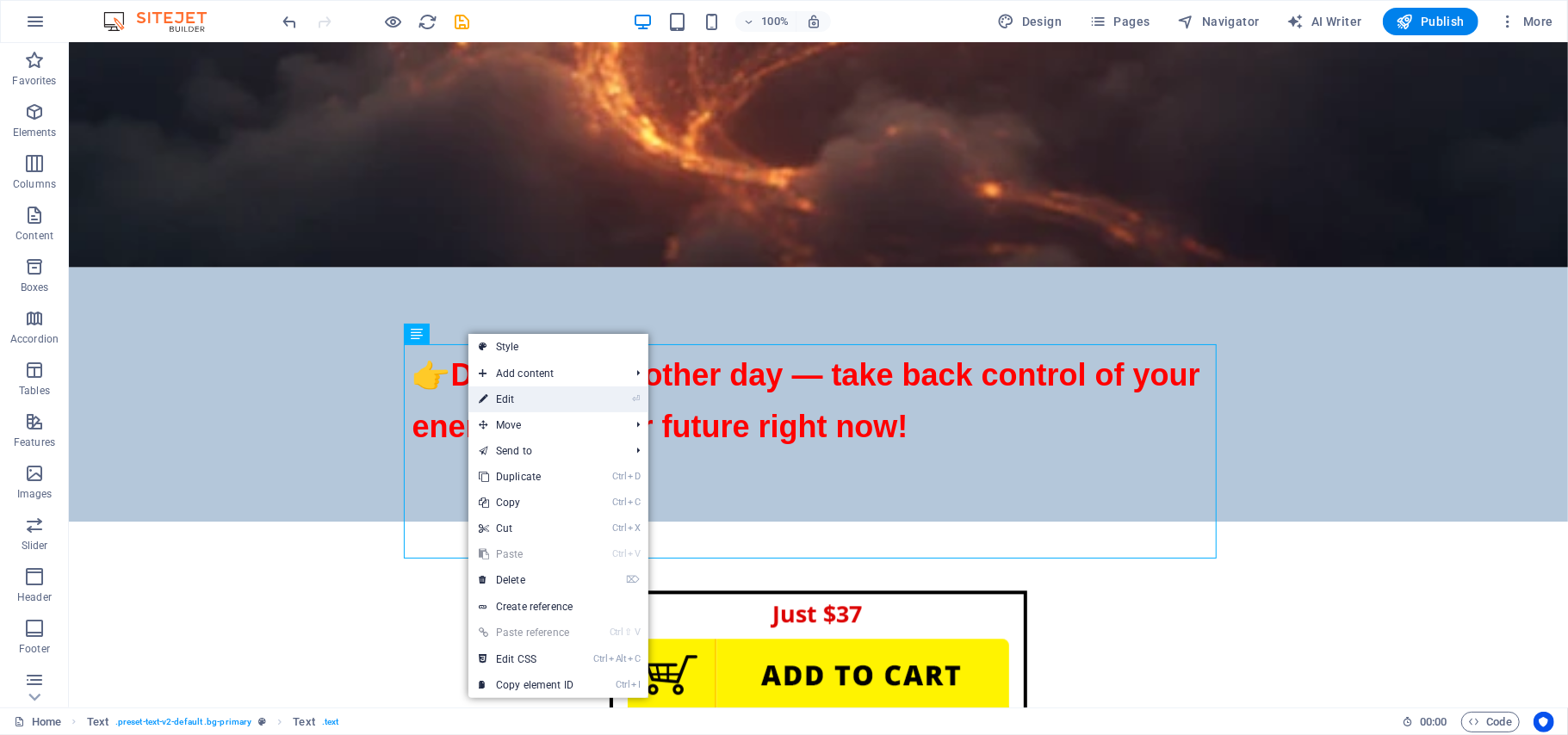
click at [508, 394] on link "⏎ Edit" at bounding box center [526, 400] width 115 height 26
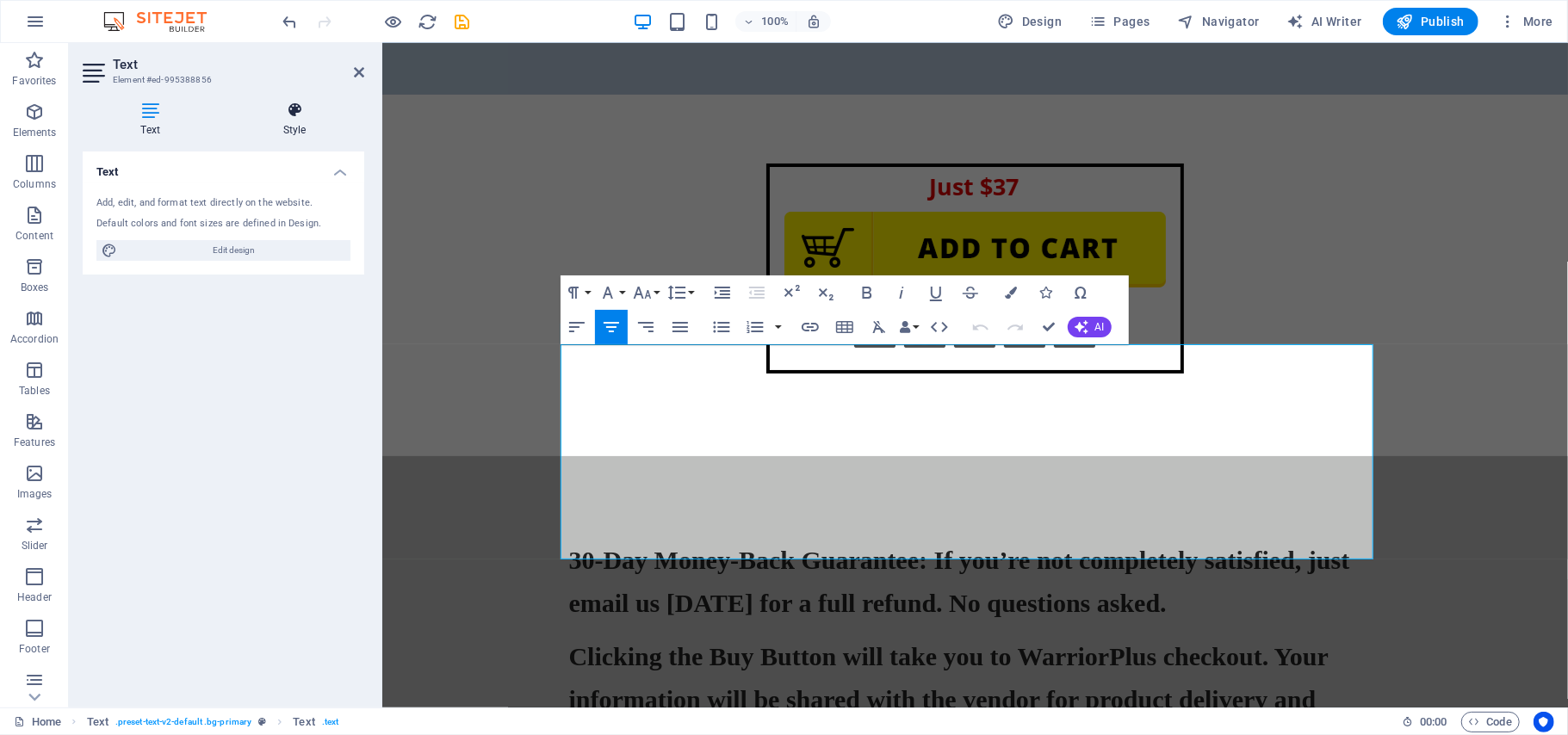
click at [290, 113] on icon at bounding box center [294, 109] width 139 height 17
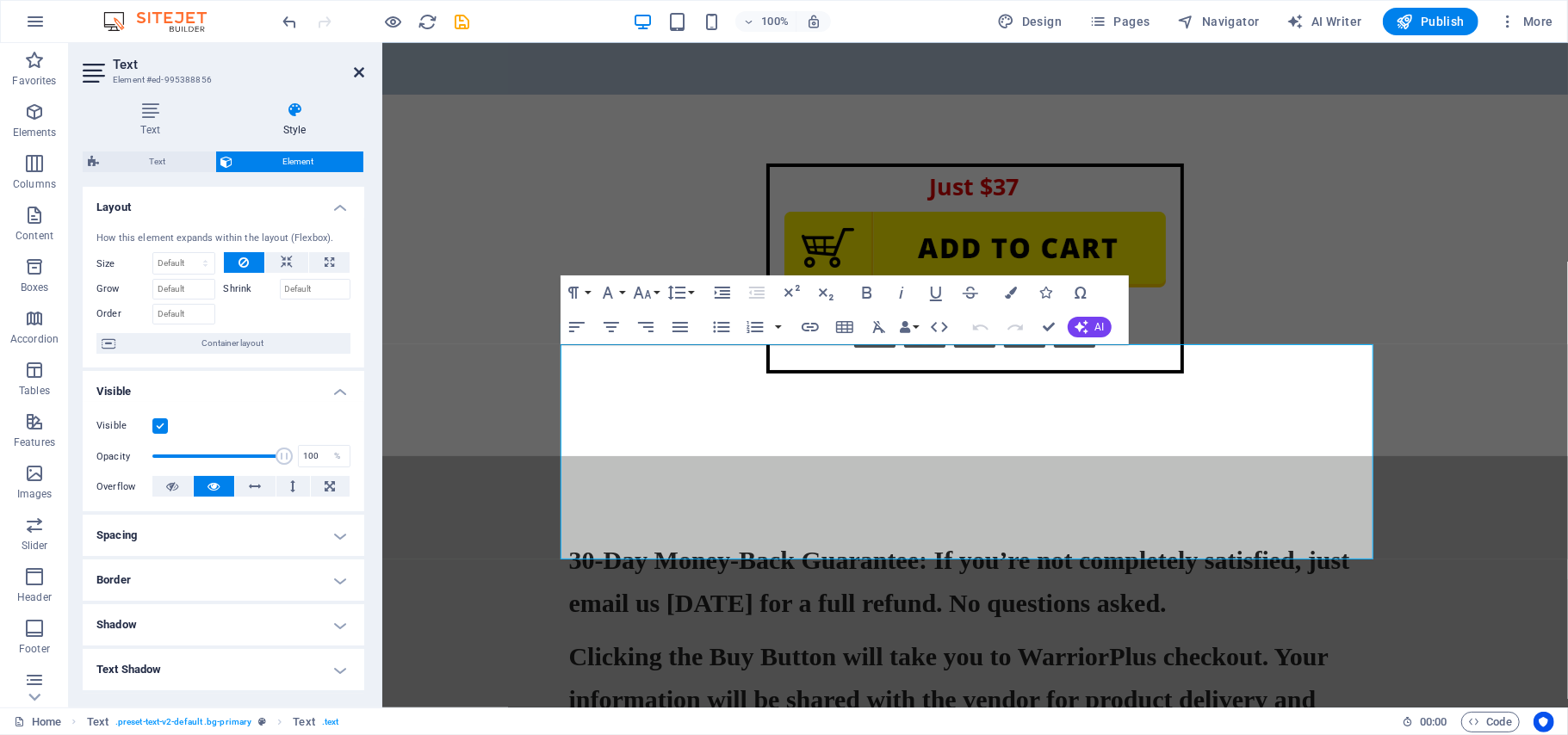
click at [362, 74] on icon at bounding box center [359, 73] width 10 height 14
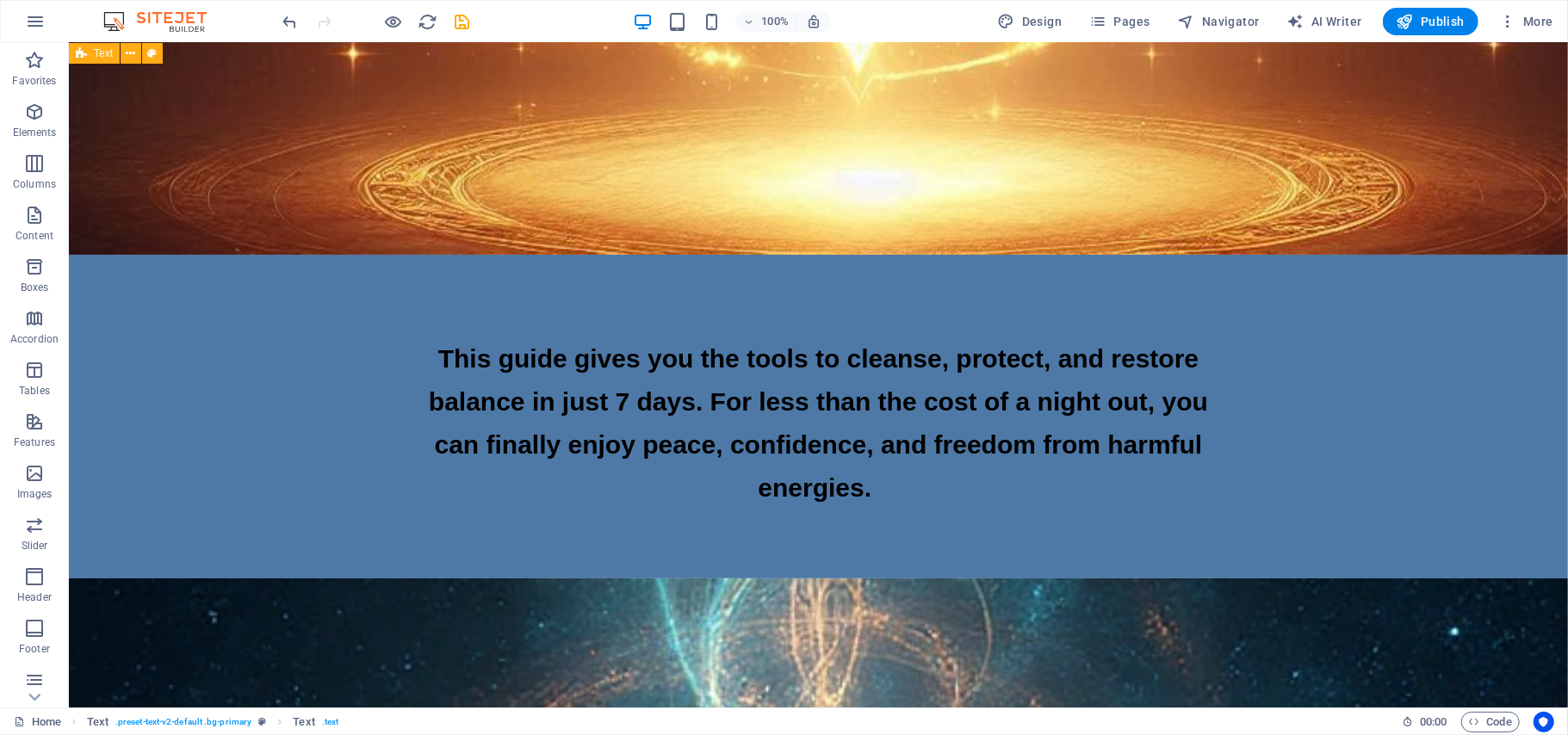
scroll to position [21476, 0]
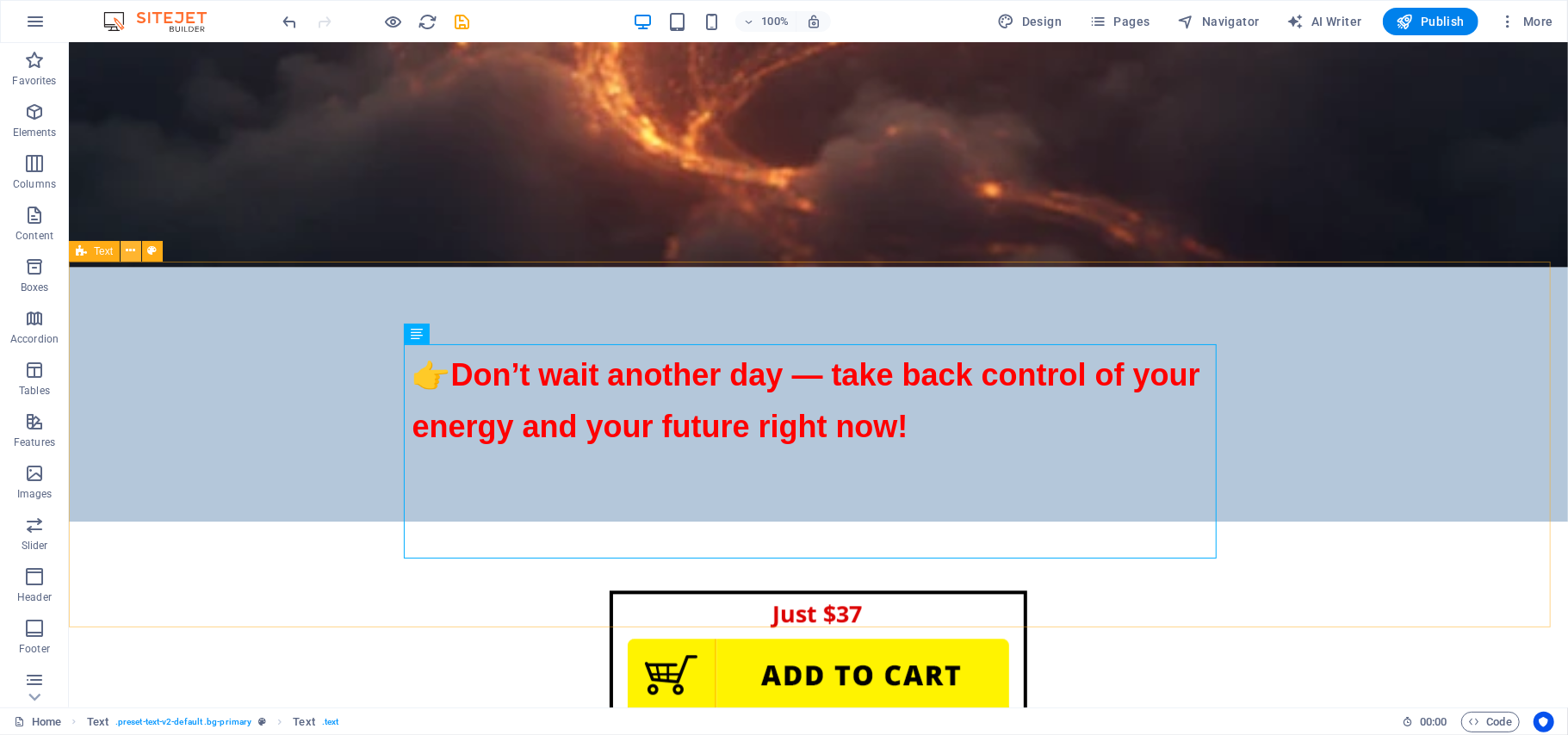
click at [132, 252] on icon at bounding box center [131, 251] width 10 height 18
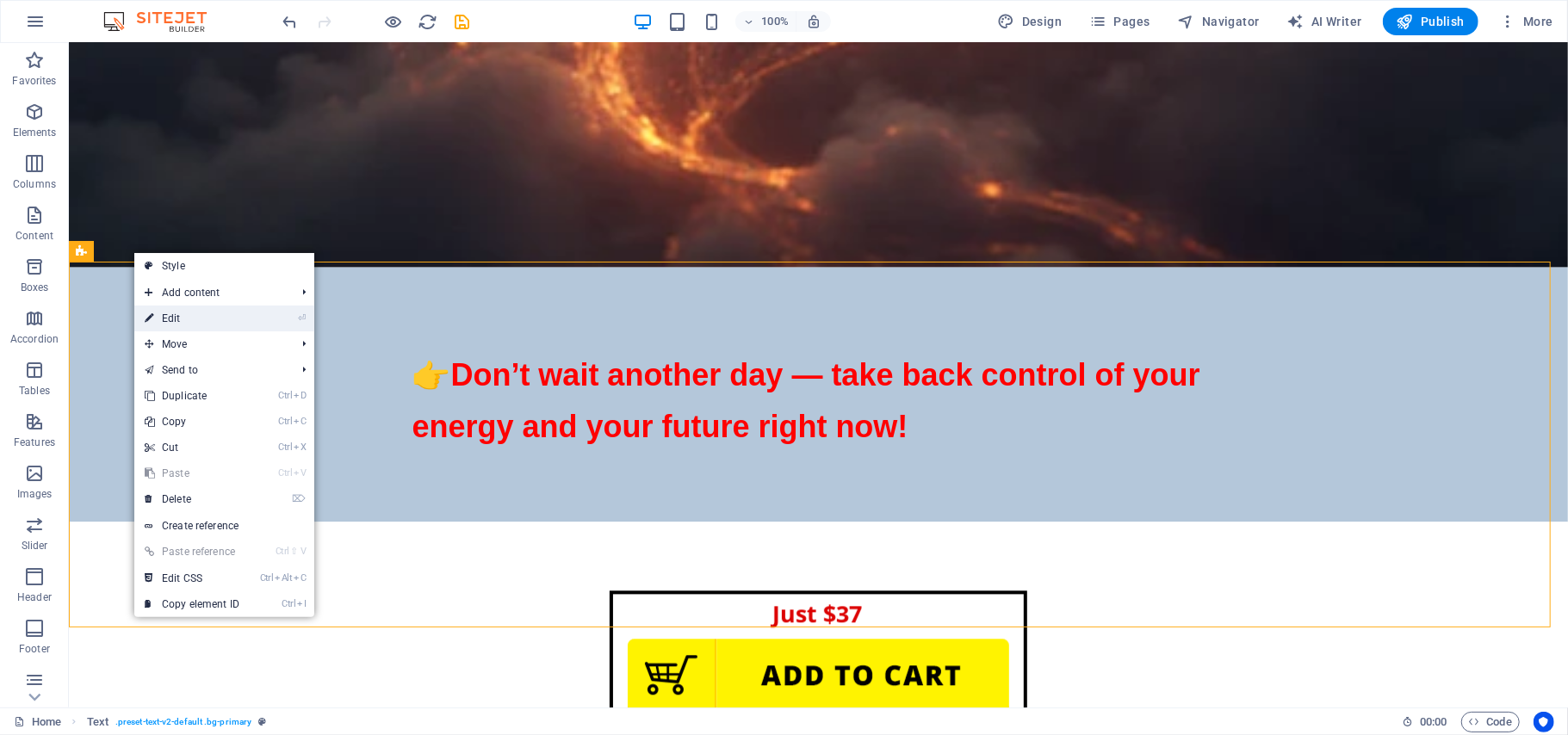
click at [160, 325] on link "⏎ Edit" at bounding box center [192, 318] width 115 height 26
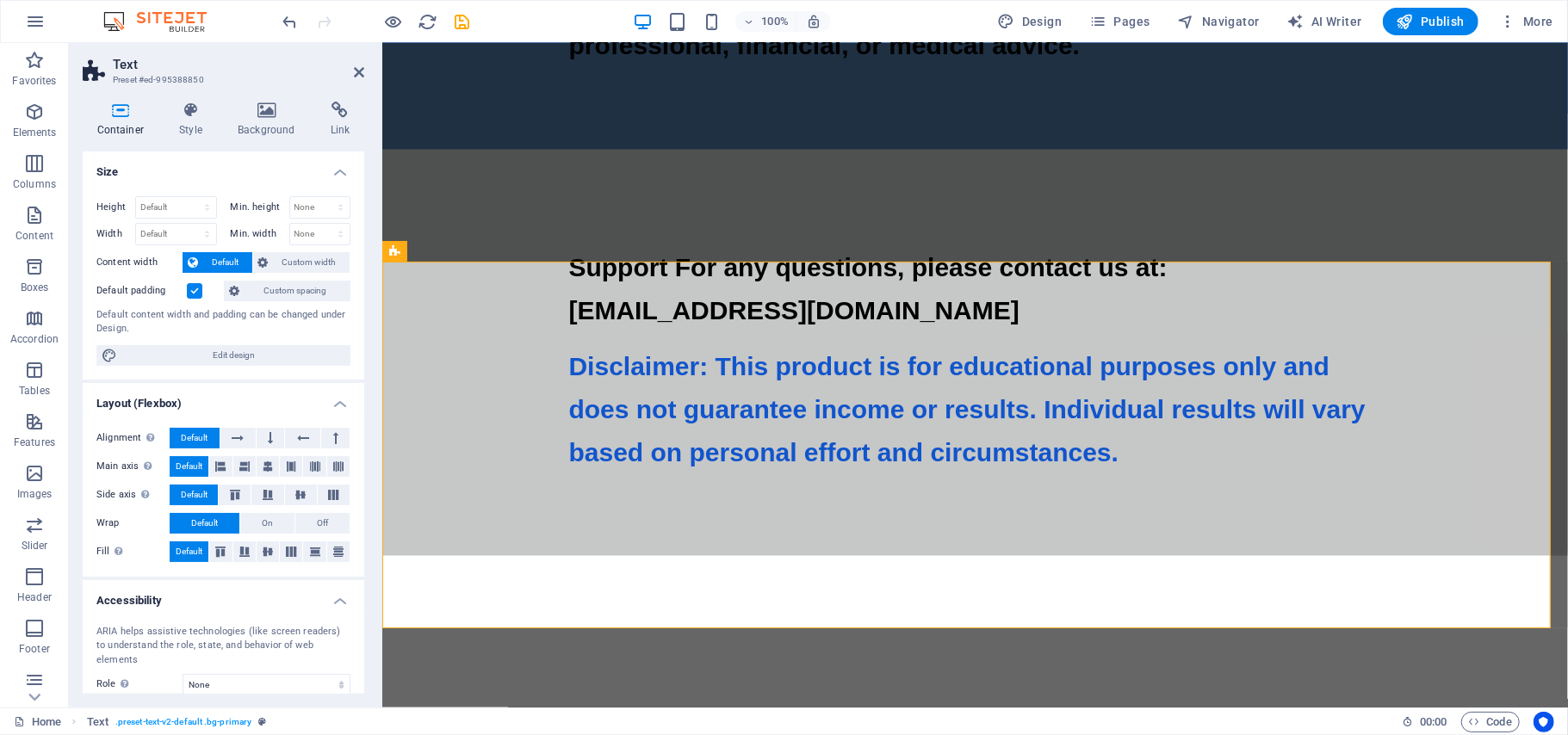
scroll to position [18933, 0]
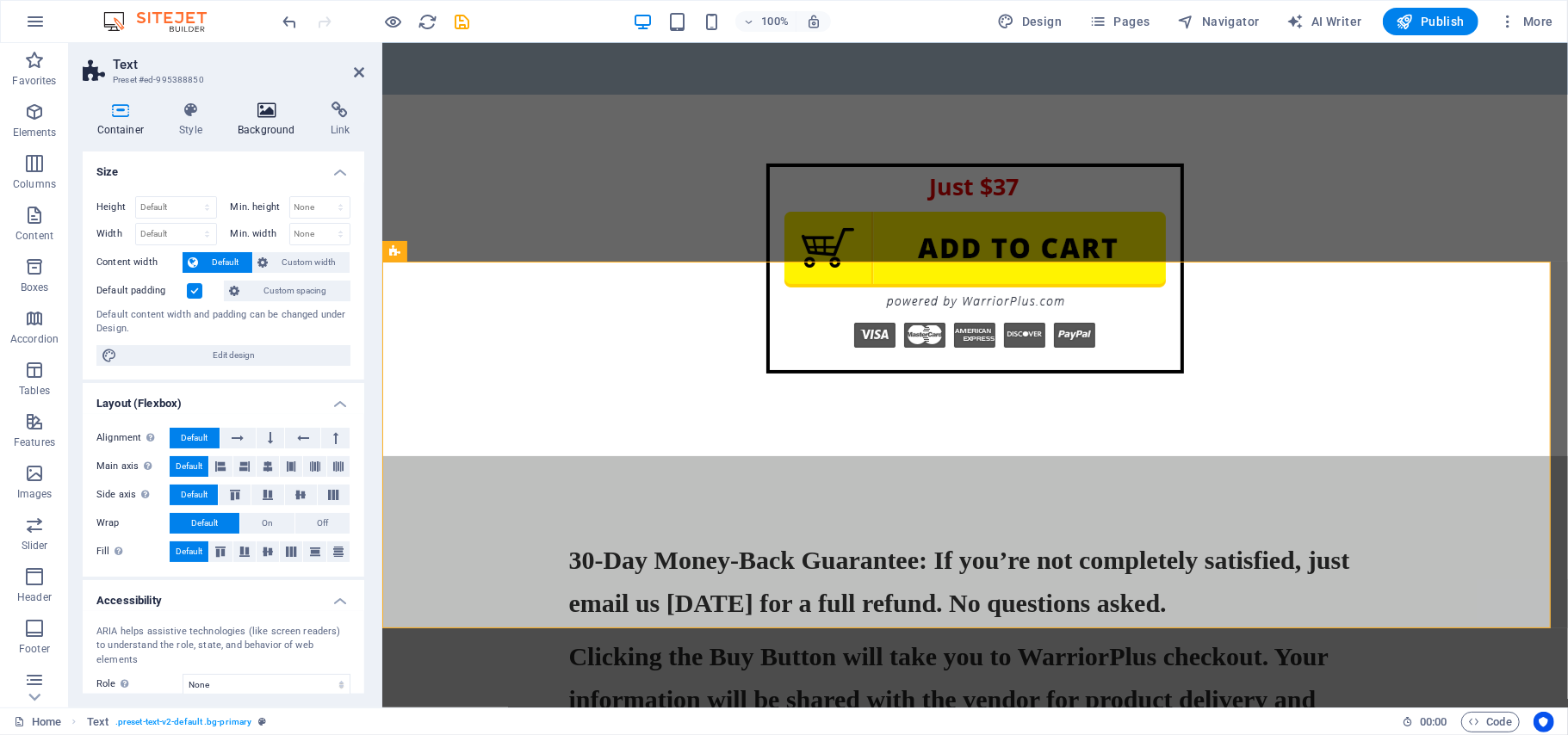
click at [272, 106] on icon at bounding box center [266, 109] width 87 height 17
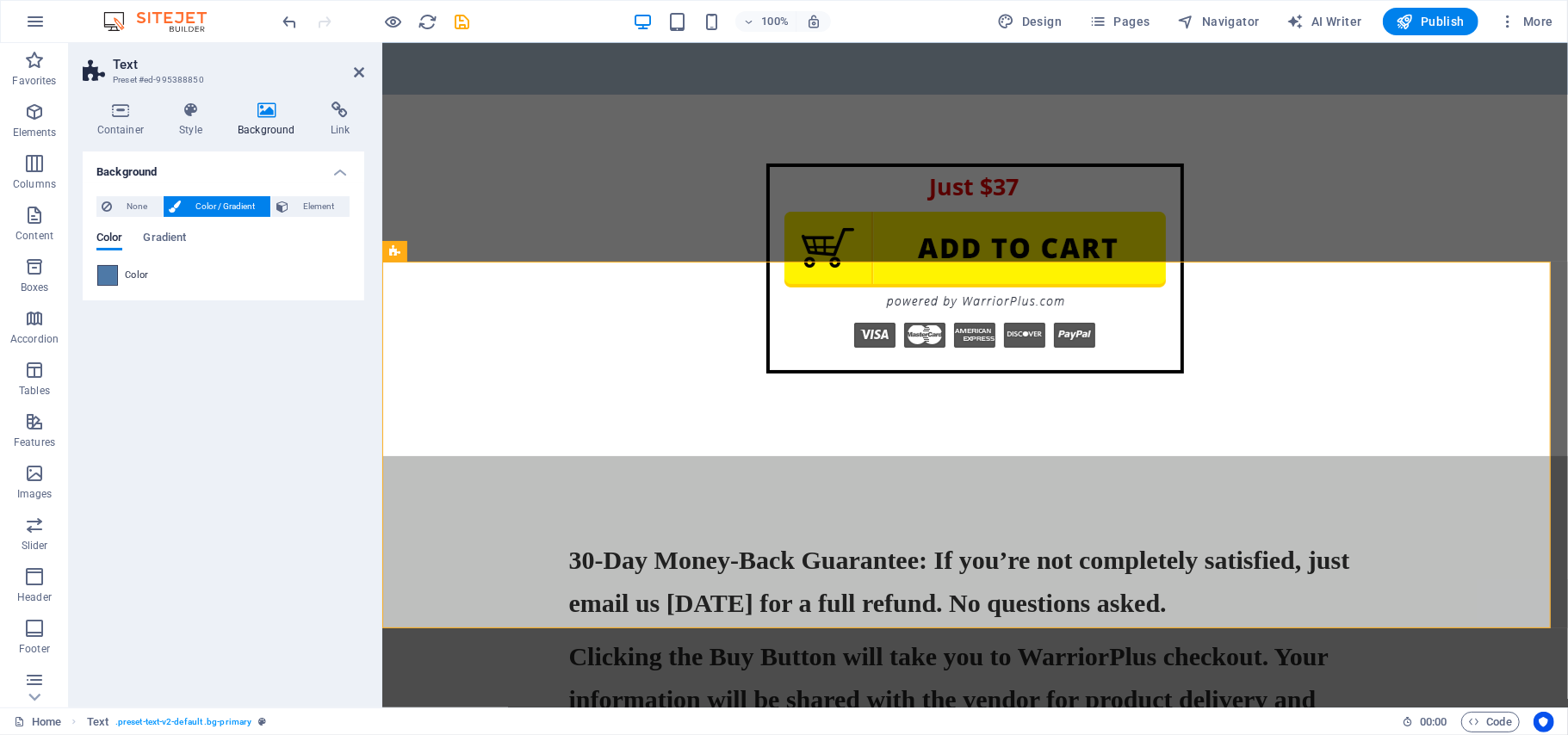
click at [110, 273] on span at bounding box center [107, 276] width 19 height 19
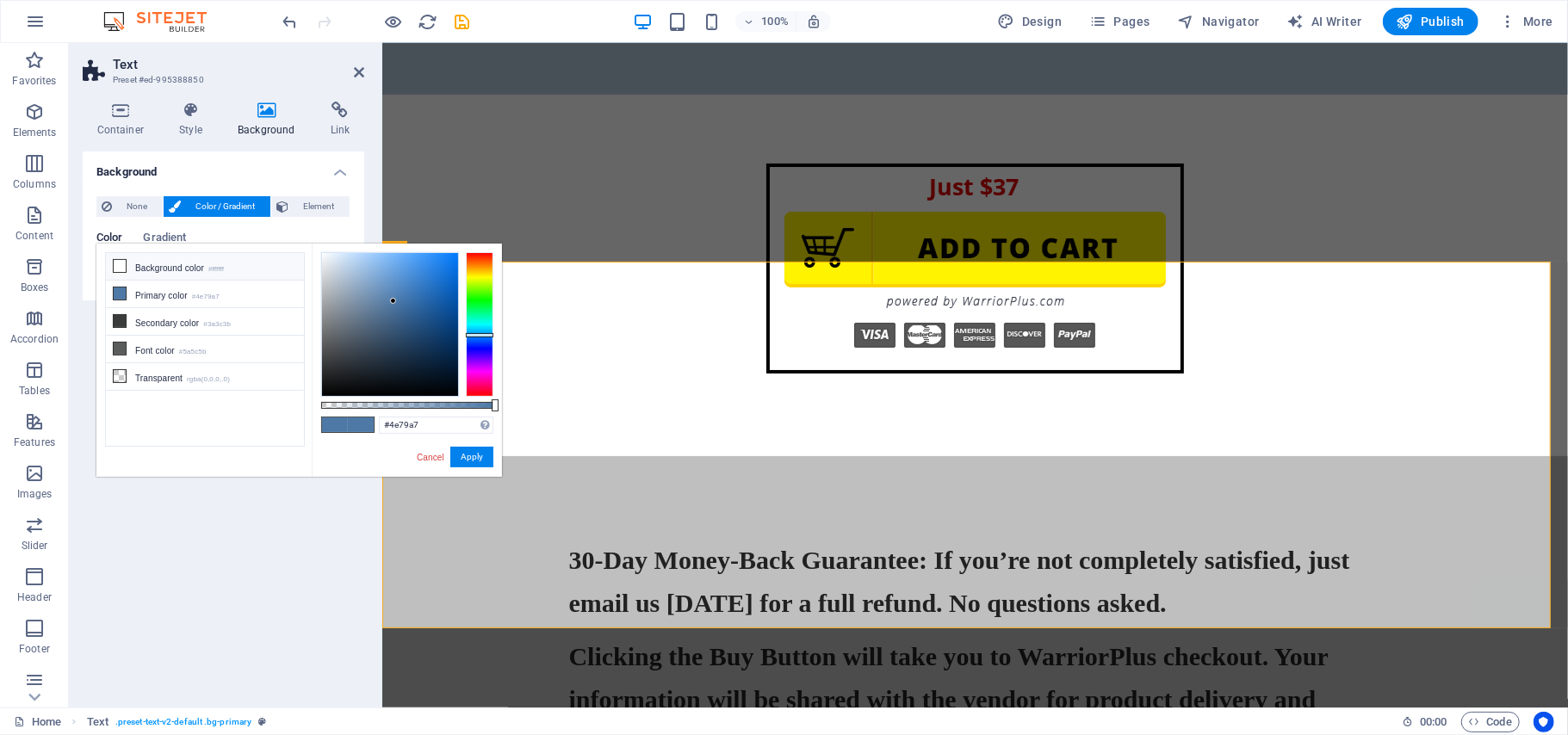
click at [115, 267] on icon at bounding box center [119, 266] width 12 height 12
type input "#ffffff"
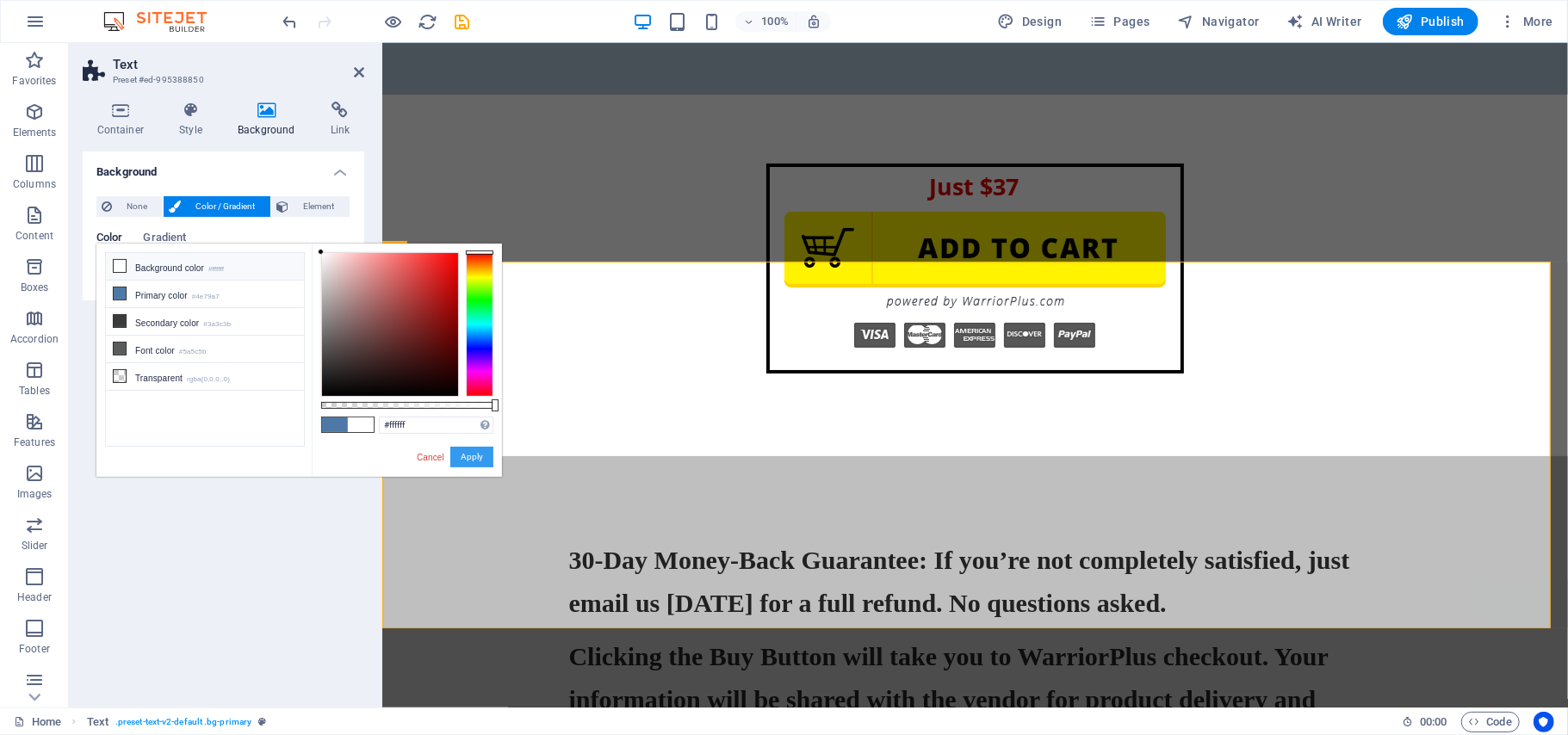
click at [456, 459] on button "Apply" at bounding box center [471, 457] width 43 height 21
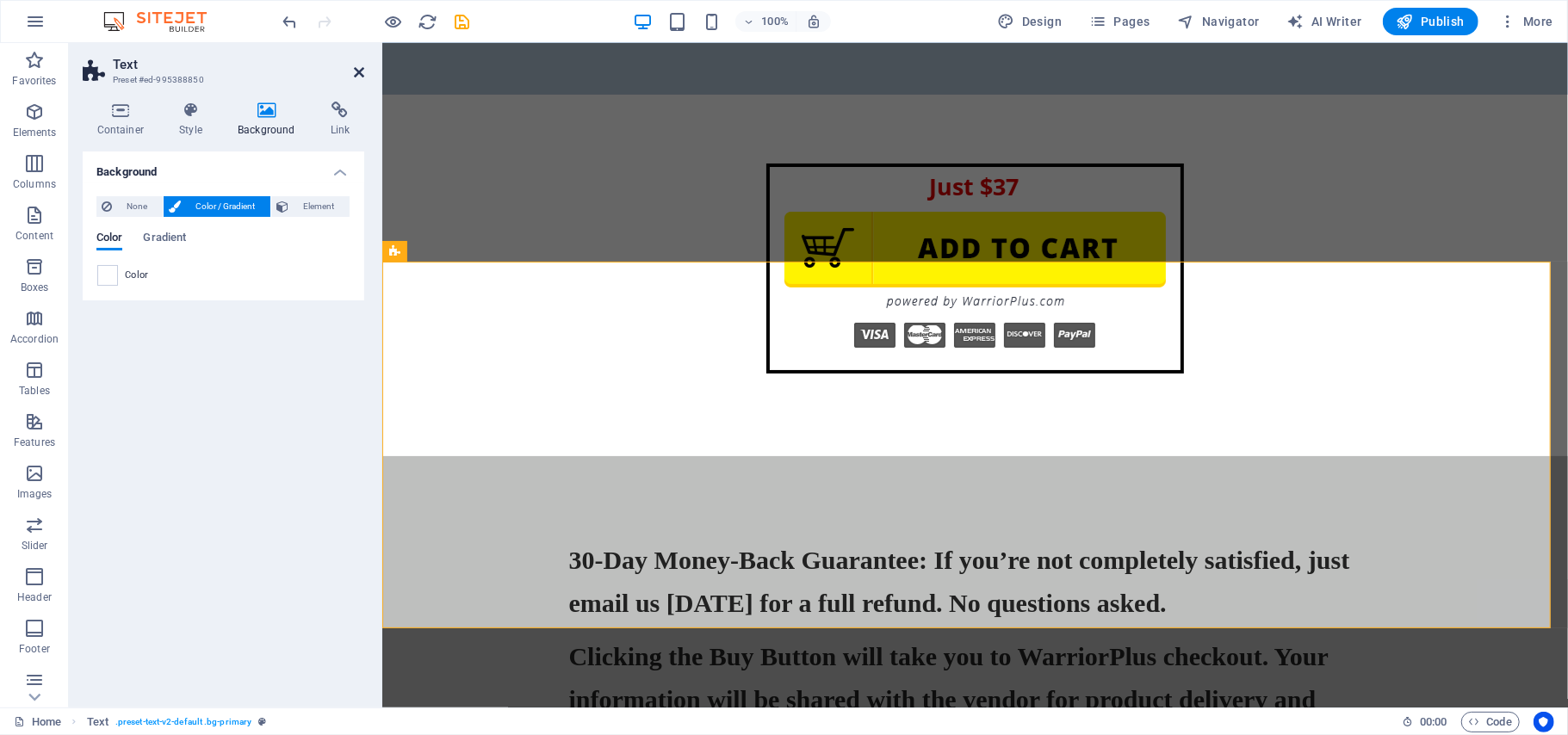
click at [356, 74] on icon at bounding box center [359, 73] width 10 height 14
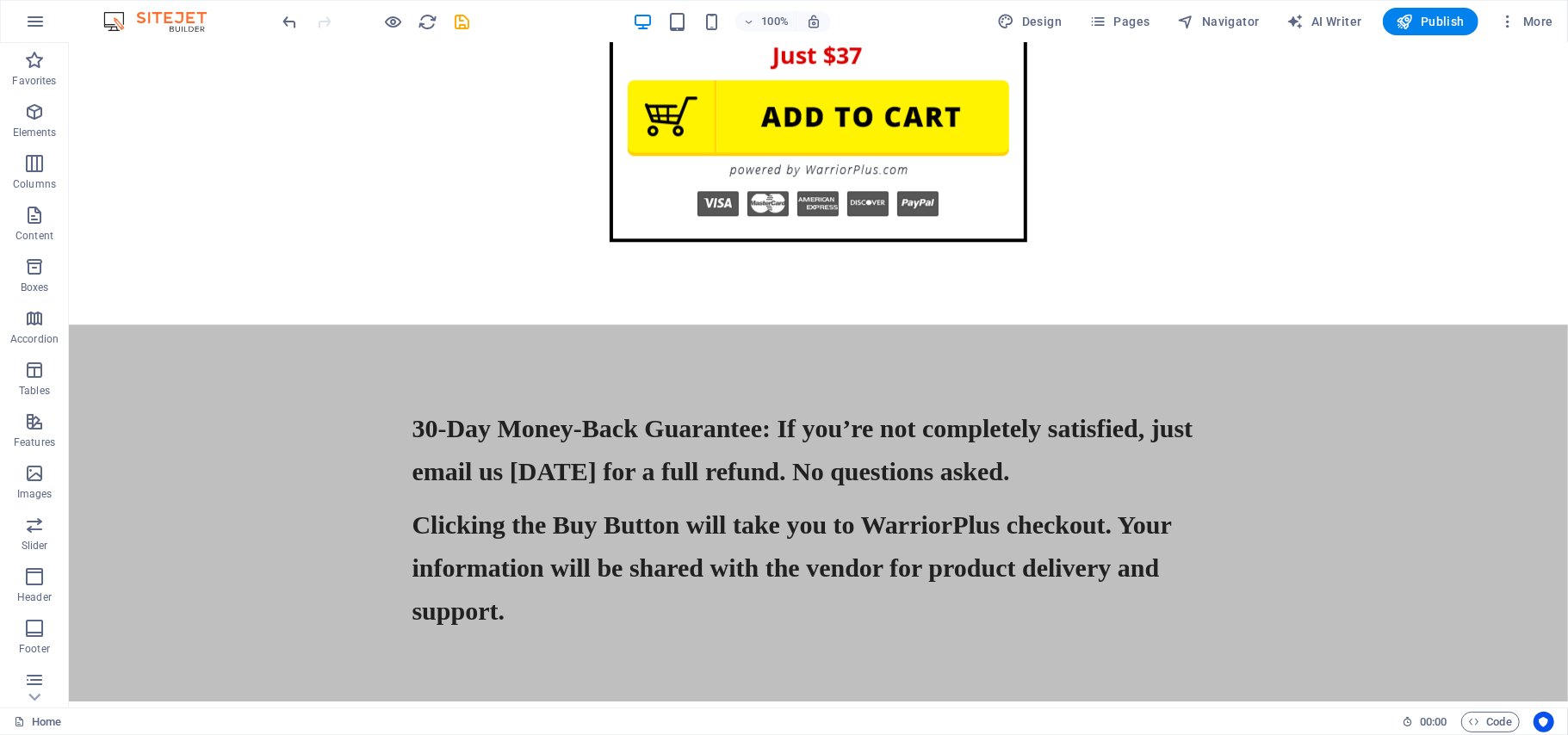
scroll to position [22293, 0]
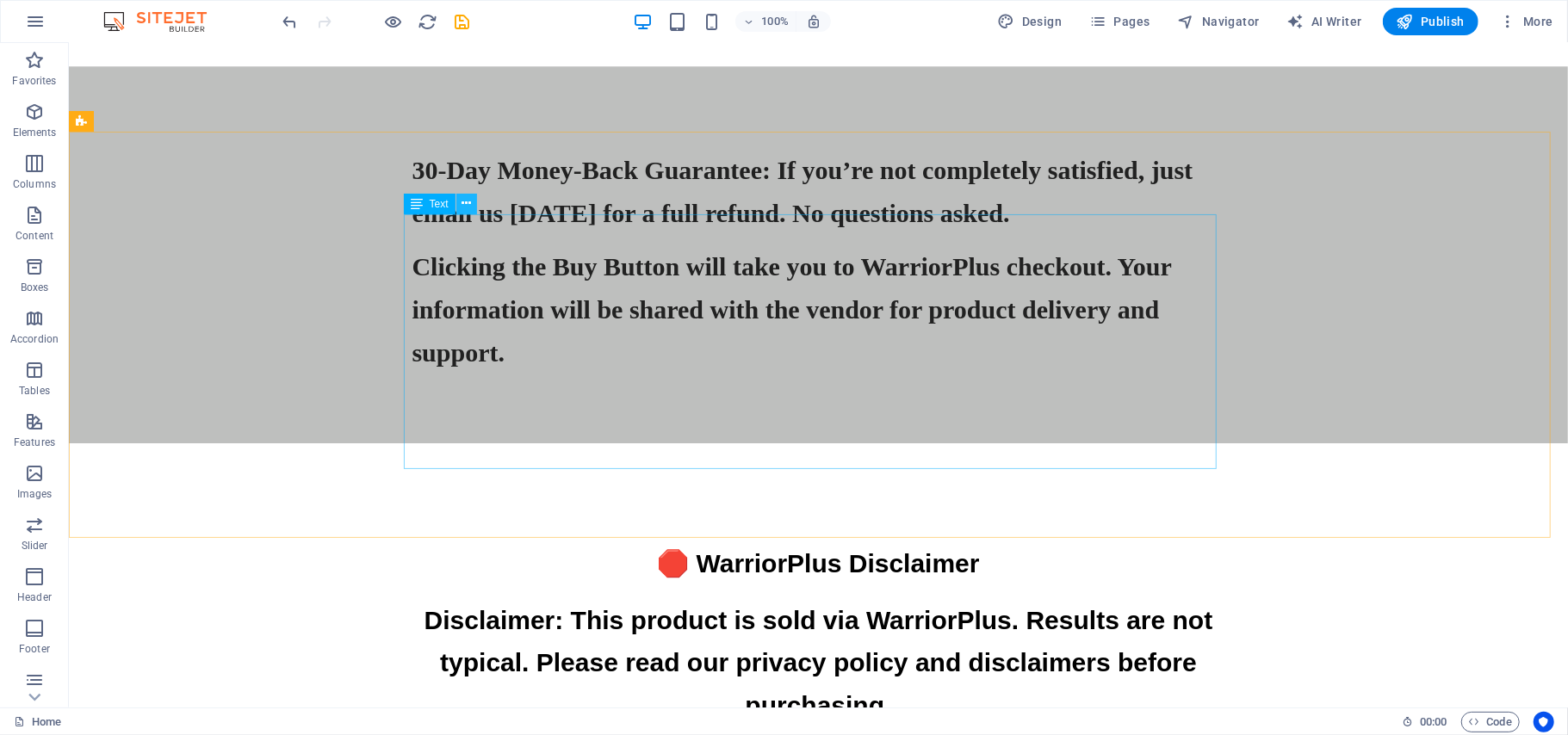
click at [462, 200] on icon at bounding box center [466, 204] width 10 height 18
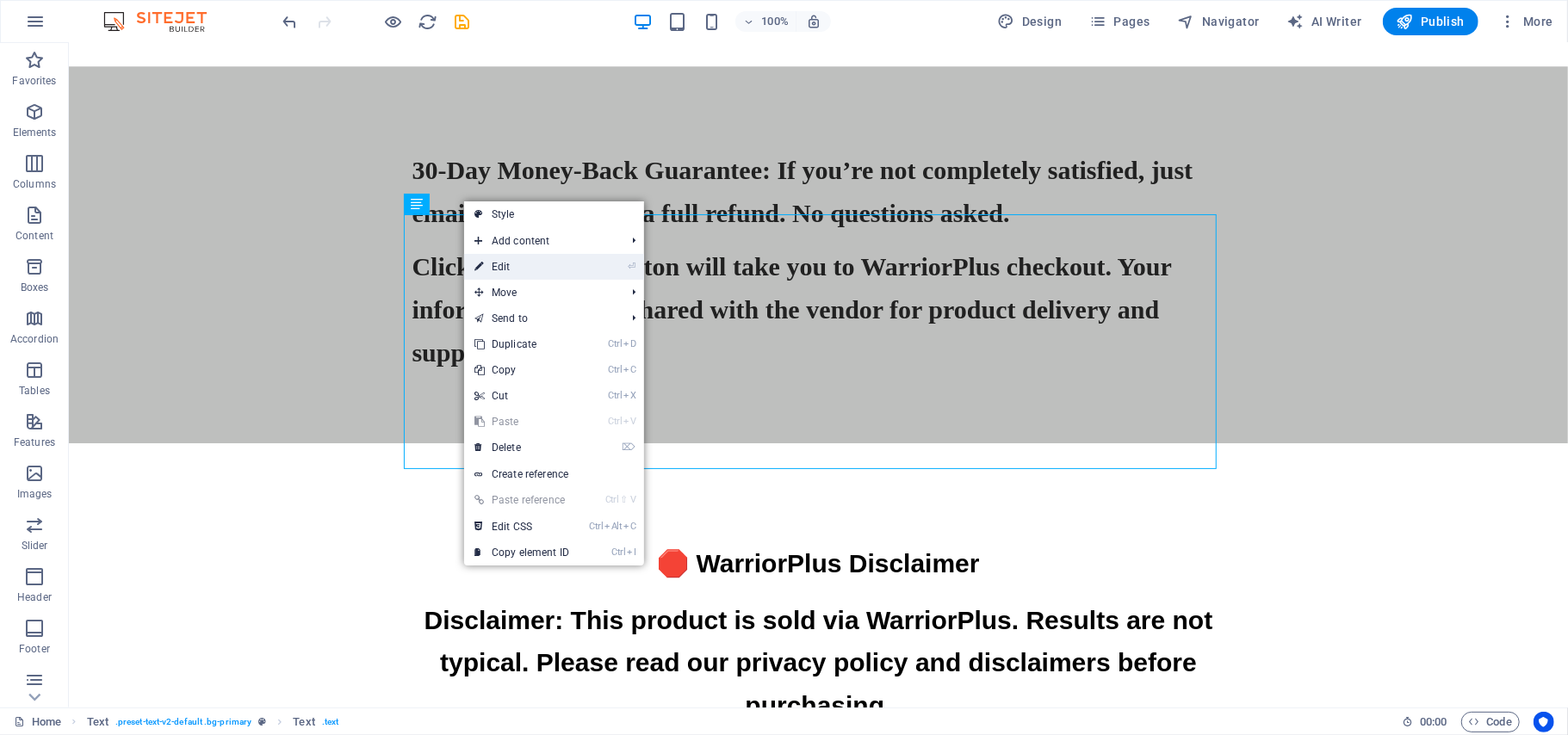
click at [499, 267] on link "⏎ Edit" at bounding box center [522, 267] width 115 height 26
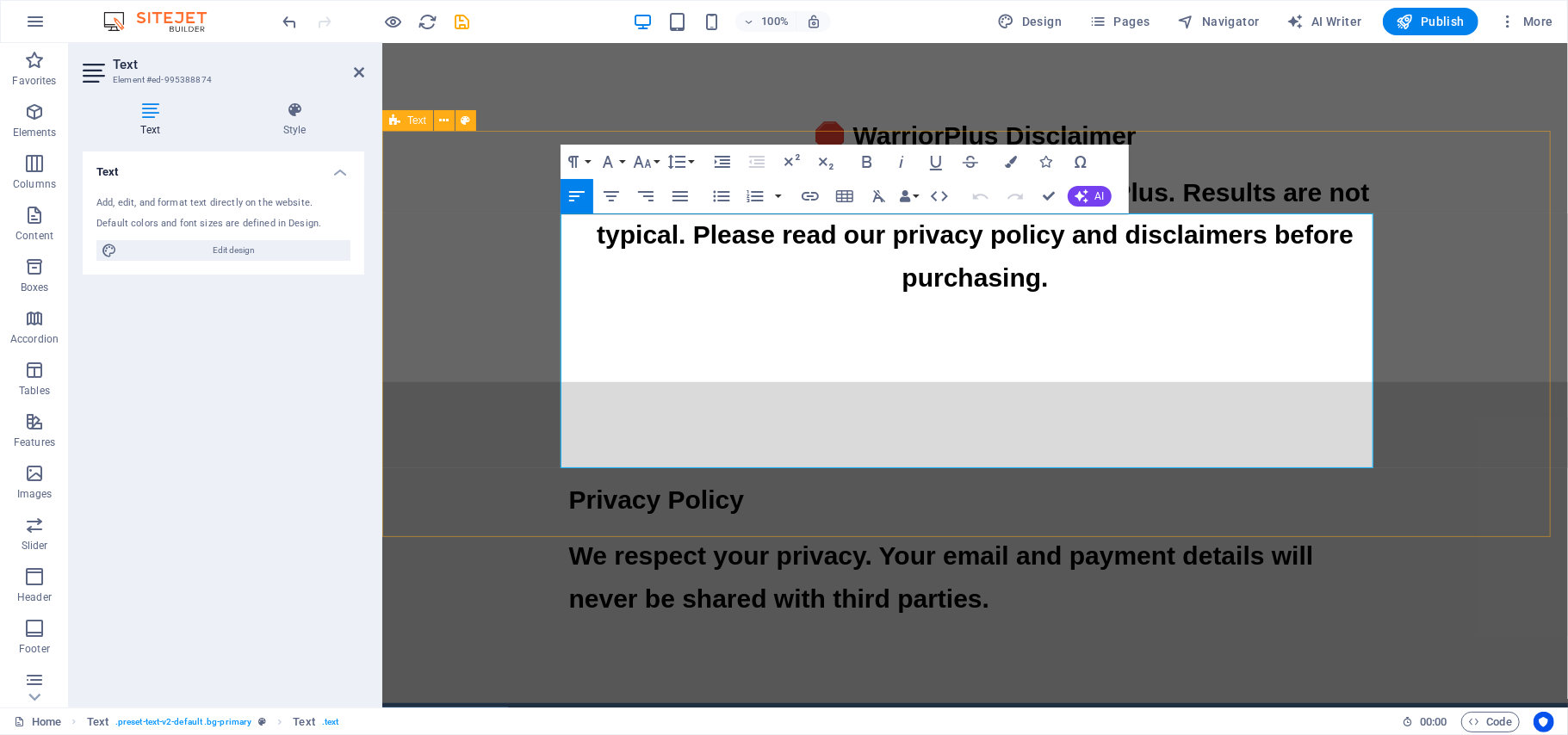
drag, startPoint x: 1077, startPoint y: 431, endPoint x: 541, endPoint y: 260, distance: 562.6
click at [1016, 158] on icon "button" at bounding box center [1011, 162] width 12 height 12
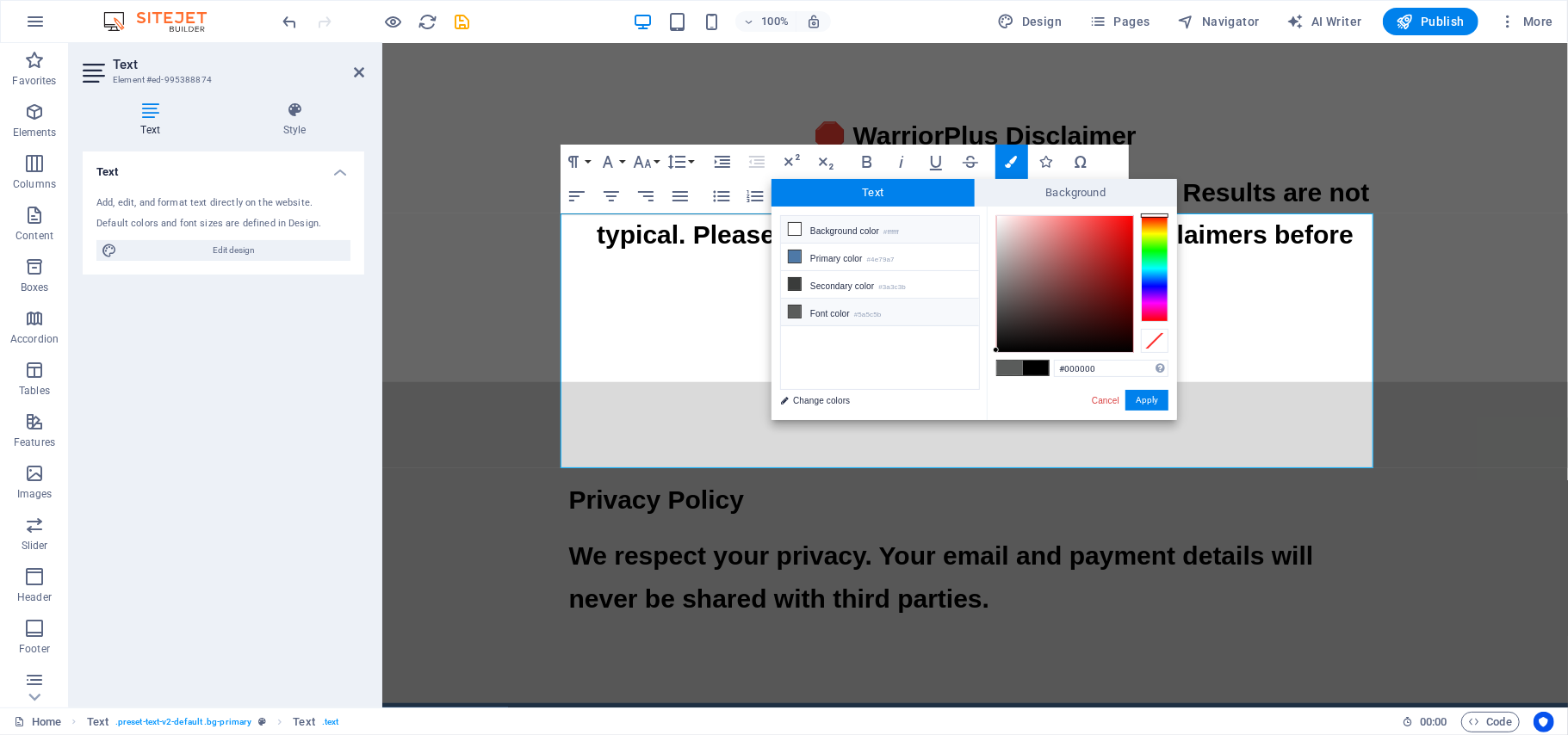
click at [796, 226] on icon at bounding box center [794, 229] width 12 height 12
type input "#ffffff"
click at [1146, 403] on button "Apply" at bounding box center [1146, 400] width 43 height 21
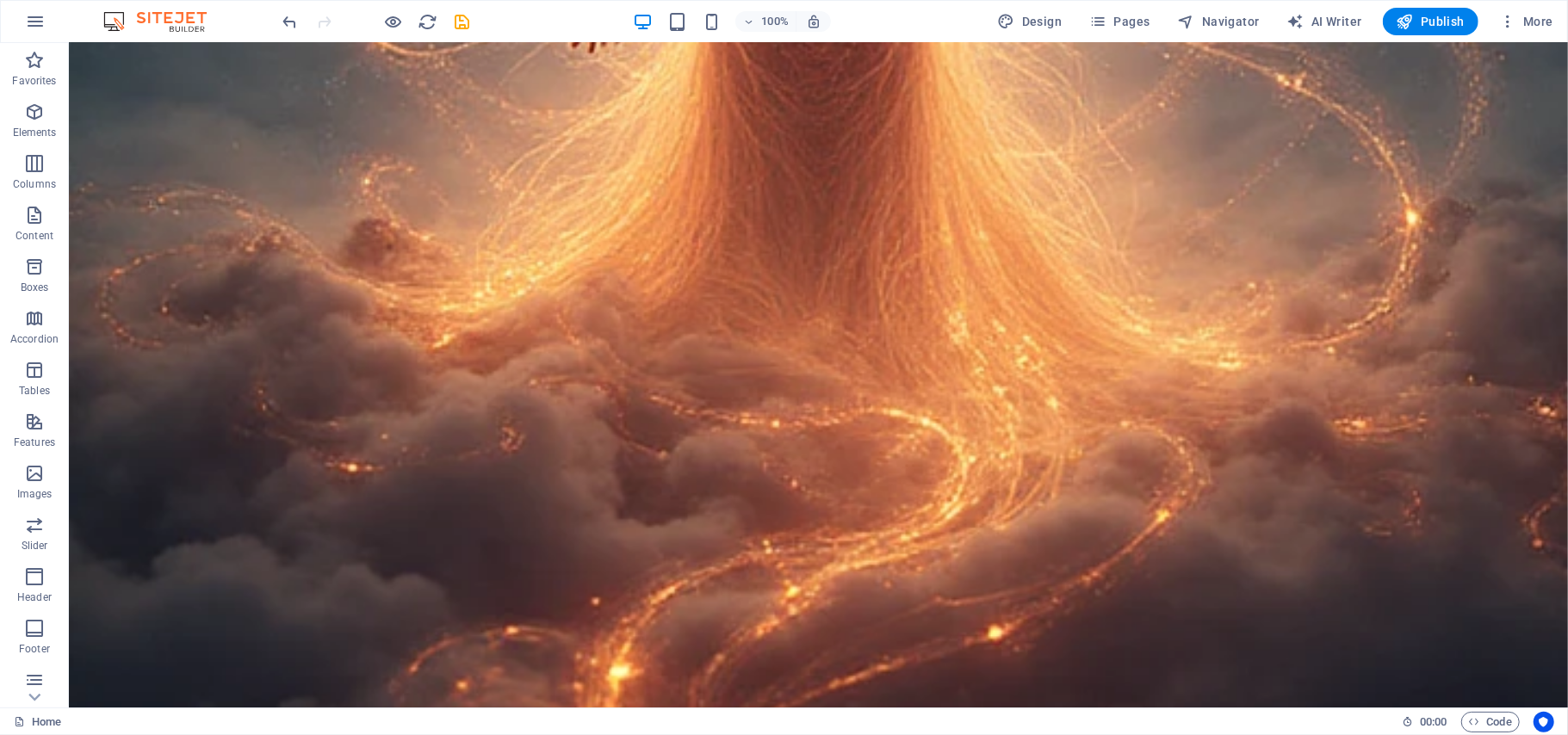
scroll to position [20872, 0]
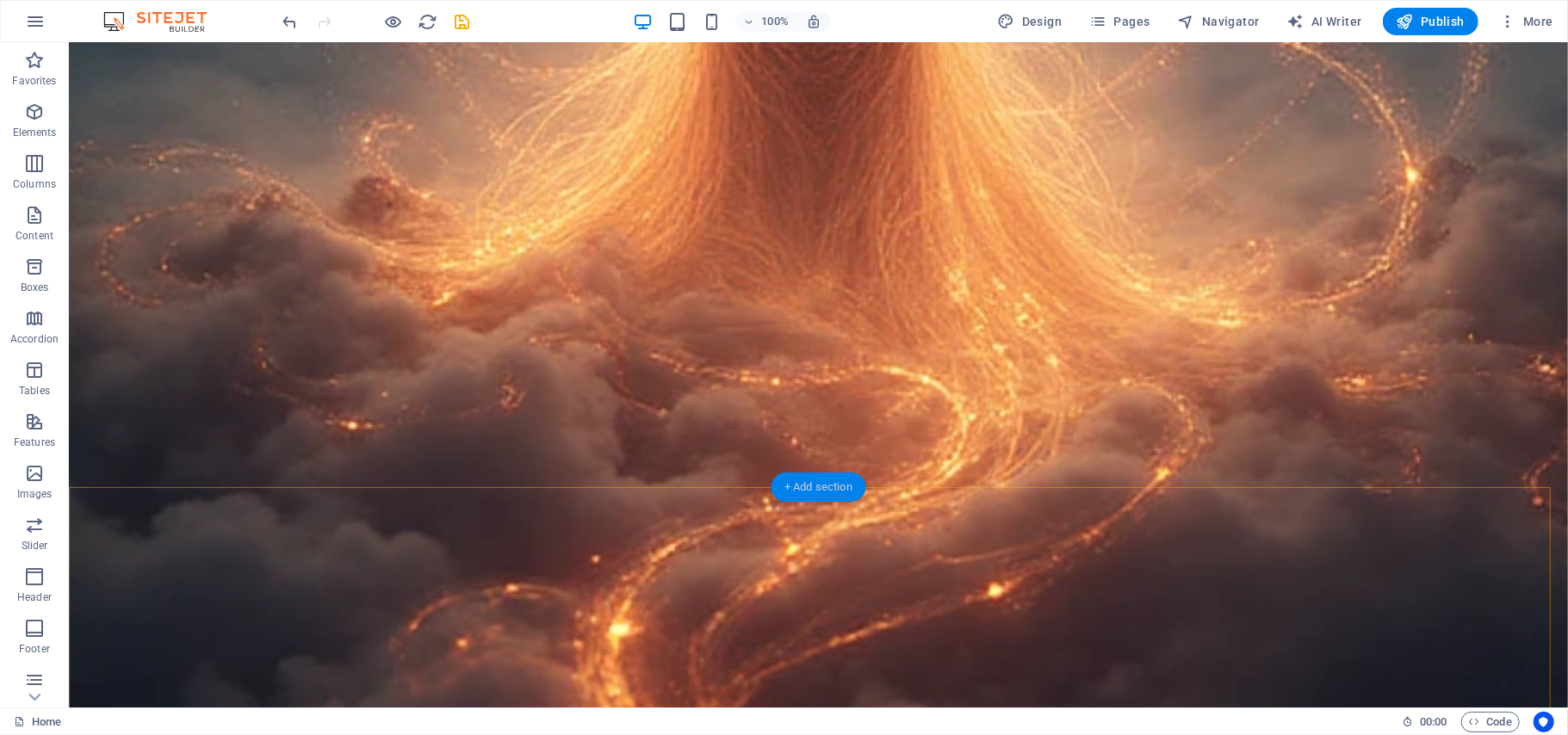
click at [824, 480] on div "+ Add section" at bounding box center [818, 486] width 95 height 29
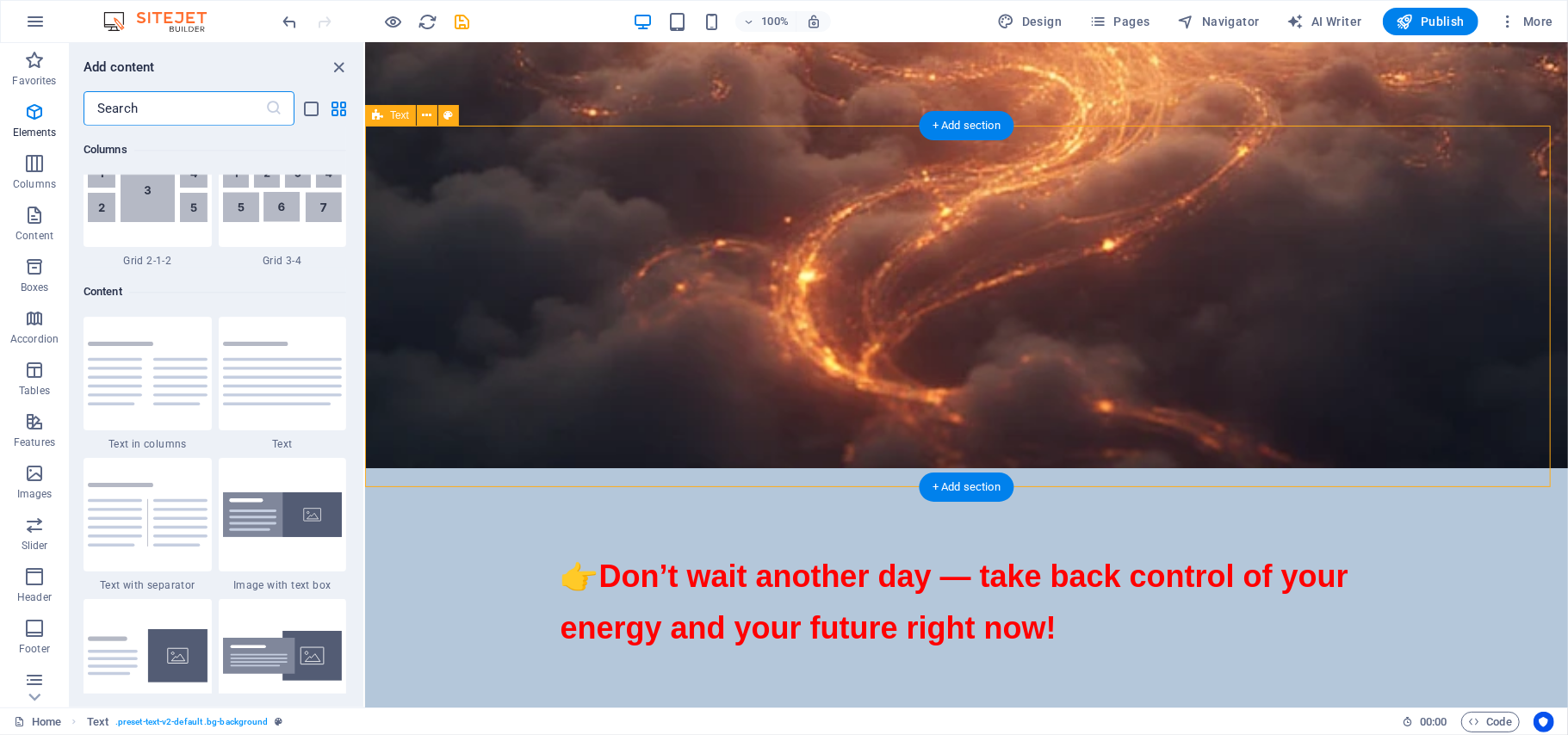
scroll to position [3012, 0]
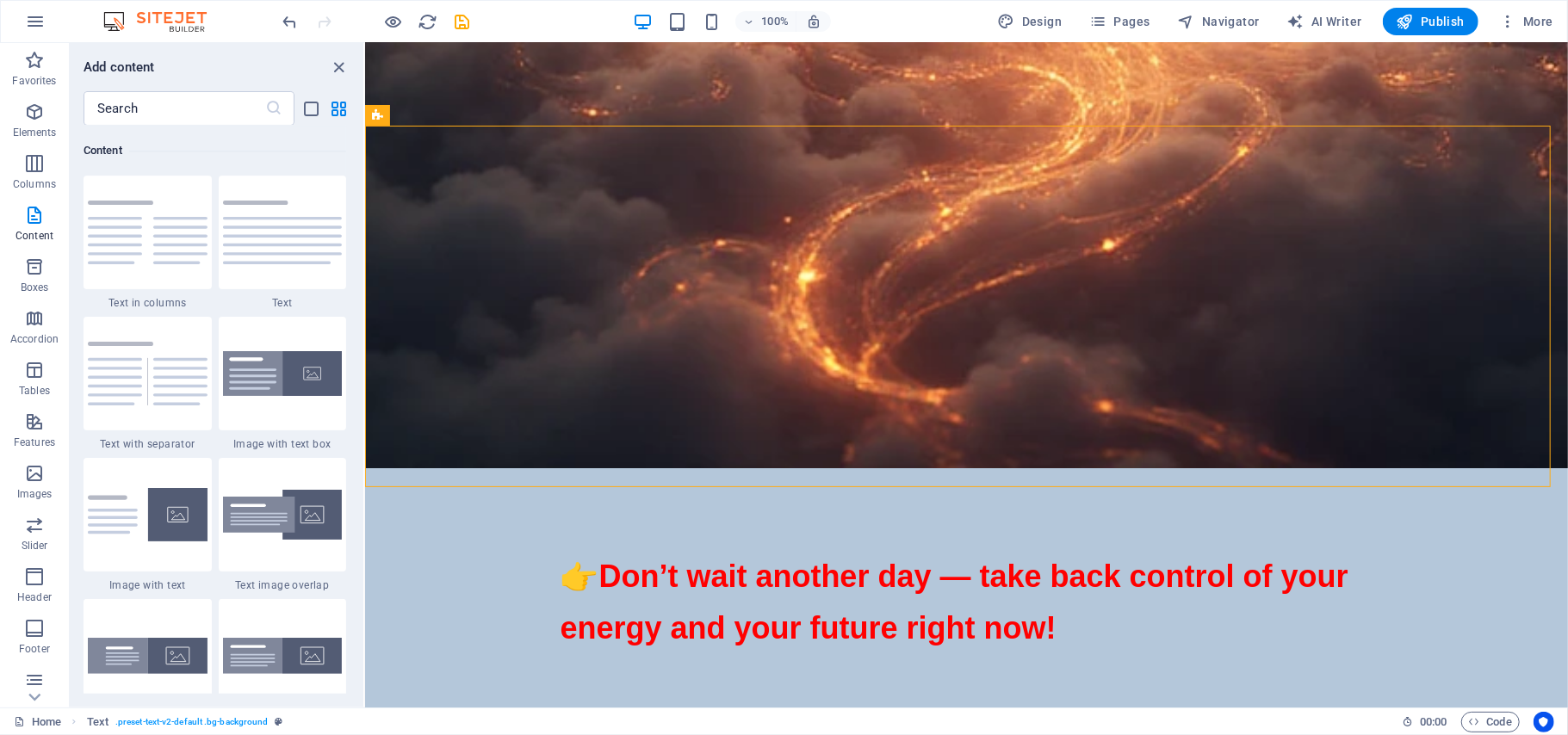
click at [362, 214] on div "Favorites 1 Star Headline 1 Star Container Elements 1 Star Headline 1 Star Text…" at bounding box center [216, 409] width 293 height 568
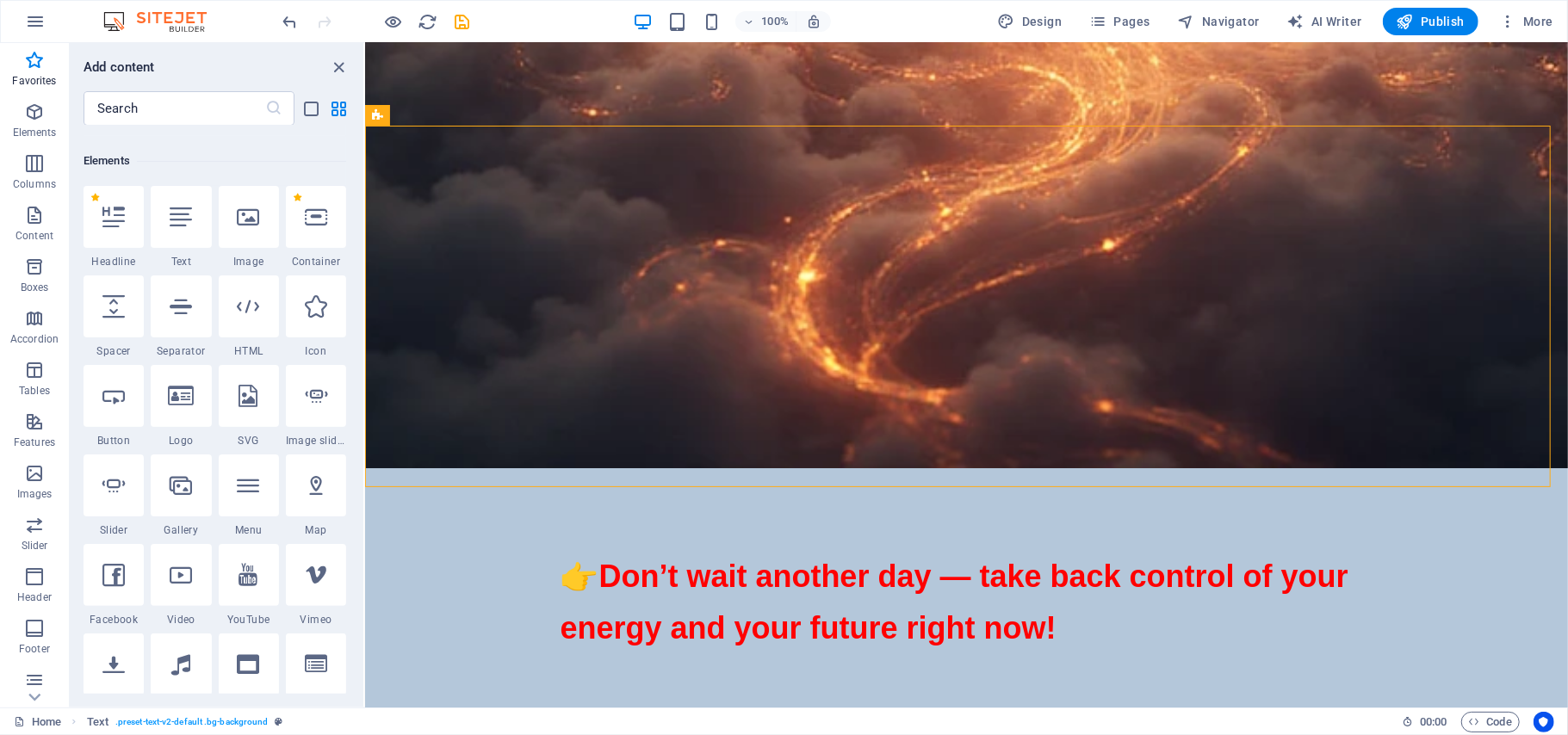
scroll to position [0, 0]
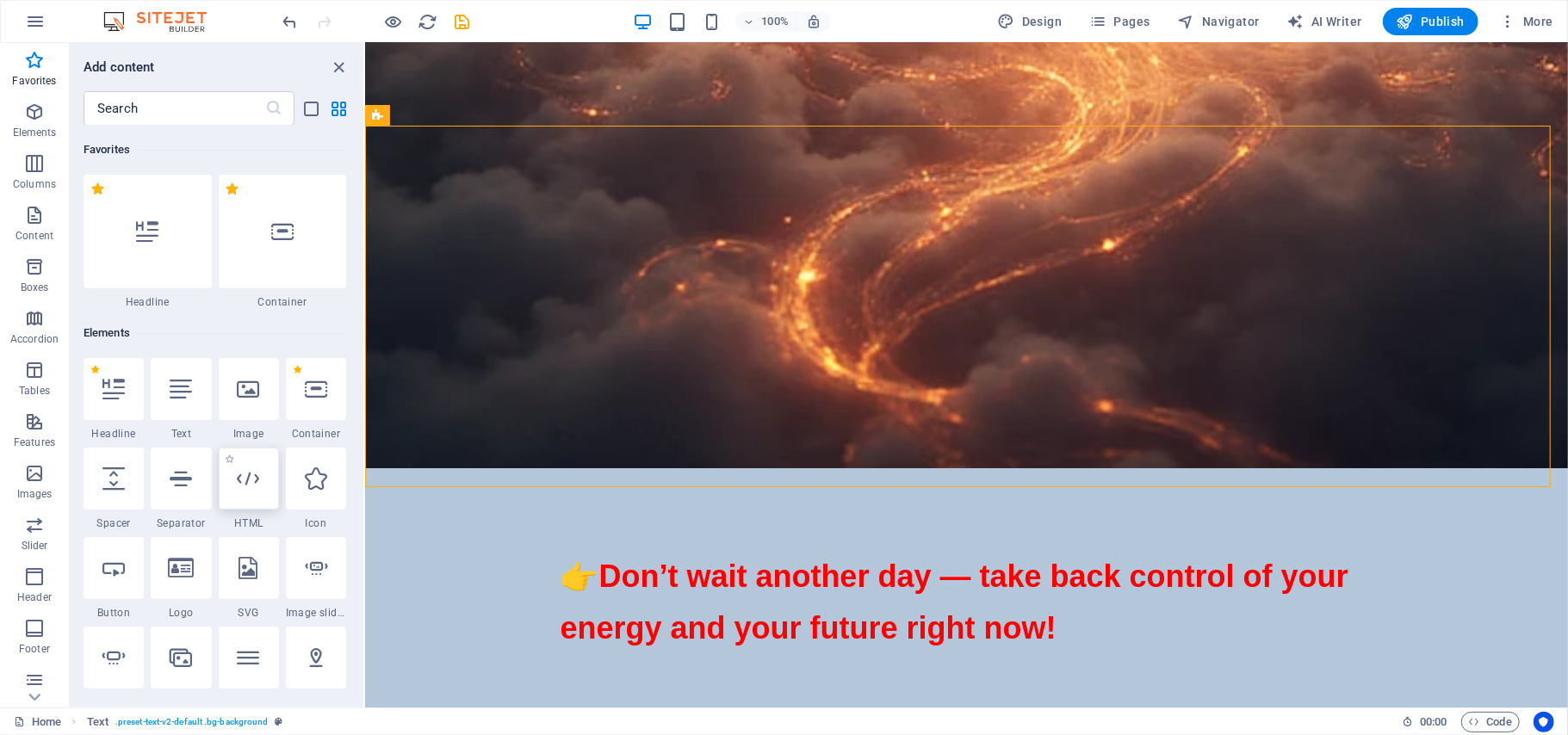
click at [247, 485] on icon at bounding box center [249, 478] width 23 height 23
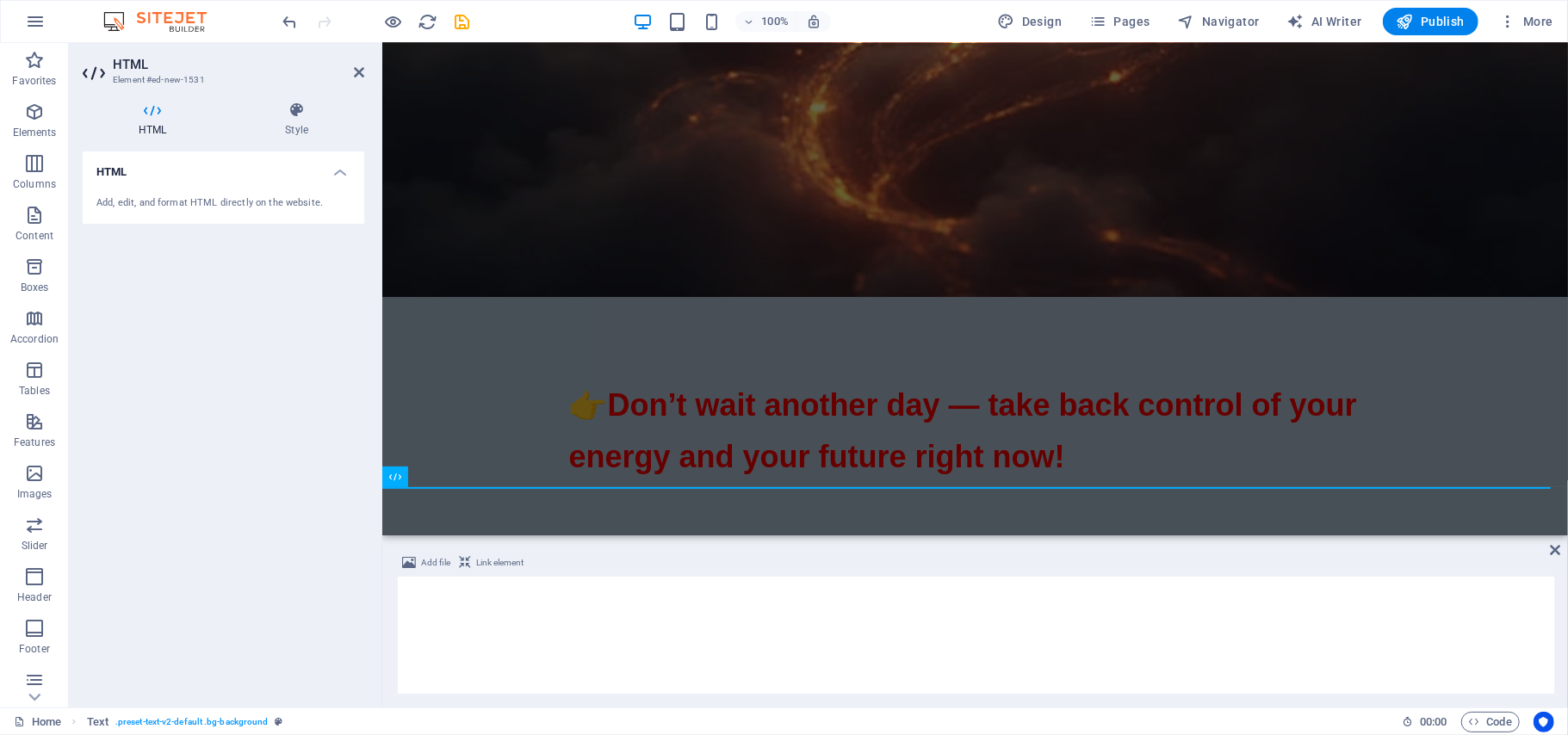
scroll to position [18330, 0]
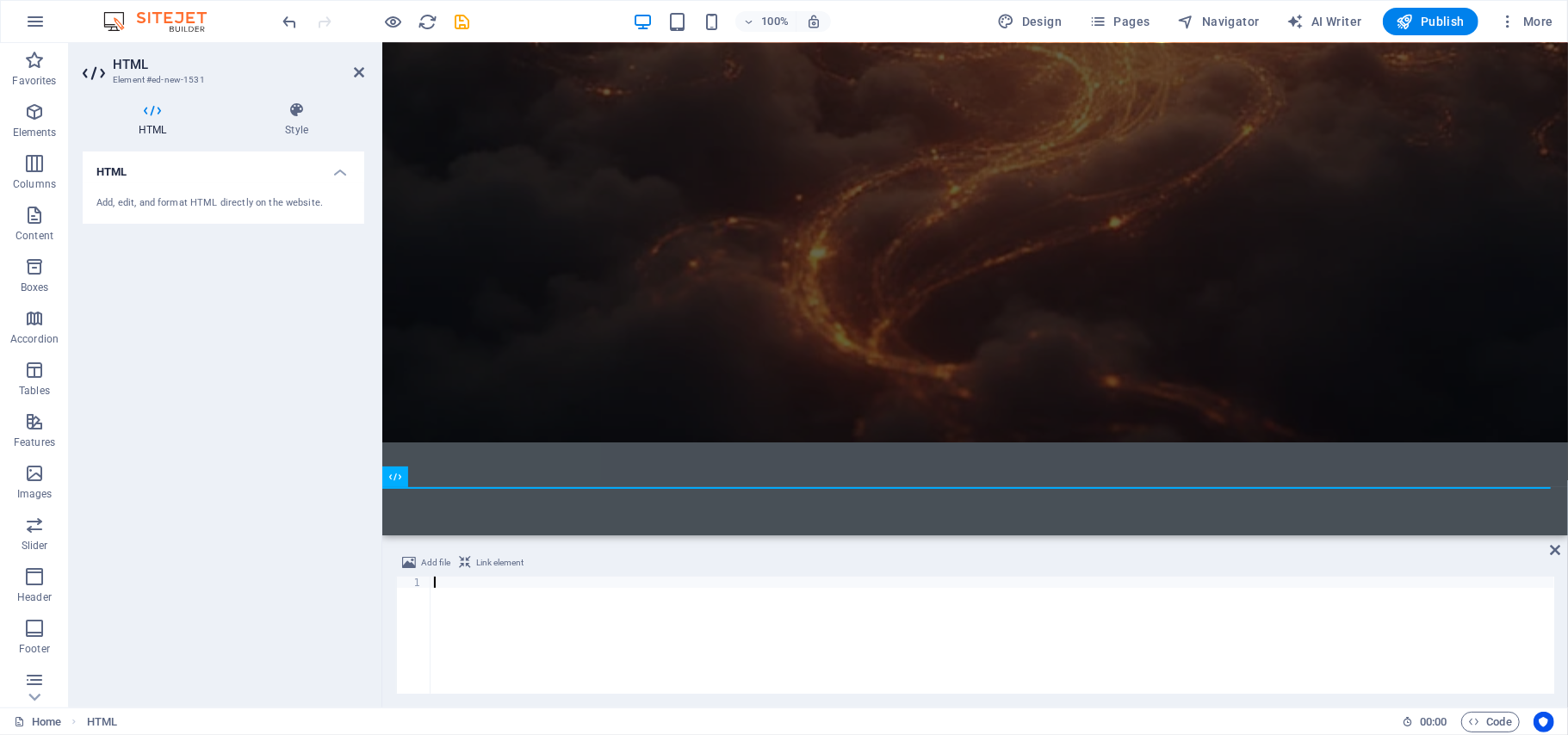
paste textarea "</p>"
type textarea "</p>"
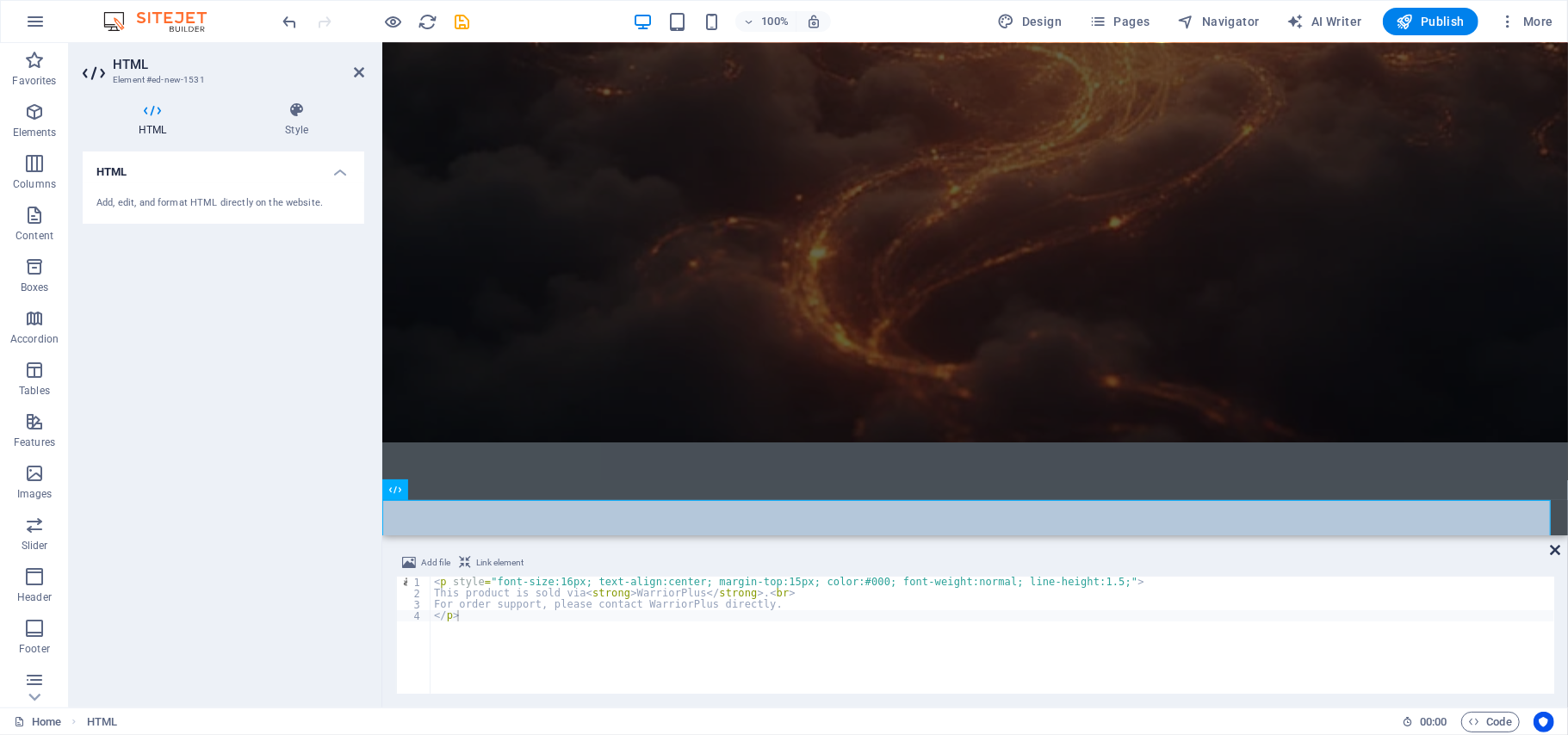
click at [1554, 551] on icon at bounding box center [1554, 550] width 10 height 14
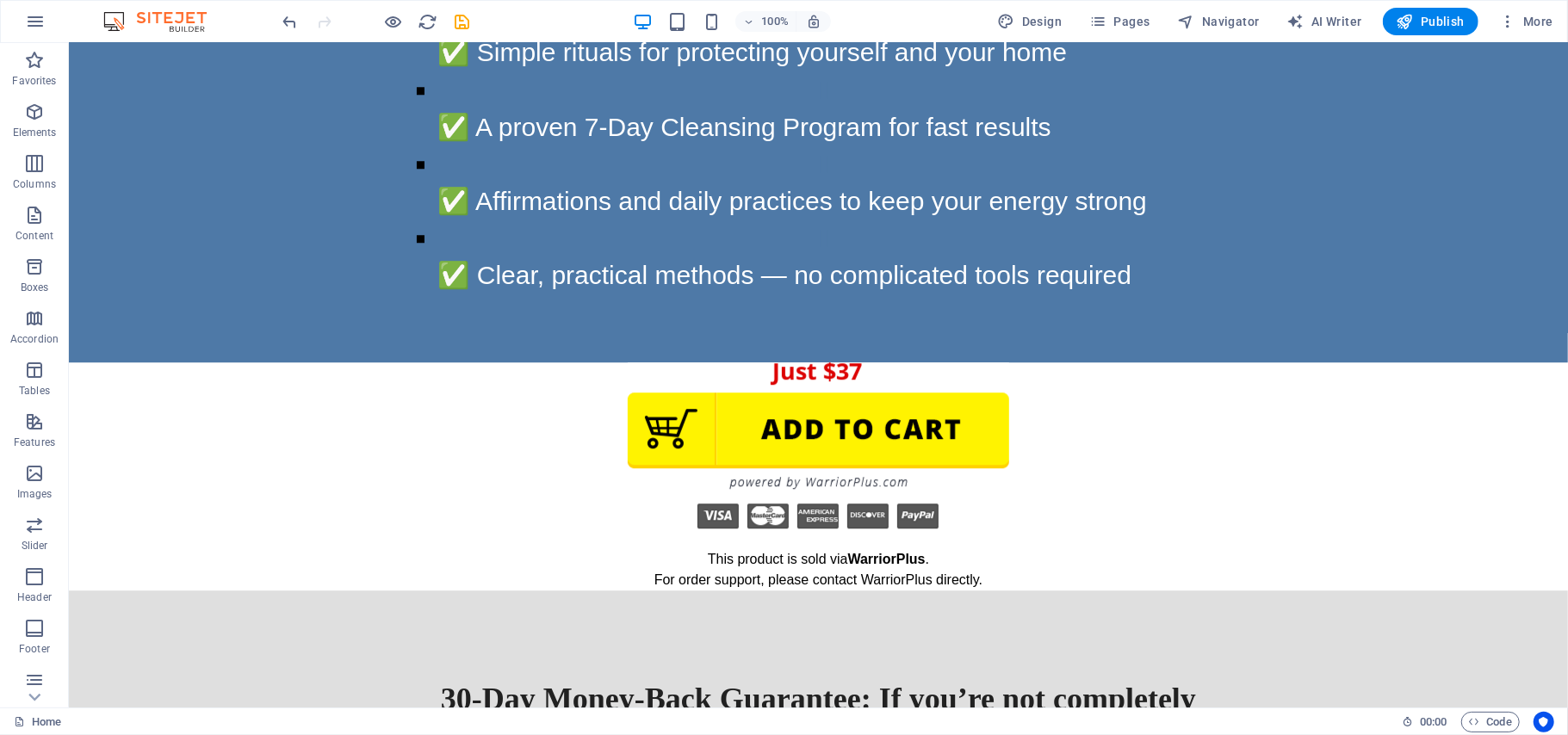
scroll to position [7981, 0]
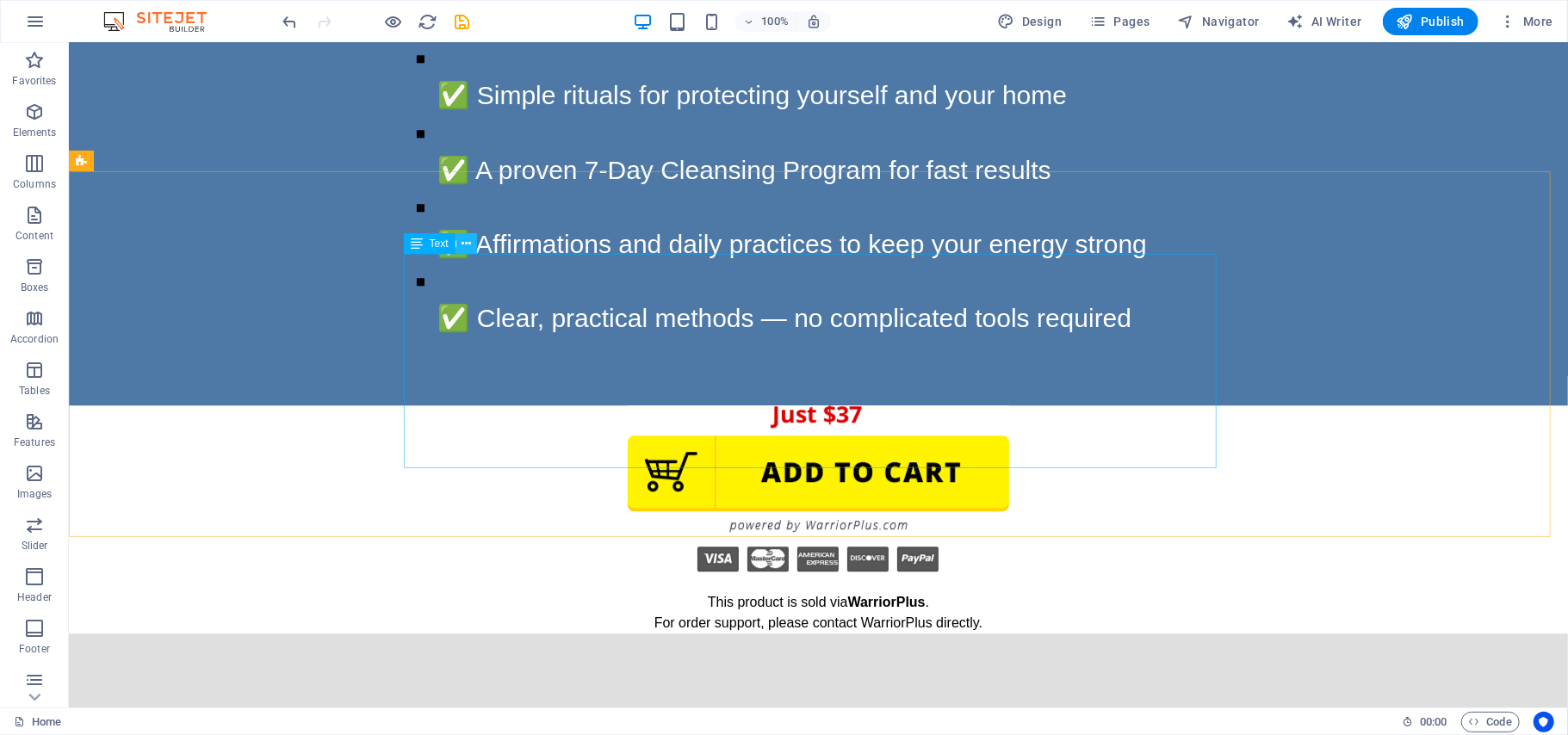
click at [463, 242] on icon at bounding box center [466, 244] width 10 height 18
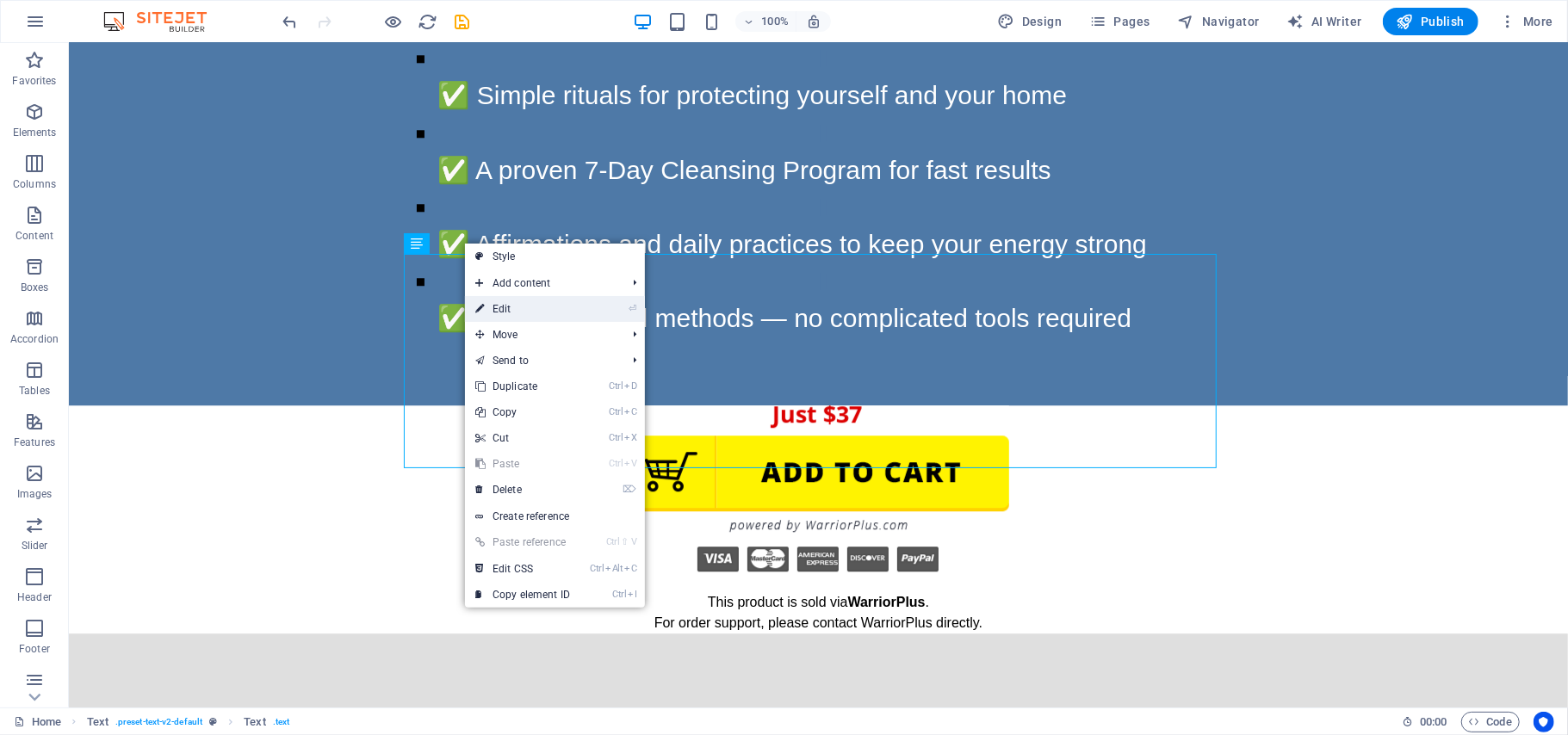
click at [497, 308] on link "⏎ Edit" at bounding box center [523, 309] width 115 height 26
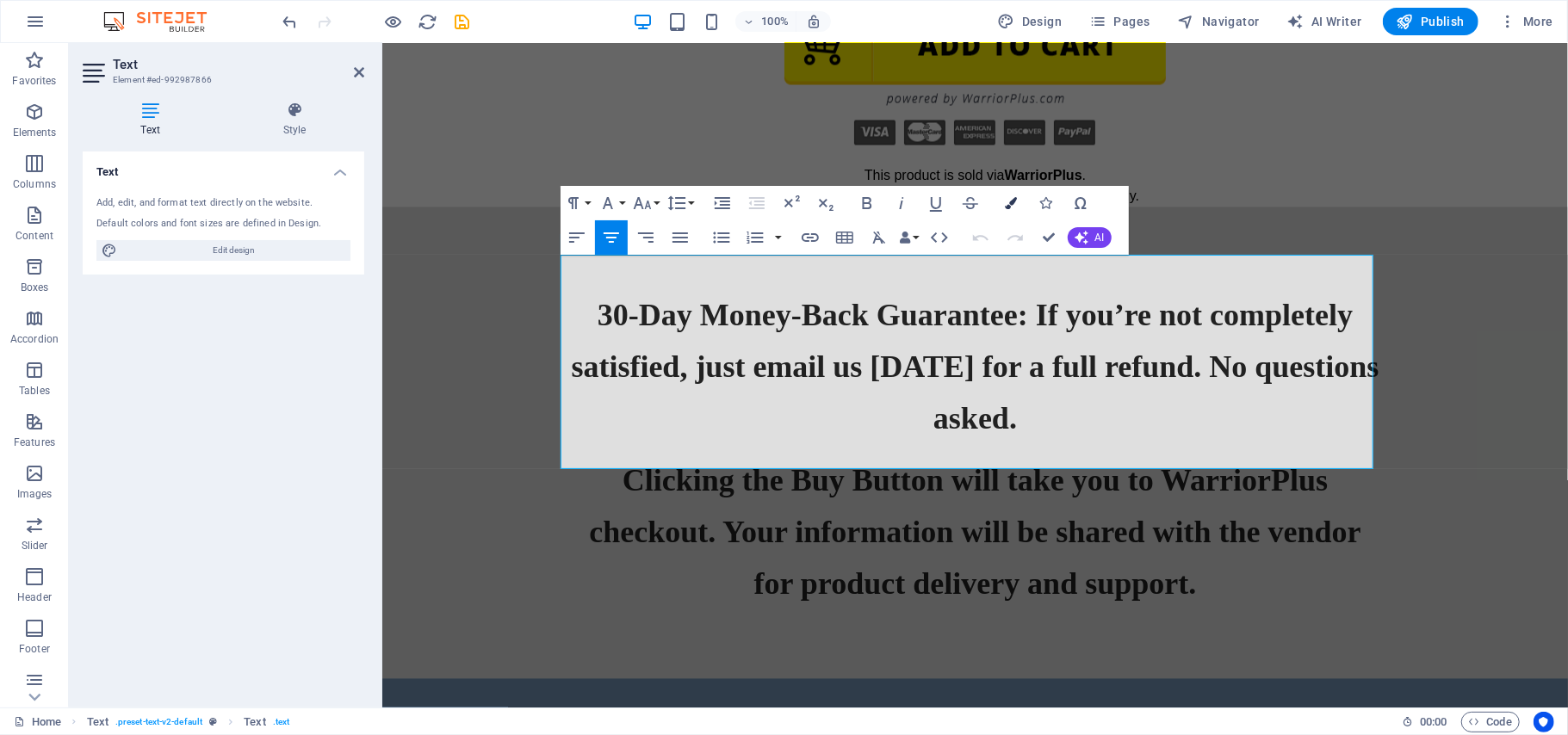
click at [1006, 204] on icon "button" at bounding box center [1011, 203] width 12 height 12
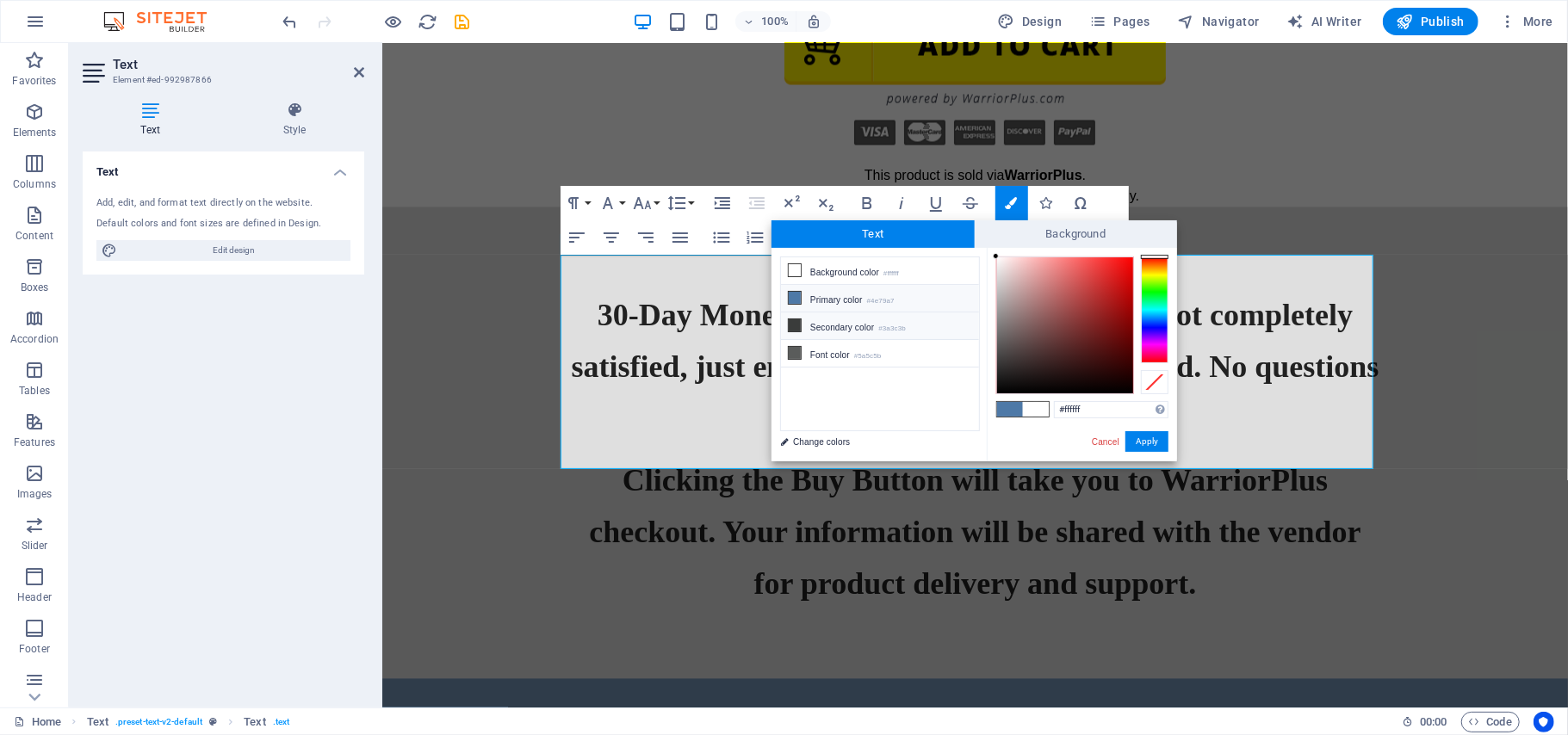
click at [797, 330] on icon at bounding box center [794, 325] width 12 height 12
type input "#3a3c3b"
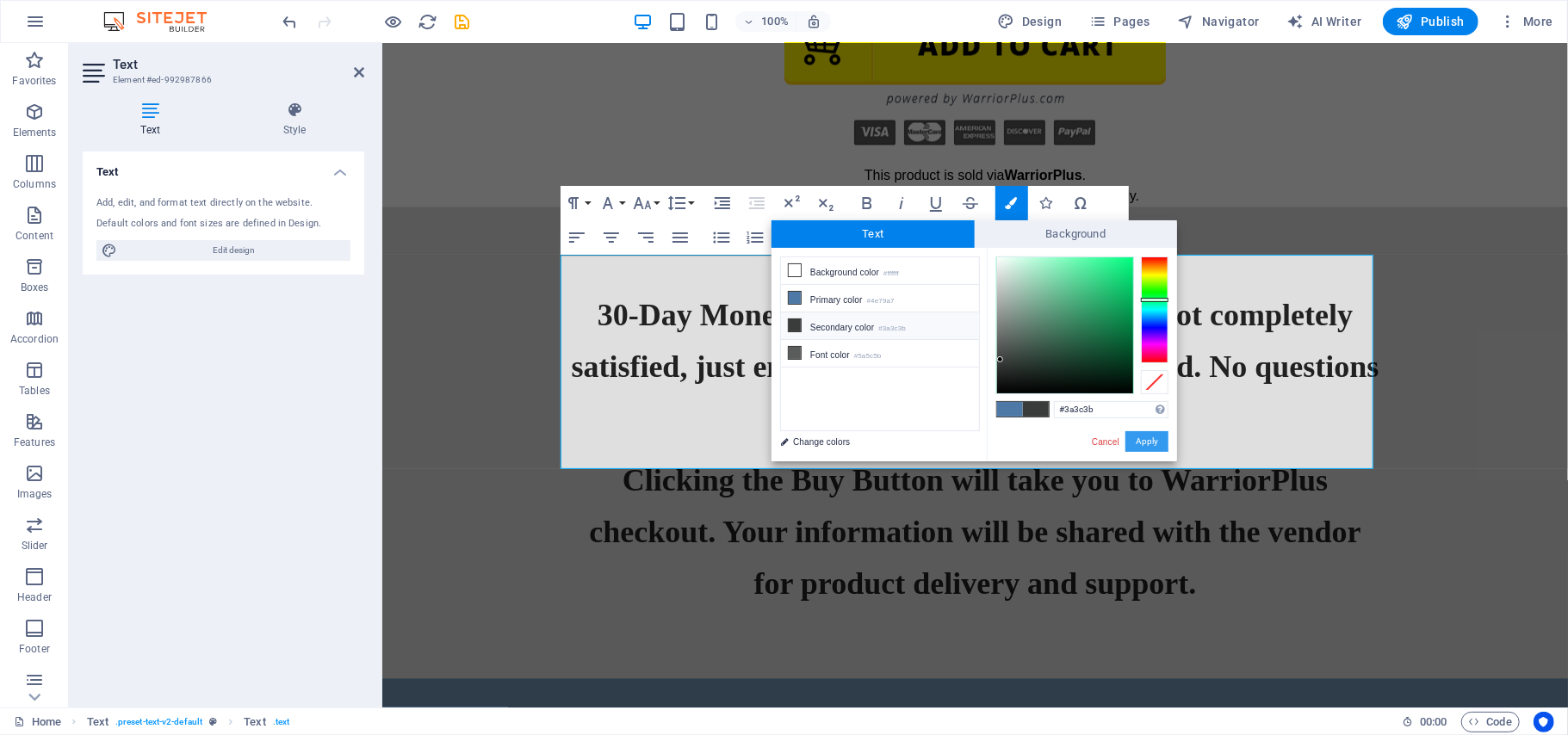
click at [1150, 441] on button "Apply" at bounding box center [1146, 442] width 43 height 21
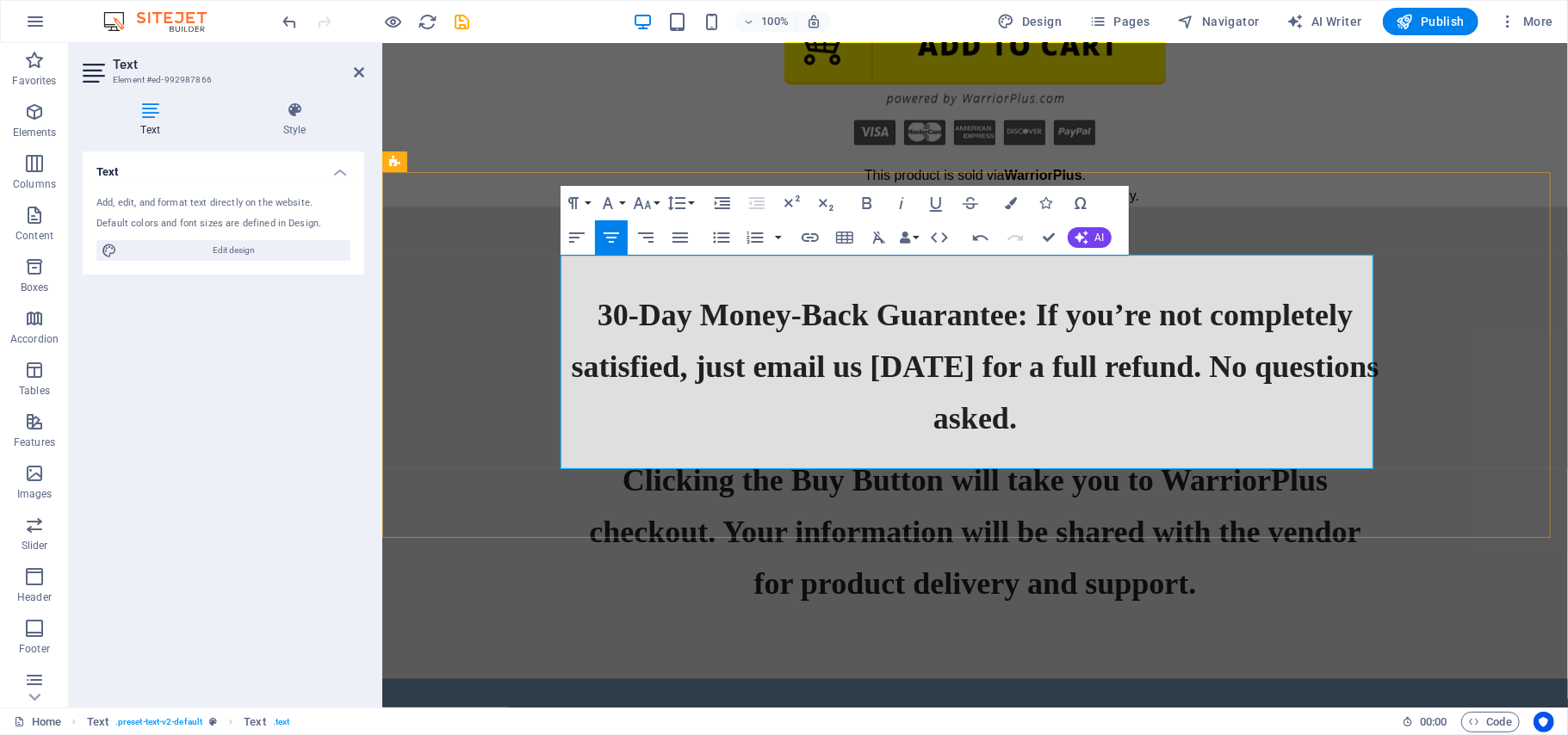
drag, startPoint x: 1051, startPoint y: 438, endPoint x: 633, endPoint y: 270, distance: 450.5
click at [1013, 201] on icon "button" at bounding box center [1011, 203] width 12 height 12
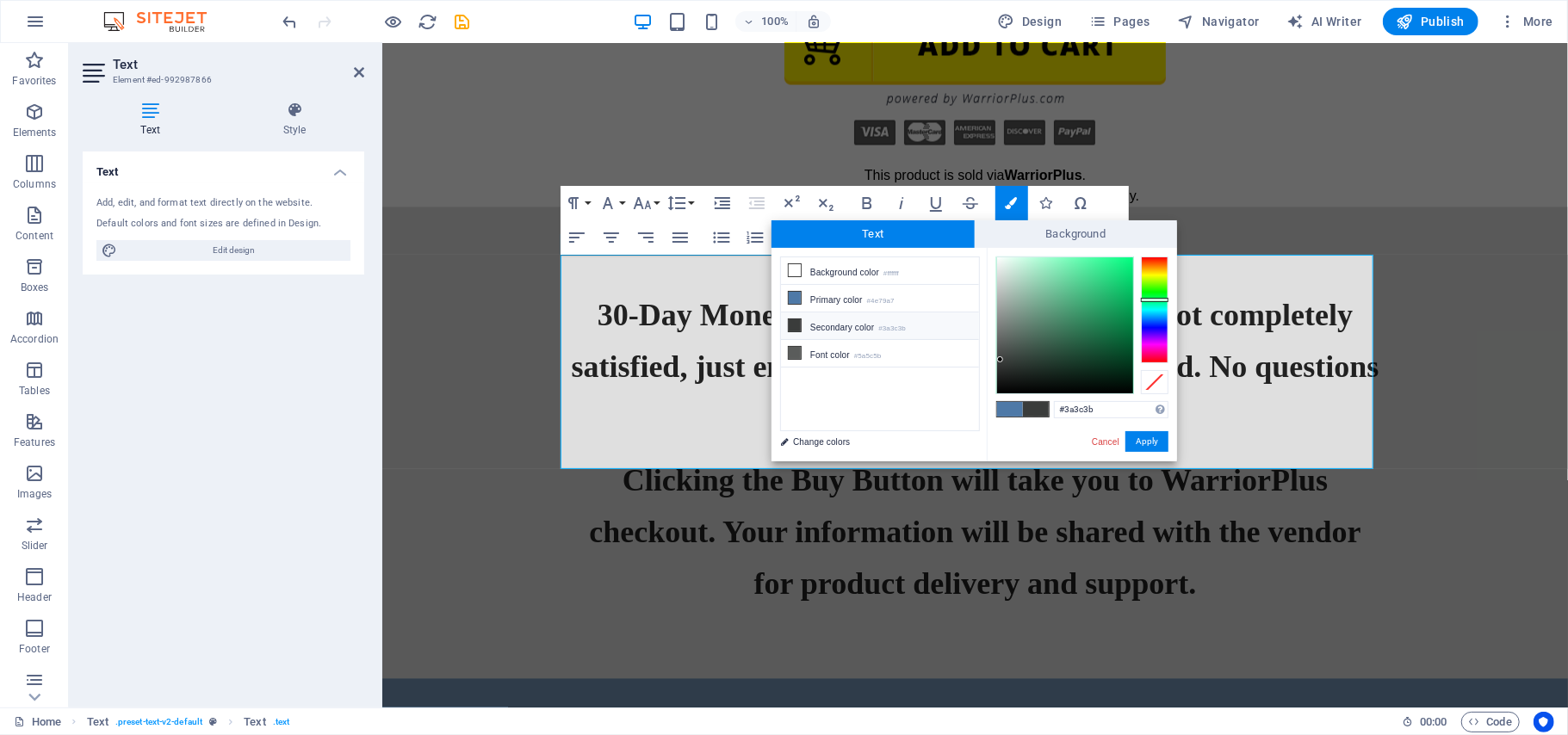
click at [795, 328] on icon at bounding box center [794, 325] width 12 height 12
click at [1139, 442] on button "Apply" at bounding box center [1146, 442] width 43 height 21
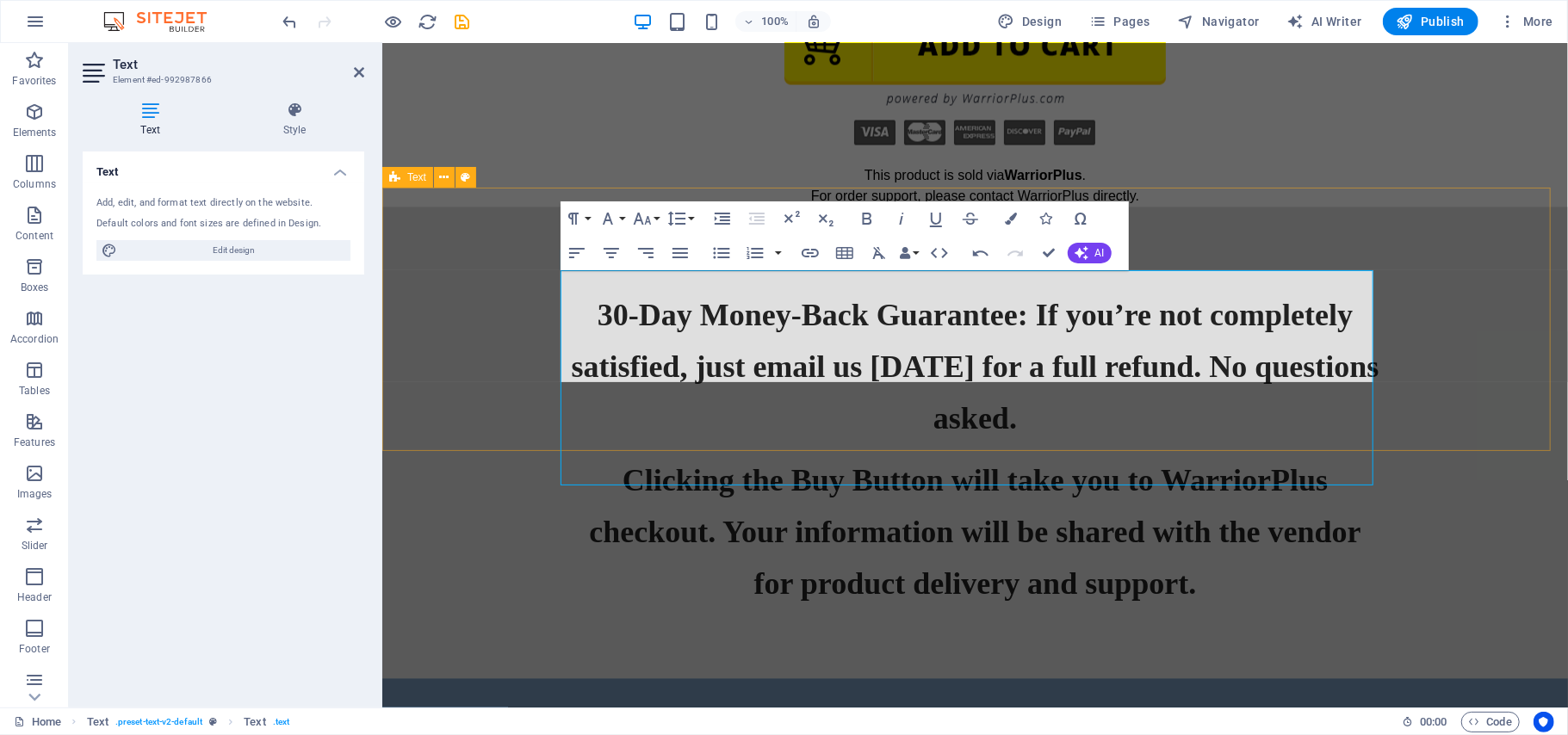
scroll to position [7134, 0]
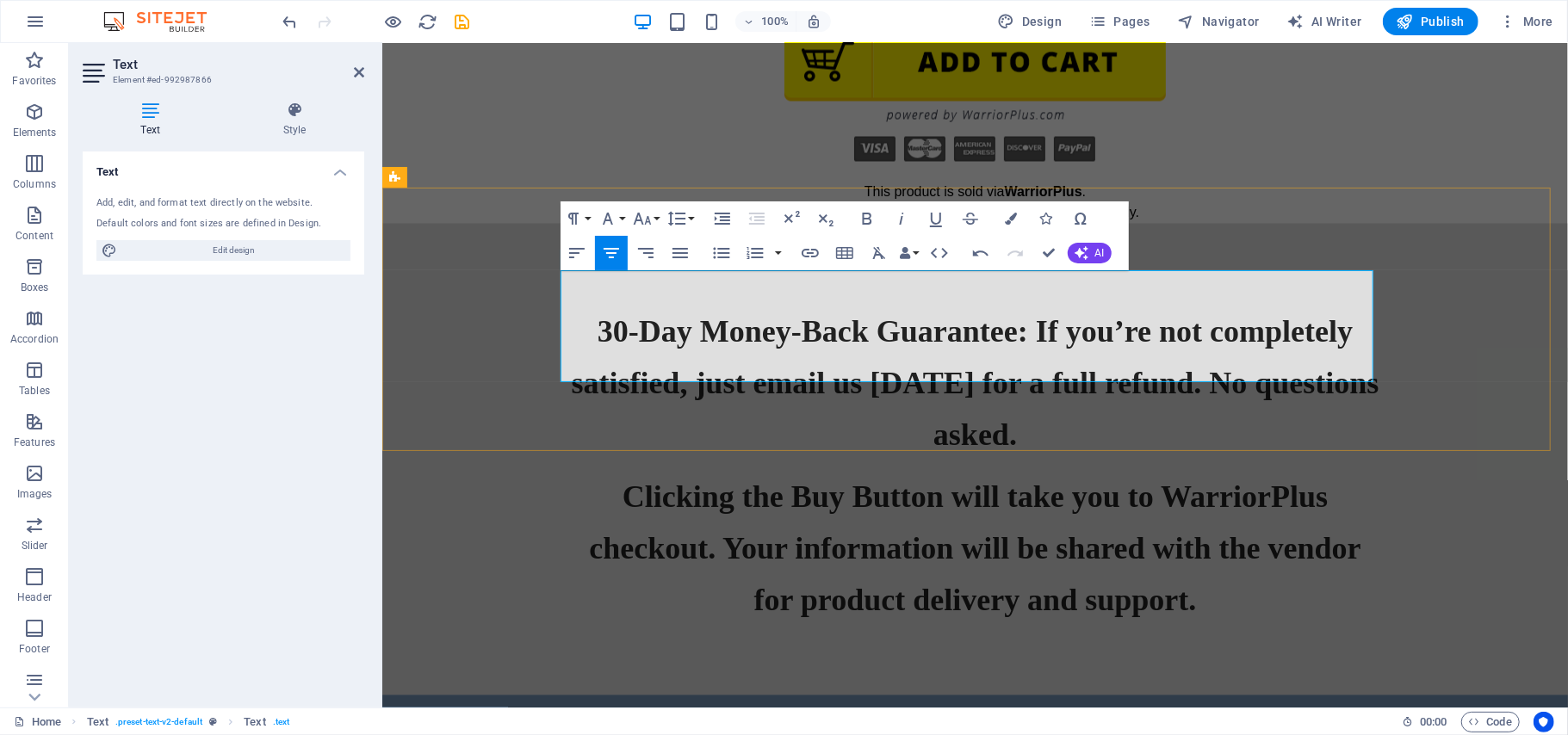
drag, startPoint x: 1010, startPoint y: 354, endPoint x: 618, endPoint y: 282, distance: 398.6
click at [657, 218] on button "Font Size" at bounding box center [645, 219] width 33 height 35
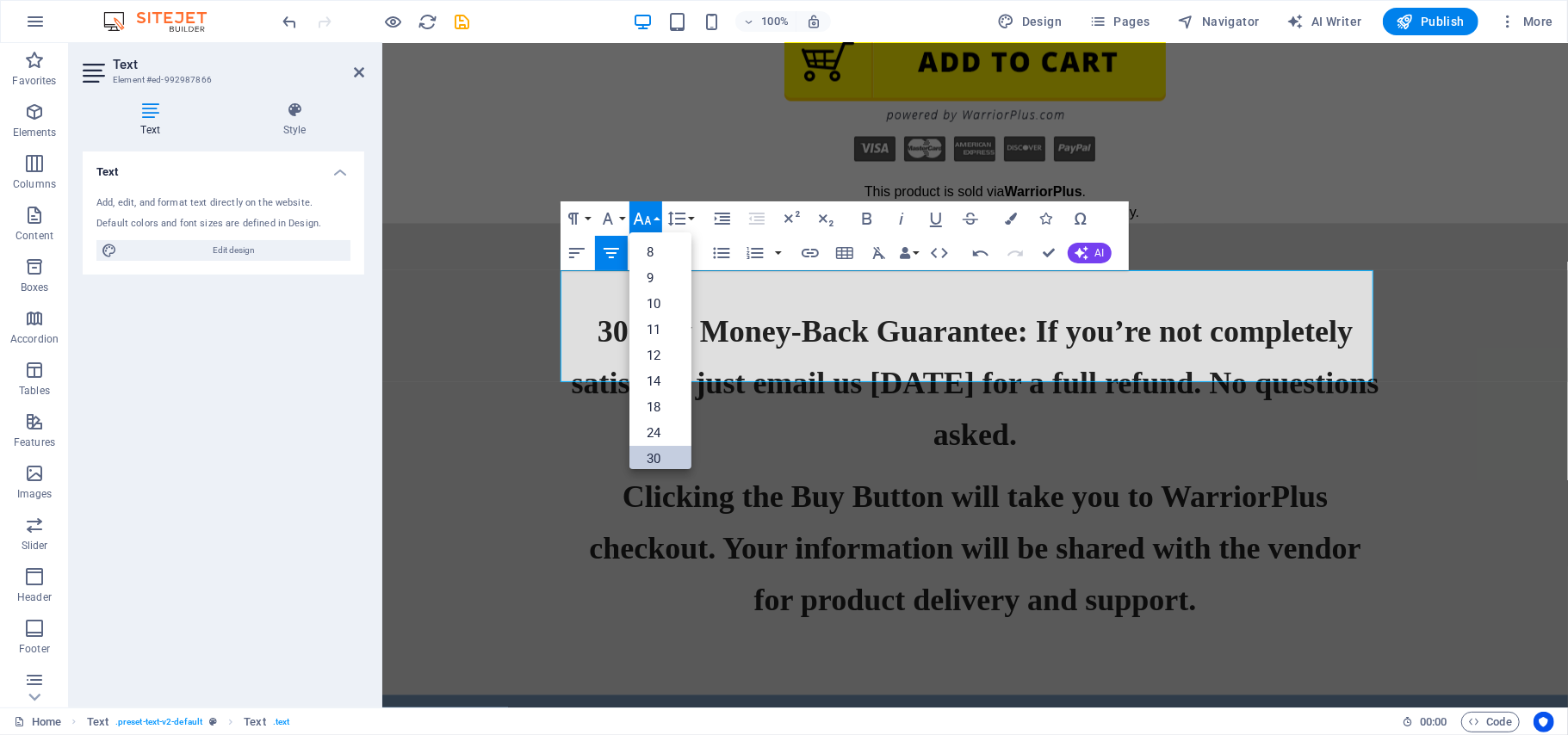
click at [666, 456] on link "30" at bounding box center [660, 459] width 62 height 26
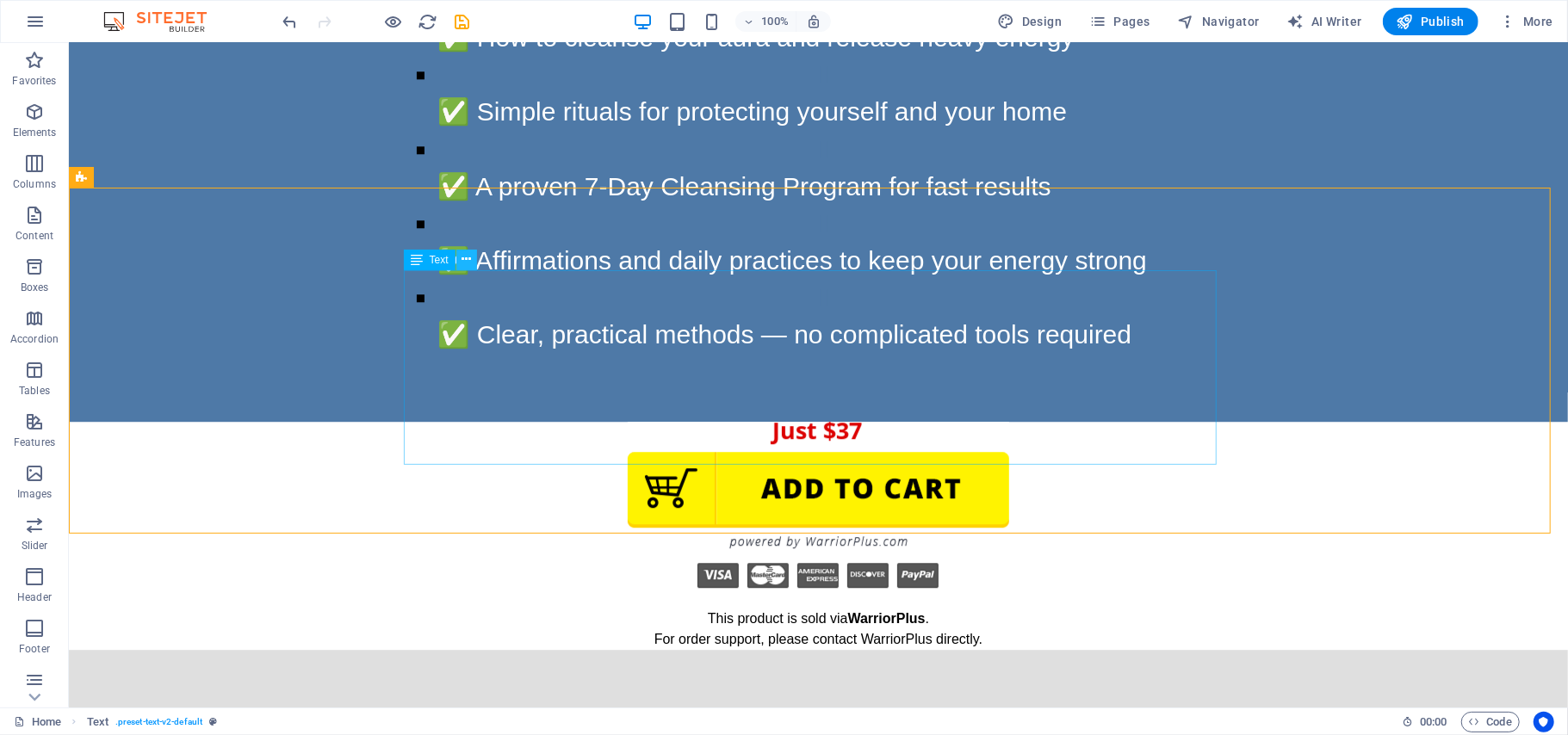
click at [463, 262] on icon at bounding box center [466, 260] width 10 height 18
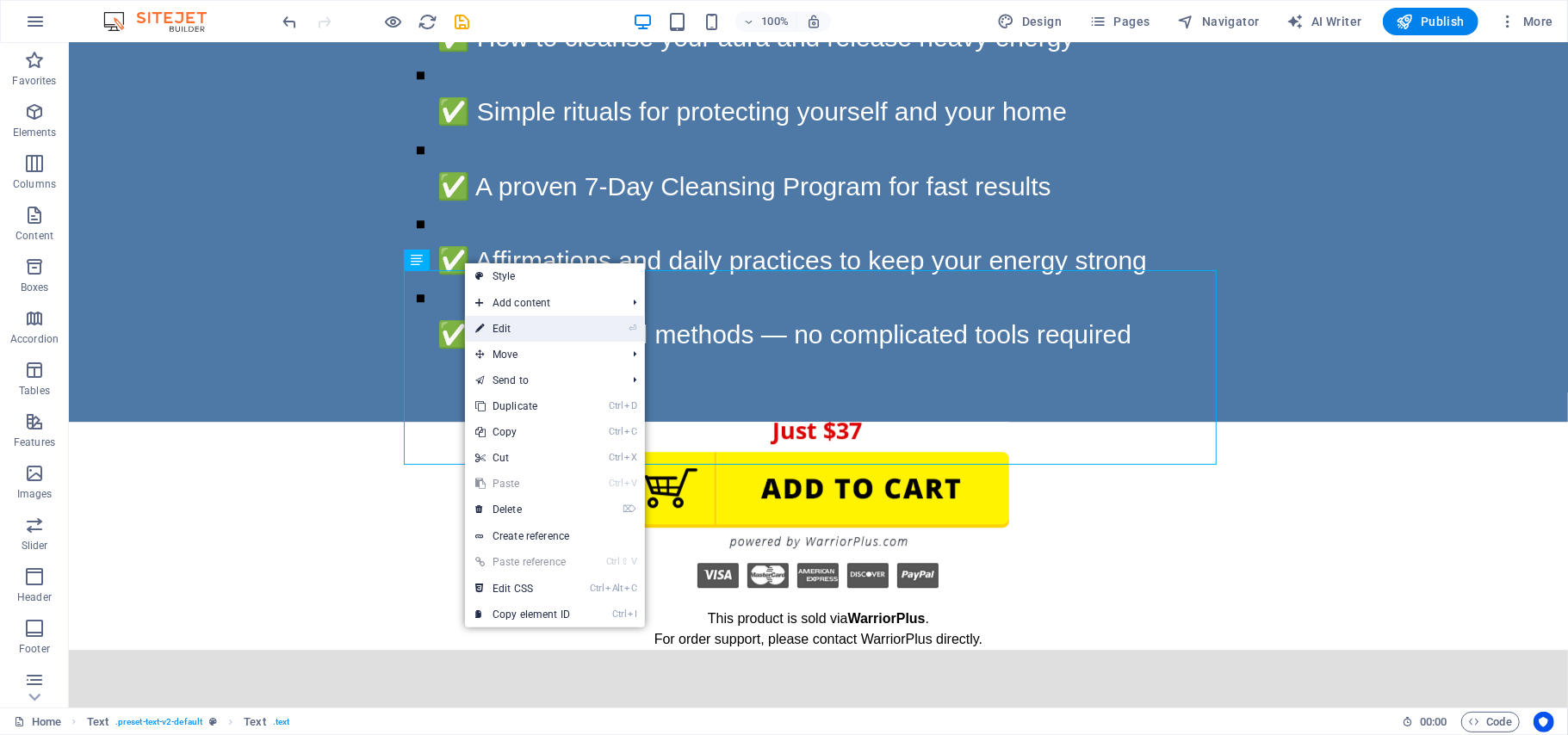
click at [494, 334] on link "⏎ Edit" at bounding box center [523, 329] width 115 height 26
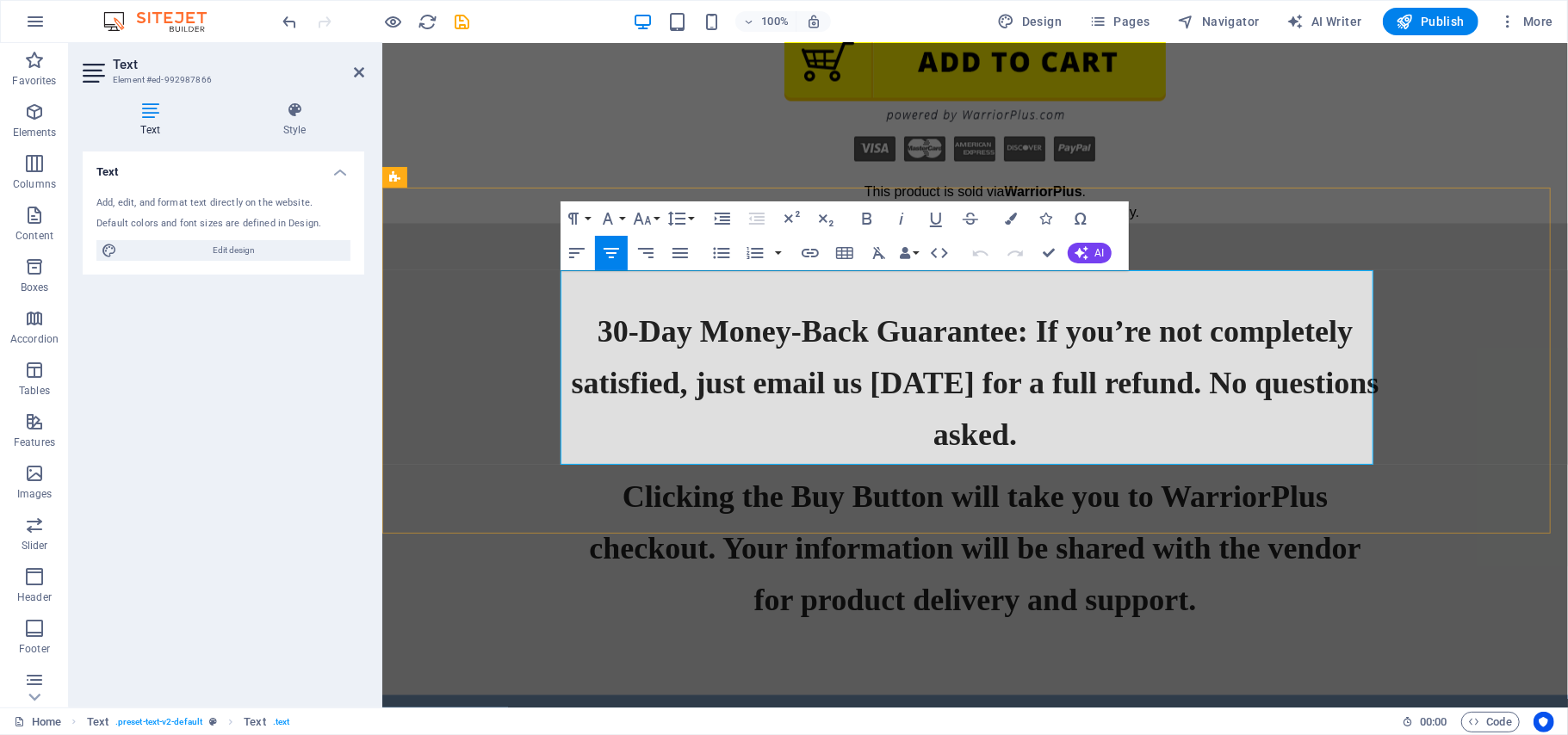
drag, startPoint x: 1133, startPoint y: 293, endPoint x: 798, endPoint y: 275, distance: 335.5
click at [1012, 221] on icon "button" at bounding box center [1011, 219] width 12 height 12
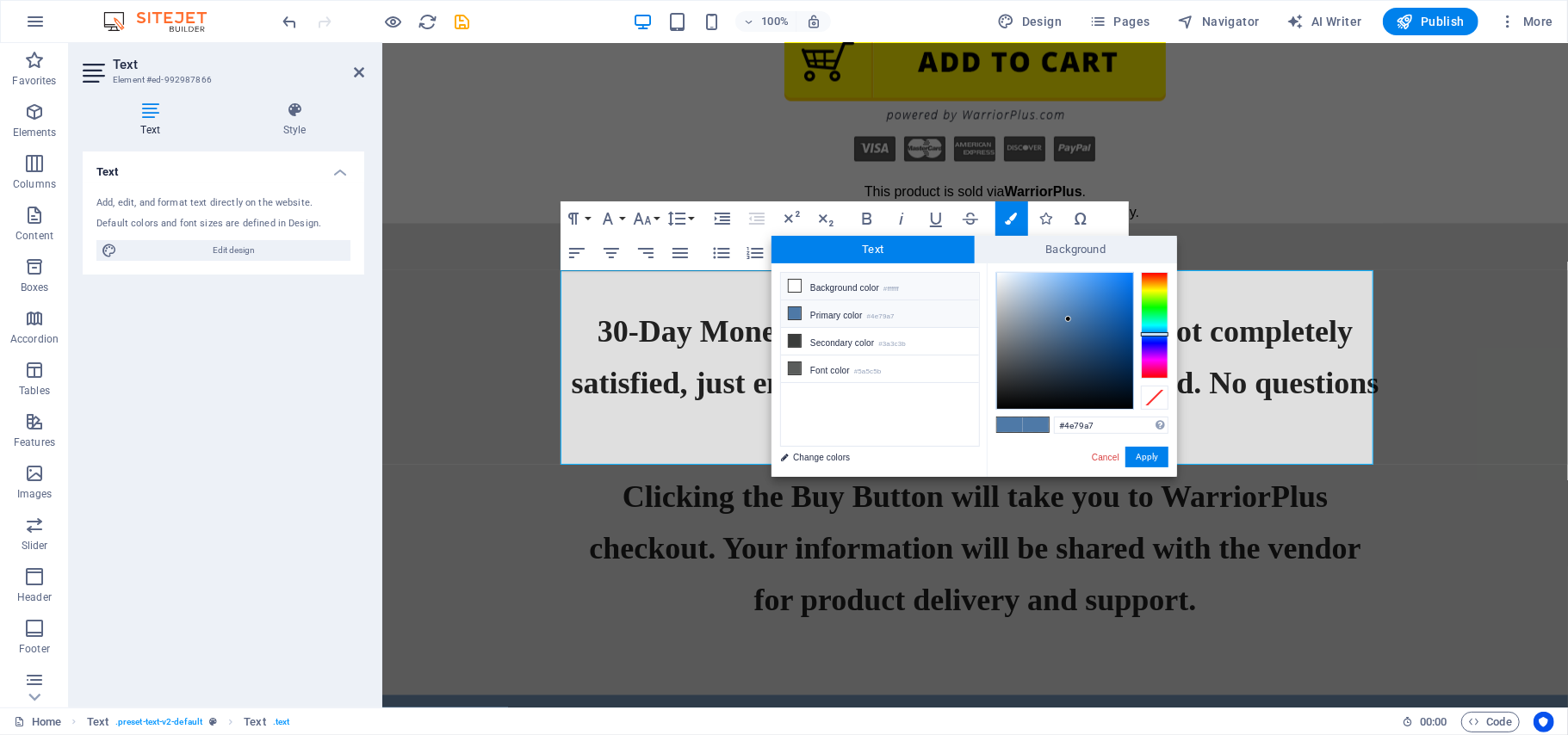
click at [790, 284] on icon at bounding box center [794, 285] width 12 height 12
type input "#ffffff"
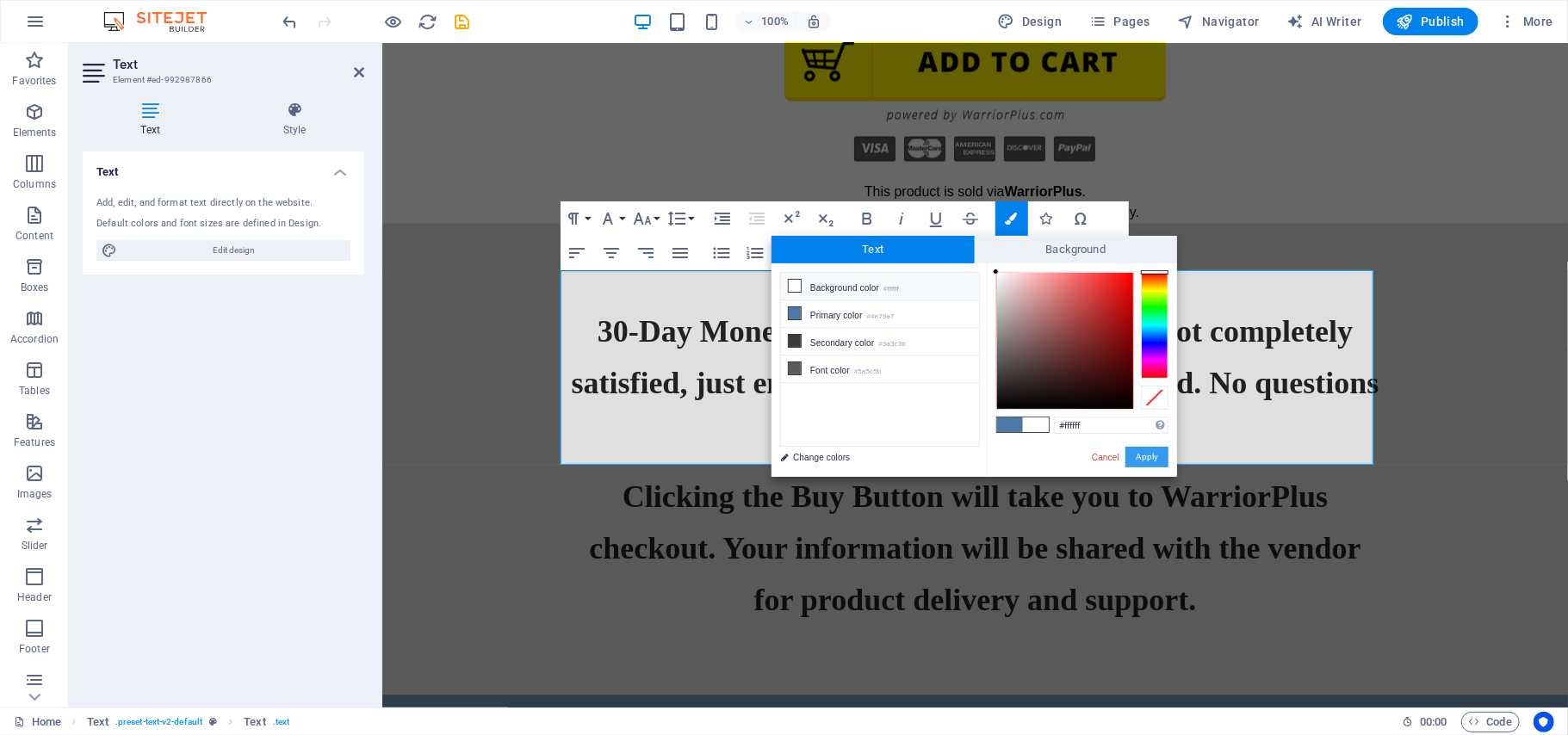
click at [1147, 456] on button "Apply" at bounding box center [1146, 457] width 43 height 21
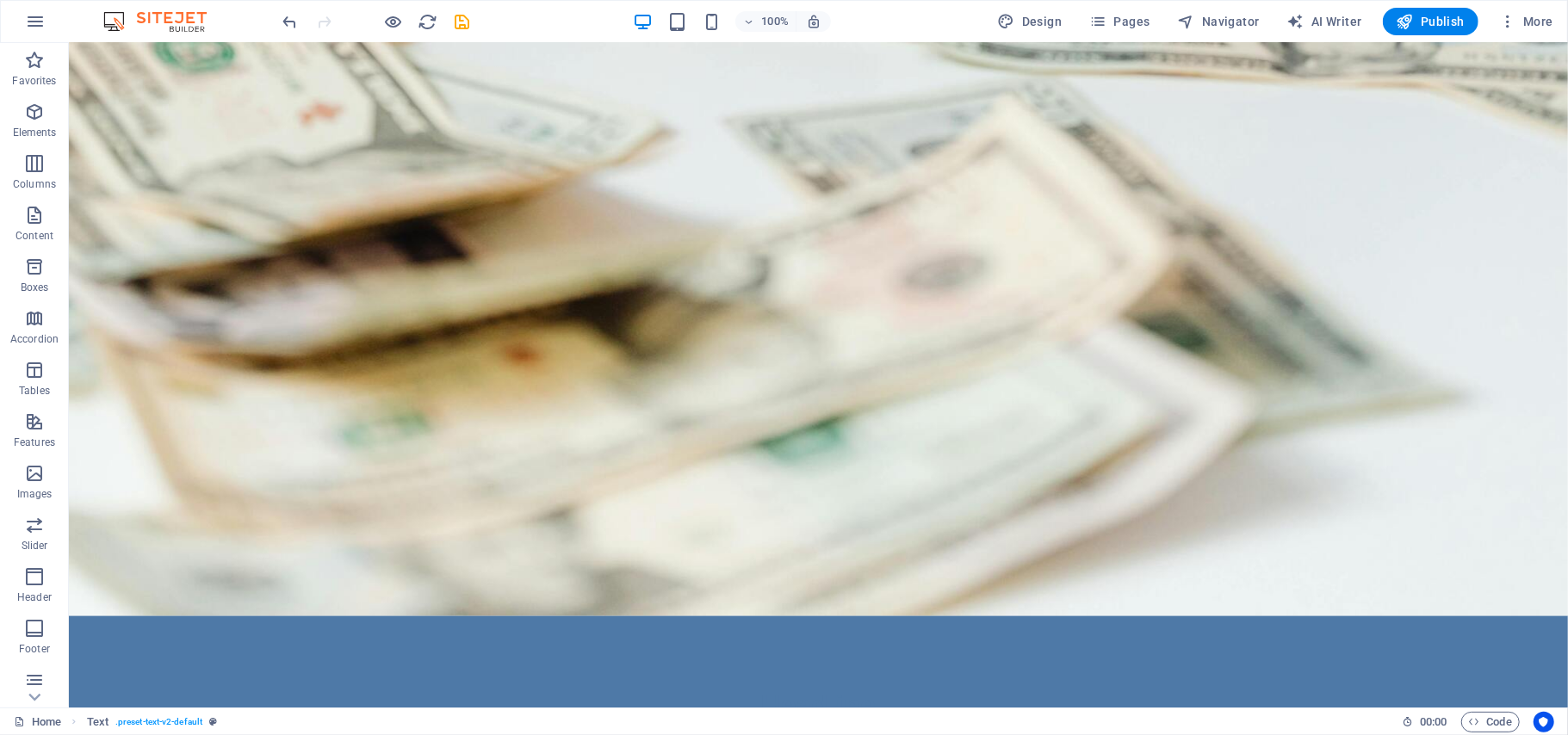
scroll to position [7964, 0]
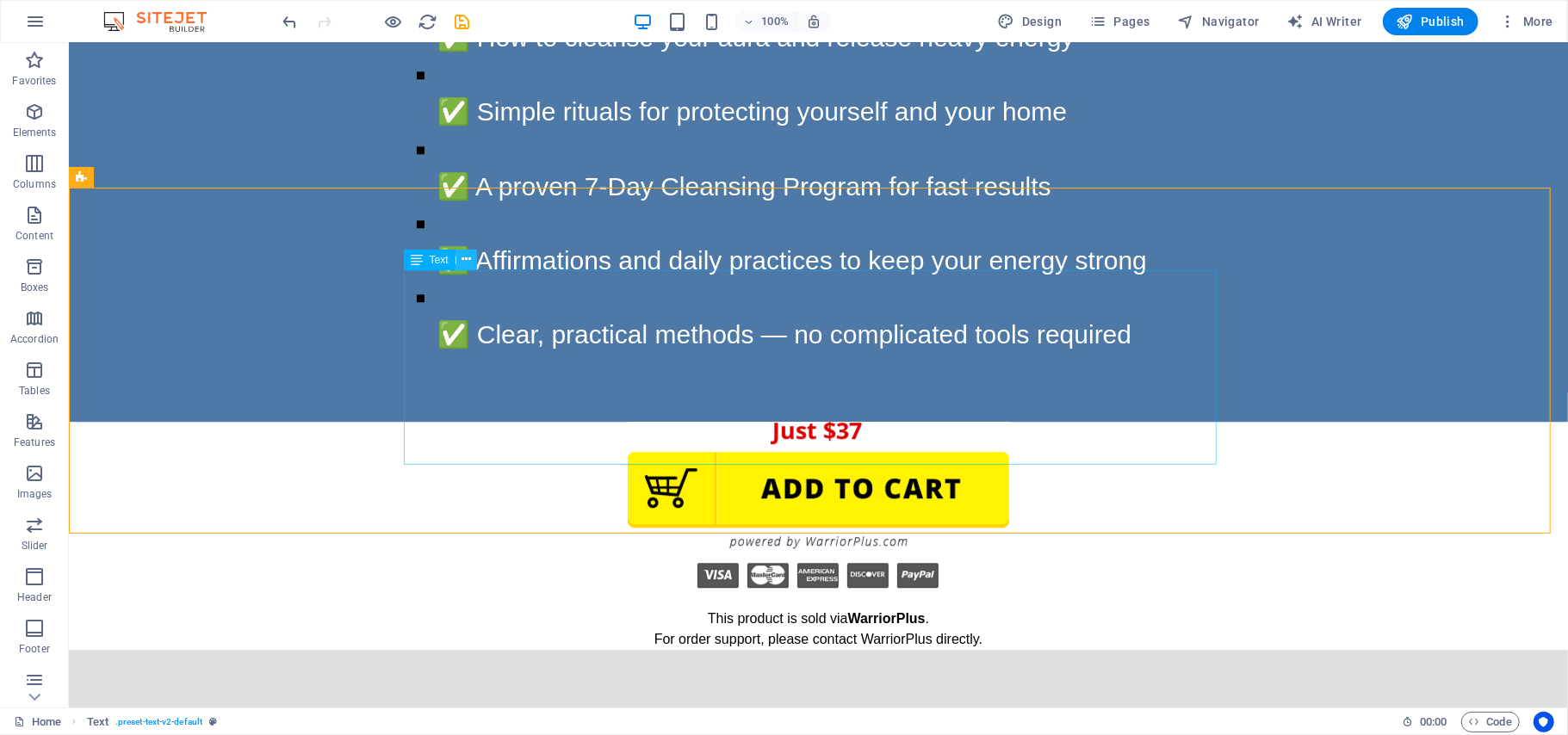
click at [463, 260] on icon at bounding box center [466, 260] width 10 height 18
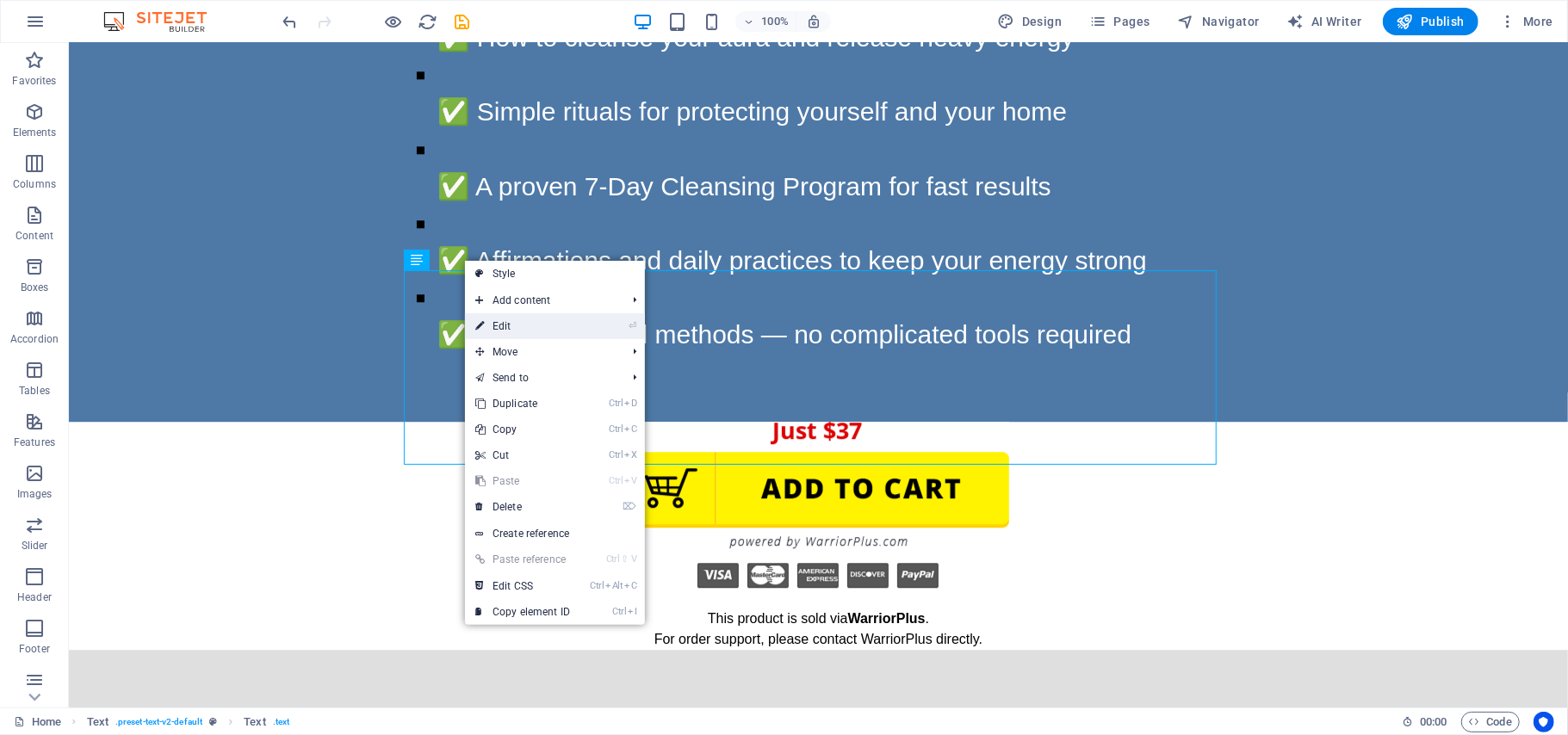
click at [518, 324] on link "⏎ Edit" at bounding box center [523, 326] width 115 height 26
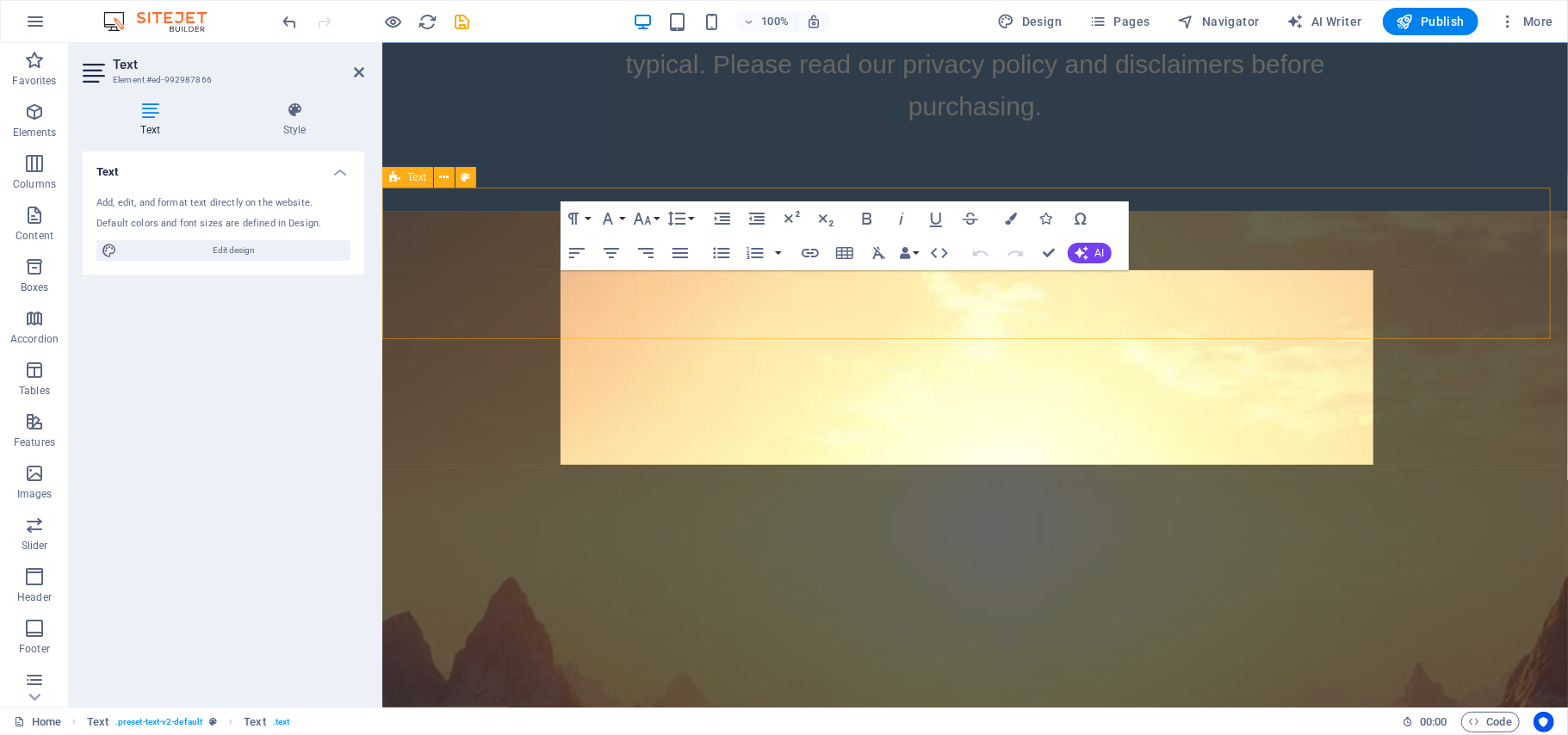
scroll to position [7134, 0]
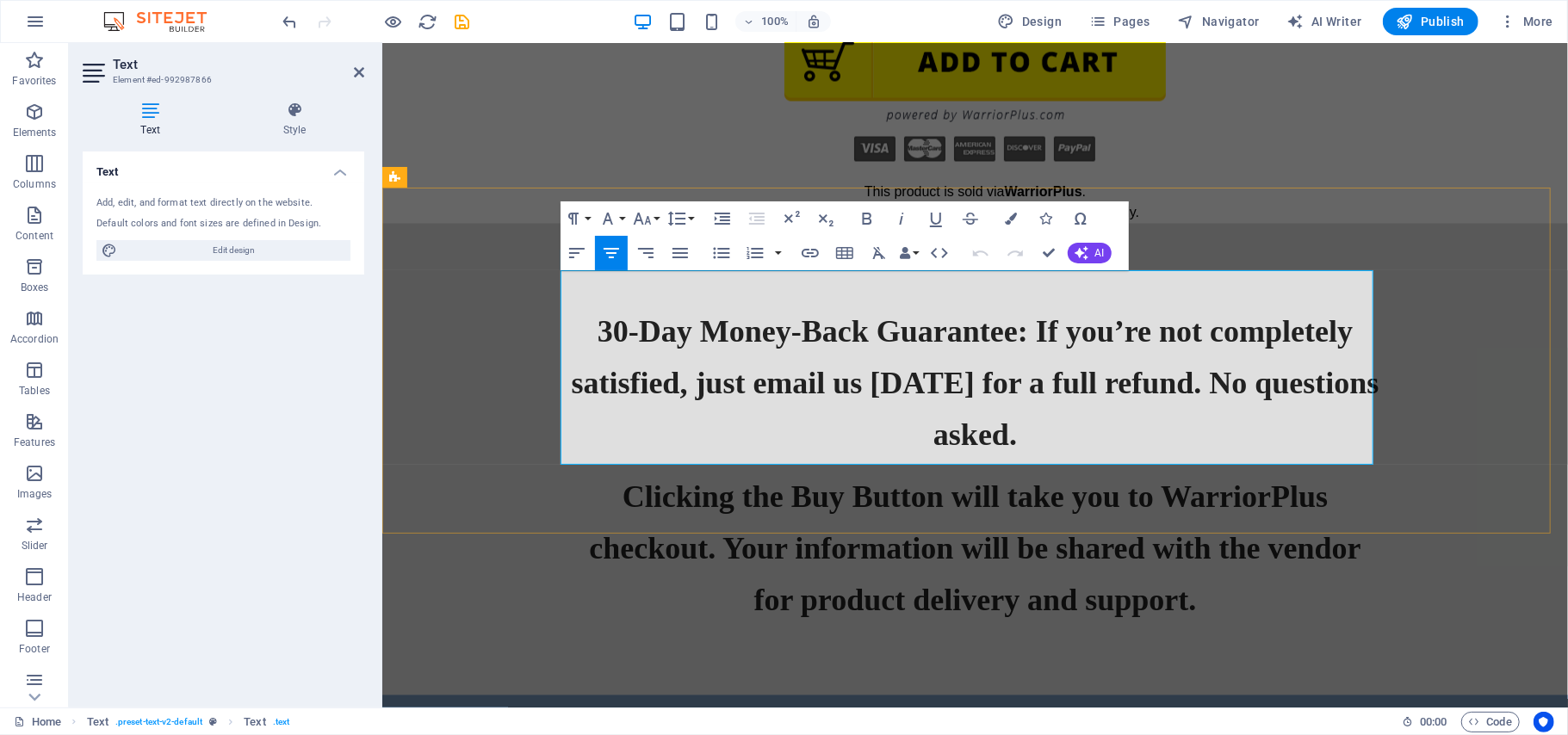
drag, startPoint x: 1055, startPoint y: 428, endPoint x: 651, endPoint y: 286, distance: 428.2
click at [1012, 221] on icon "button" at bounding box center [1011, 219] width 12 height 12
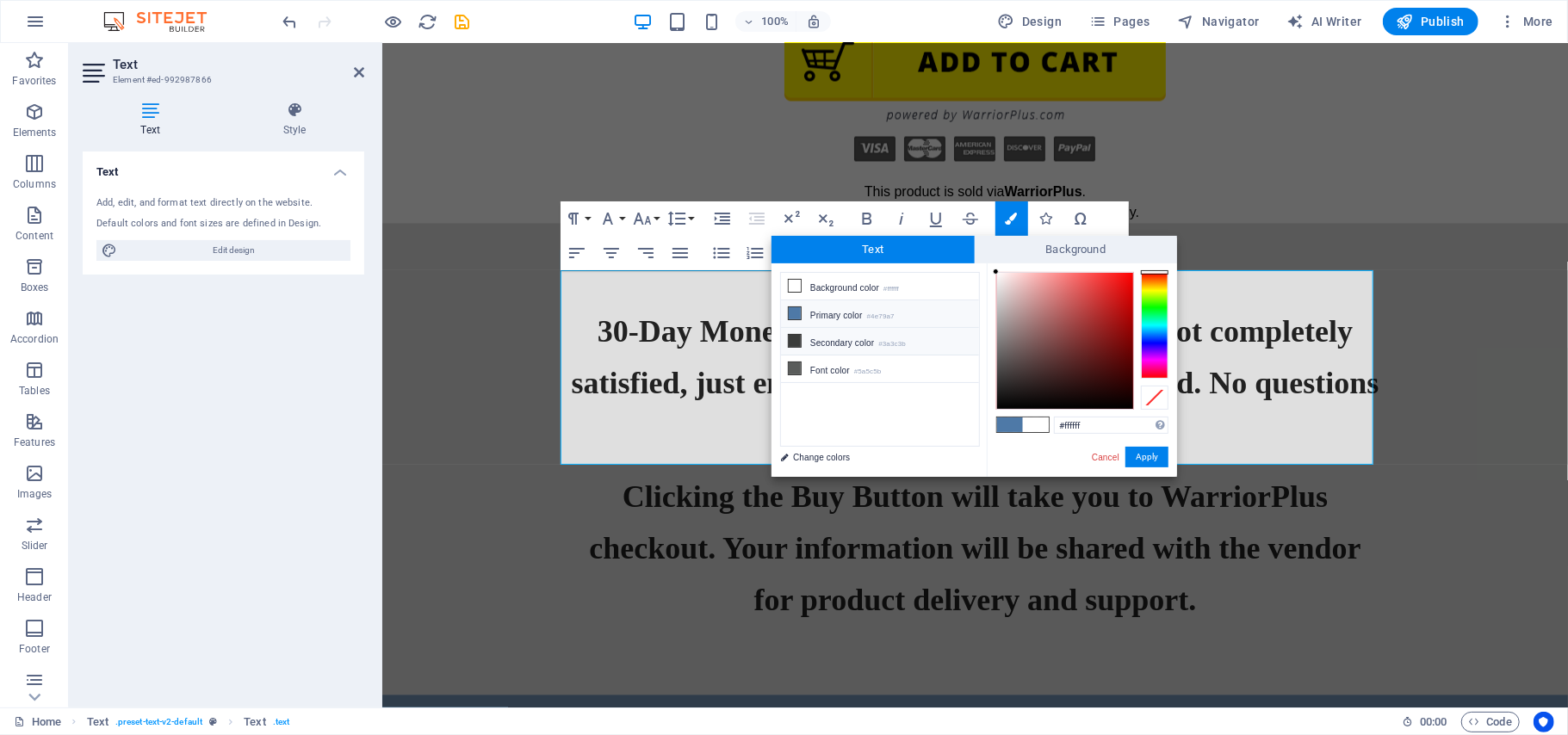
click at [796, 342] on icon at bounding box center [794, 341] width 12 height 12
type input "#3a3c3b"
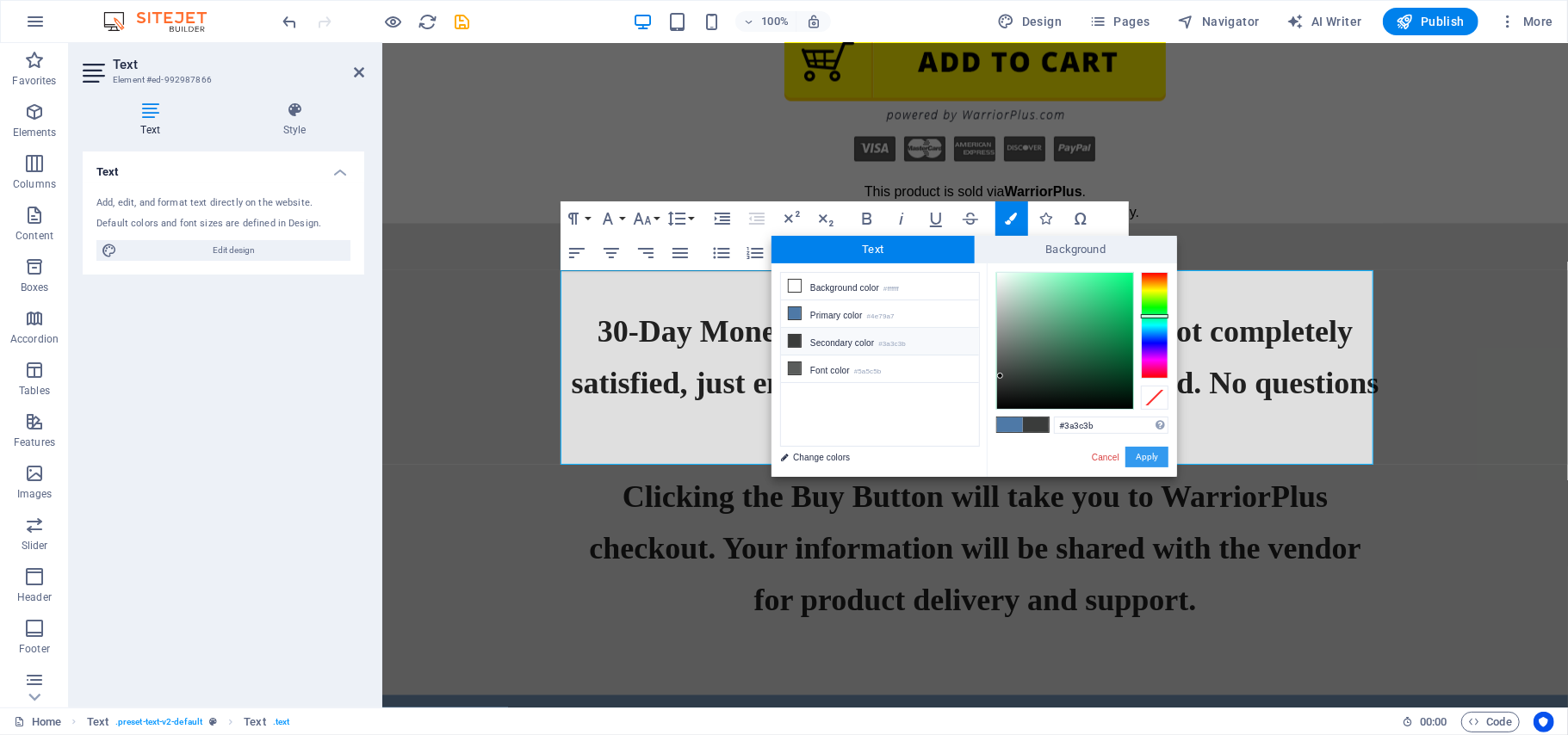
click at [1134, 453] on button "Apply" at bounding box center [1146, 457] width 43 height 21
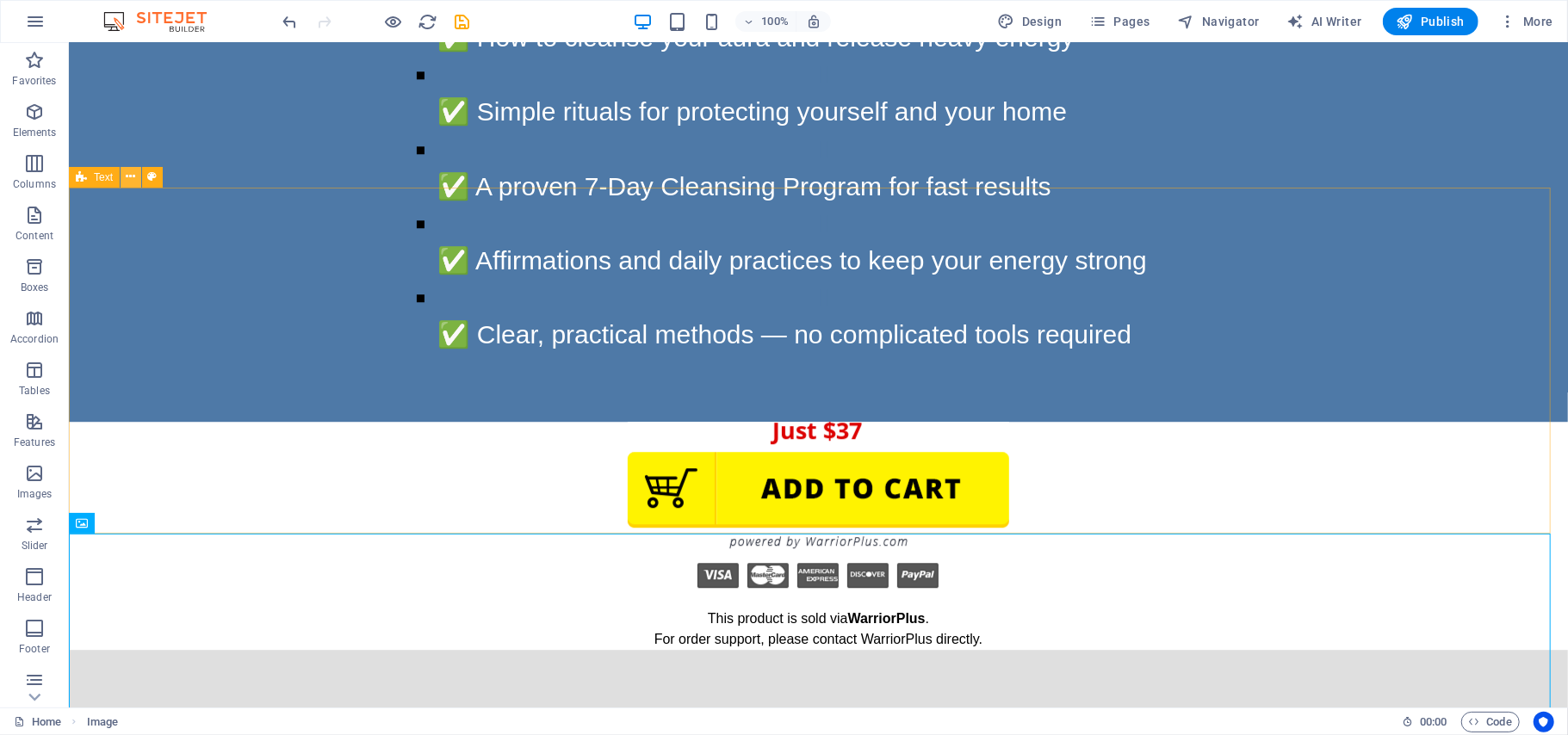
click at [128, 177] on icon at bounding box center [131, 177] width 10 height 18
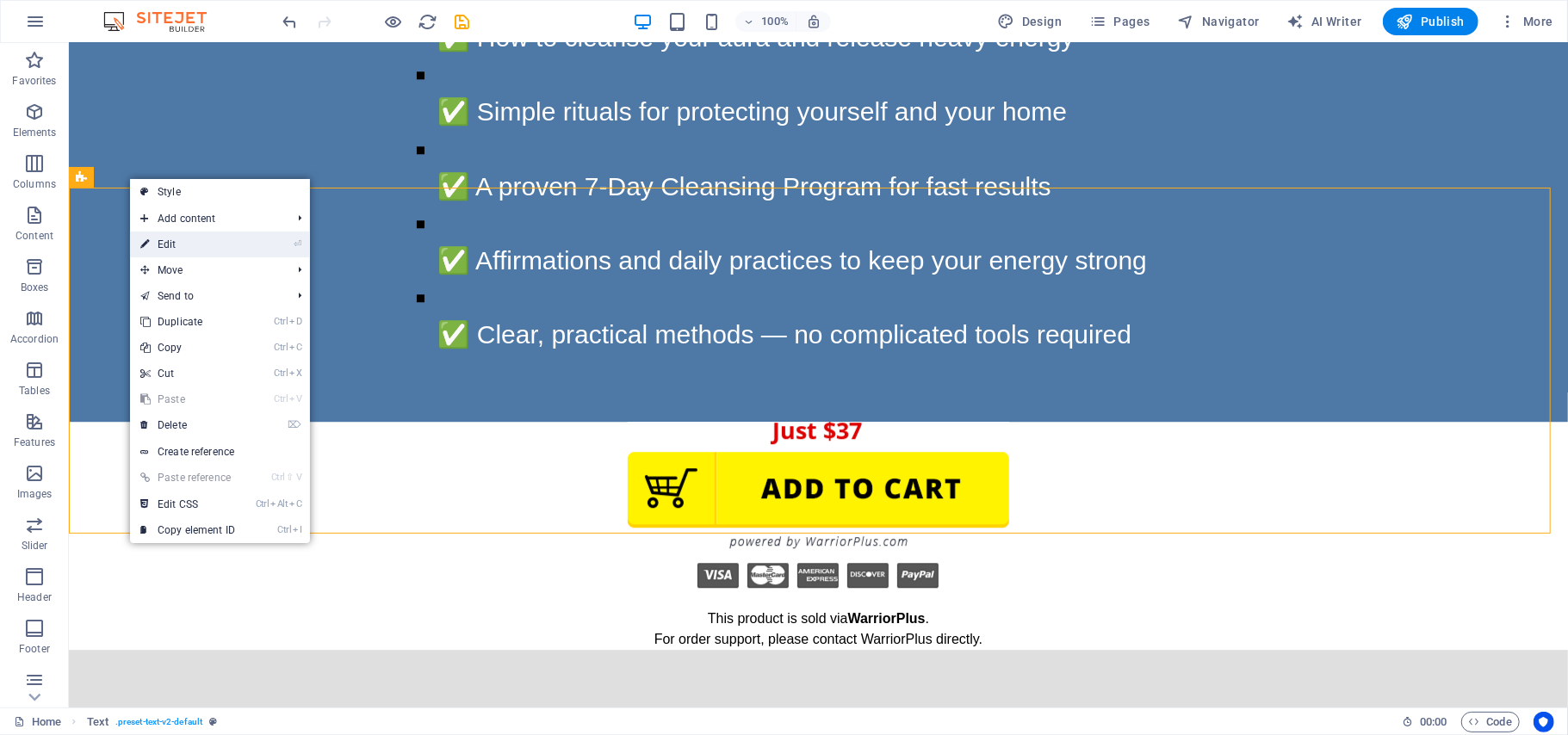
click at [159, 240] on link "⏎ Edit" at bounding box center [188, 245] width 115 height 26
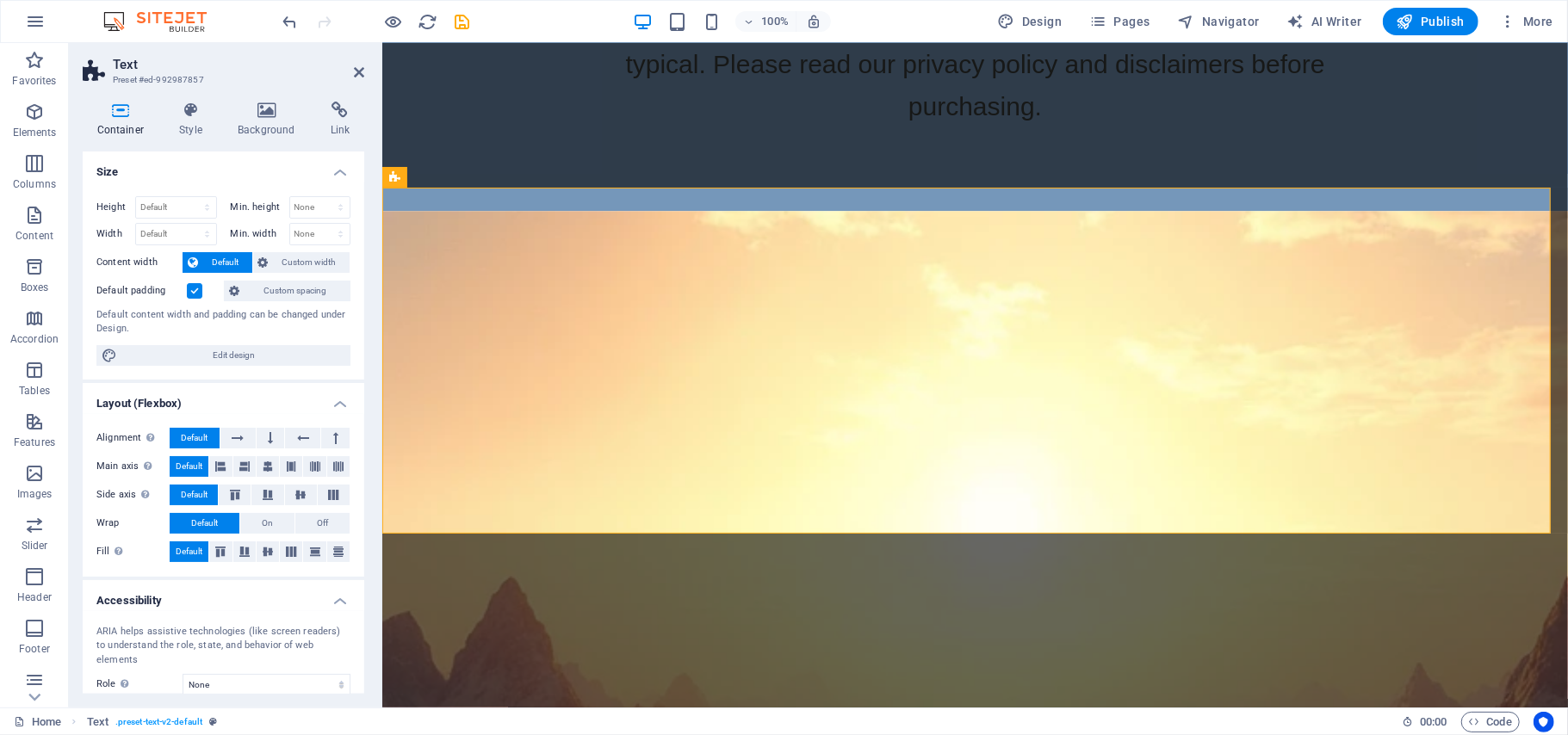
scroll to position [7134, 0]
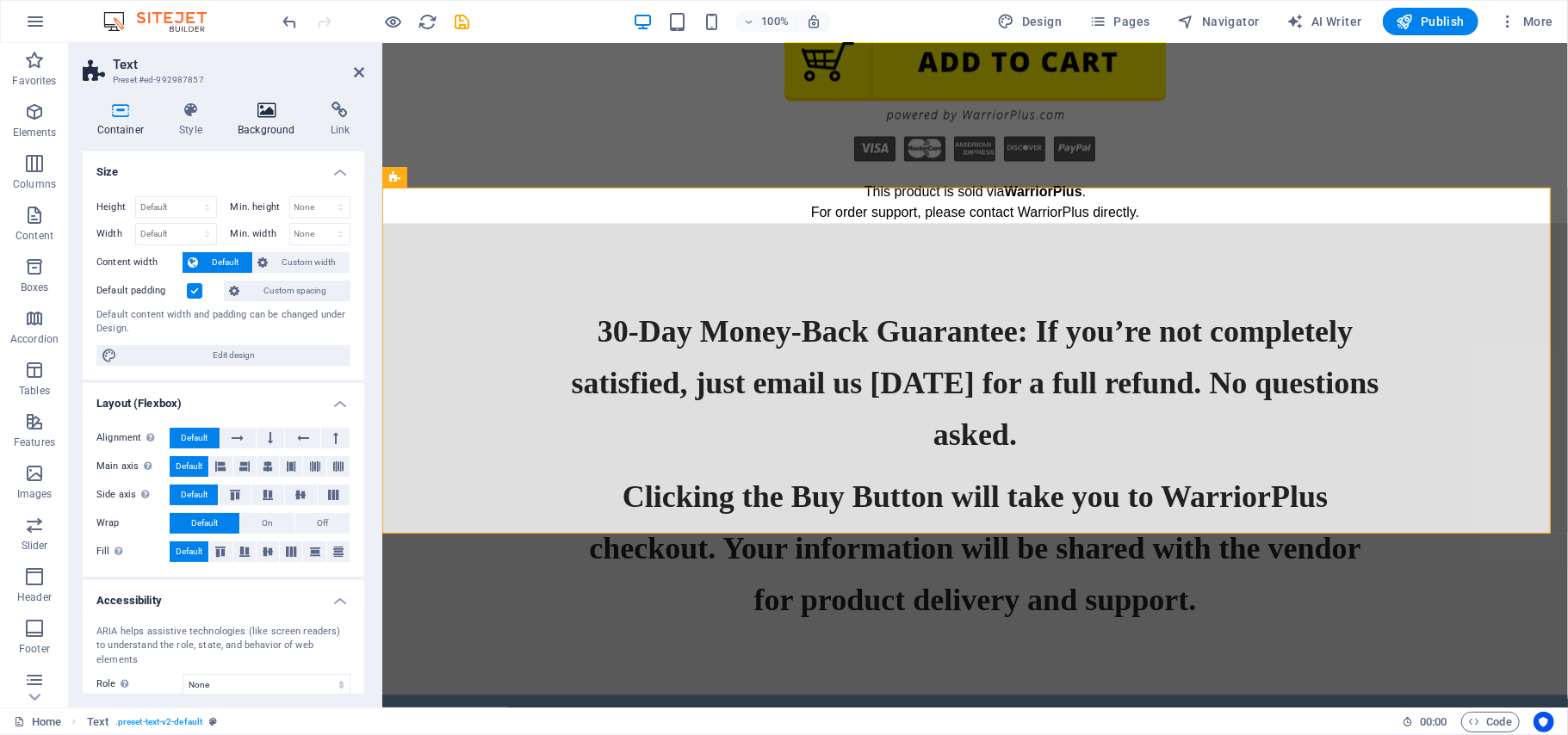
click at [266, 110] on icon at bounding box center [266, 109] width 87 height 17
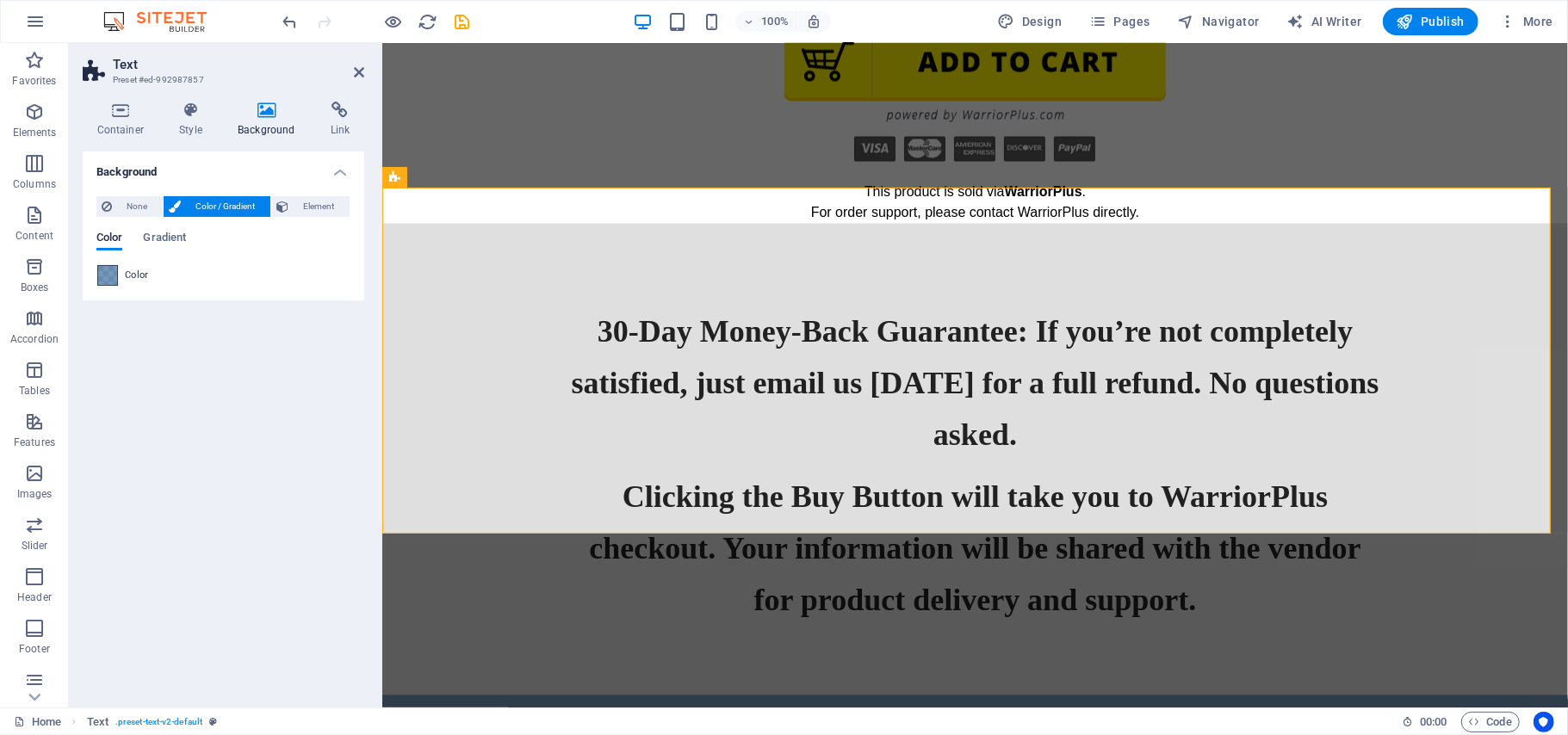
click at [108, 269] on span at bounding box center [107, 276] width 19 height 19
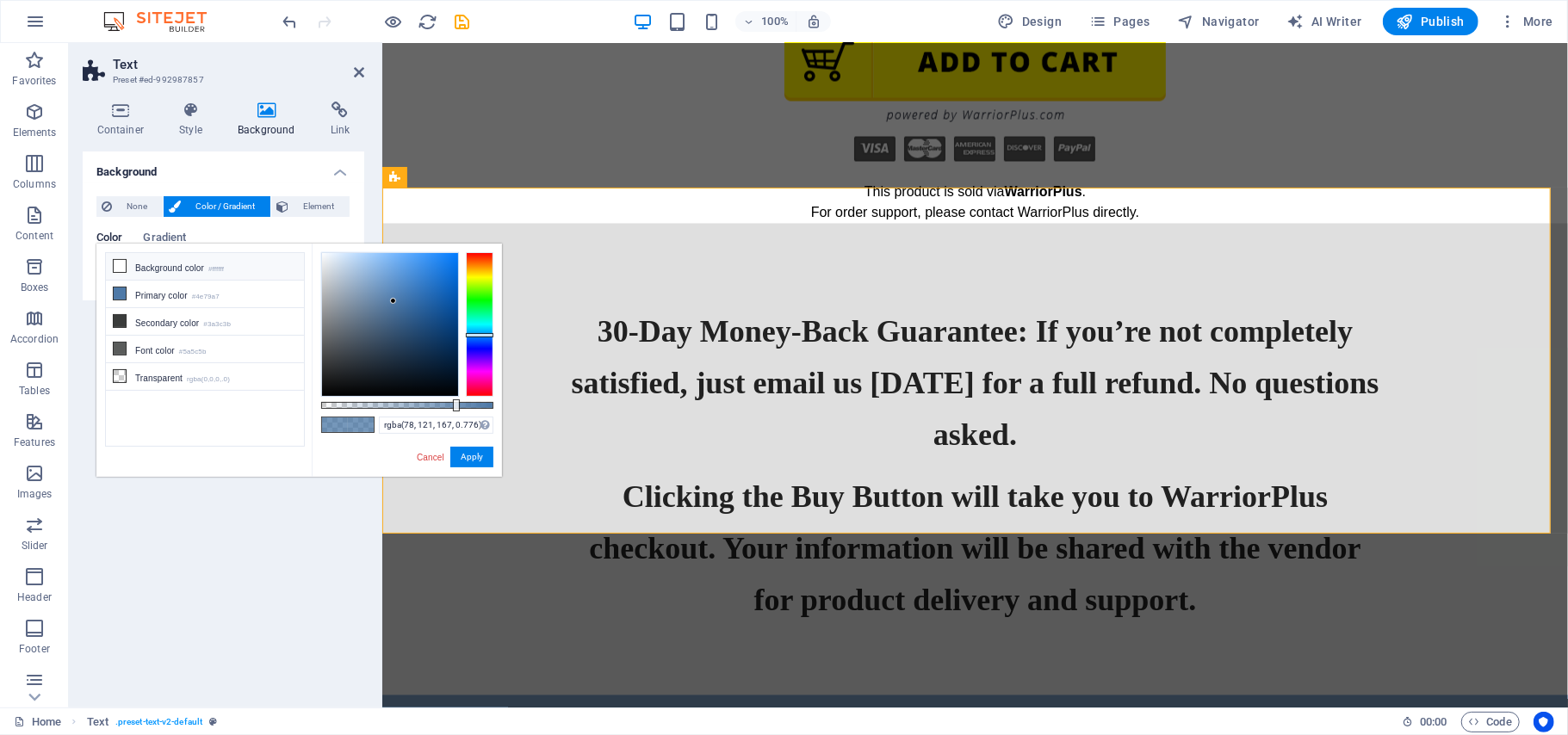
click at [117, 270] on icon at bounding box center [119, 266] width 12 height 12
type input "#ffffff"
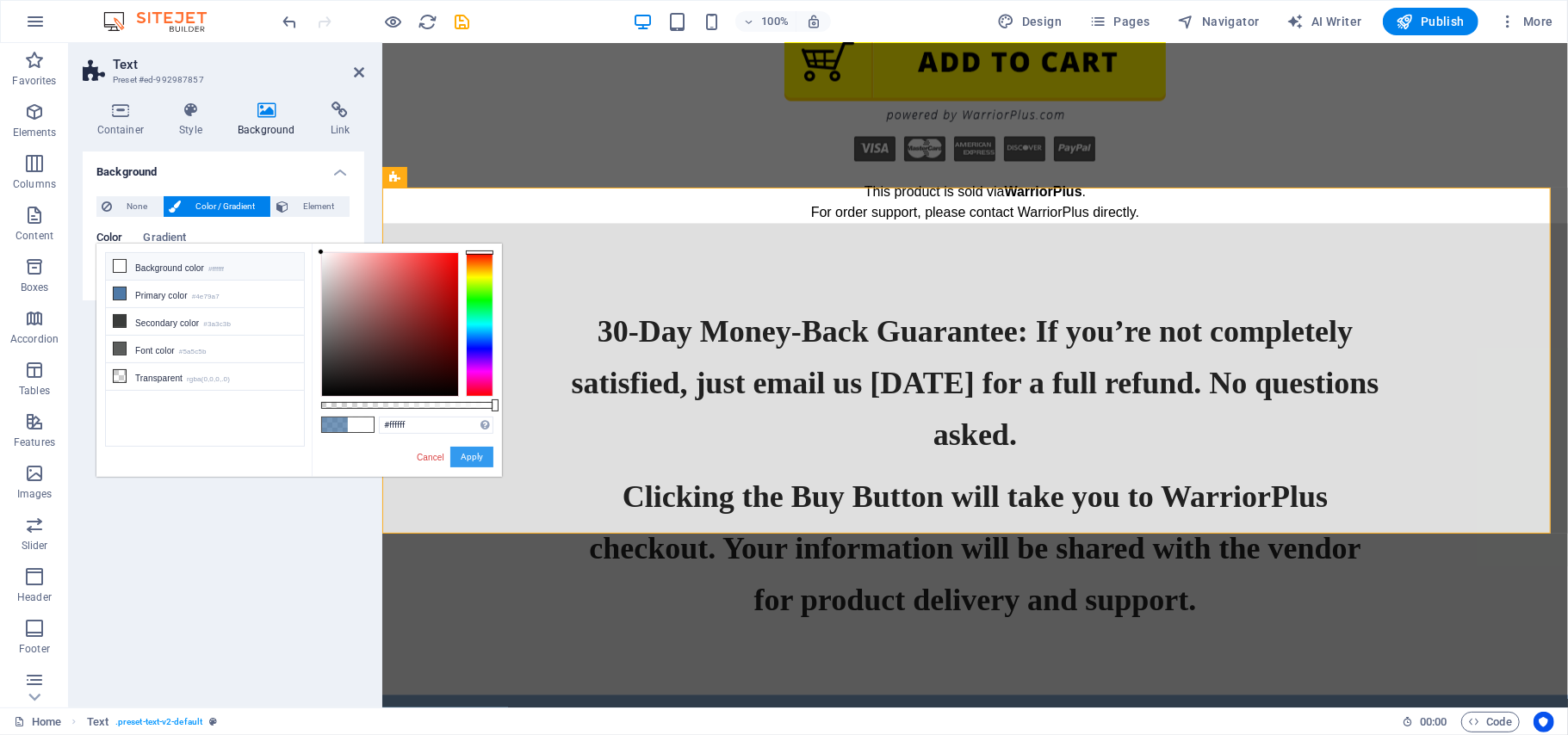
click at [465, 453] on button "Apply" at bounding box center [471, 457] width 43 height 21
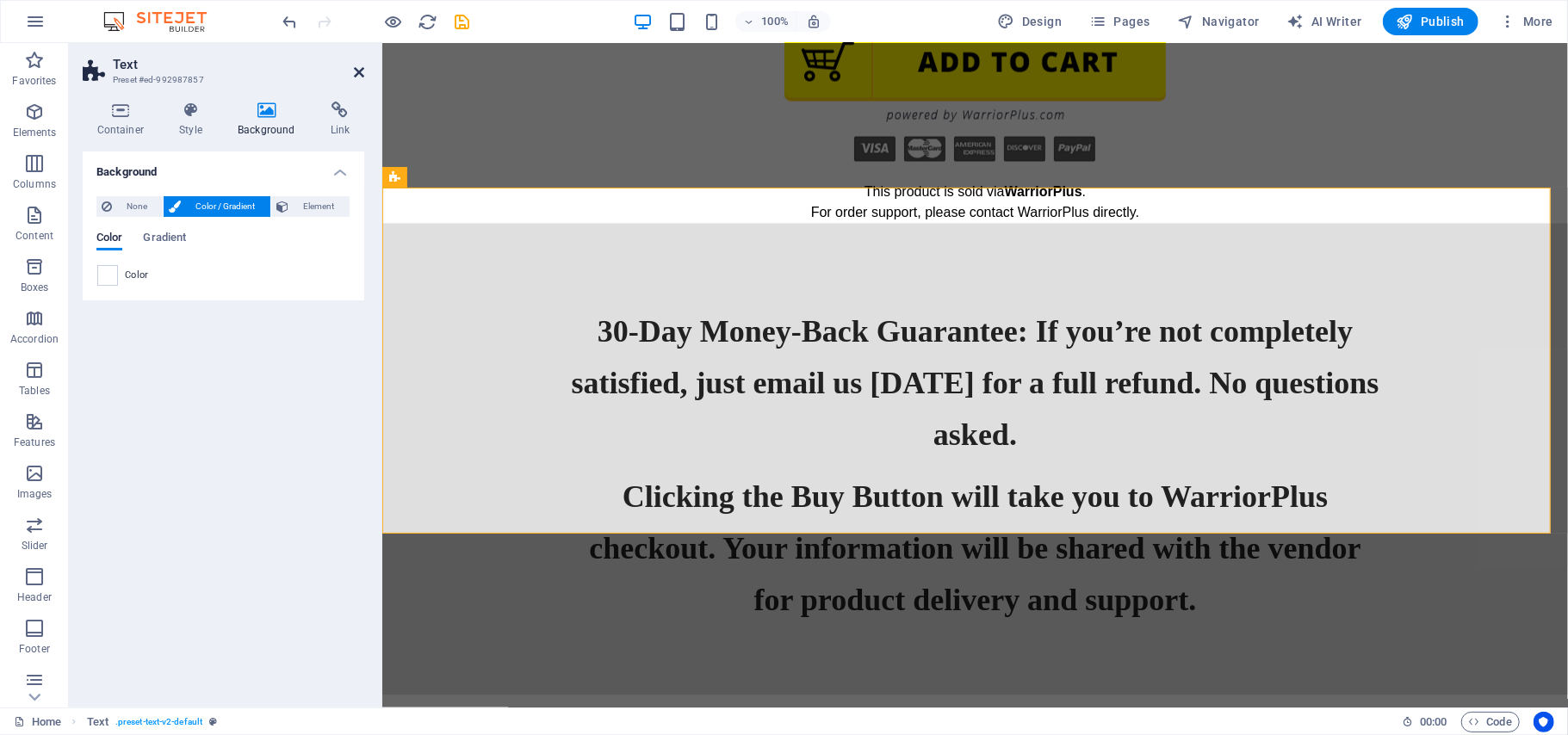
click at [358, 73] on icon at bounding box center [359, 73] width 10 height 14
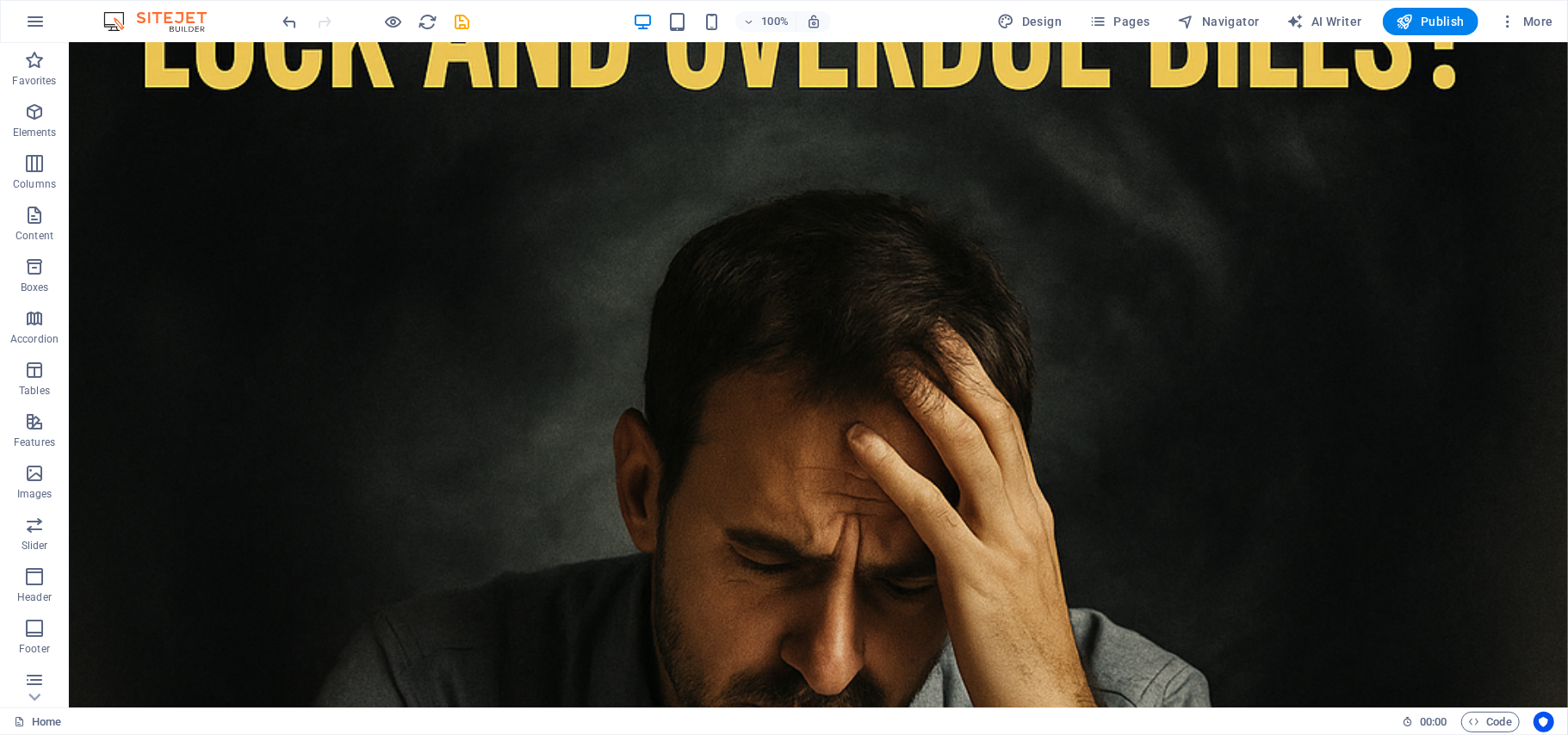
scroll to position [0, 0]
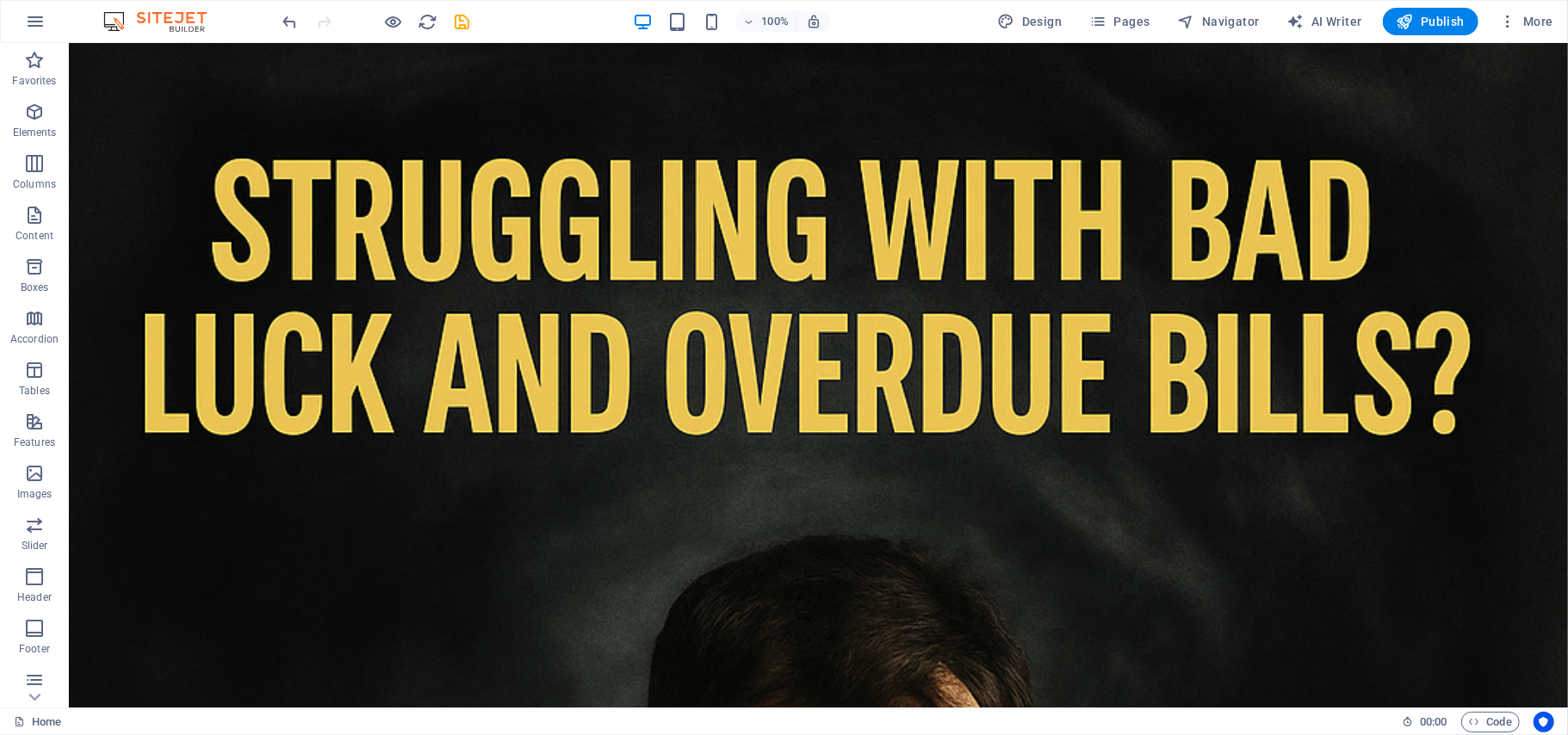
drag, startPoint x: 1555, startPoint y: 283, endPoint x: 1601, endPoint y: 74, distance: 214.0
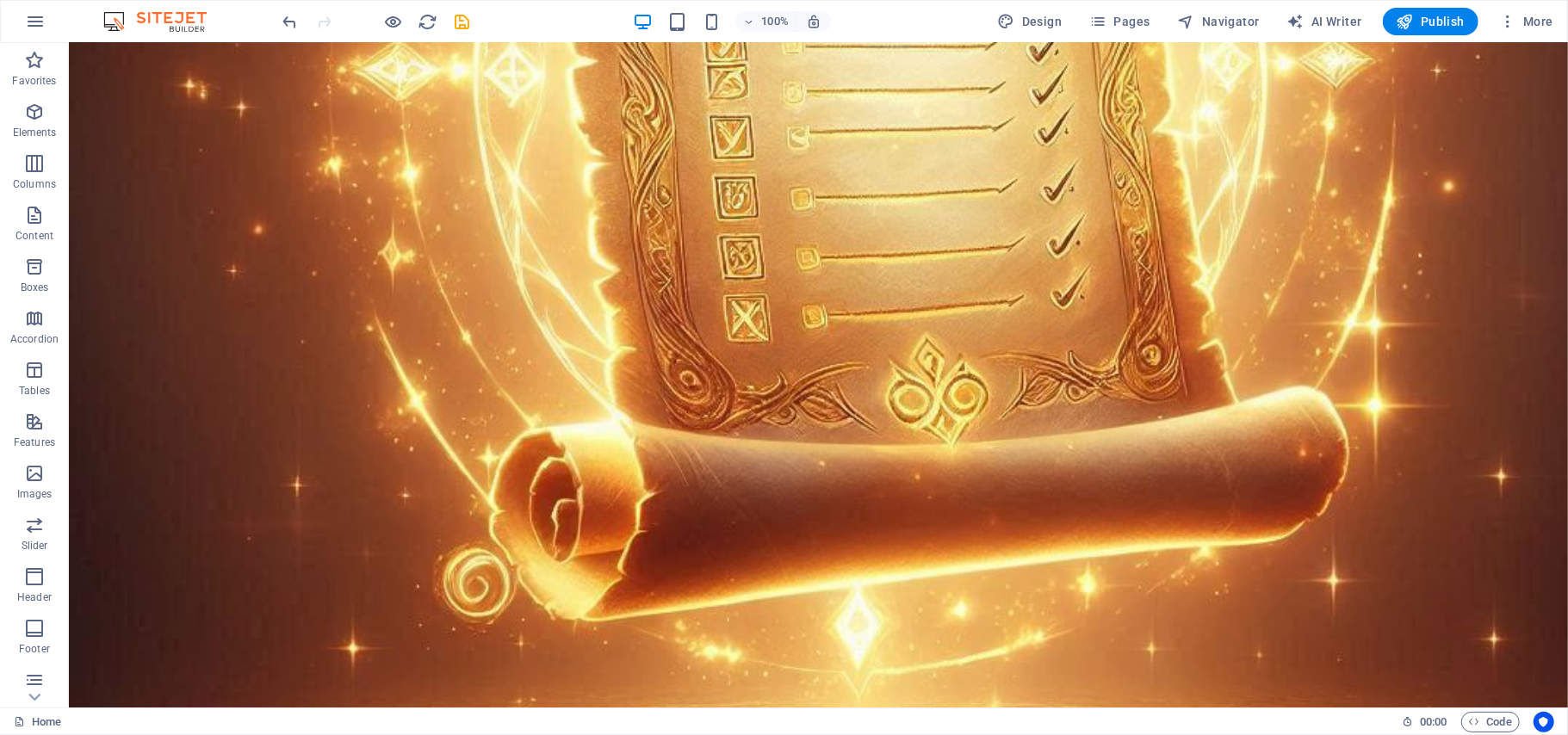
scroll to position [18706, 0]
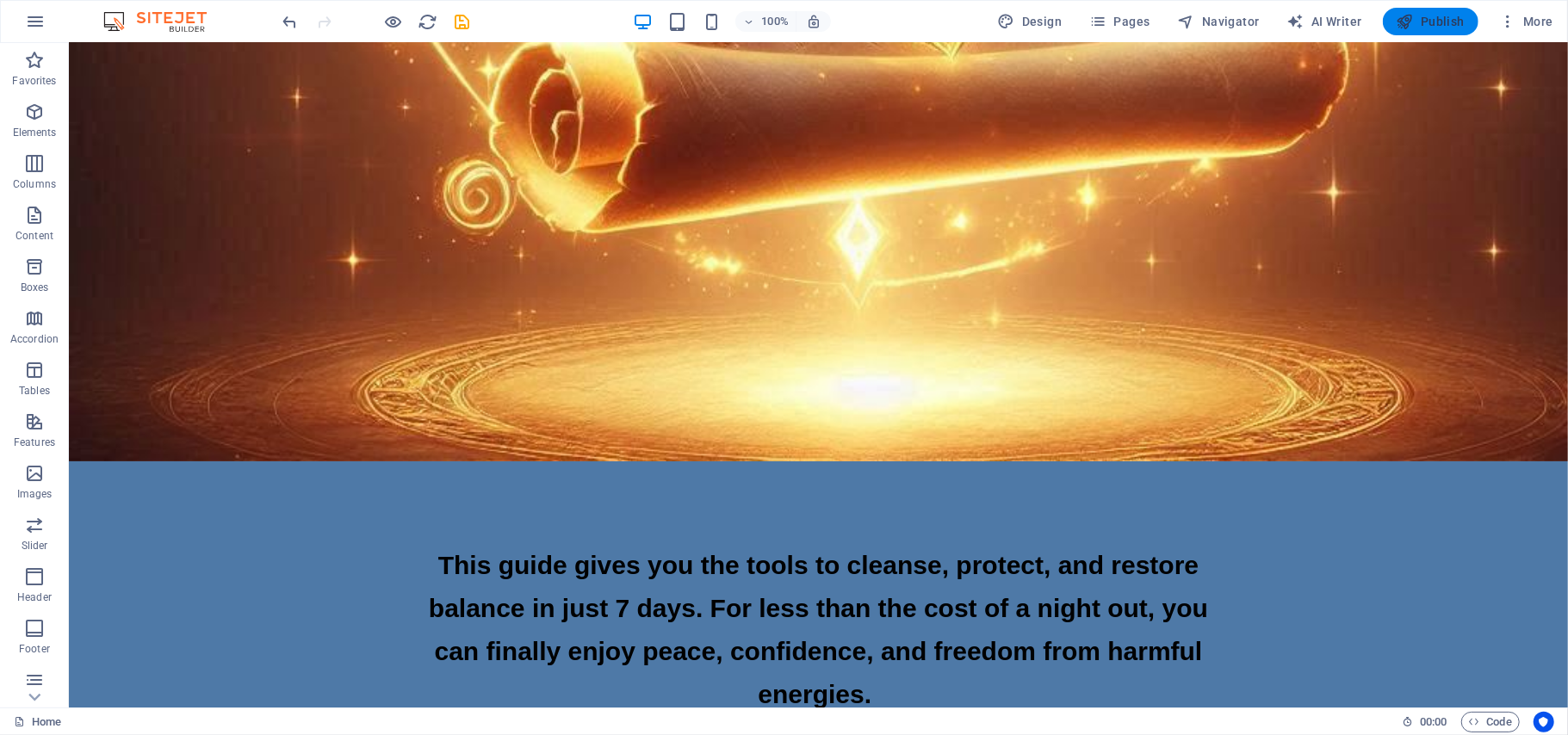
click at [1431, 19] on span "Publish" at bounding box center [1430, 21] width 68 height 17
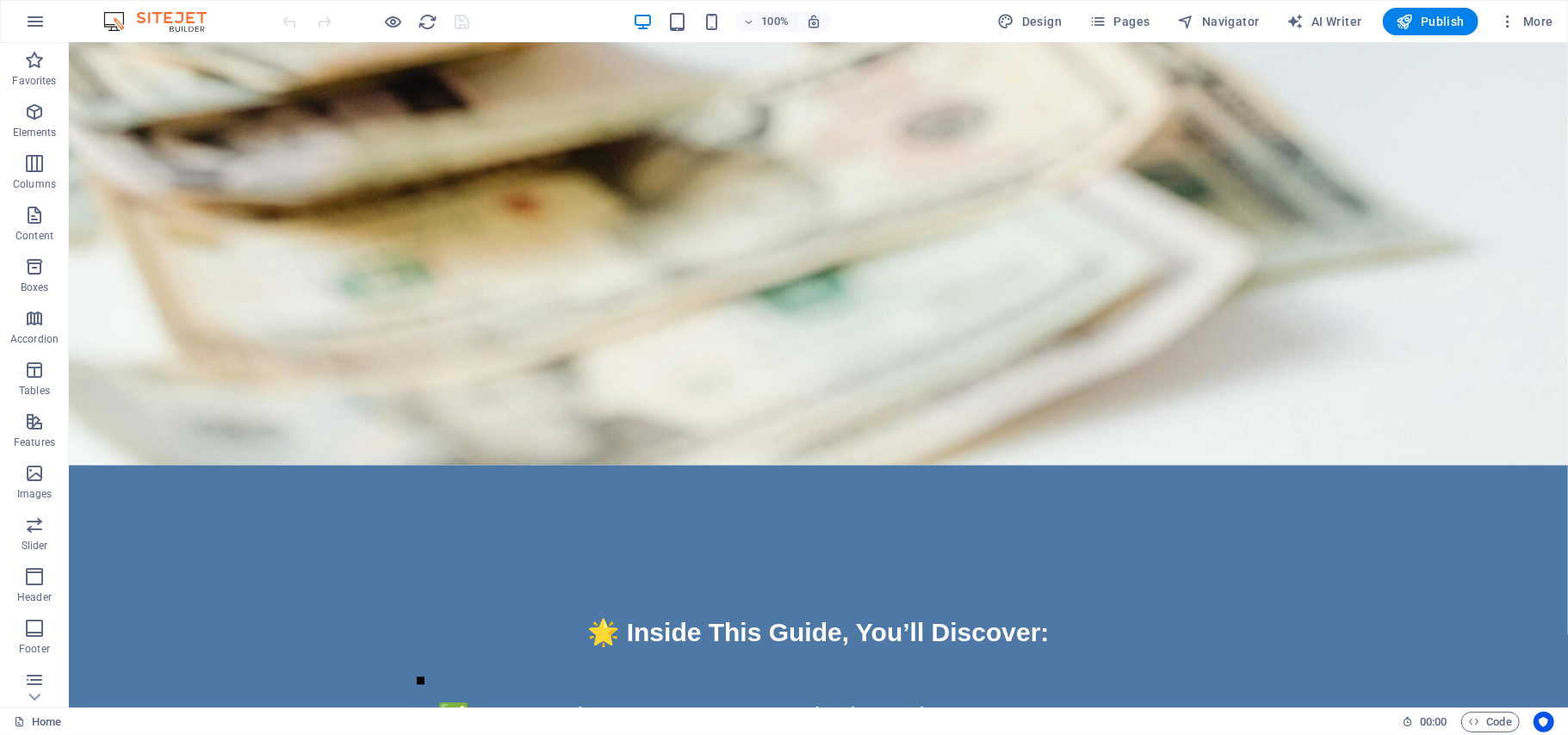
scroll to position [7327, 0]
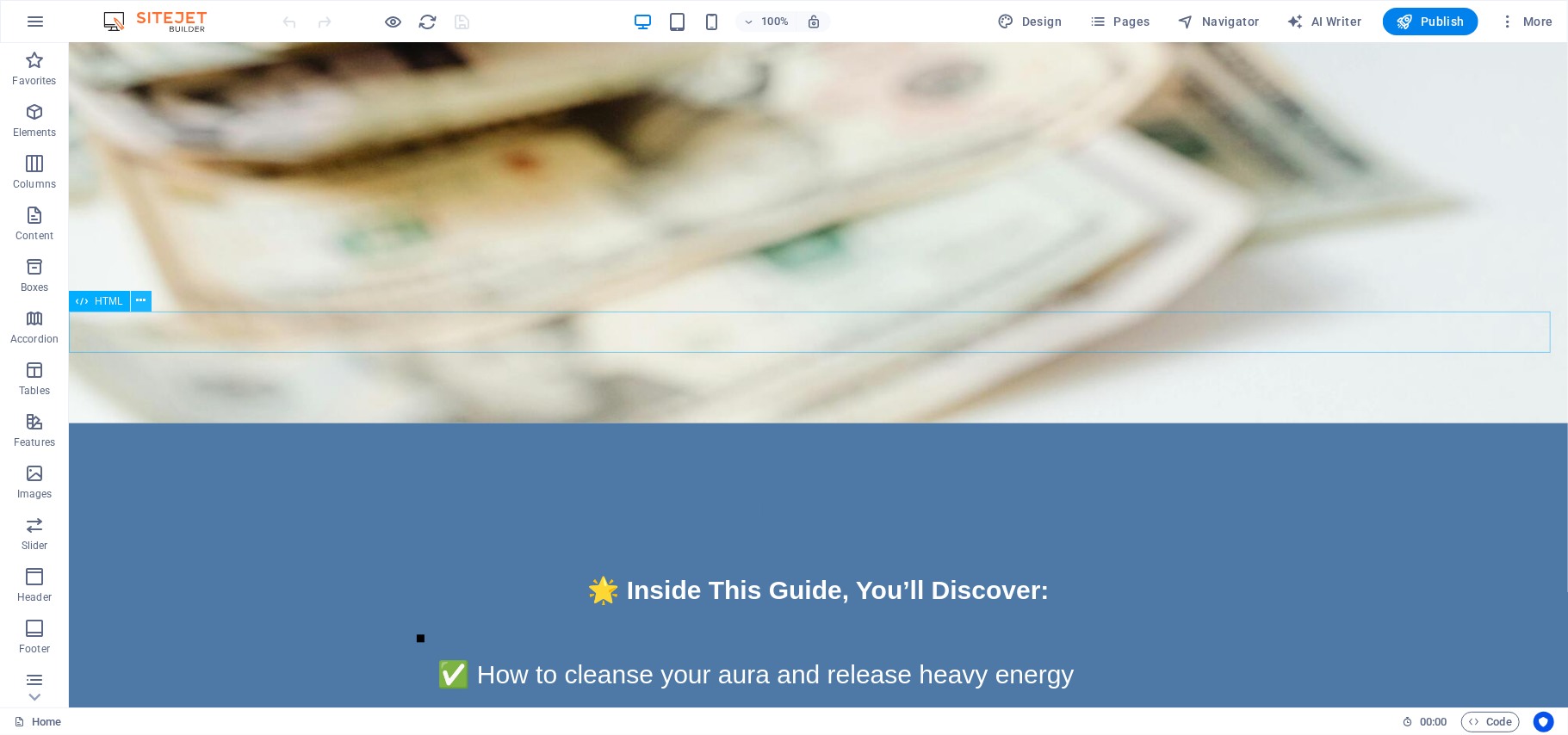
click at [145, 301] on button at bounding box center [141, 301] width 21 height 21
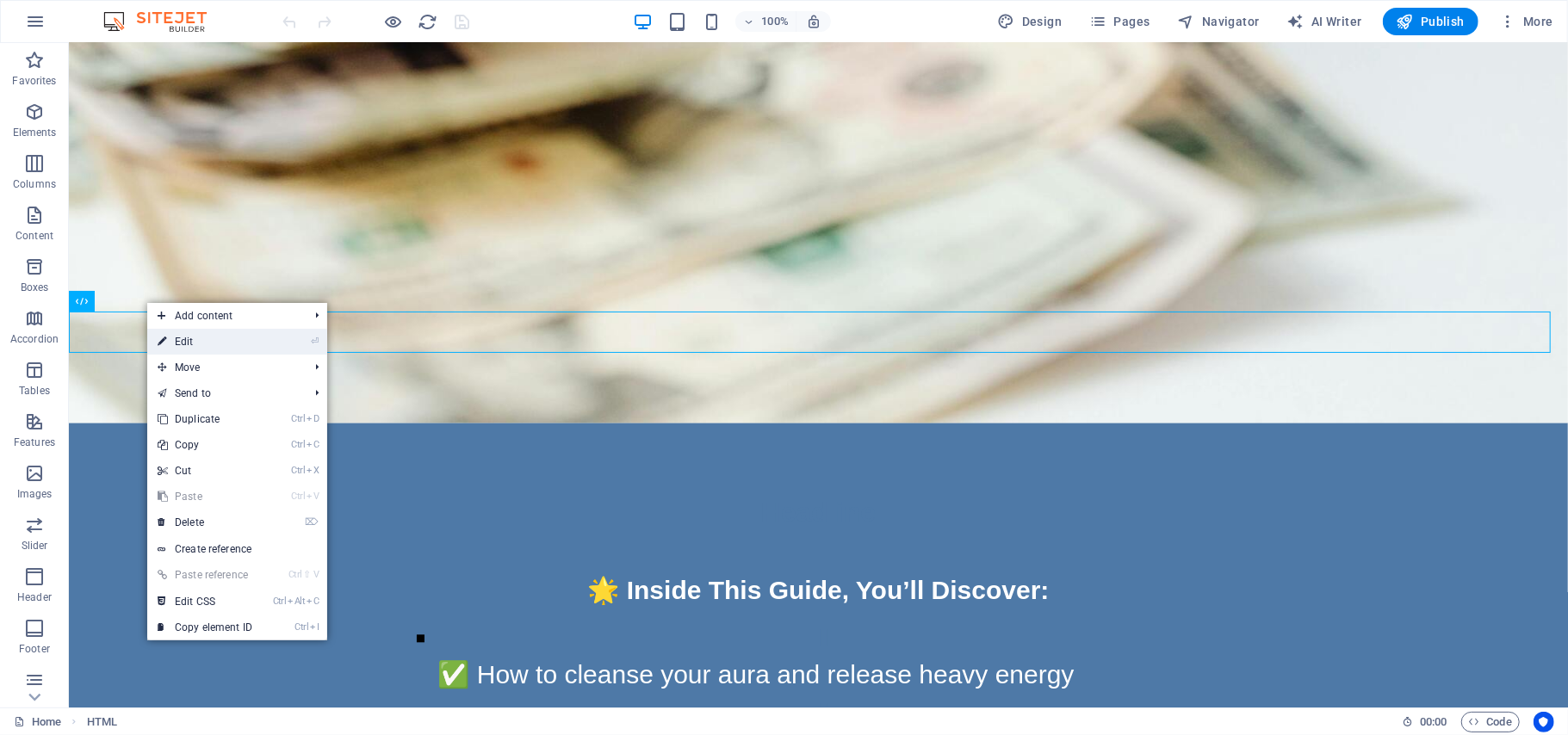
click at [177, 342] on link "⏎ Edit" at bounding box center [205, 342] width 115 height 26
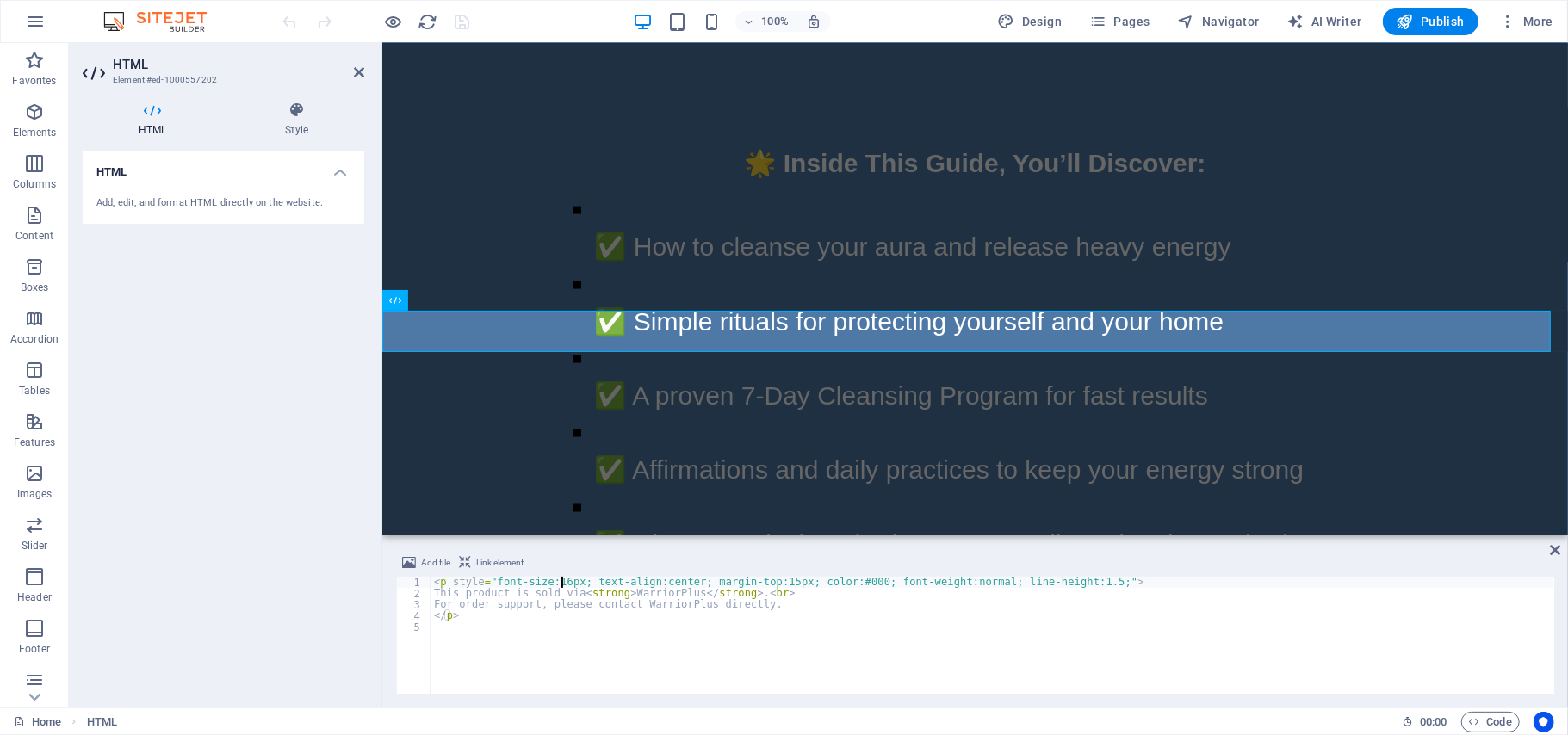
click at [561, 581] on div "< p style = "font-size:16px; text-align:center; margin-top:15px; color:#000; fo…" at bounding box center [992, 646] width 1124 height 139
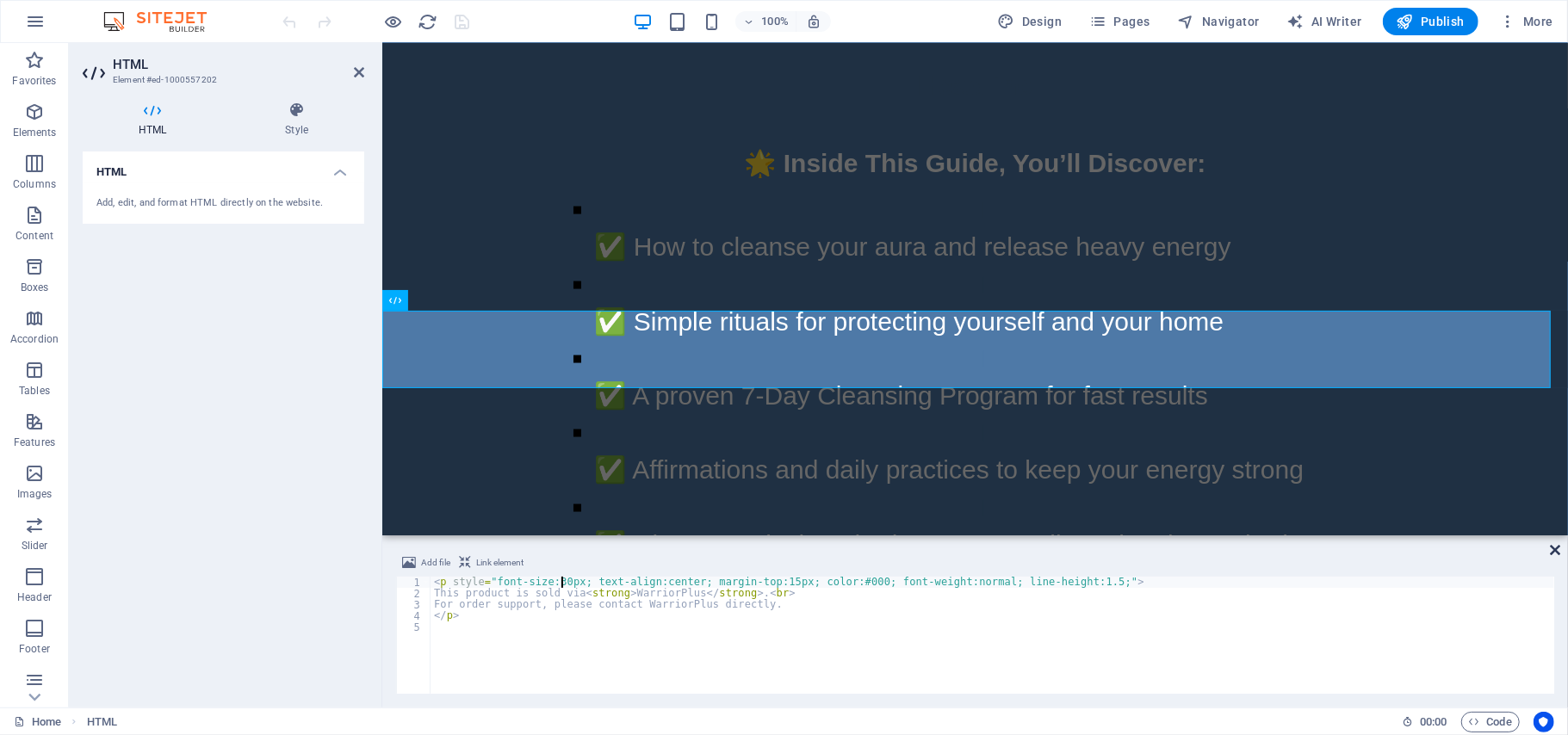
type textarea "<p style="font-size:30px; text-align:center; margin-top:15px; color:#000; font-…"
click at [1550, 548] on icon at bounding box center [1554, 550] width 10 height 14
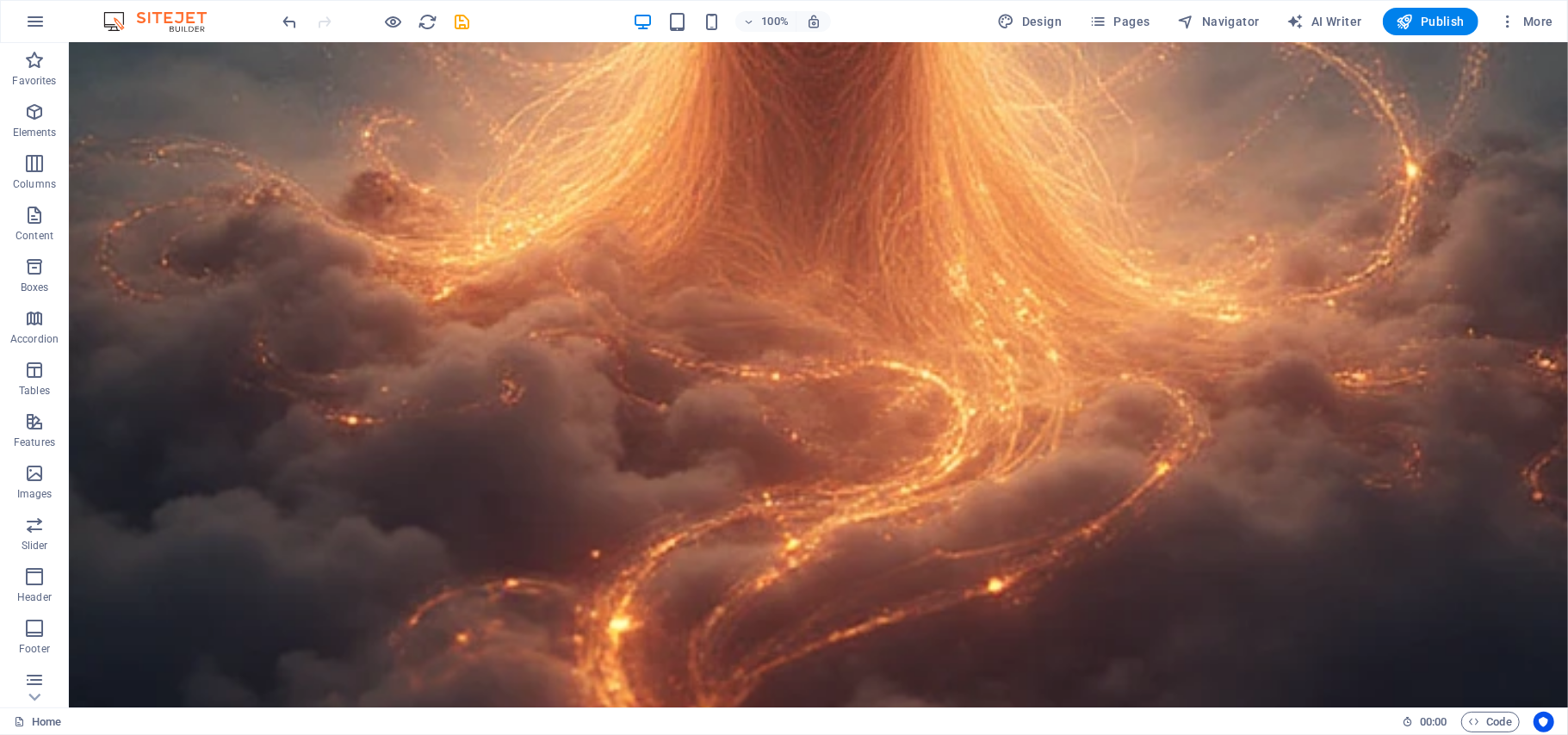
scroll to position [20981, 0]
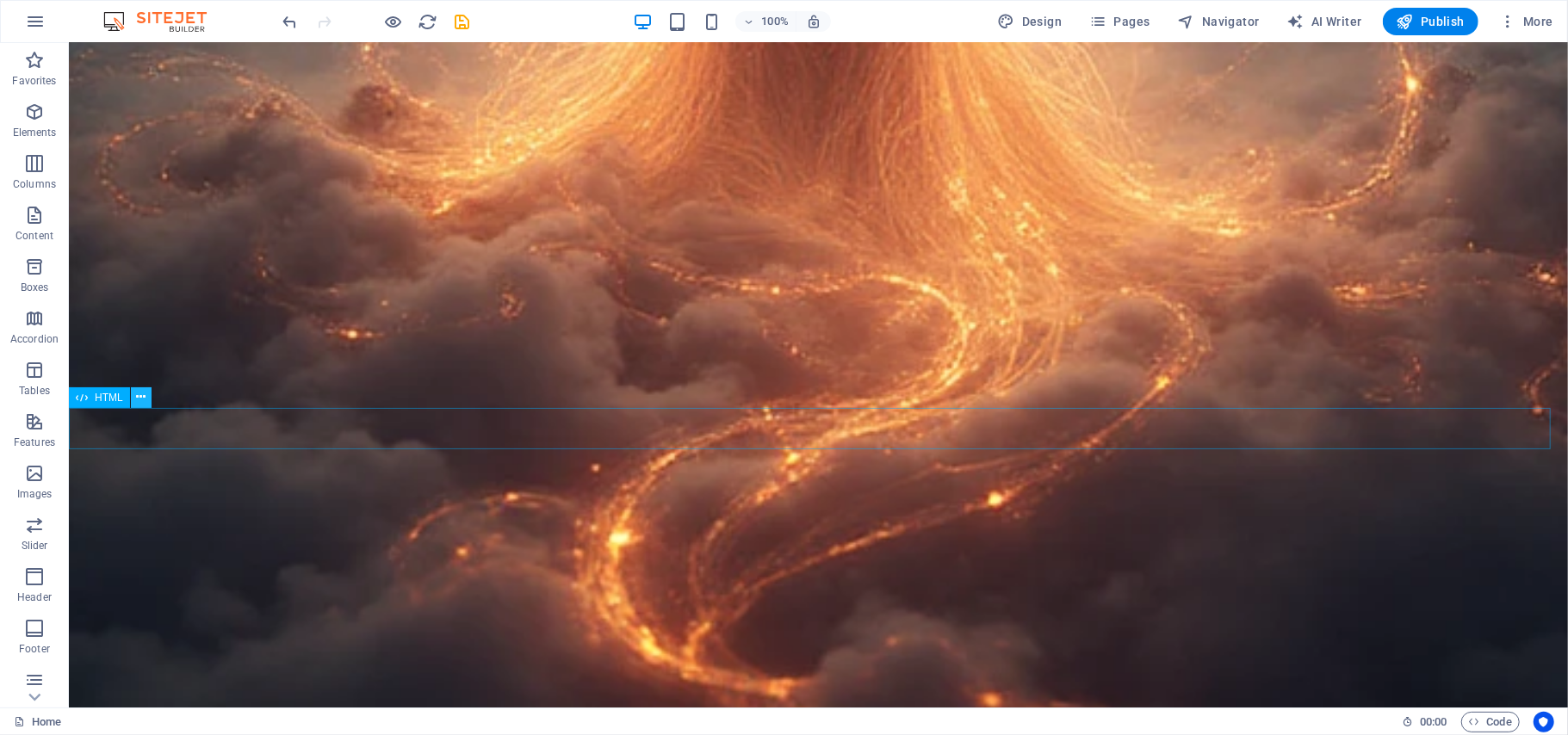
click at [143, 398] on icon at bounding box center [141, 397] width 10 height 18
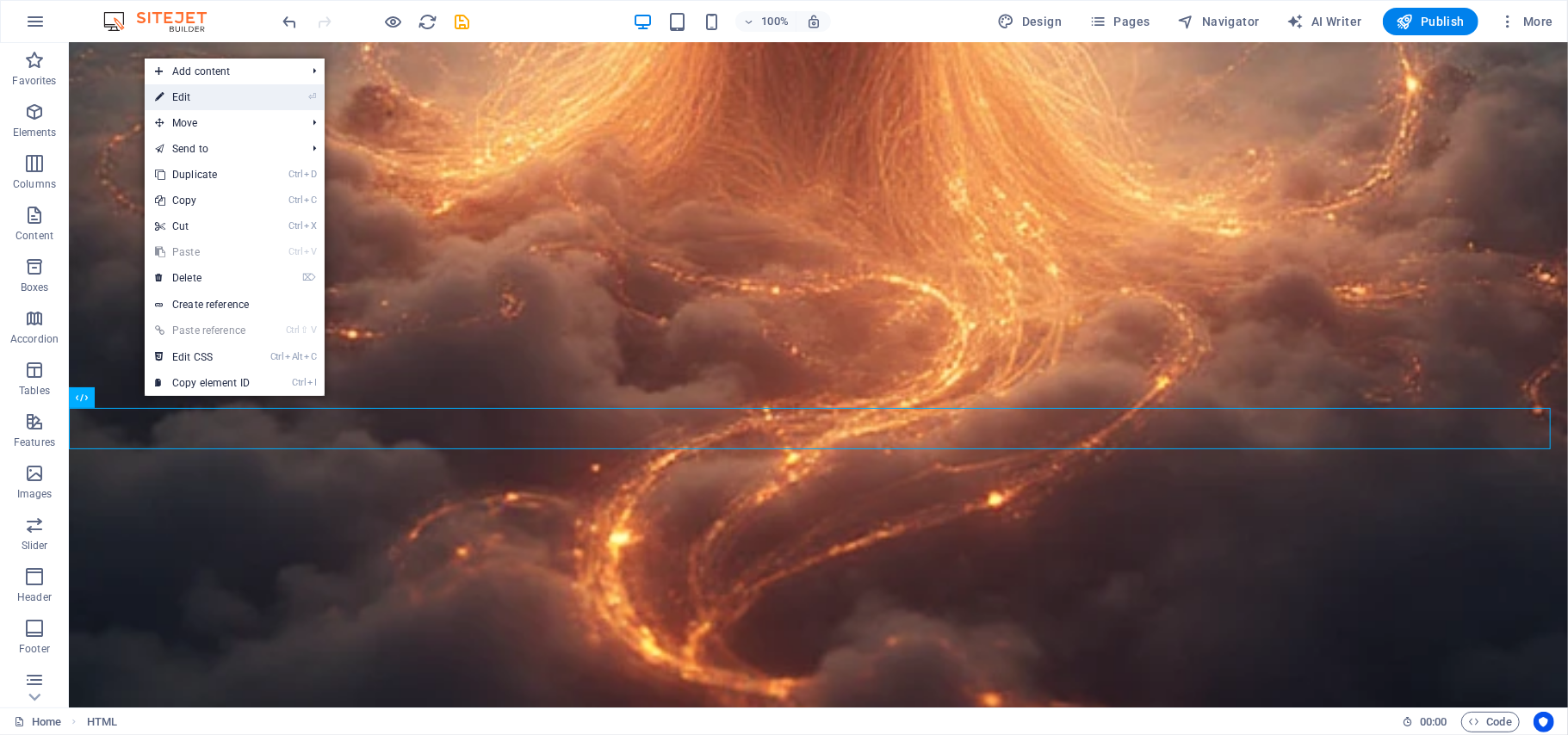
click at [176, 101] on link "⏎ Edit" at bounding box center [202, 97] width 115 height 26
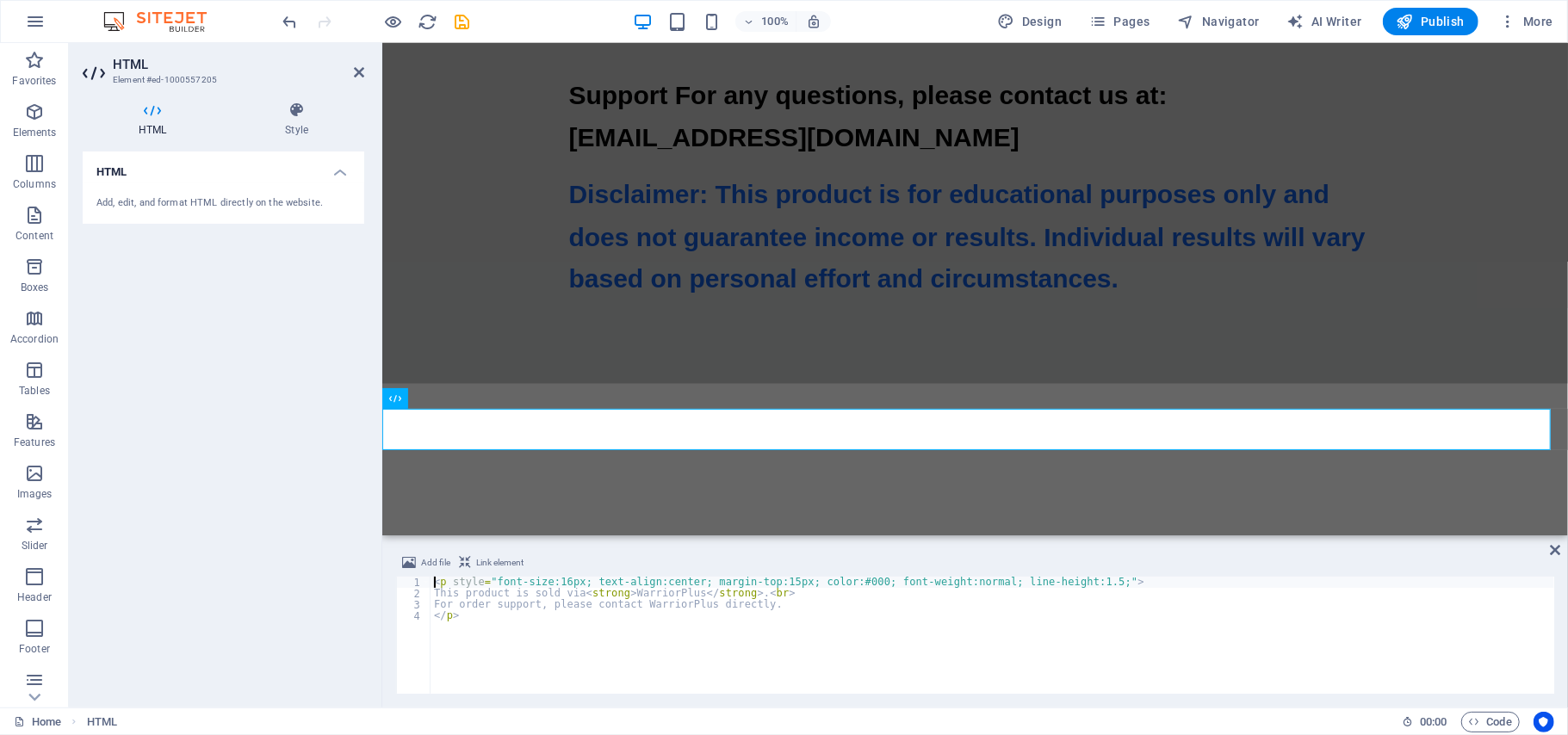
scroll to position [18438, 0]
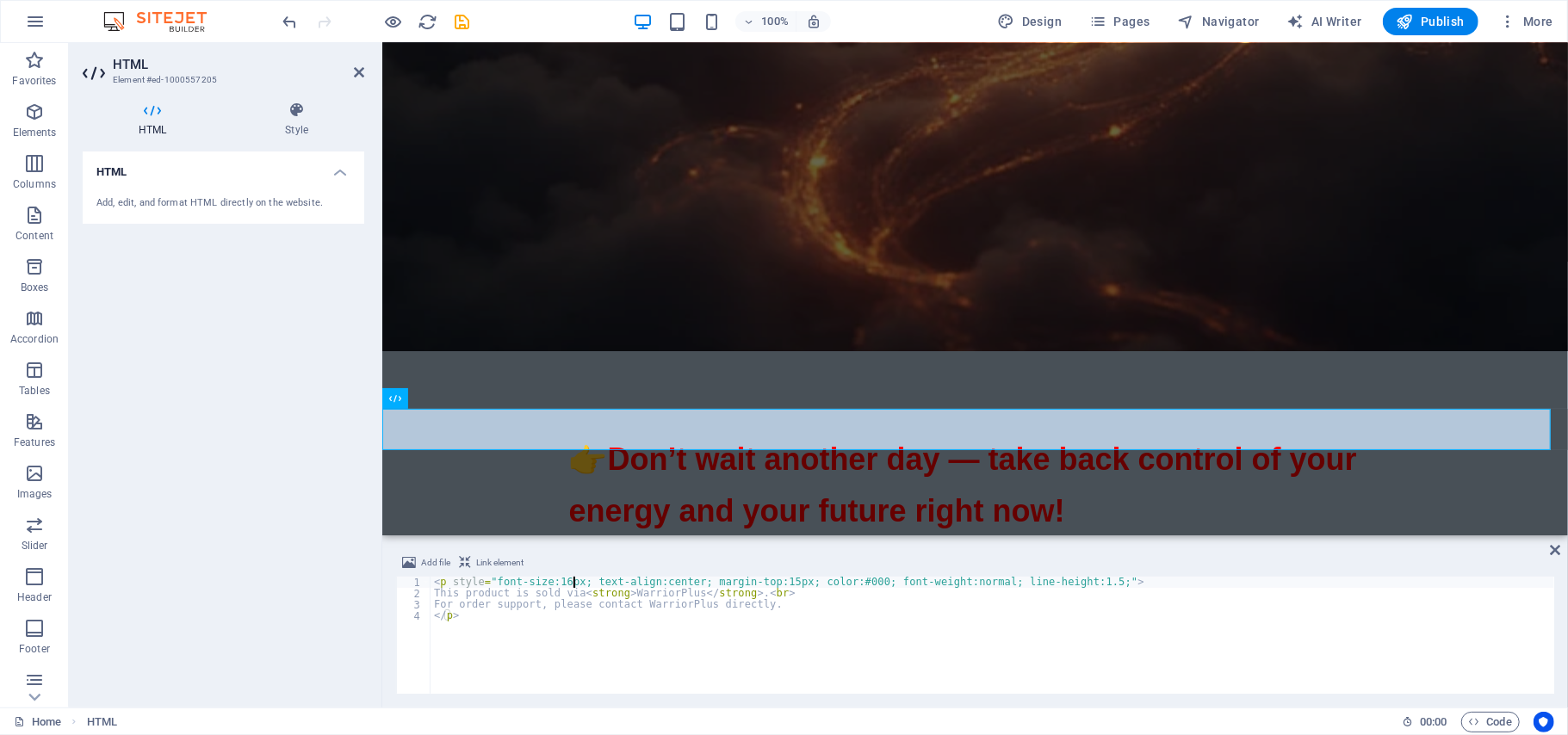
click at [572, 581] on div "< p style = "font-size:16px; text-align:center; margin-top:15px; color:#000; fo…" at bounding box center [992, 646] width 1124 height 139
click at [567, 579] on div "< p style = "font-size:16px; text-align:center; margin-top:15px; color:#000; fo…" at bounding box center [992, 646] width 1124 height 139
click at [561, 579] on div "< p style = "font-size:16px; text-align:center; margin-top:15px; color:#000; fo…" at bounding box center [992, 646] width 1124 height 139
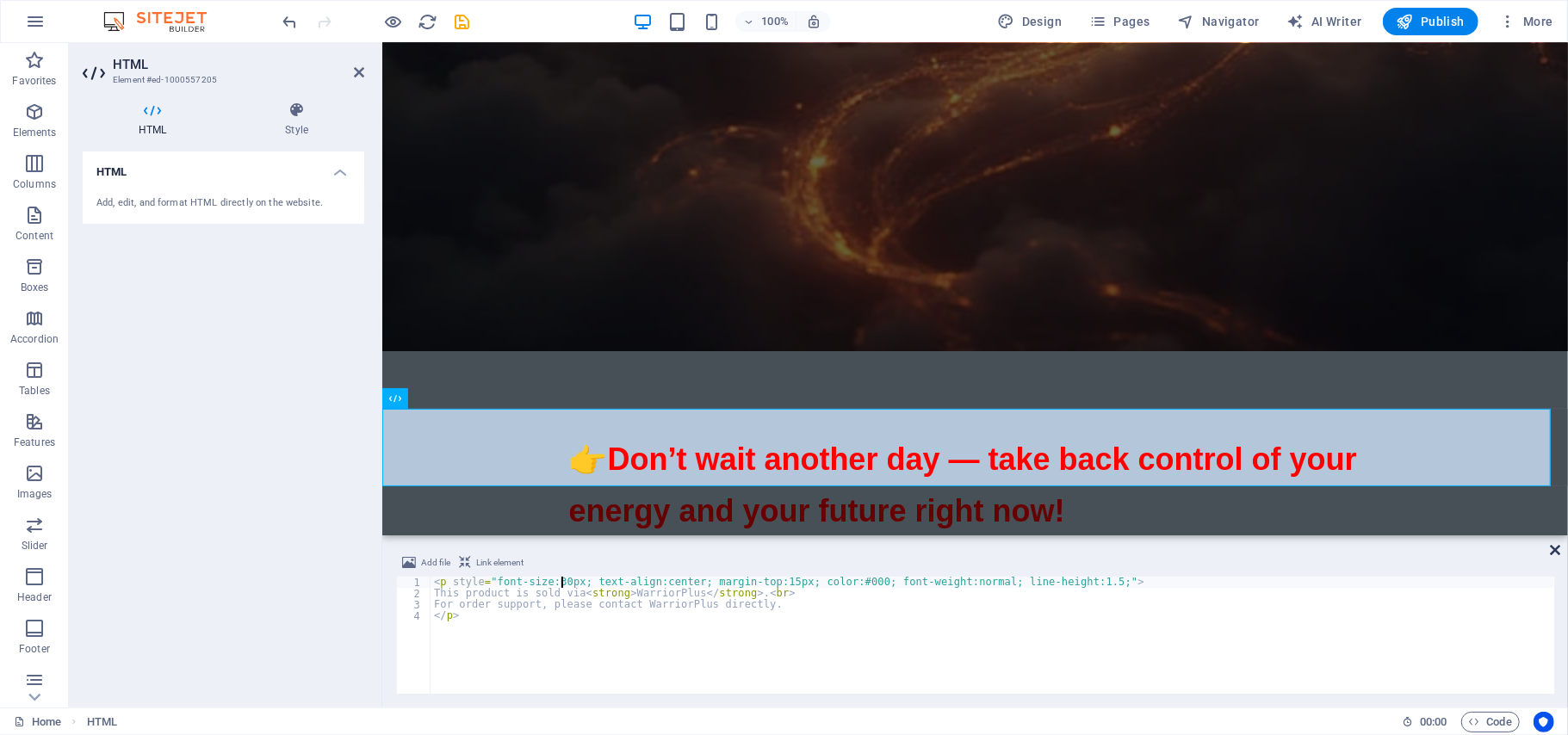
type textarea "<p style="font-size:30px; text-align:center; margin-top:15px; color:#000; font-…"
click at [1553, 549] on icon at bounding box center [1554, 550] width 10 height 14
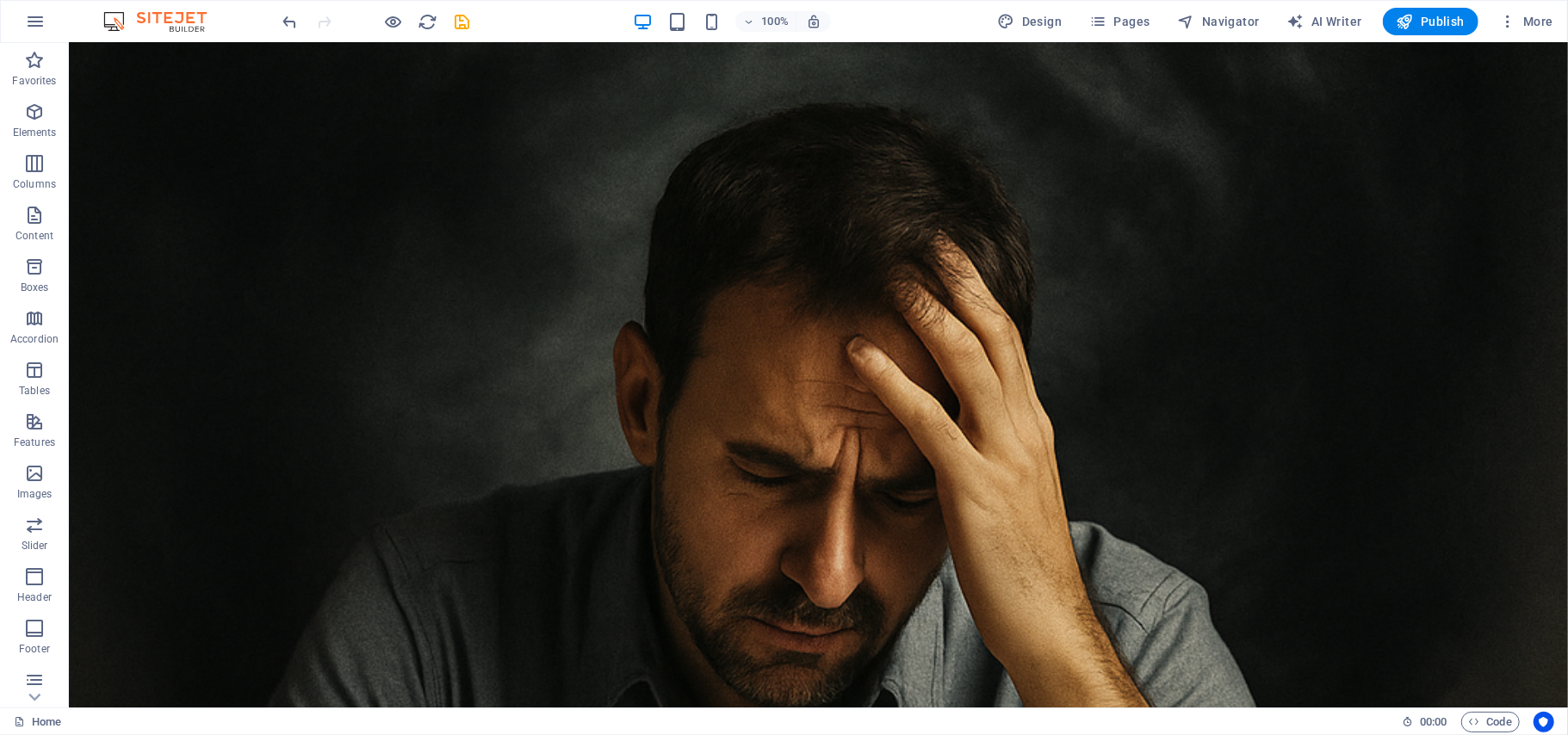
scroll to position [0, 0]
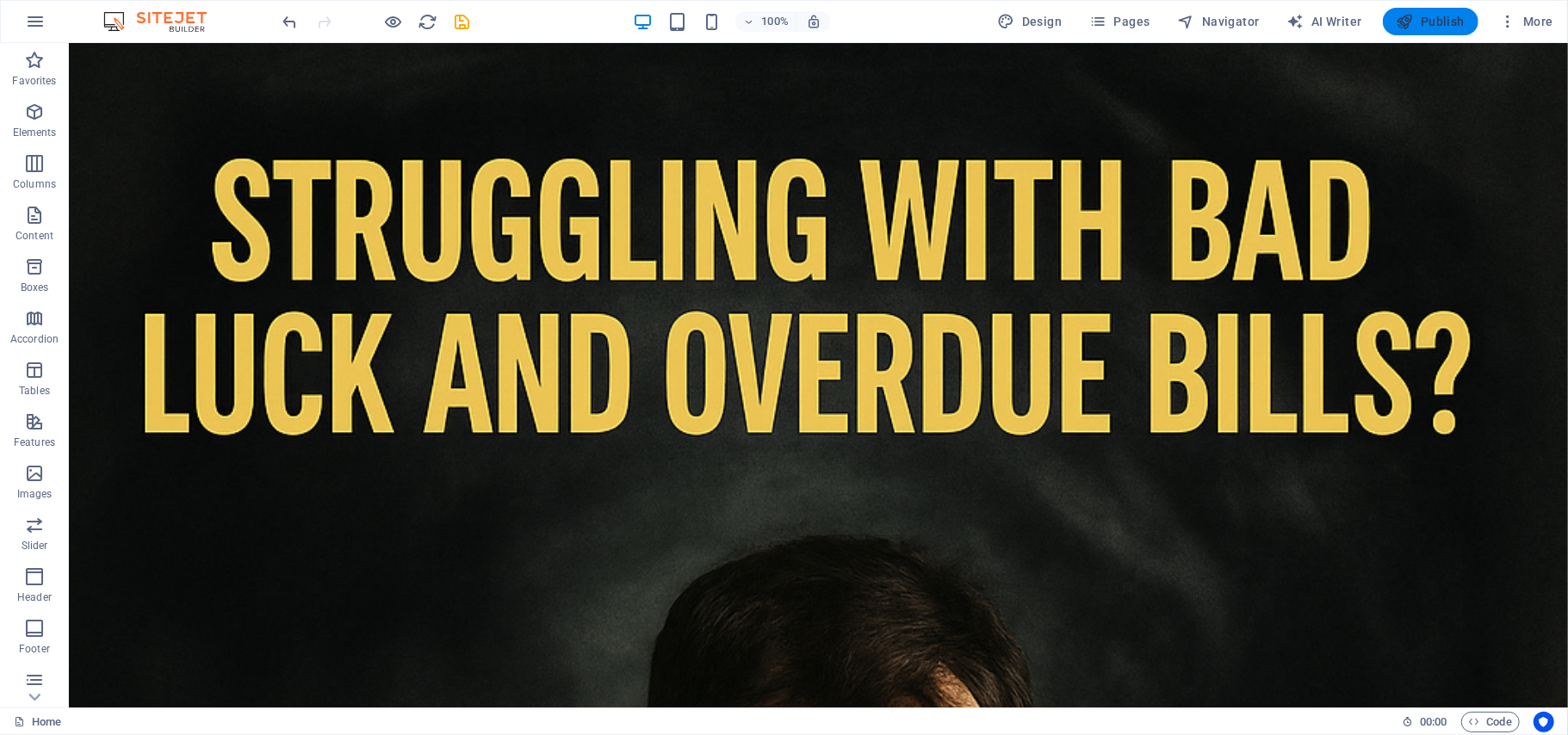
click at [1440, 15] on span "Publish" at bounding box center [1430, 21] width 68 height 17
